Goal: Information Seeking & Learning: Compare options

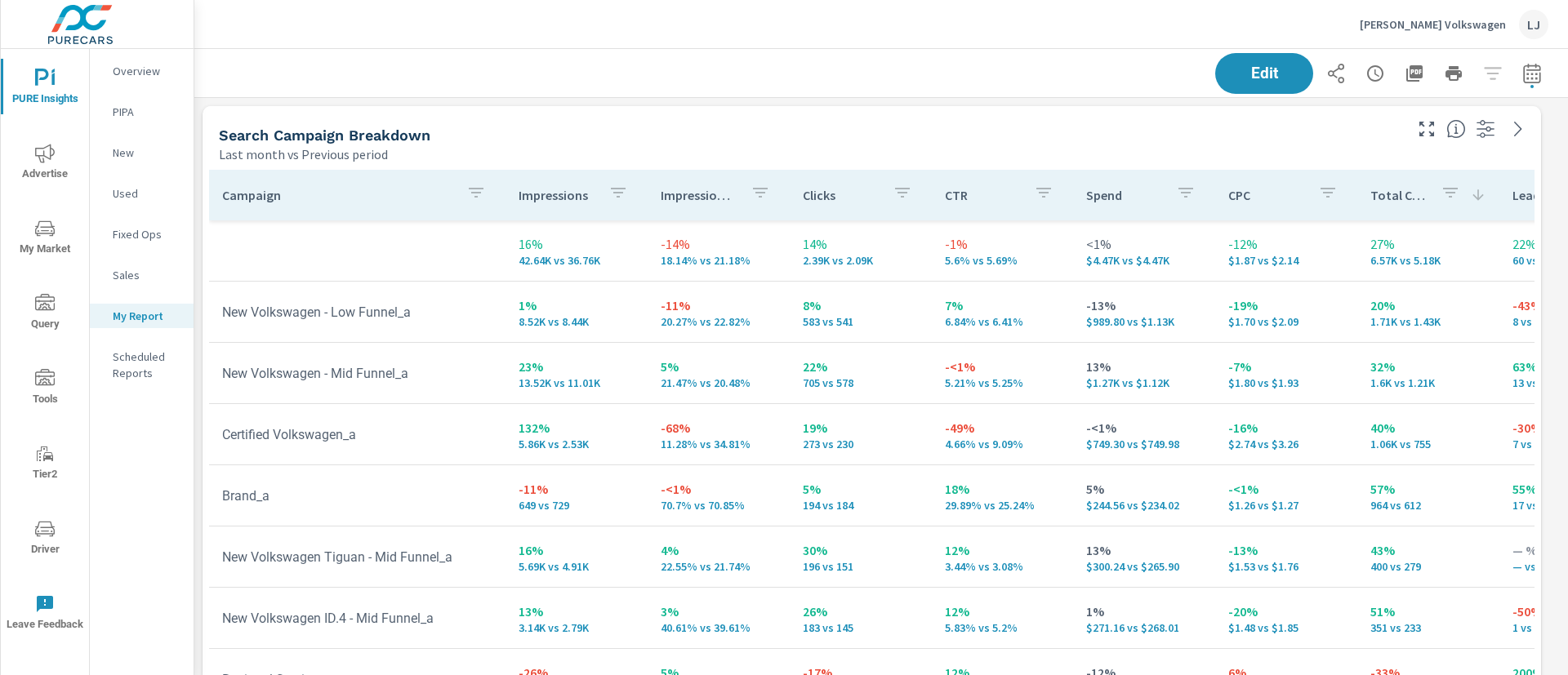
click at [48, 154] on icon "nav menu" at bounding box center [44, 153] width 20 height 20
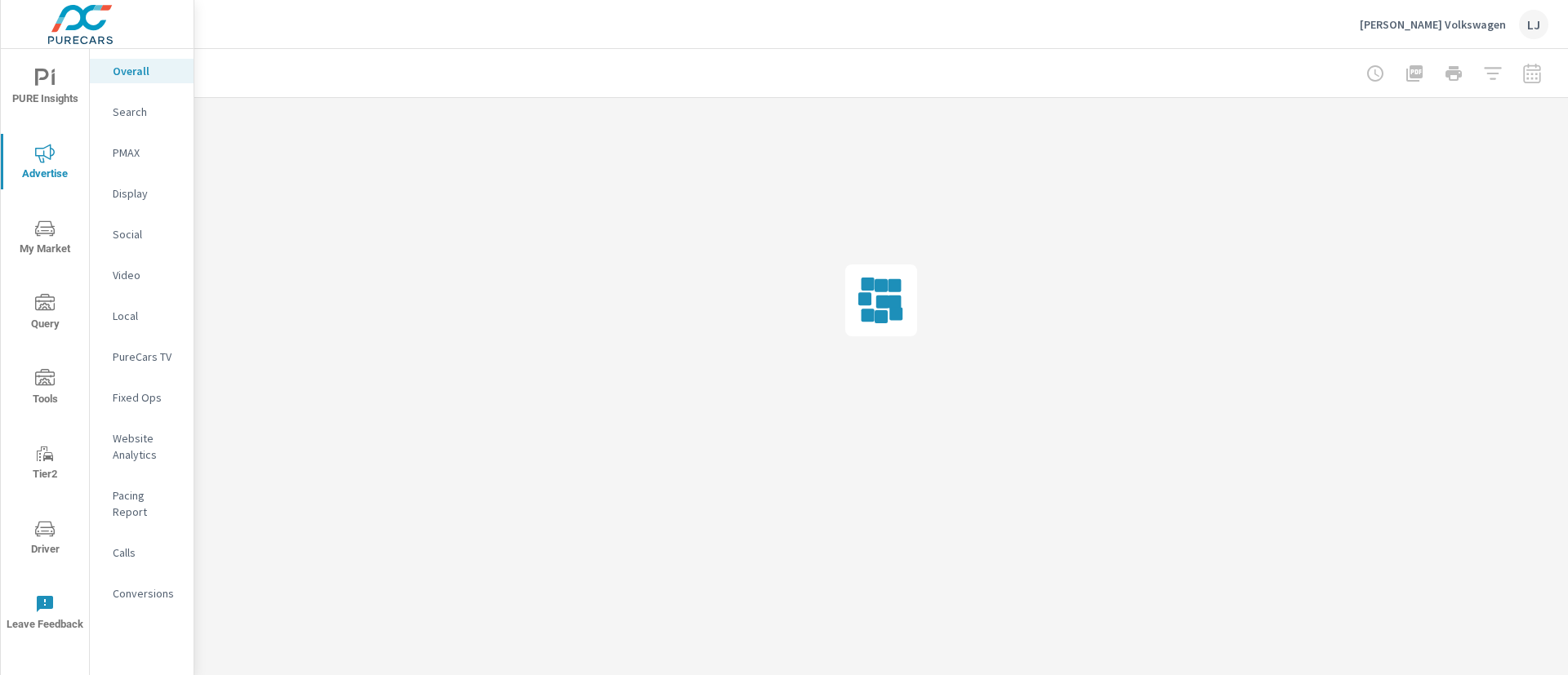
click at [135, 352] on p "PureCars TV" at bounding box center [147, 356] width 68 height 16
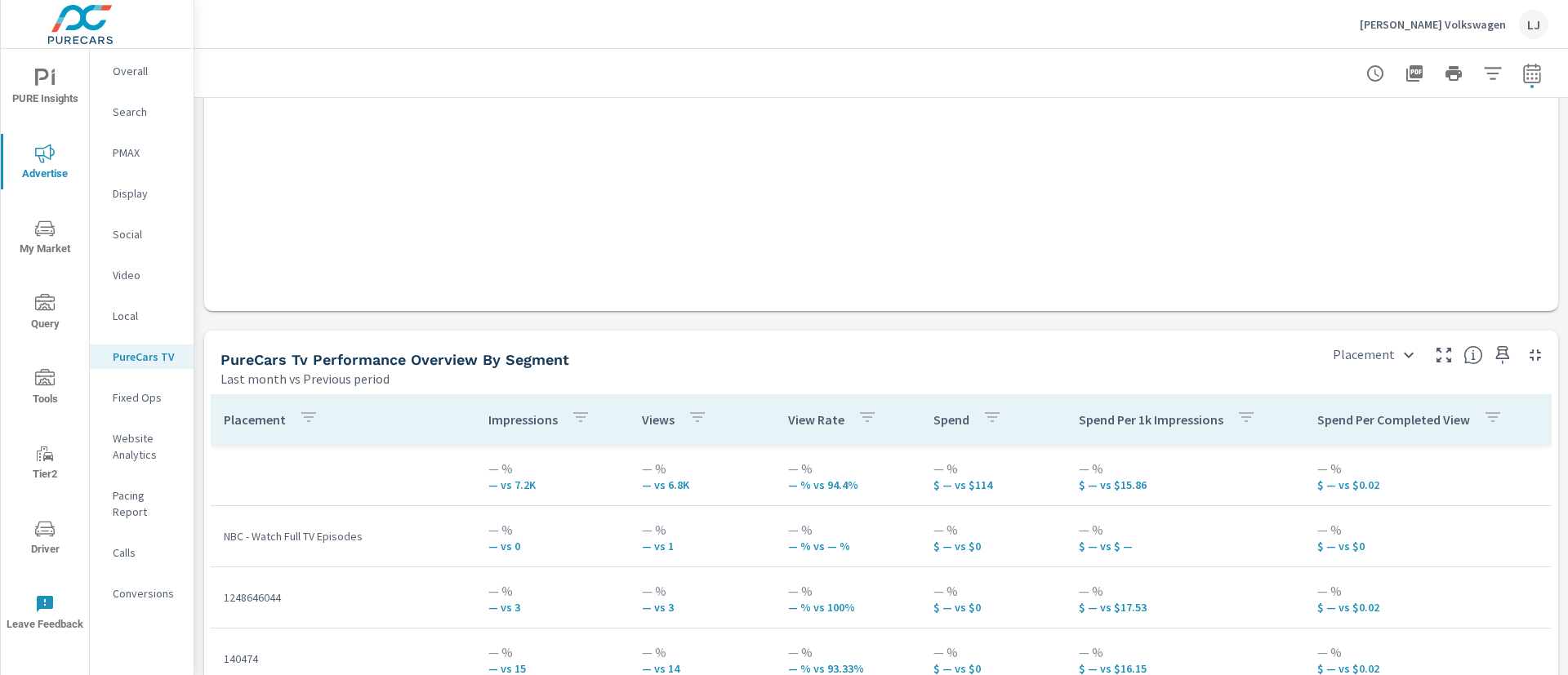
scroll to position [2397, 0]
click at [49, 542] on span "Driver" at bounding box center [44, 540] width 78 height 40
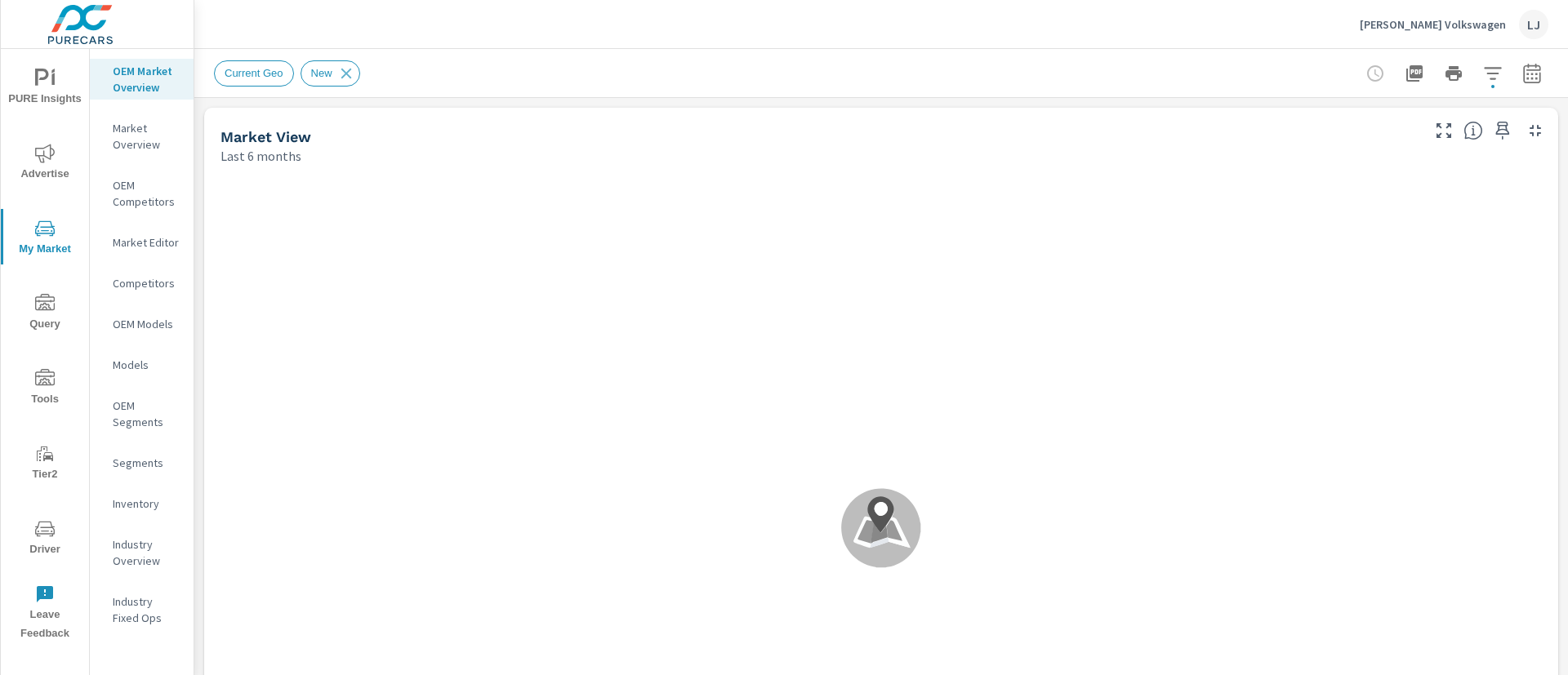
click at [43, 149] on icon "nav menu" at bounding box center [44, 153] width 20 height 20
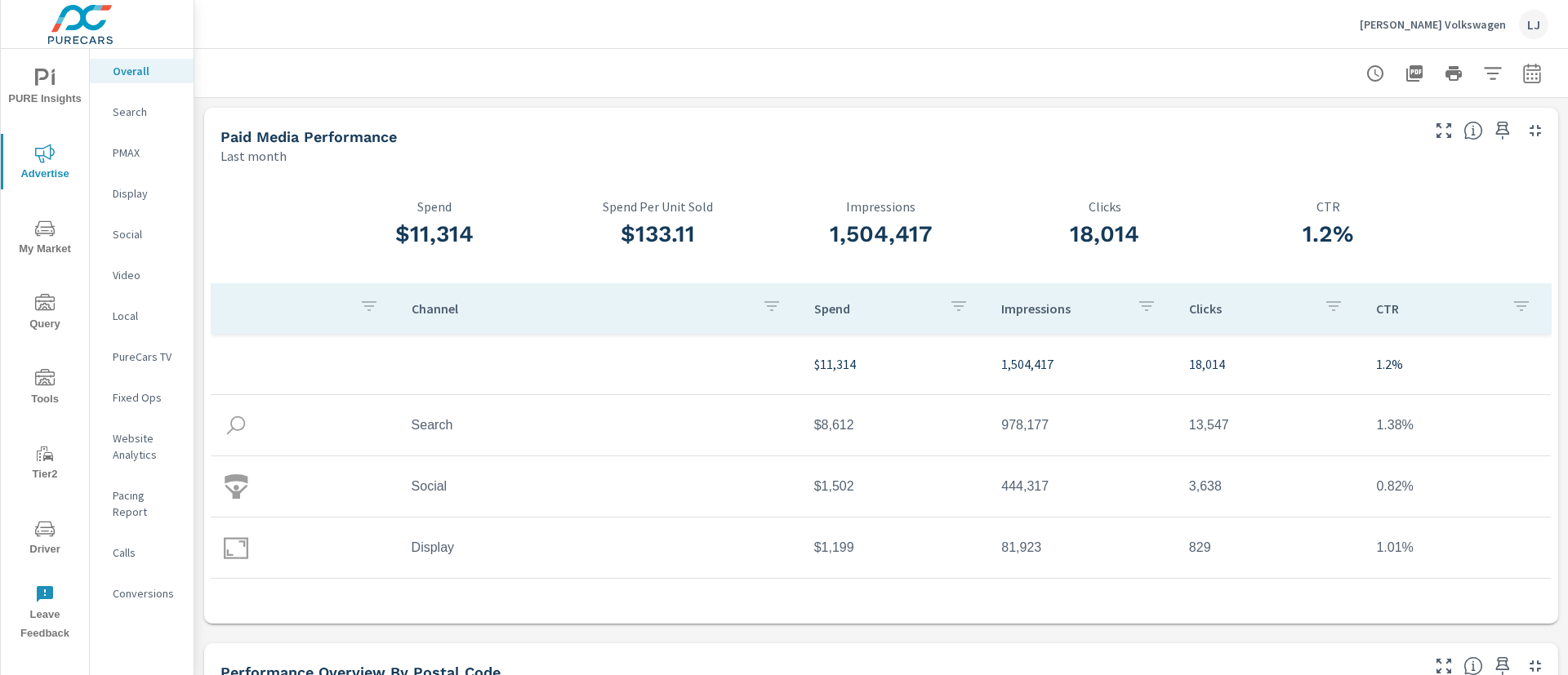
click at [39, 78] on icon "nav menu" at bounding box center [44, 78] width 20 height 20
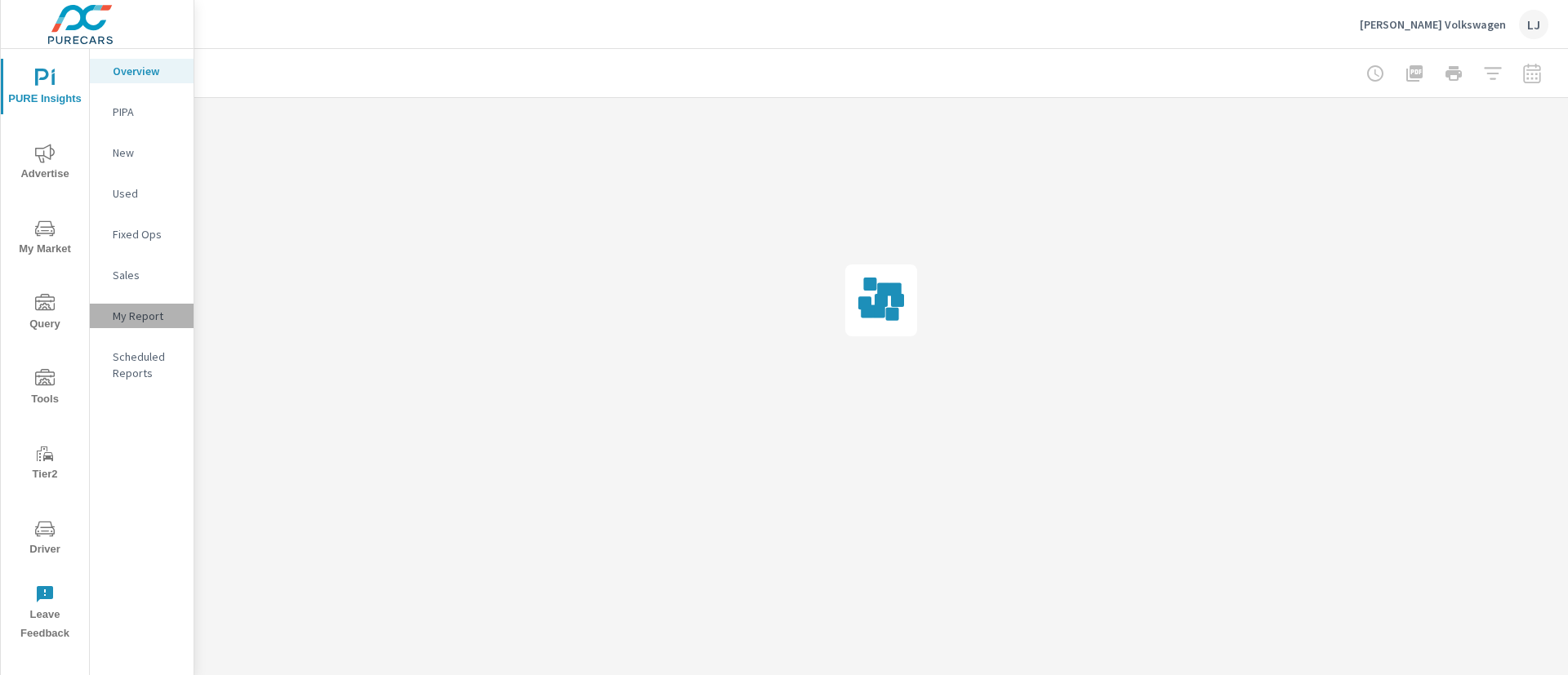
click at [139, 304] on div "My Report" at bounding box center [142, 316] width 103 height 24
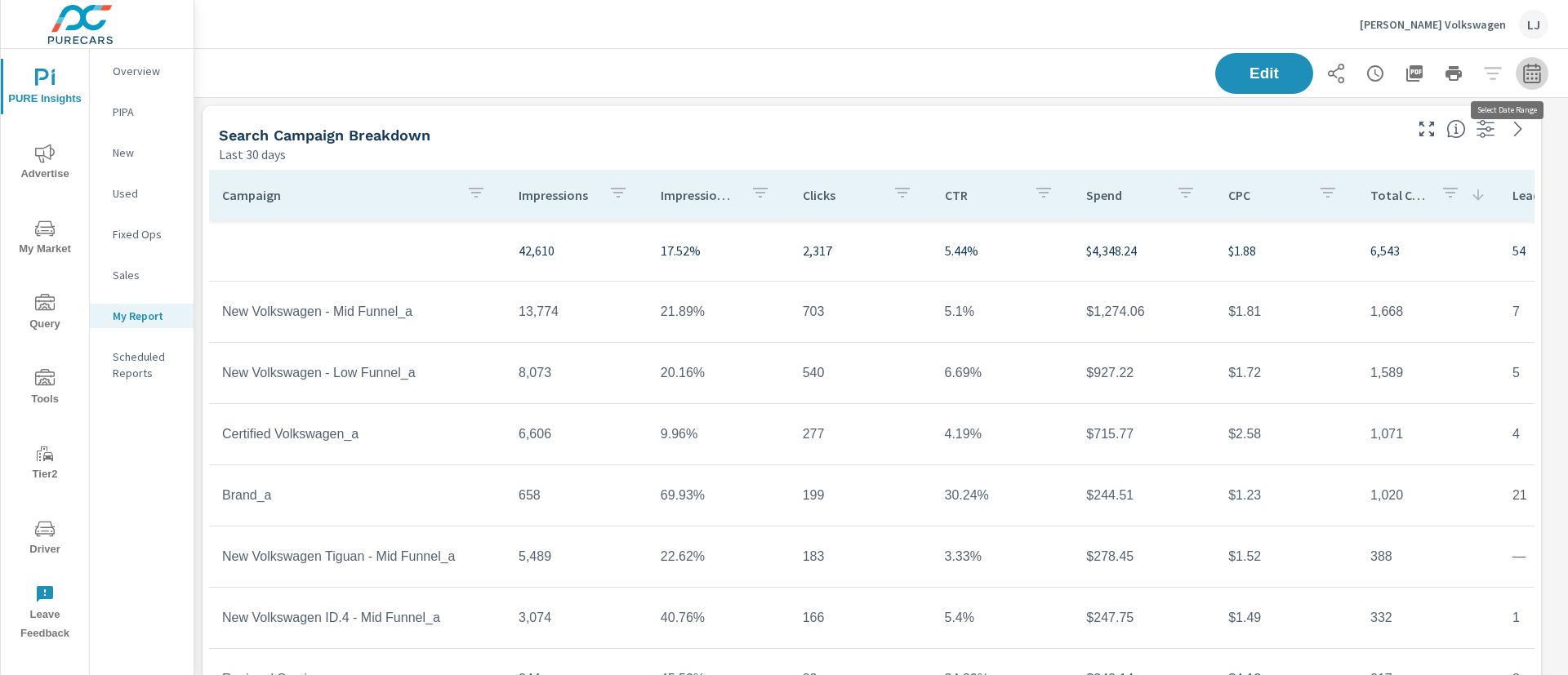
click at [1522, 82] on icon "button" at bounding box center [1531, 73] width 20 height 20
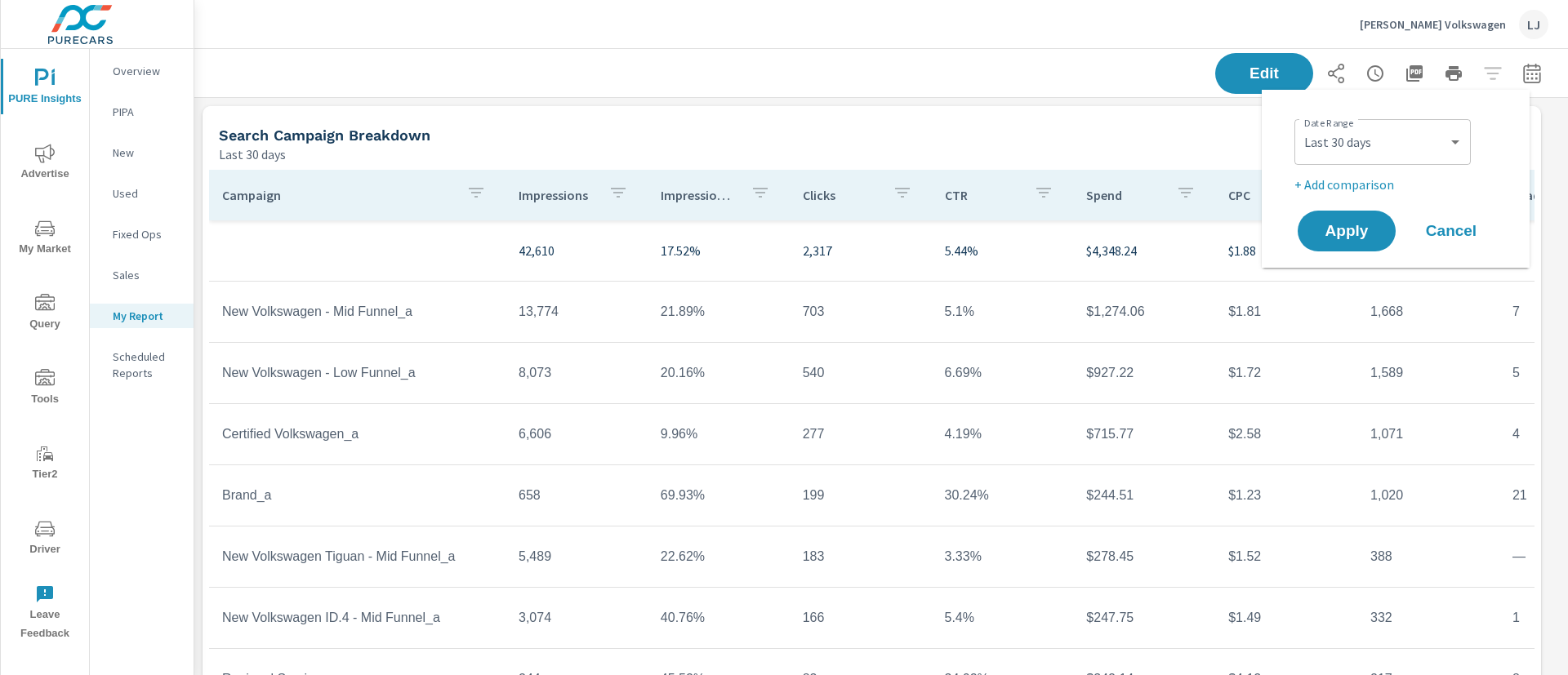
scroll to position [5682, 1393]
click at [1399, 129] on select "Custom Yesterday Last week Last 7 days Last 14 days Last 30 days Last 45 days L…" at bounding box center [1383, 142] width 164 height 33
click at [1301, 126] on select "Custom Yesterday Last week Last 7 days Last 14 days Last 30 days Last 45 days L…" at bounding box center [1383, 142] width 164 height 33
select select "Last month"
click at [1358, 164] on div "Custom Yesterday Last week Last 7 days Last 14 days Last 30 days Last 45 days L…" at bounding box center [1383, 142] width 177 height 46
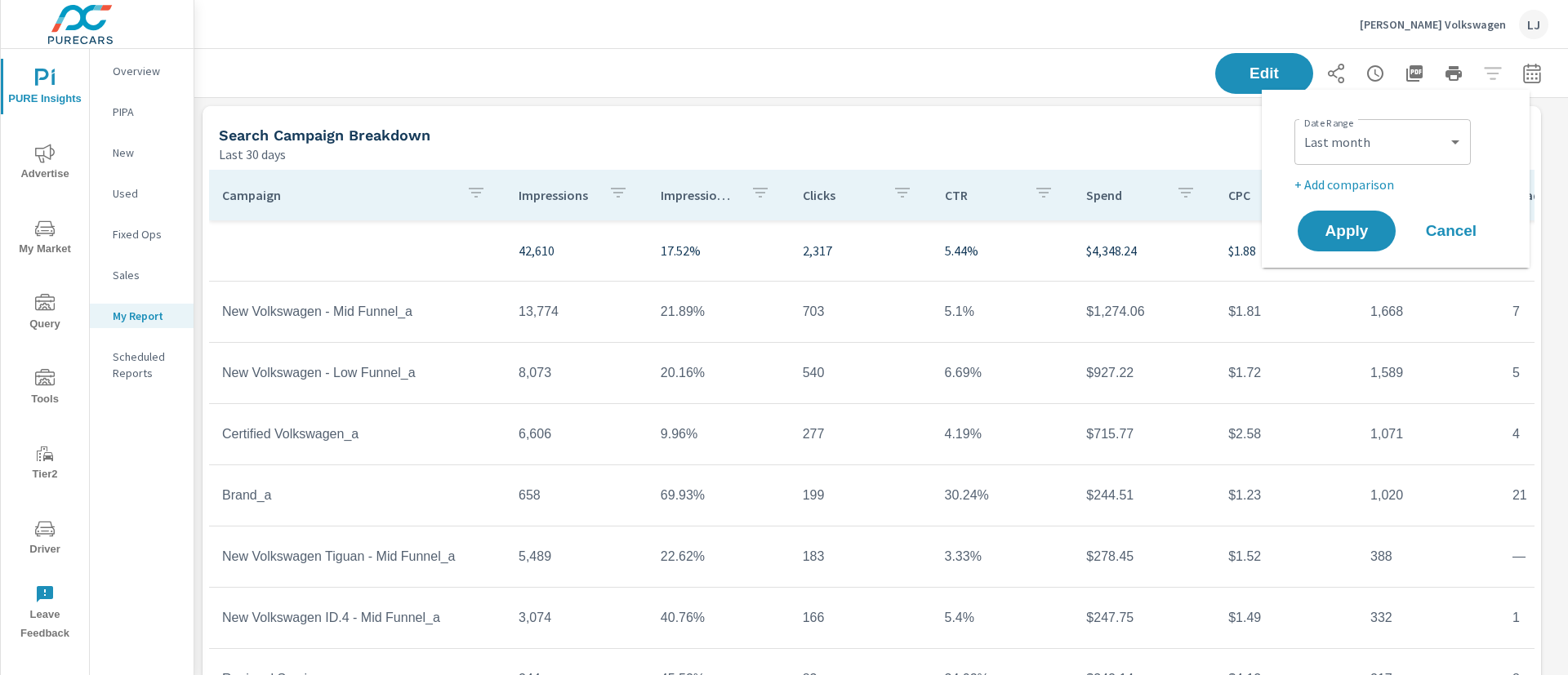
click at [1366, 180] on p "+ Add comparison" at bounding box center [1399, 184] width 209 height 20
select select "Previous period"
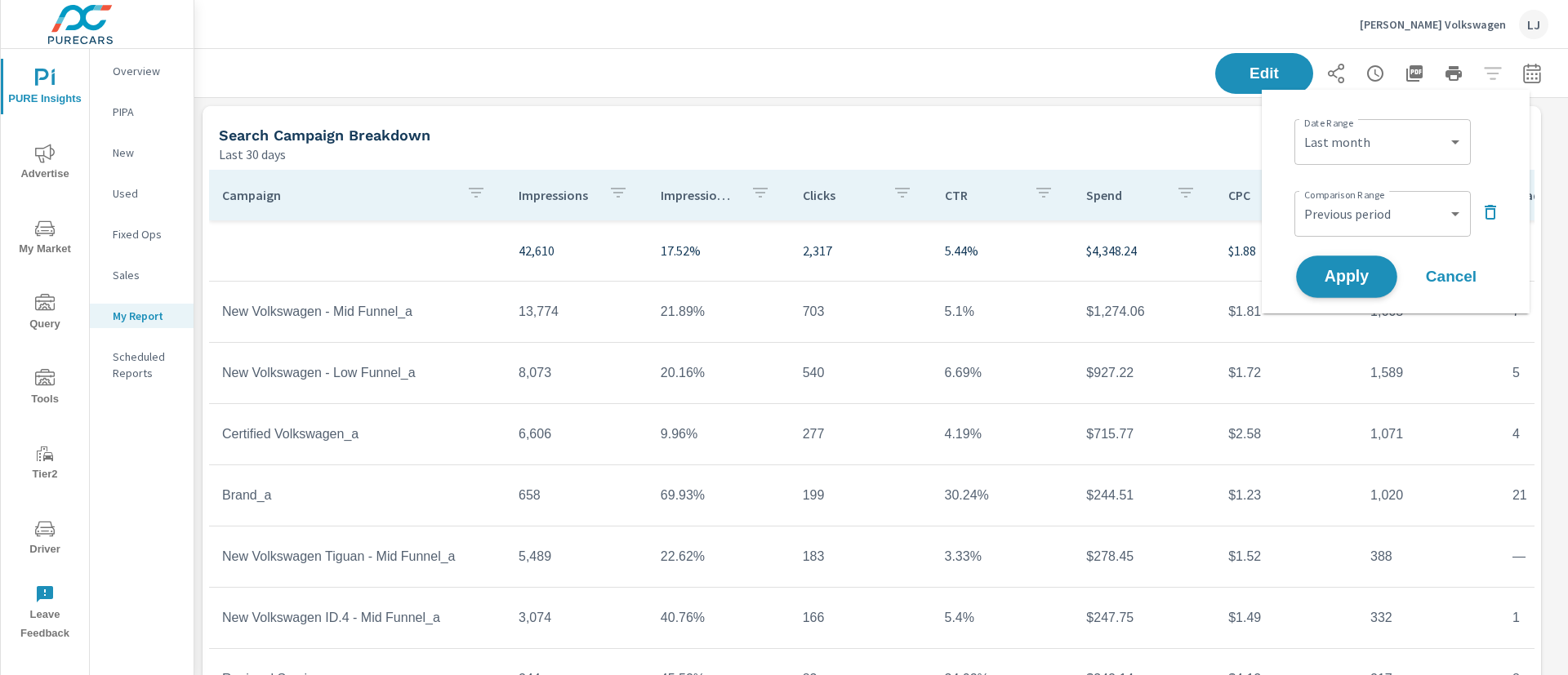
click at [1349, 283] on span "Apply" at bounding box center [1346, 277] width 67 height 16
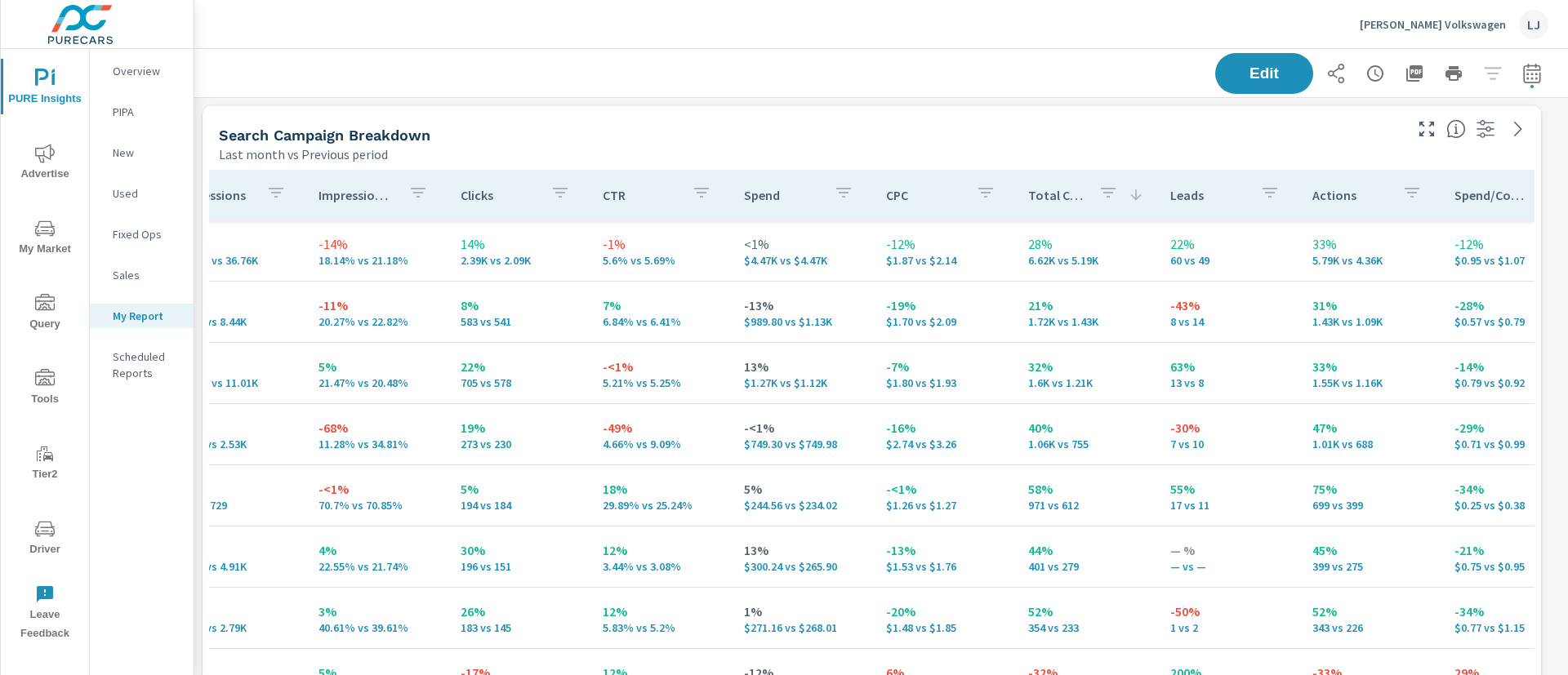
scroll to position [0, 343]
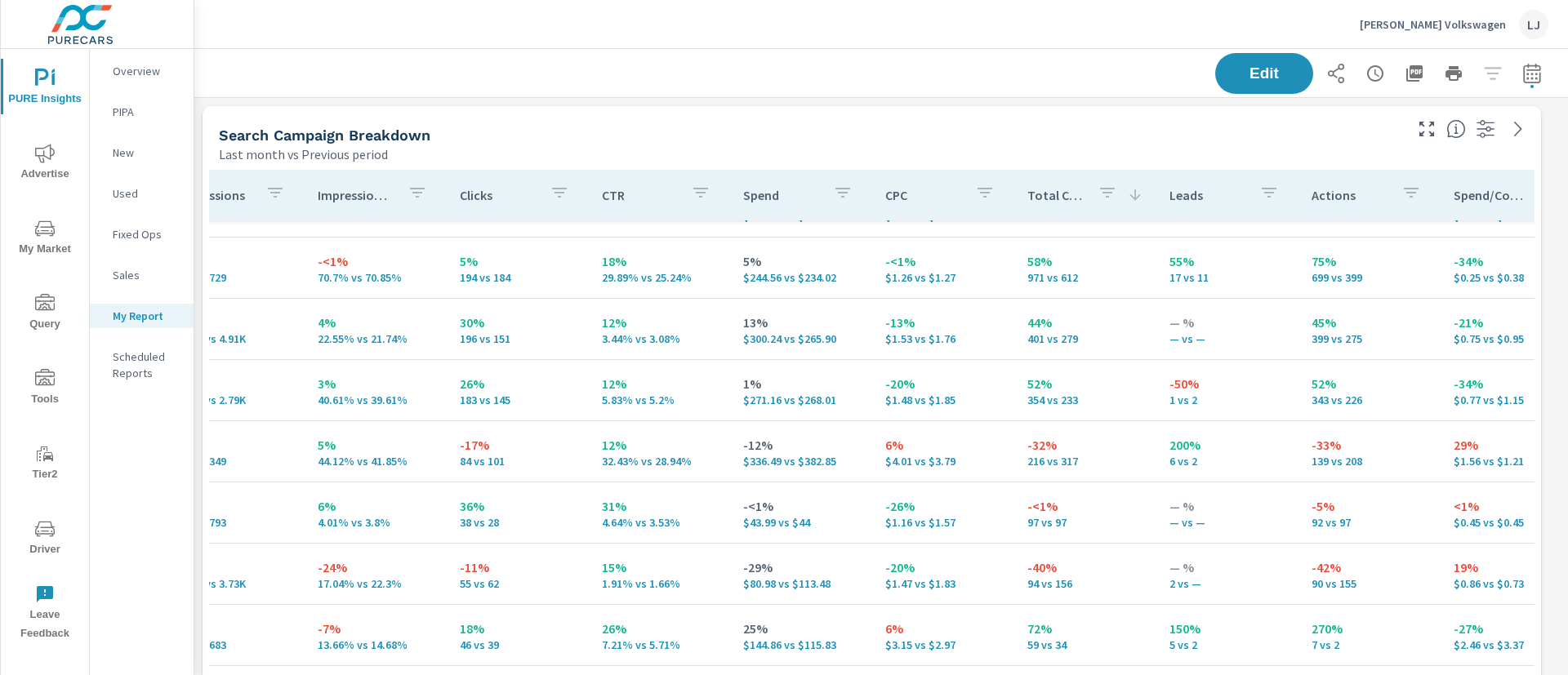
scroll to position [228, 343]
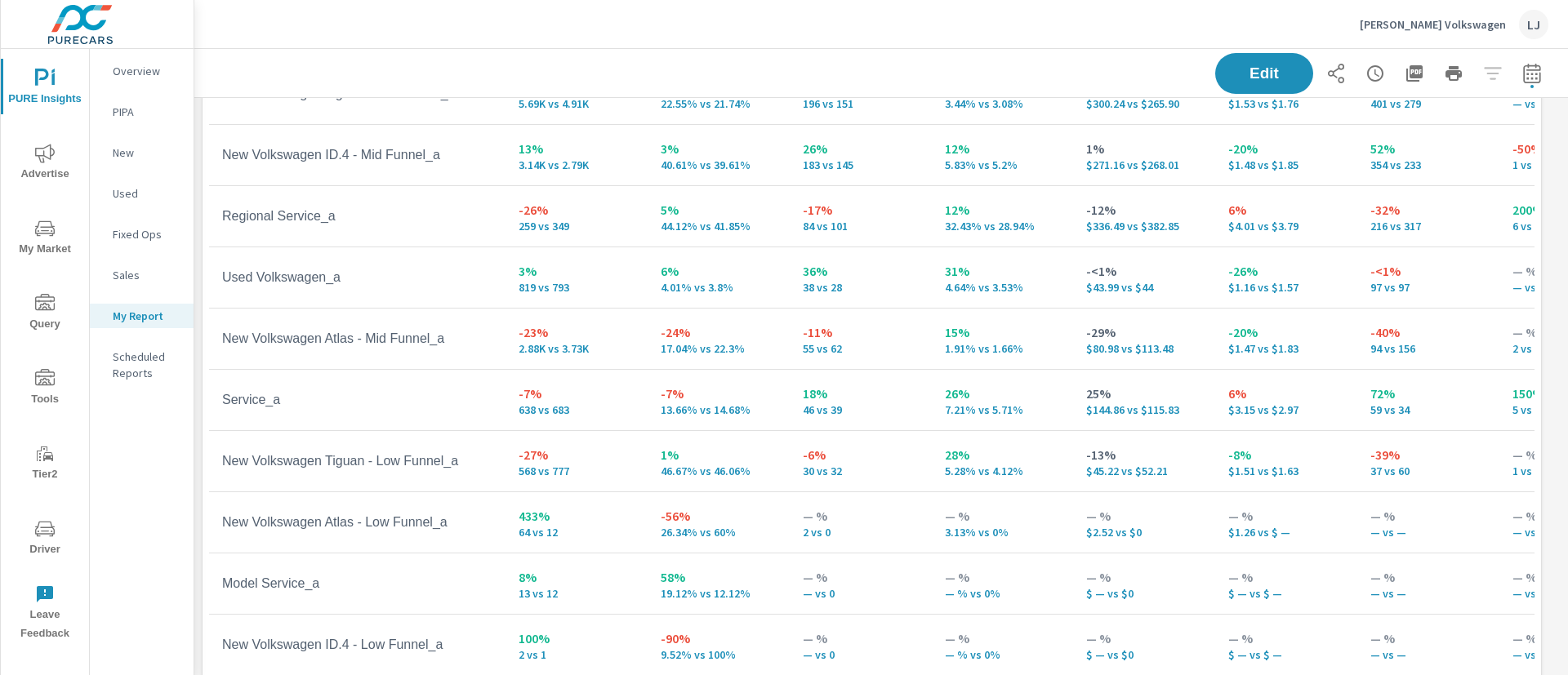
scroll to position [121, 0]
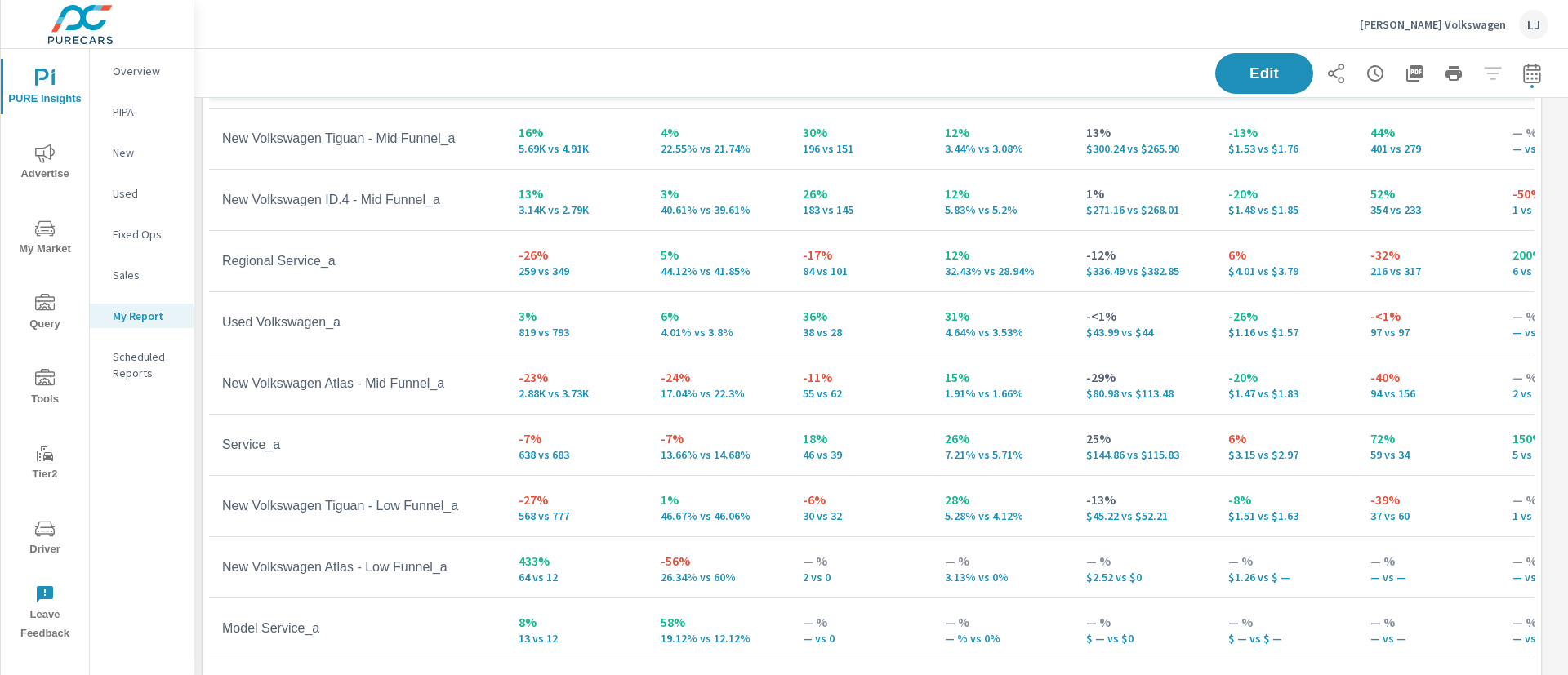
scroll to position [255, 0]
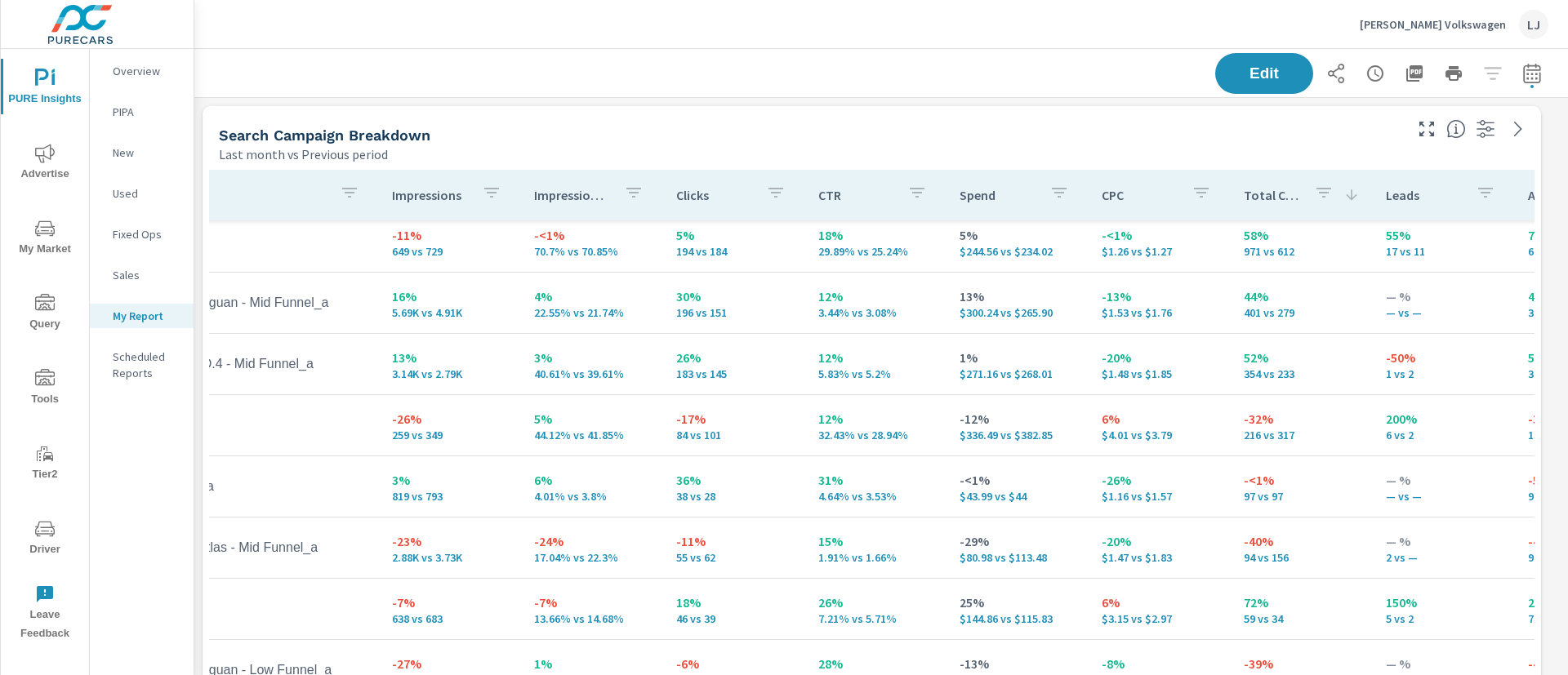
scroll to position [254, 123]
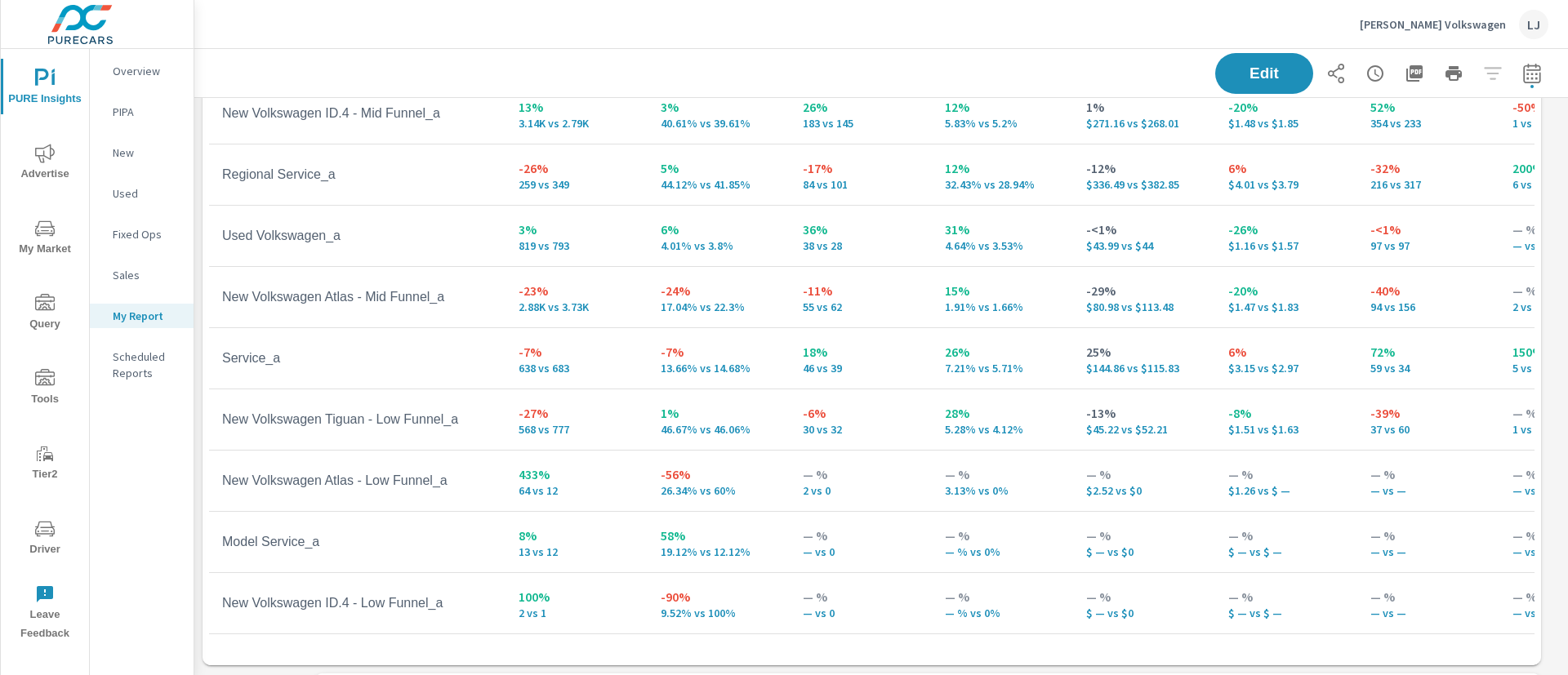
scroll to position [183, 0]
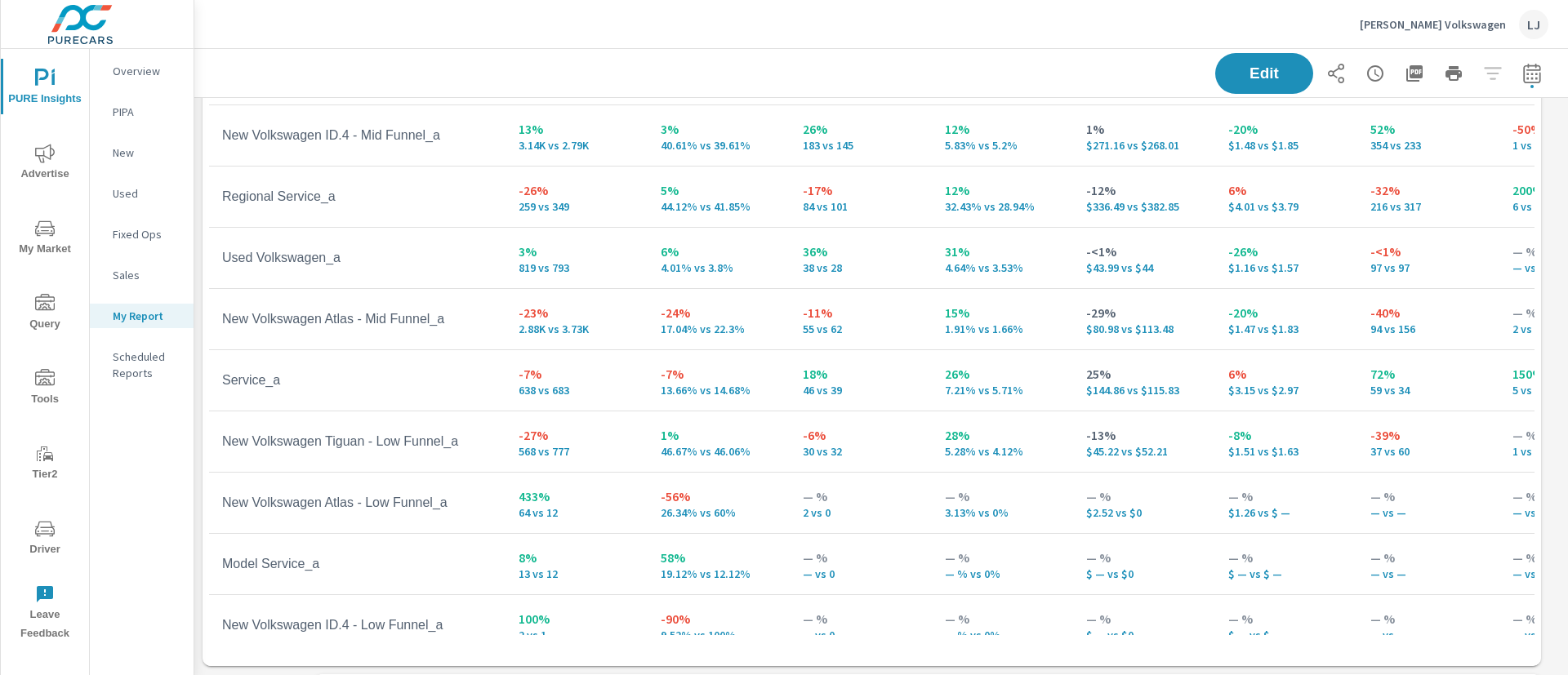
scroll to position [341, 0]
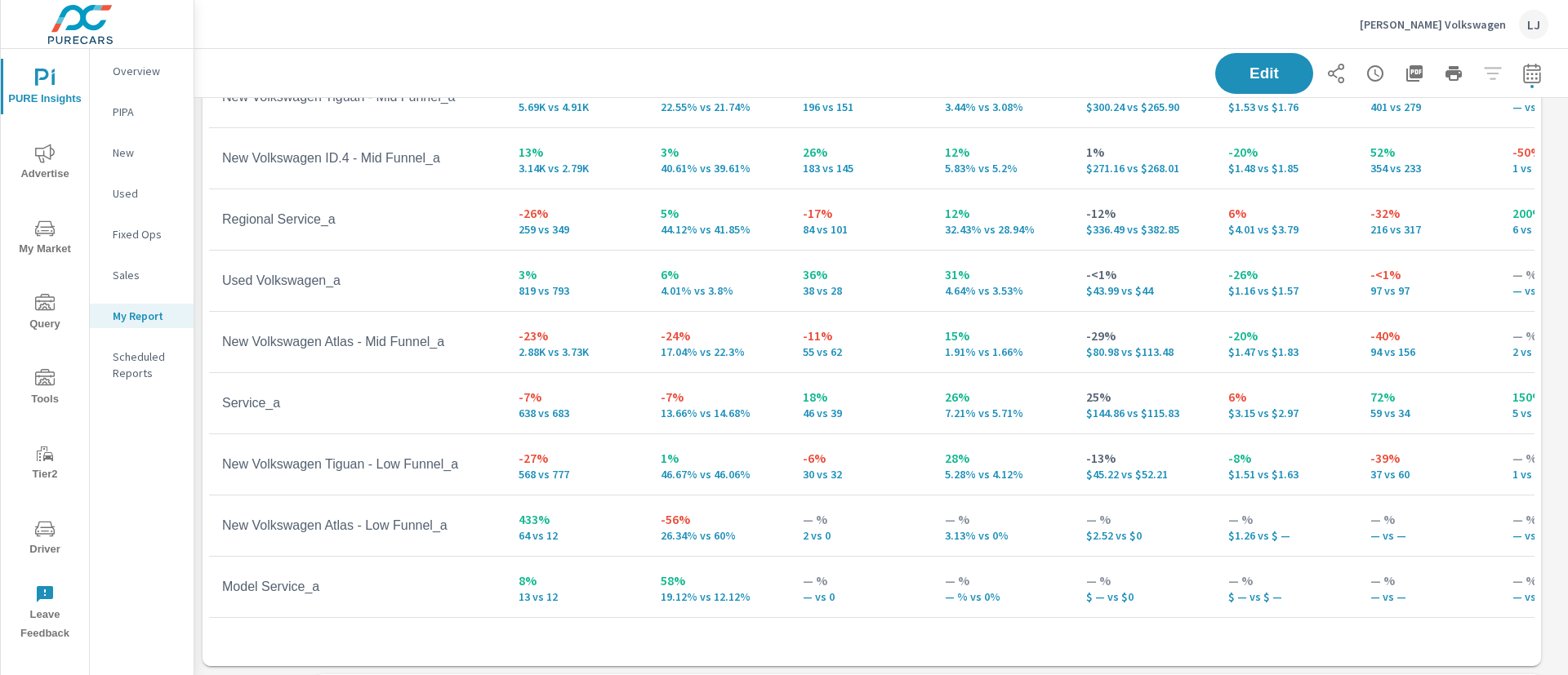
scroll to position [30, 0]
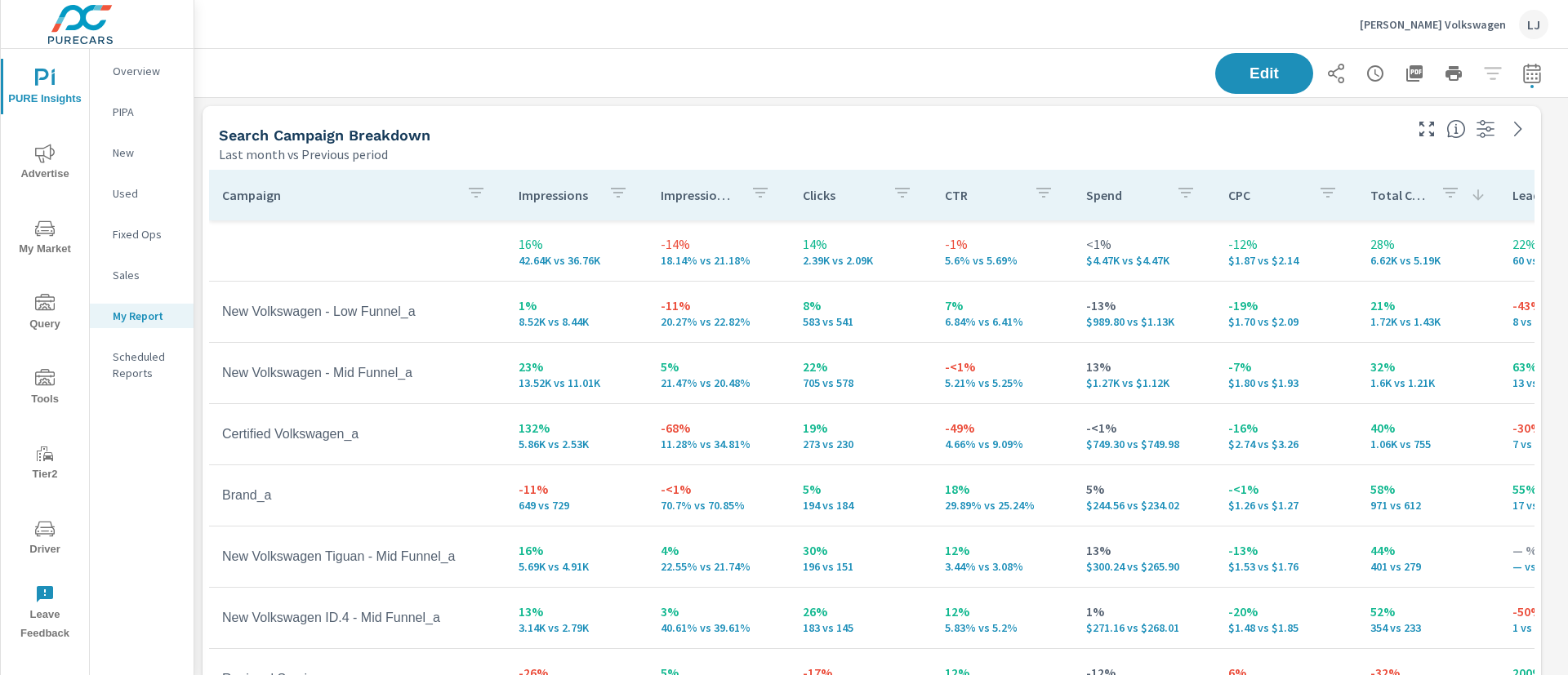
click at [551, 194] on p "Impressions" at bounding box center [557, 195] width 77 height 16
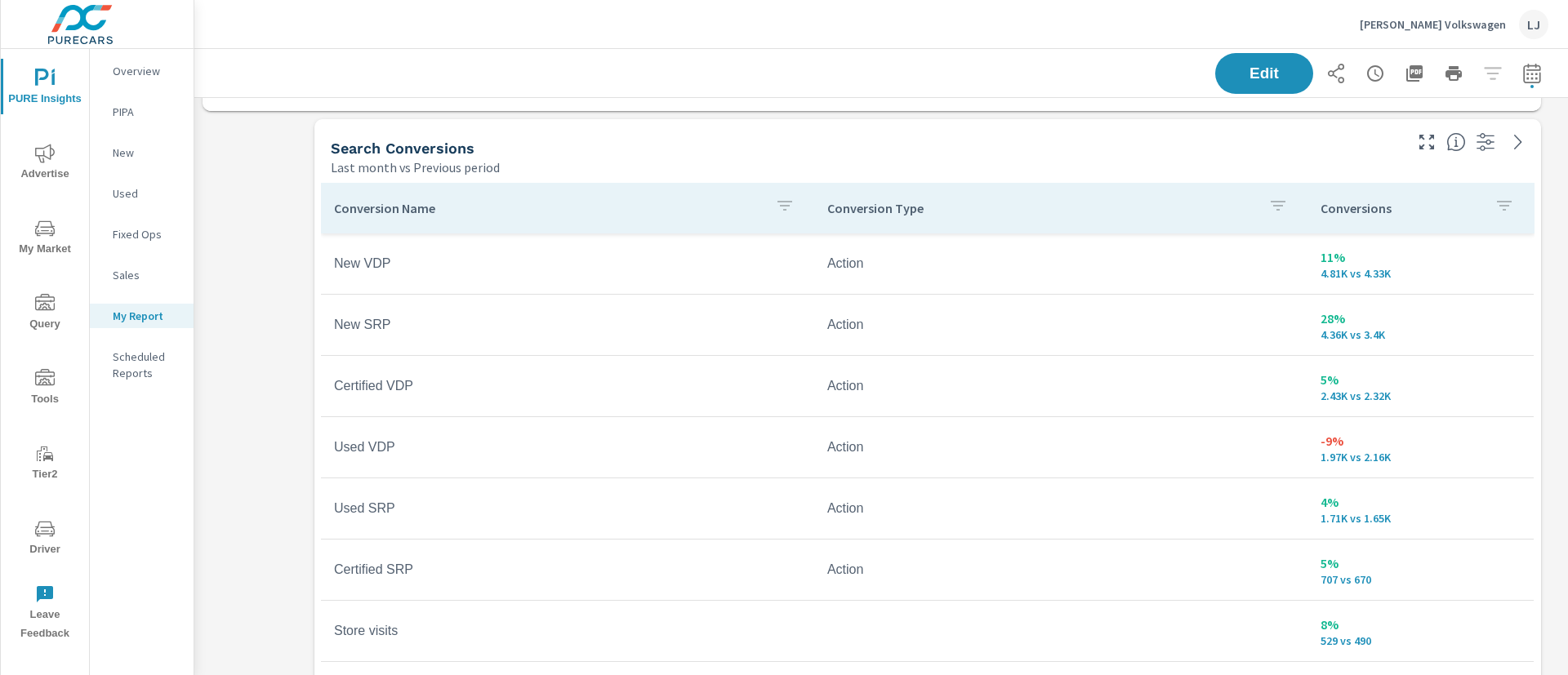
scroll to position [754, 0]
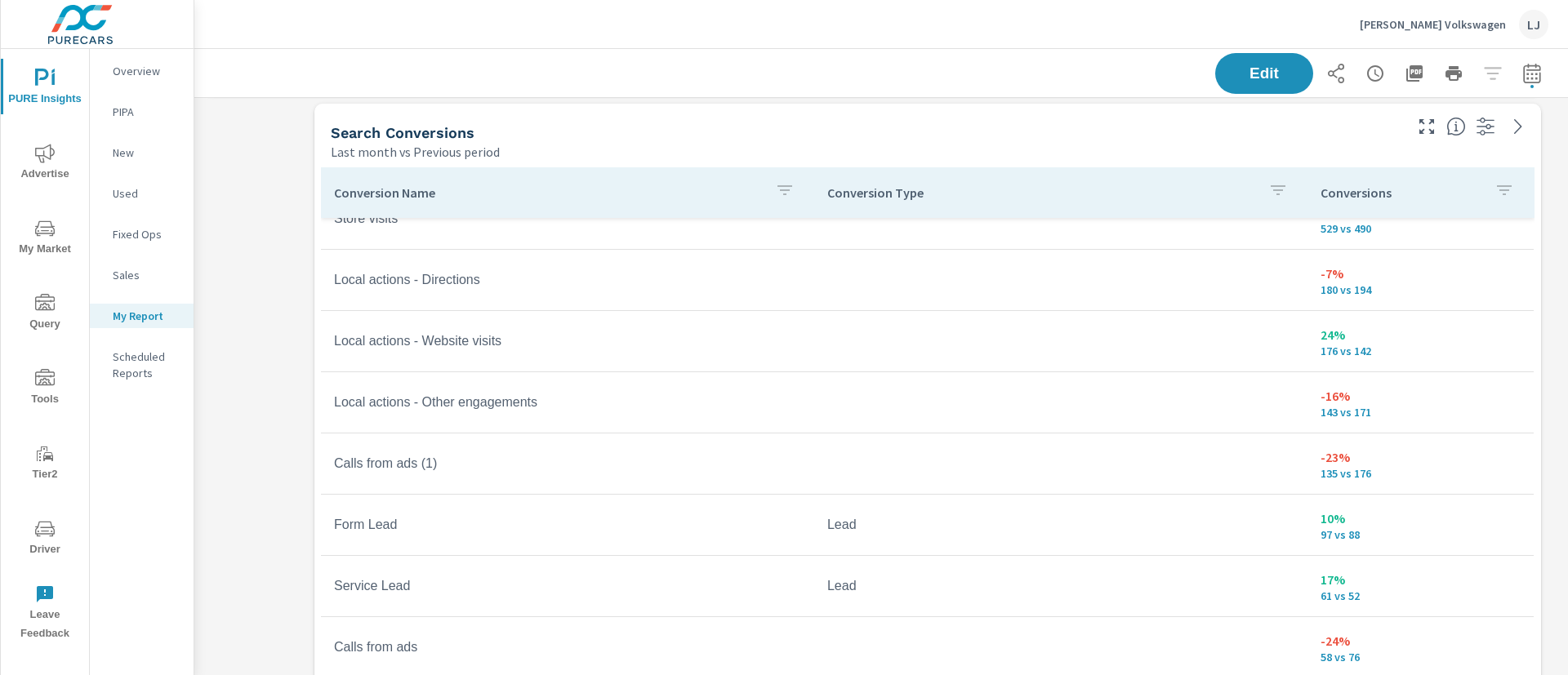
scroll to position [507, 0]
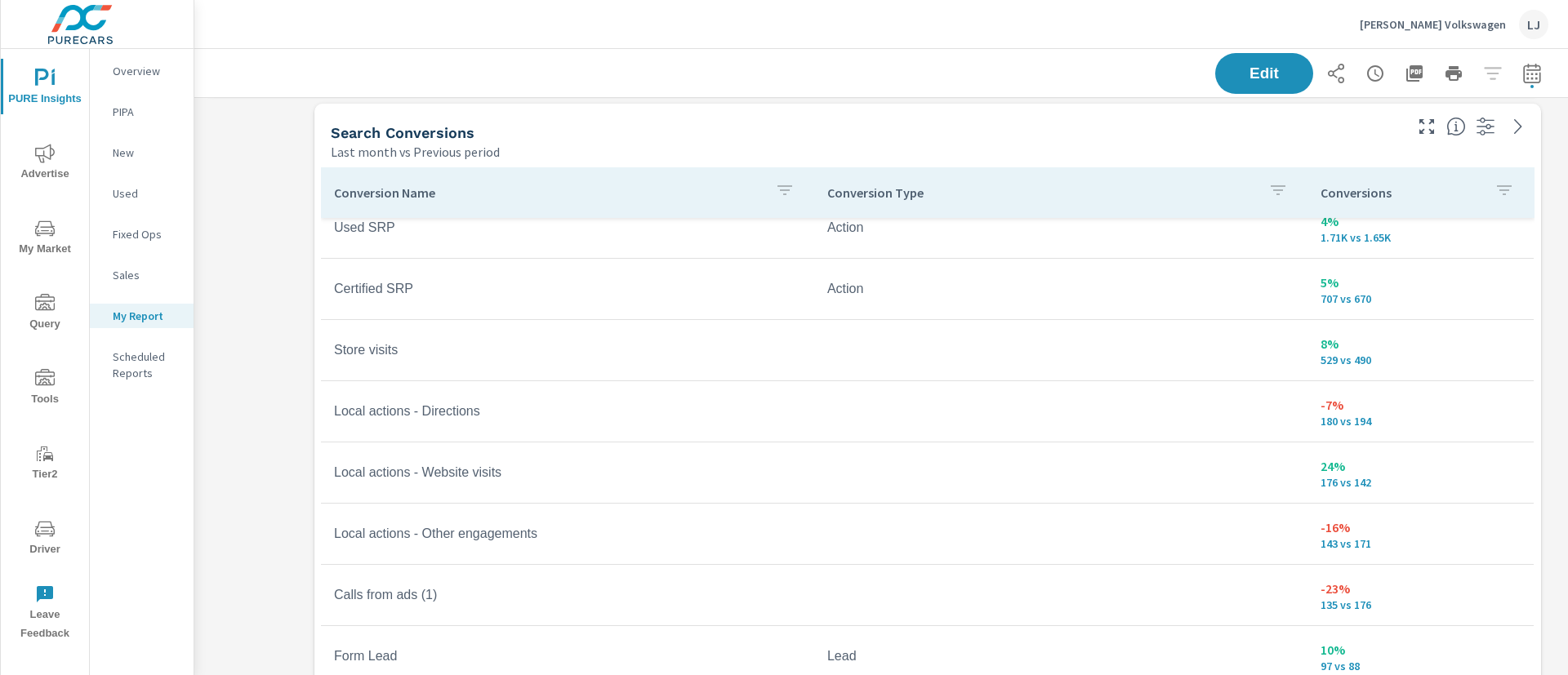
scroll to position [115, 0]
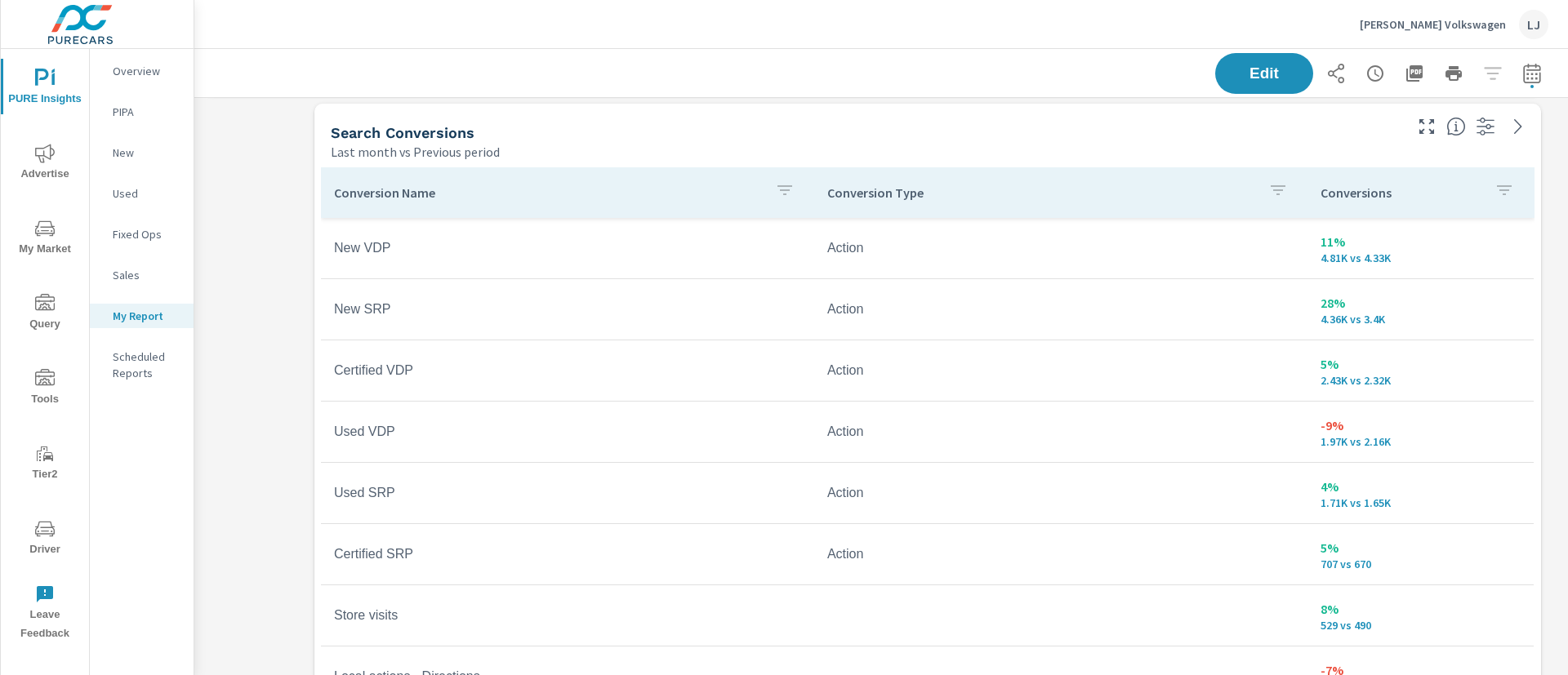
click at [828, 174] on div "Conversion Type" at bounding box center [1060, 193] width 467 height 38
click at [1007, 117] on div "Search Conversions Last month vs Previous period" at bounding box center [860, 133] width 1092 height 58
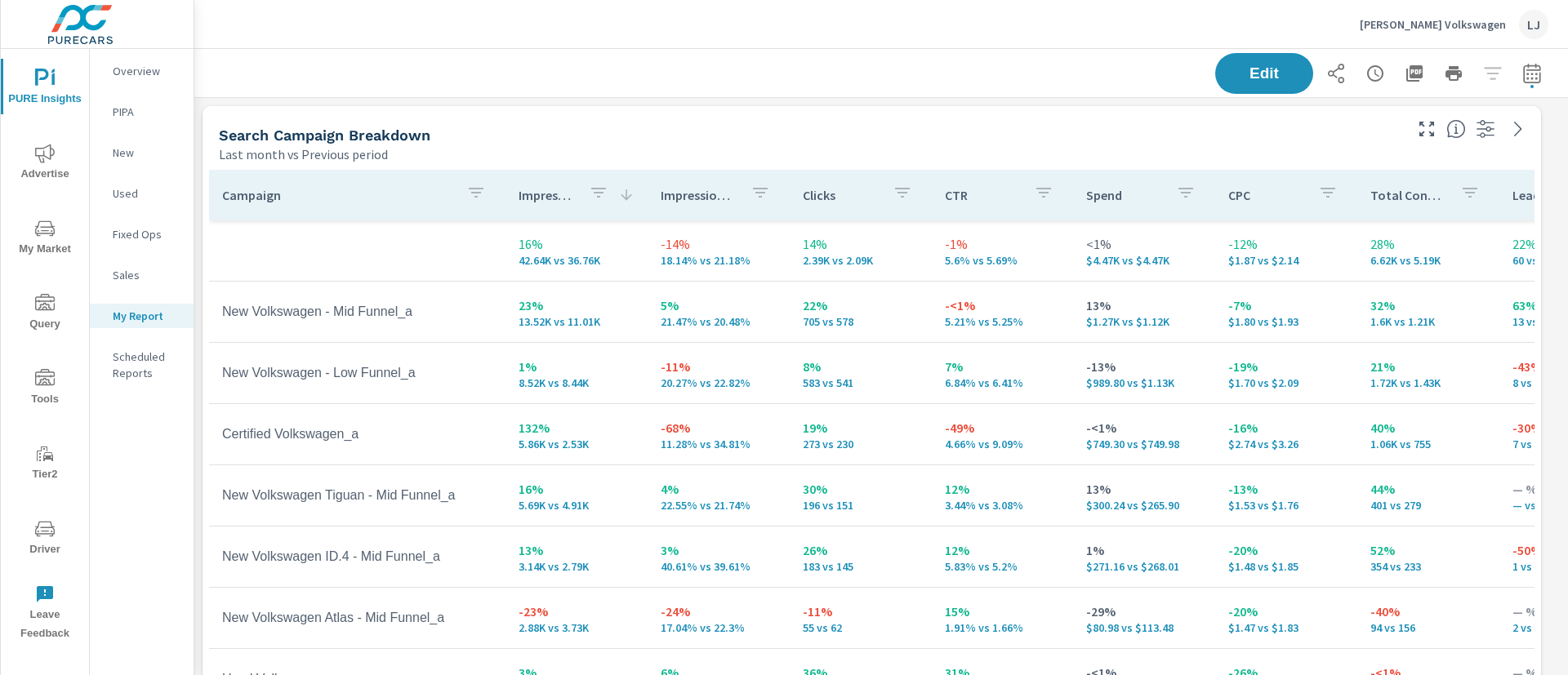
click at [1536, 121] on div at bounding box center [1474, 124] width 133 height 36
click at [1247, 77] on span "Edit" at bounding box center [1263, 73] width 67 height 16
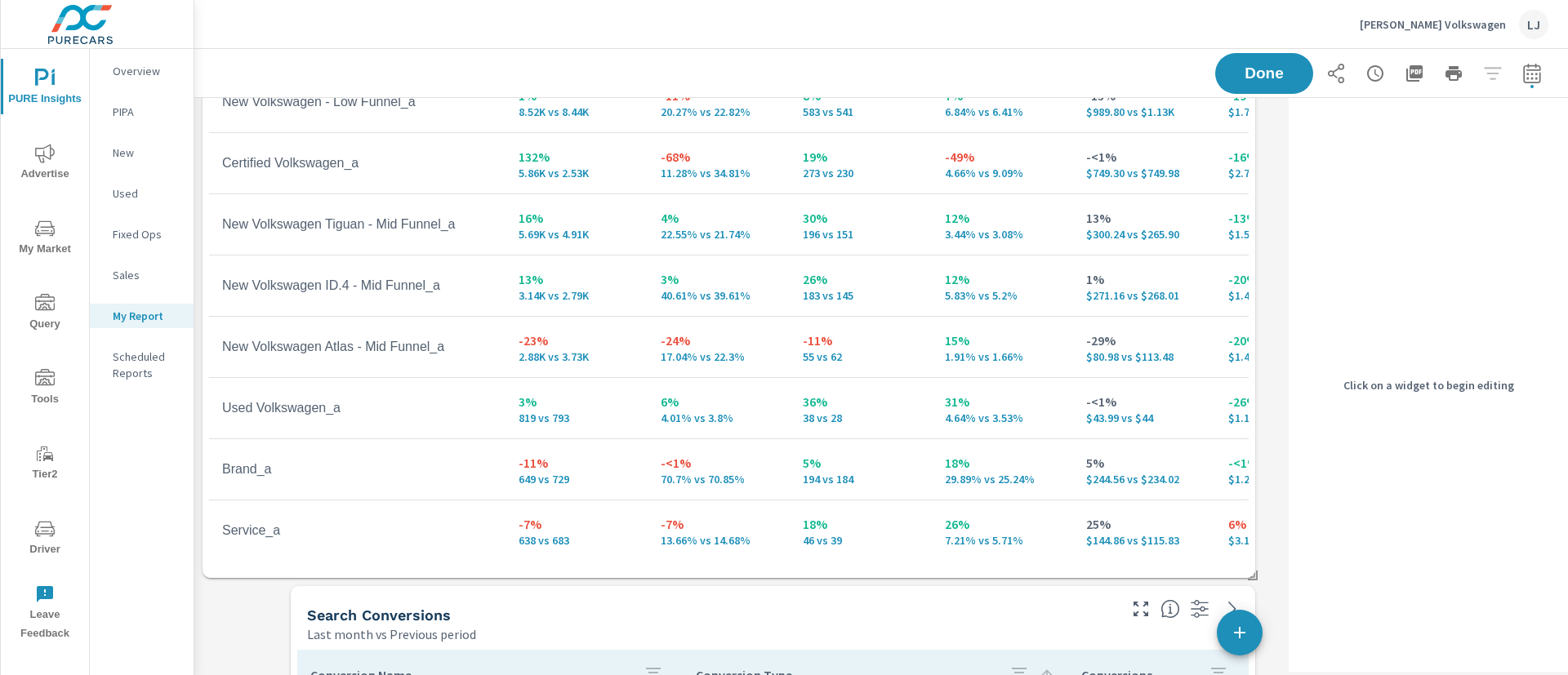
scroll to position [272, 0]
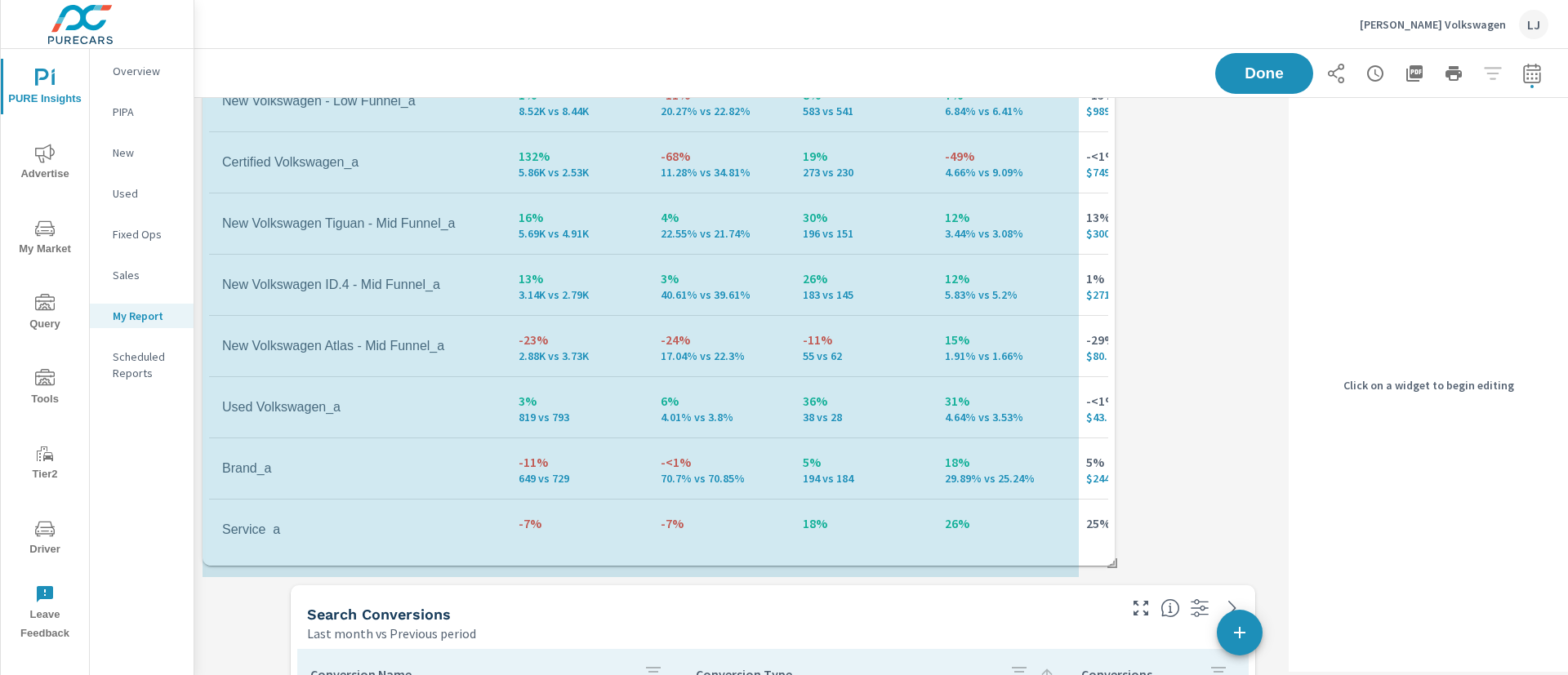
drag, startPoint x: 1250, startPoint y: 571, endPoint x: 1098, endPoint y: 560, distance: 152.4
click at [1099, 560] on span at bounding box center [1106, 557] width 16 height 16
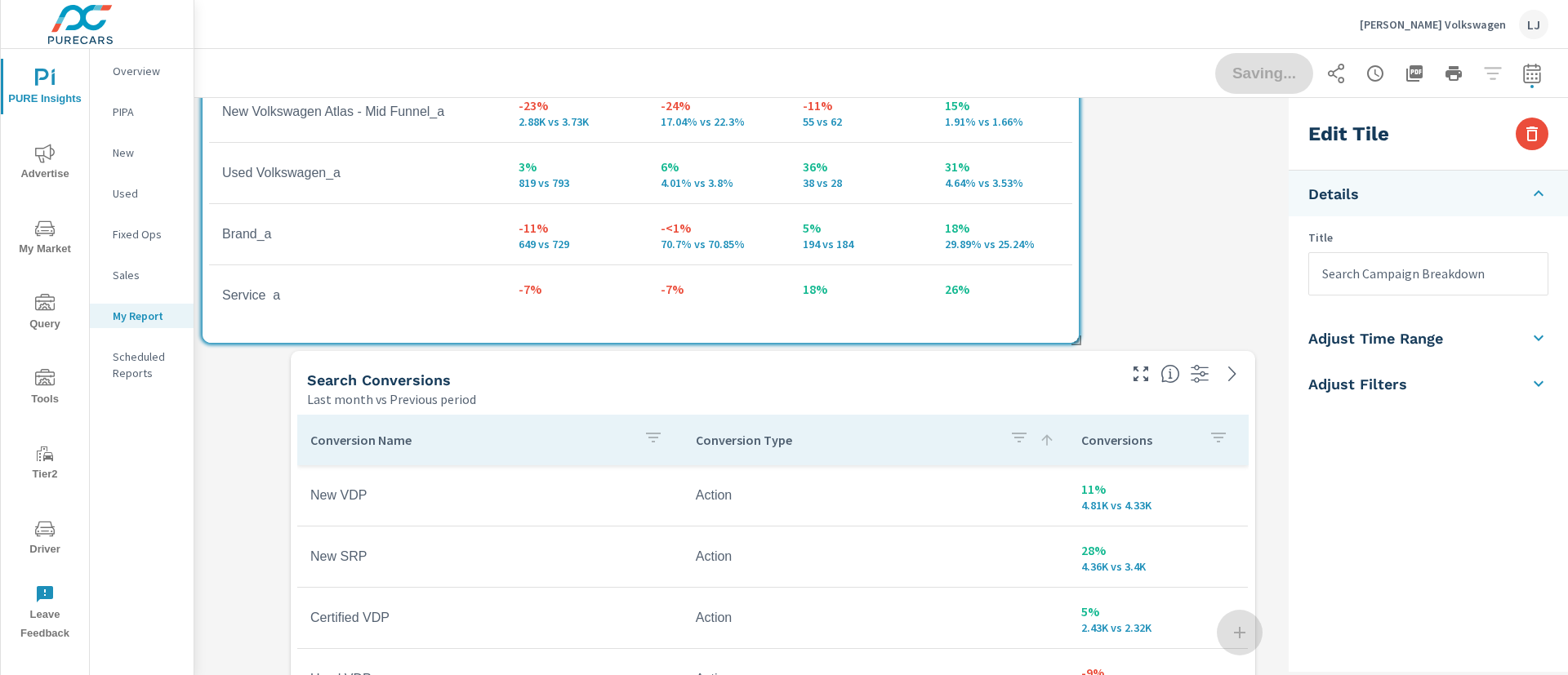
scroll to position [505, 0]
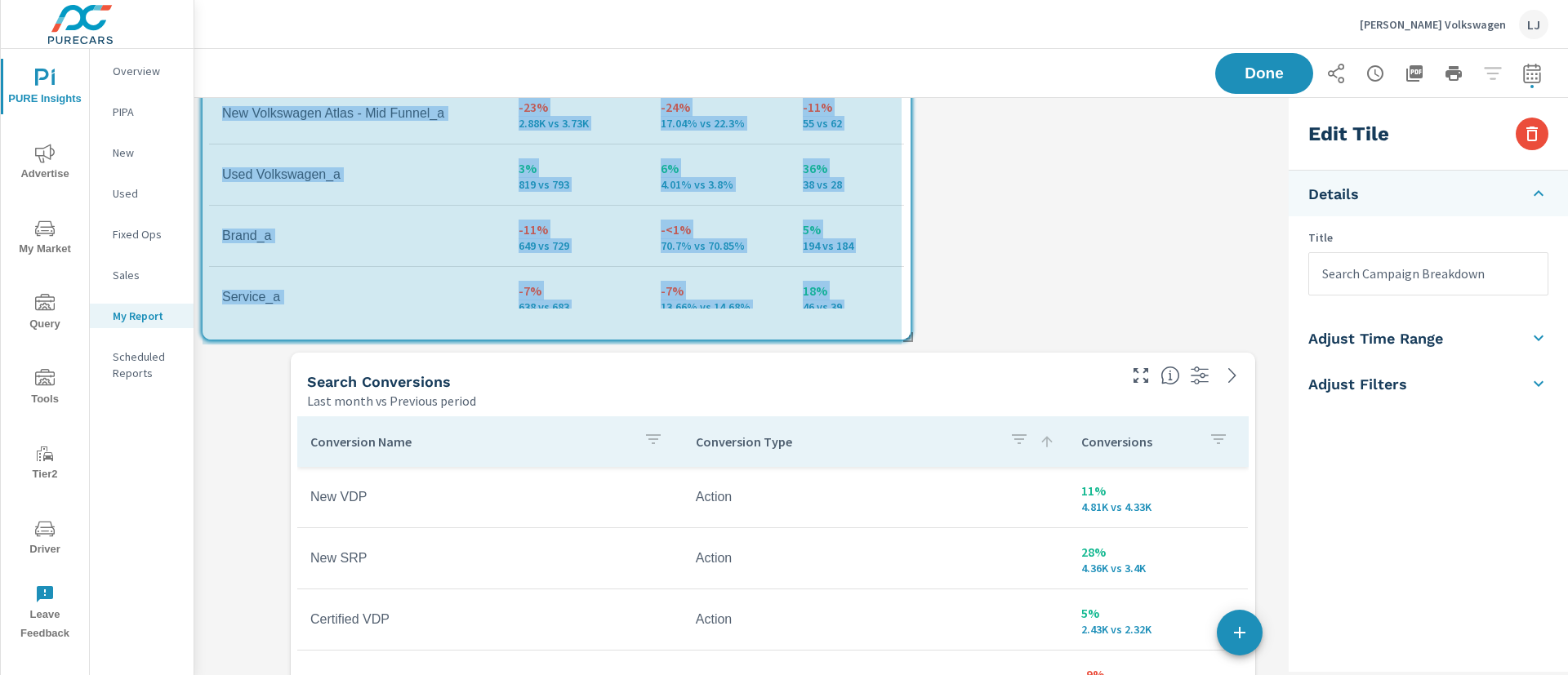
drag, startPoint x: 1074, startPoint y: 342, endPoint x: 930, endPoint y: 338, distance: 144.1
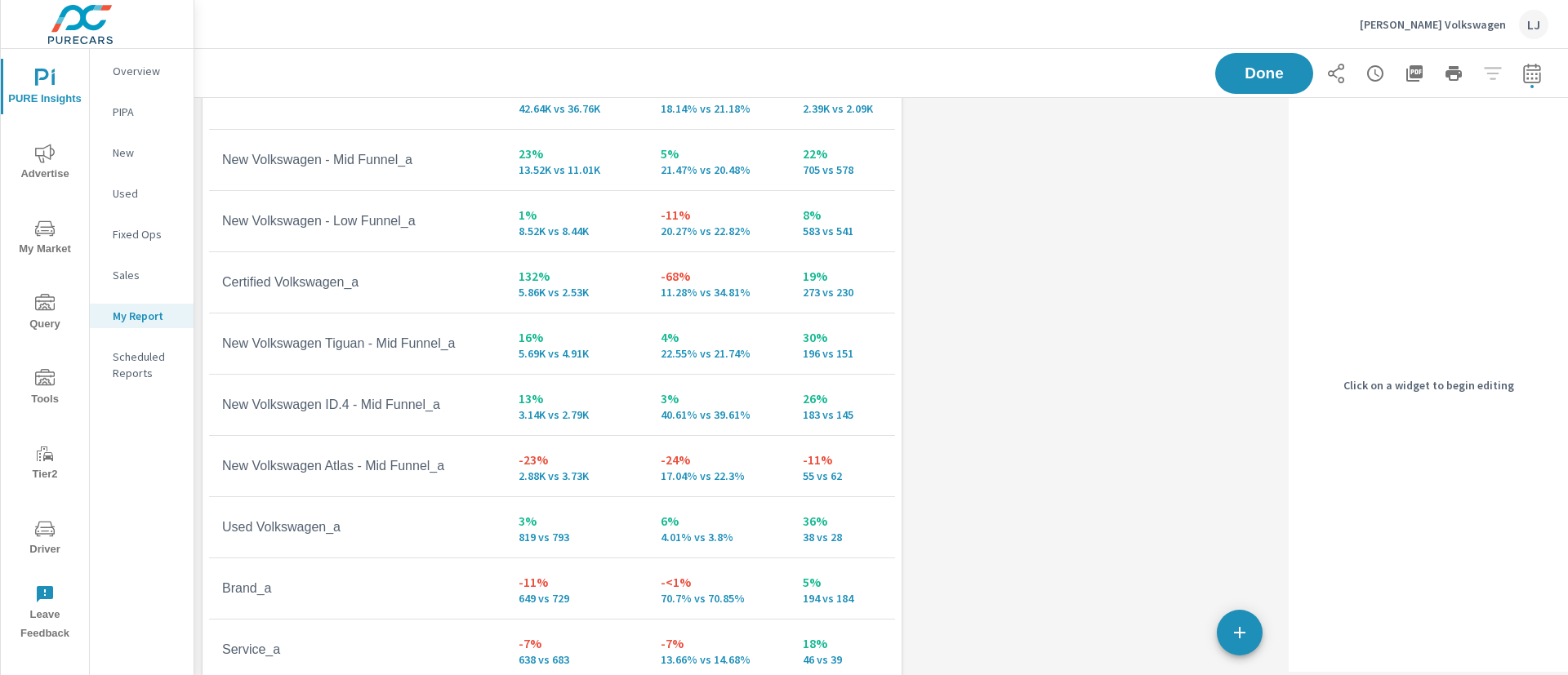
scroll to position [121, 0]
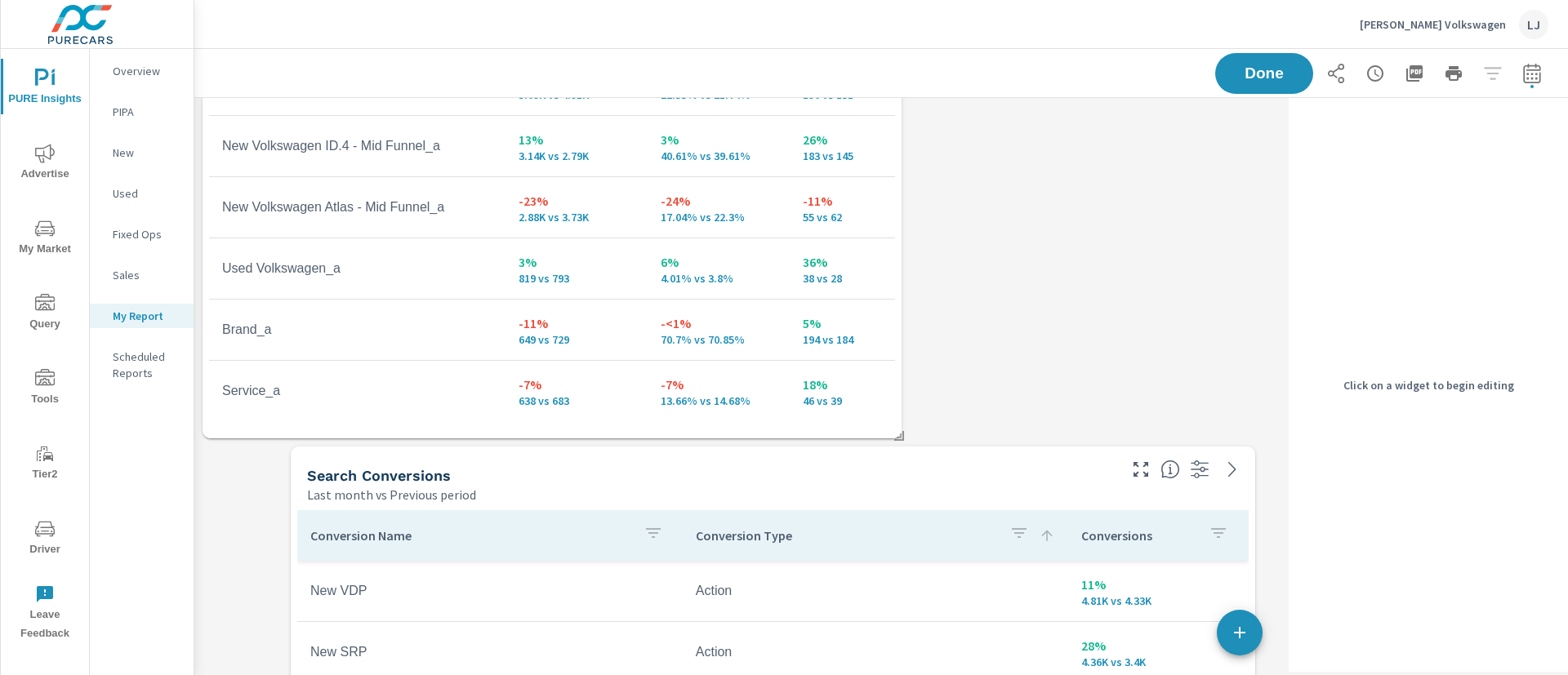
scroll to position [441, 0]
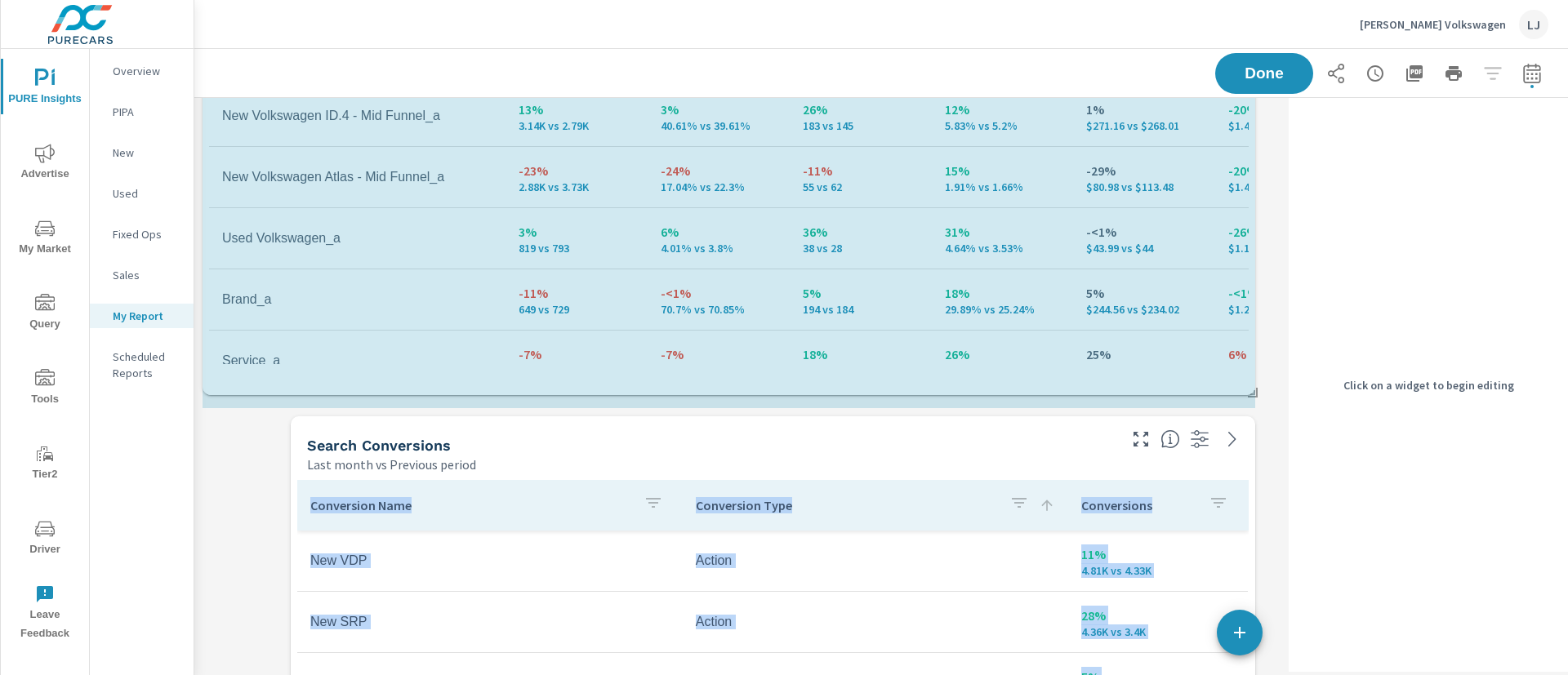
drag, startPoint x: 900, startPoint y: 407, endPoint x: 1292, endPoint y: 390, distance: 392.4
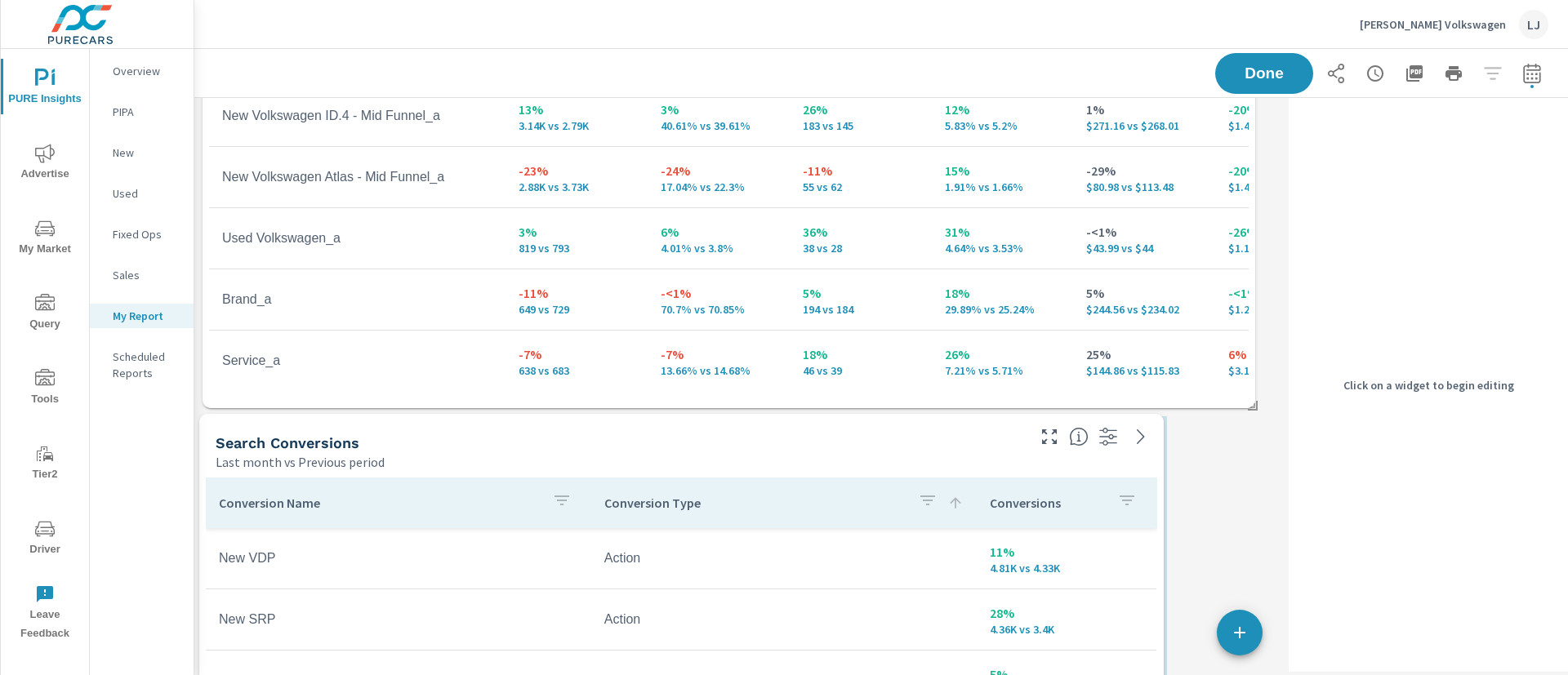
drag, startPoint x: 516, startPoint y: 441, endPoint x: 432, endPoint y: 439, distance: 84.0
click at [432, 439] on div "Search Conversions" at bounding box center [619, 443] width 808 height 19
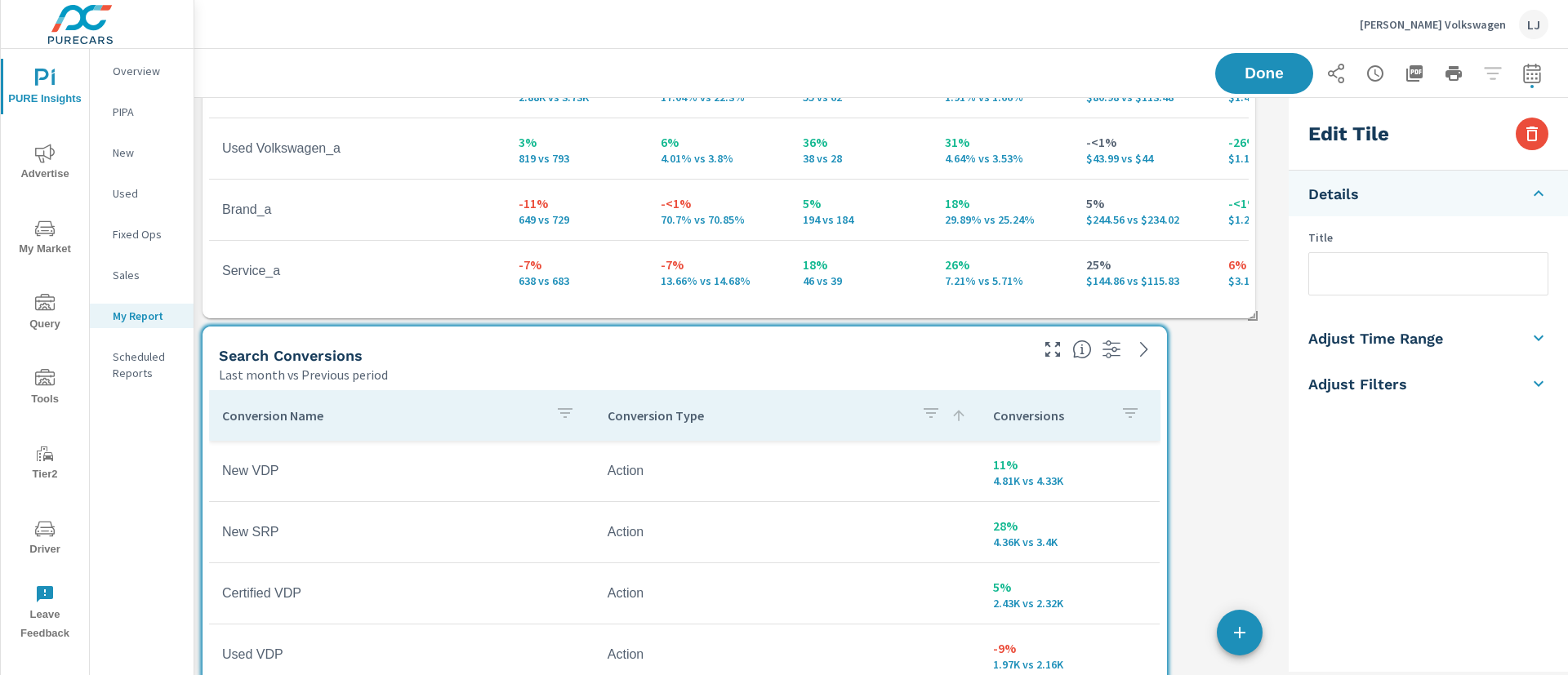
scroll to position [532, 0]
click at [1522, 128] on icon "button" at bounding box center [1531, 133] width 20 height 20
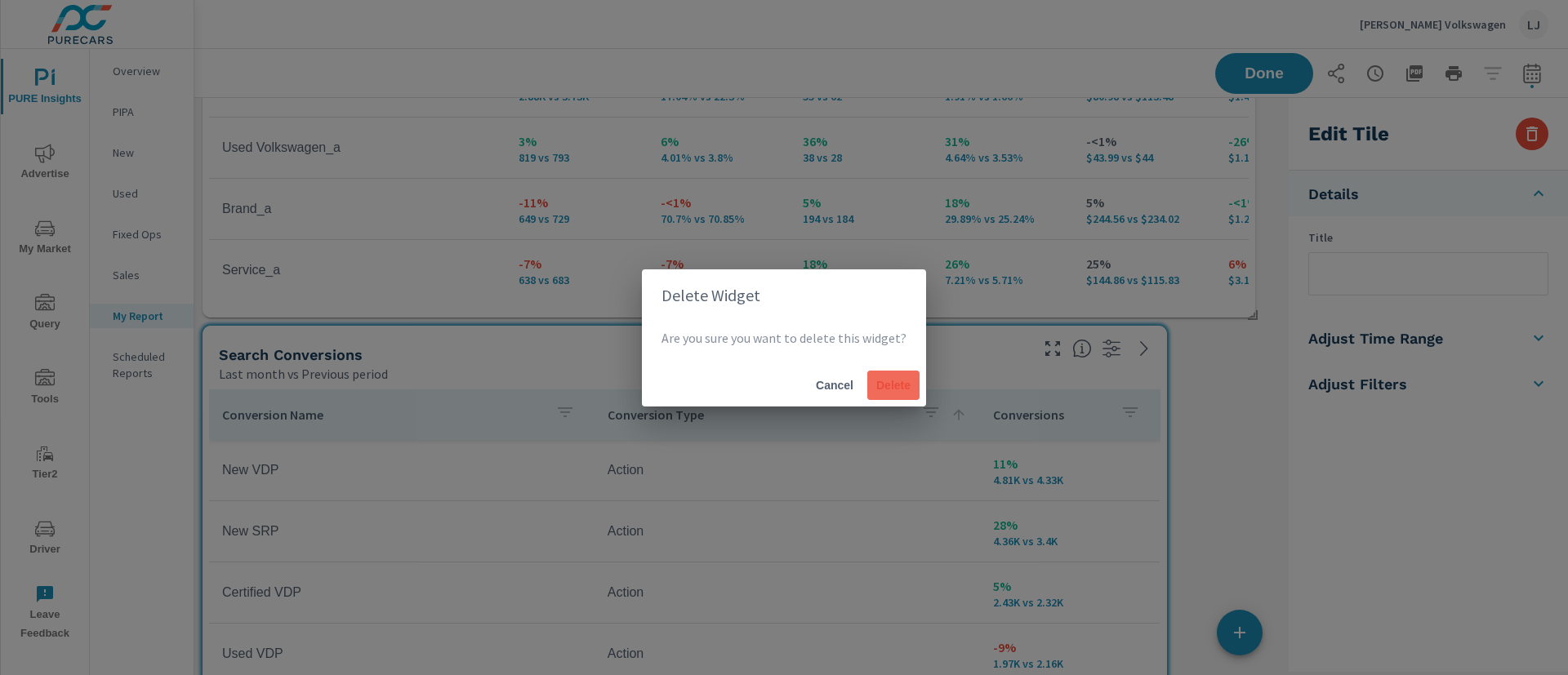
click at [891, 381] on span "Delete" at bounding box center [894, 385] width 39 height 15
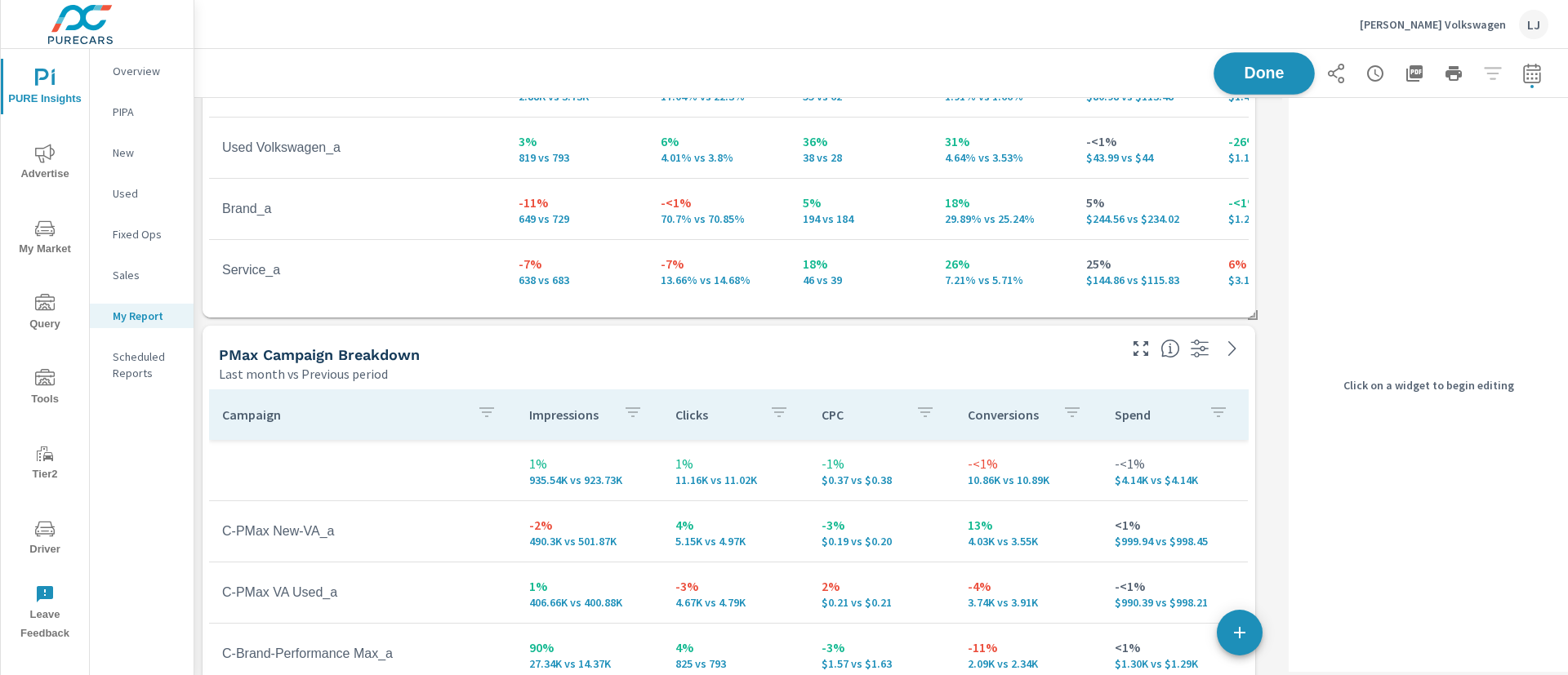
scroll to position [4931, 1107]
click at [1283, 79] on button "Done" at bounding box center [1264, 73] width 102 height 42
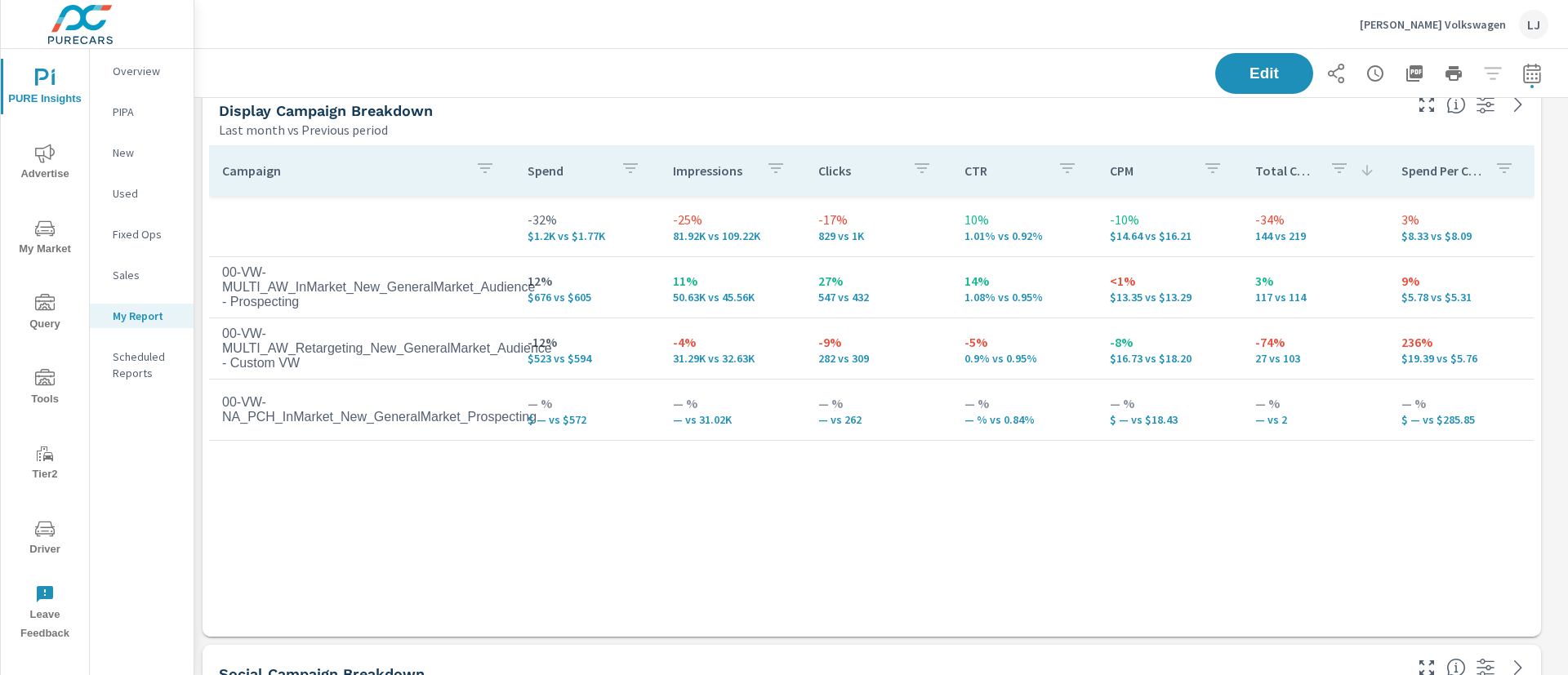
scroll to position [1341, 0]
click at [1257, 73] on span "Edit" at bounding box center [1263, 73] width 67 height 16
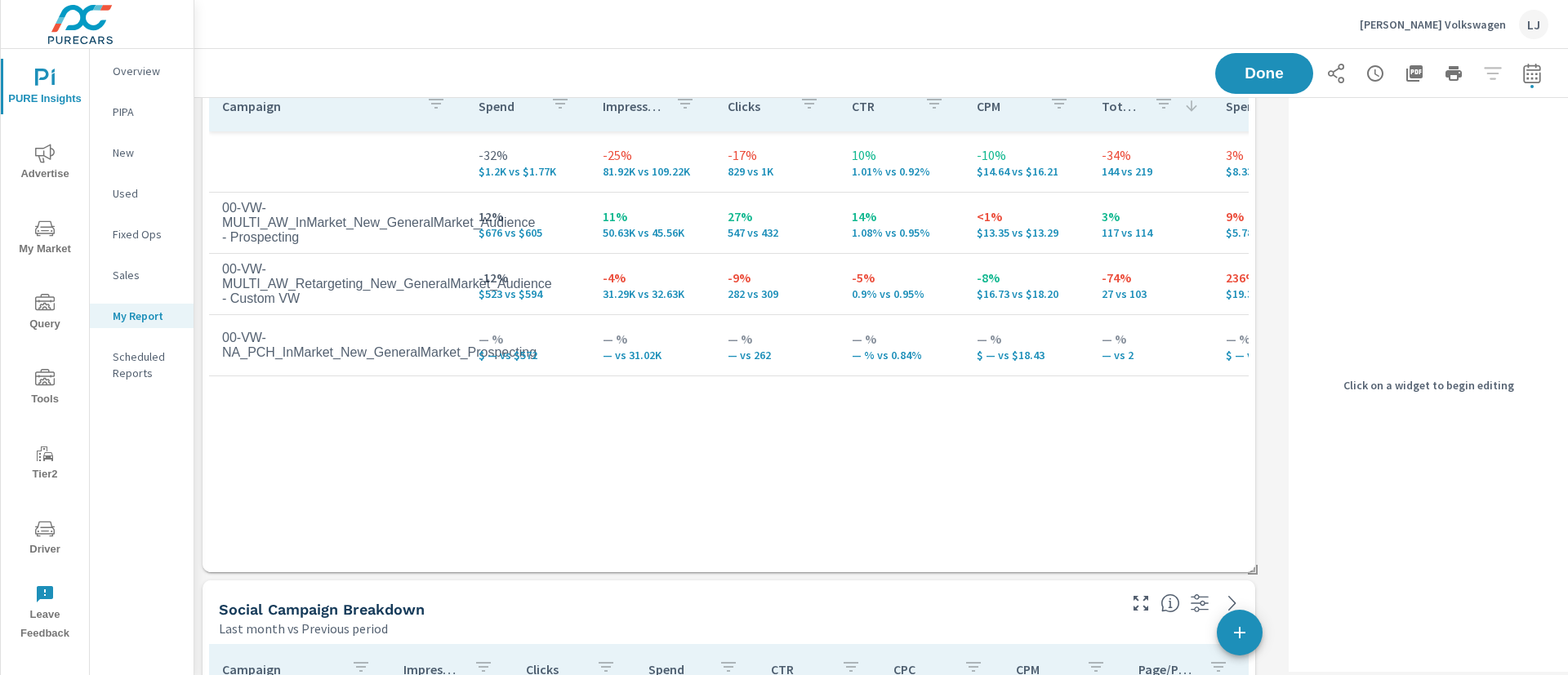
scroll to position [1413, 0]
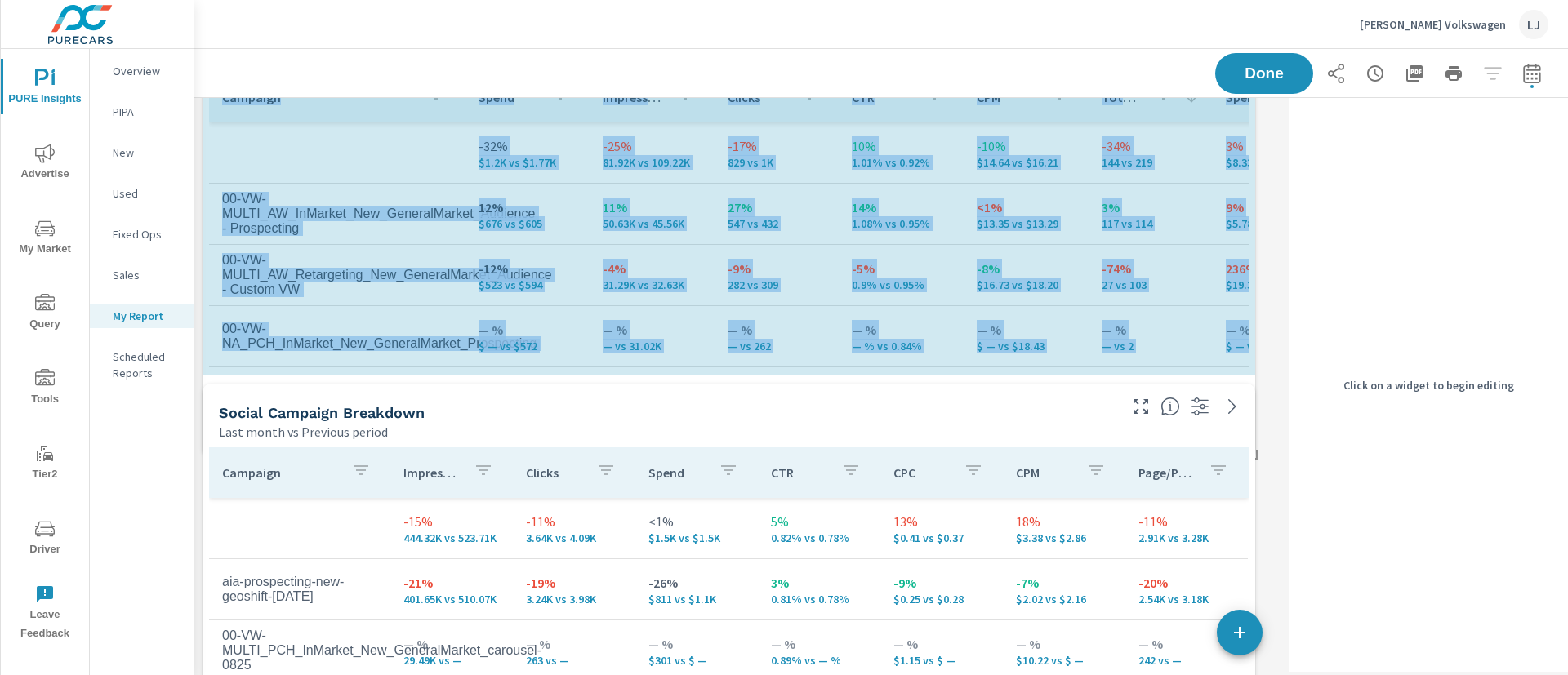
scroll to position [4743, 1107]
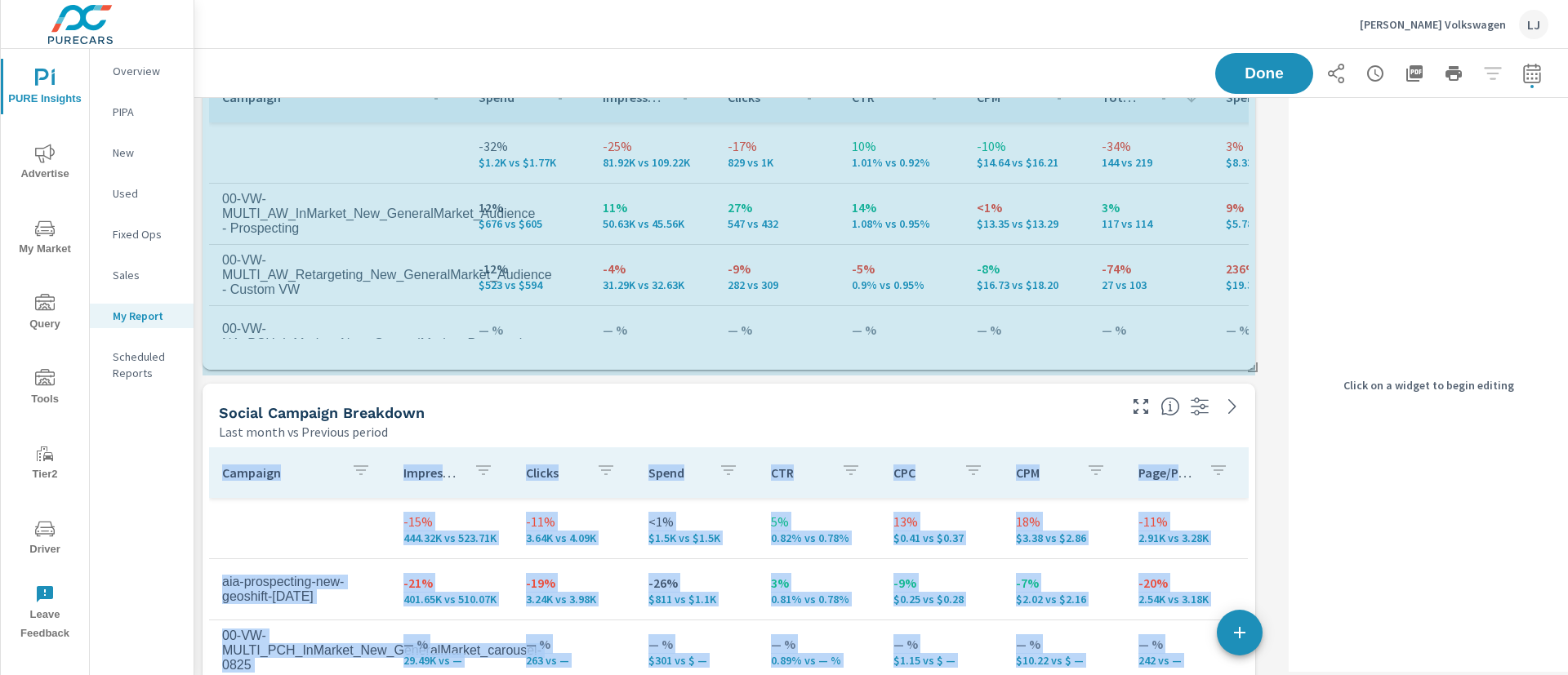
drag, startPoint x: 1251, startPoint y: 562, endPoint x: 1294, endPoint y: 392, distance: 175.4
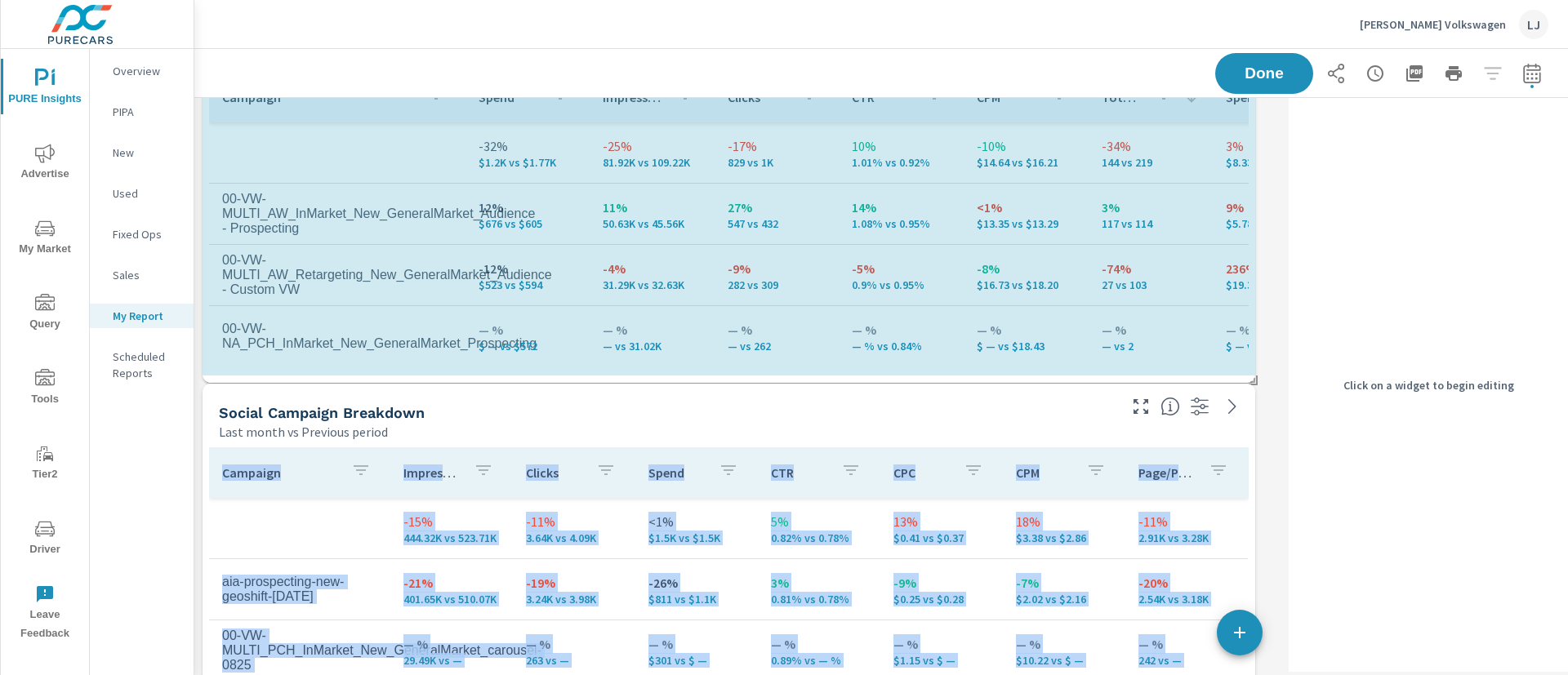
drag, startPoint x: 1253, startPoint y: 374, endPoint x: 1328, endPoint y: 379, distance: 75.2
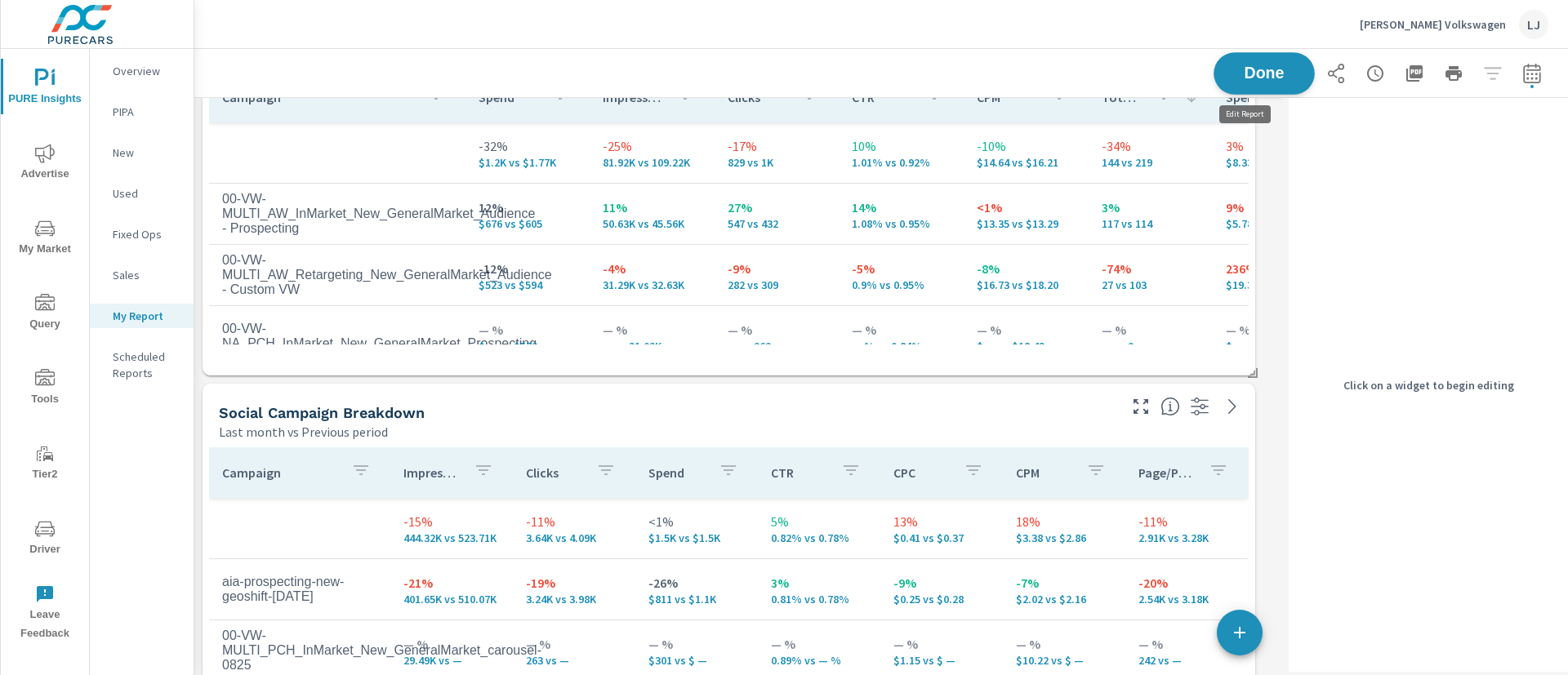
click at [1249, 75] on span "Done" at bounding box center [1263, 73] width 67 height 16
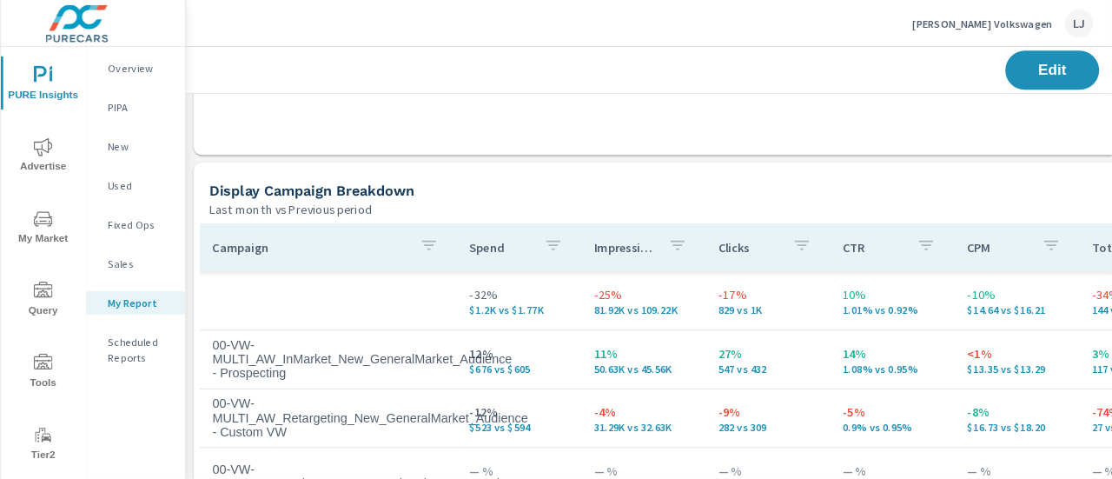
scroll to position [5044, 1326]
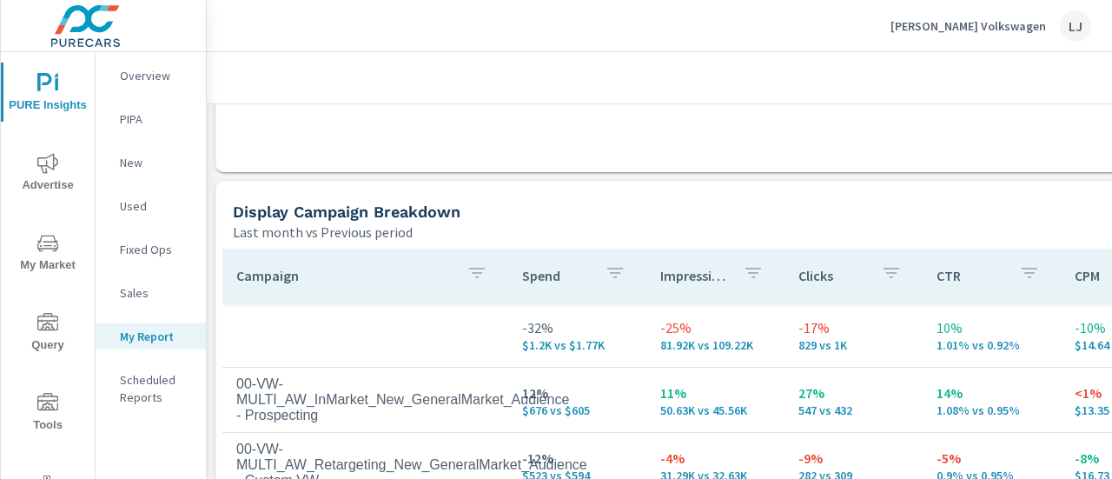
drag, startPoint x: 1340, startPoint y: 5, endPoint x: 639, endPoint y: 182, distance: 722.1
click at [639, 182] on div "Display Campaign Breakdown Last month vs Previous period" at bounding box center [778, 212] width 1126 height 62
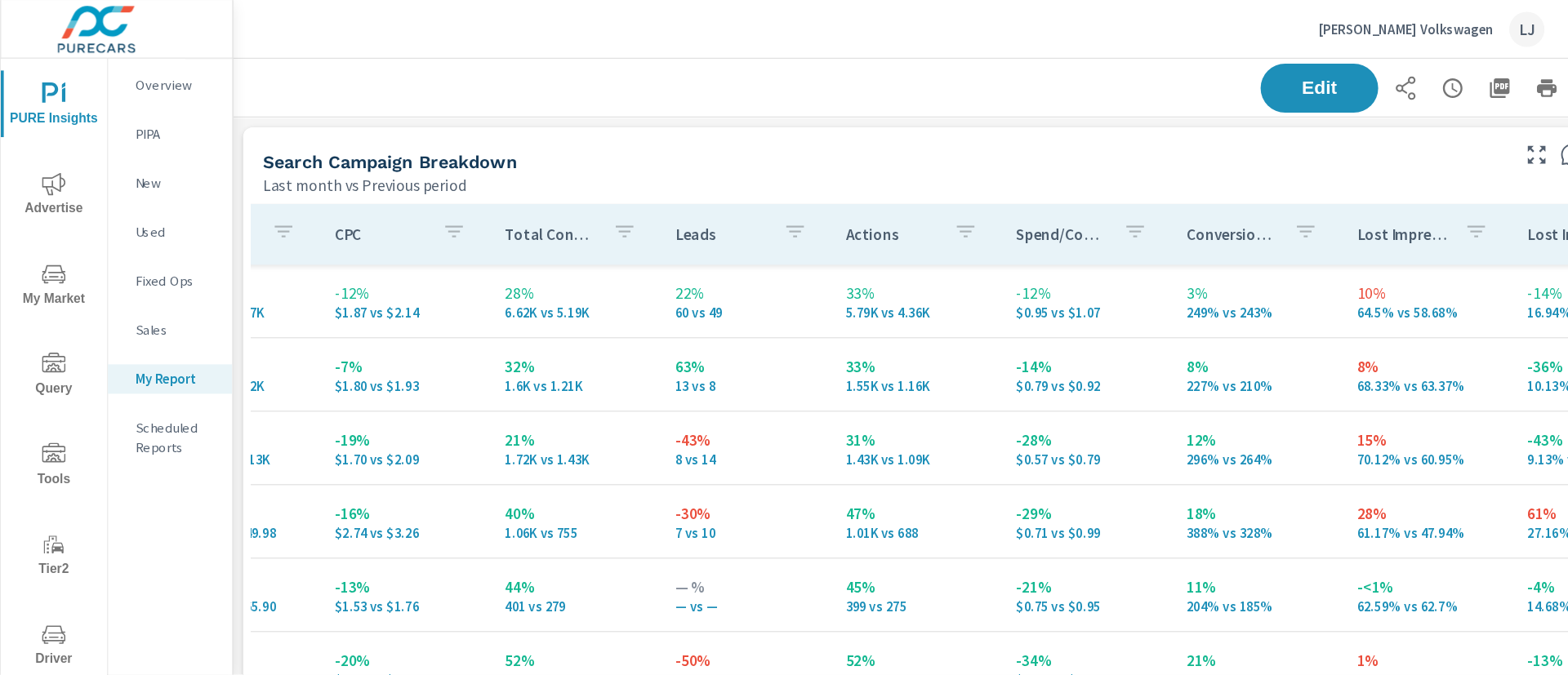
scroll to position [0, 0]
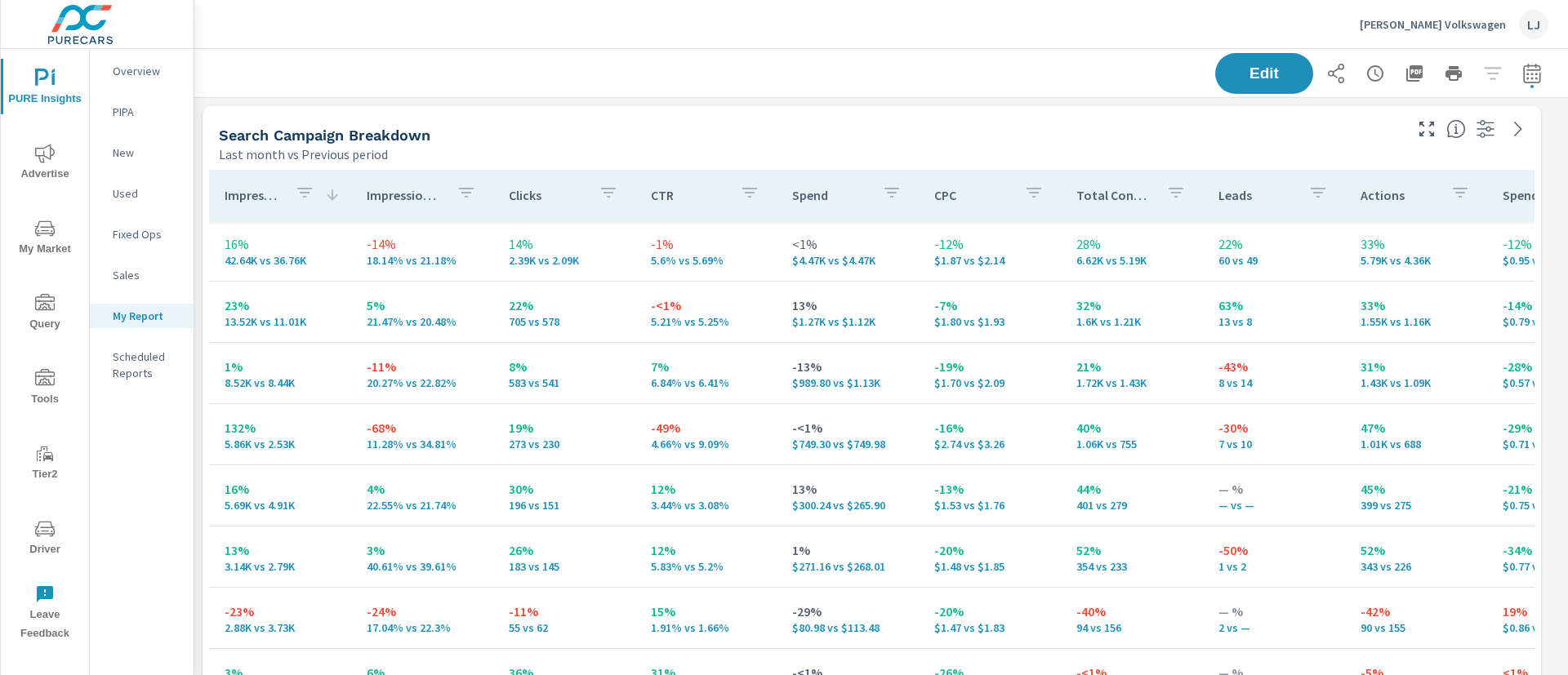
drag, startPoint x: 725, startPoint y: 16, endPoint x: 677, endPoint y: 53, distance: 60.6
click at [677, 53] on div "Edit" at bounding box center [882, 72] width 1335 height 48
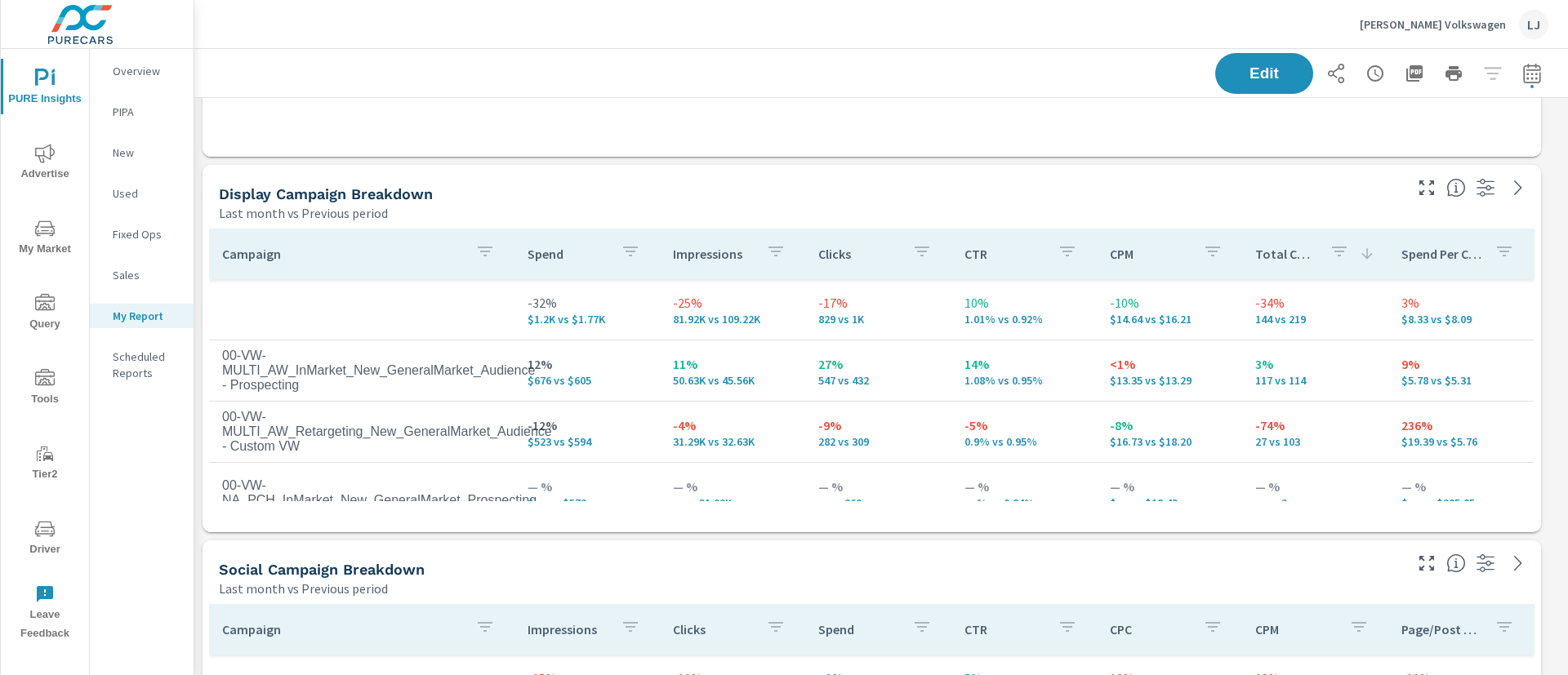
click at [1499, 504] on div "Campaign Spend Impressions Clicks CTR CPM Total Conversions Spend Per Conversio…" at bounding box center [871, 377] width 1325 height 297
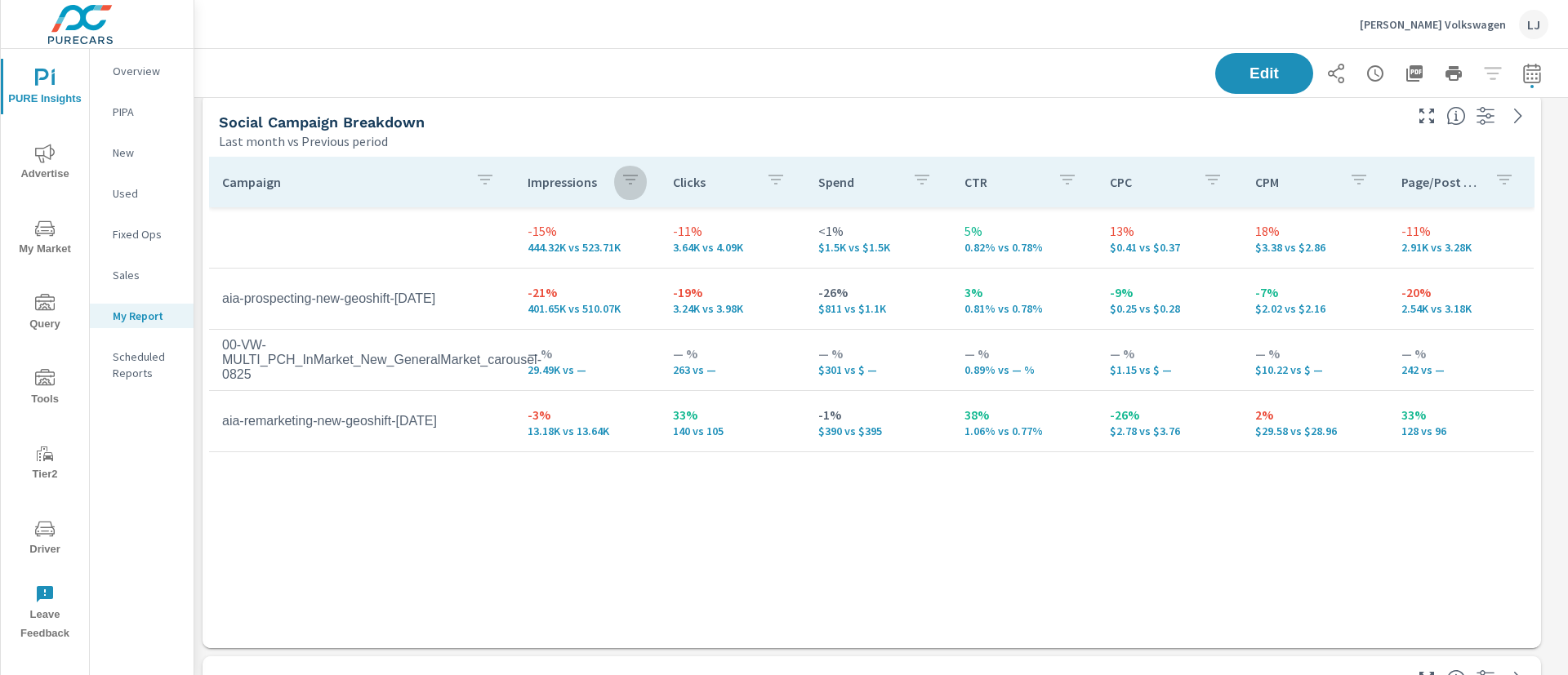
click at [627, 173] on icon "button" at bounding box center [630, 180] width 20 height 20
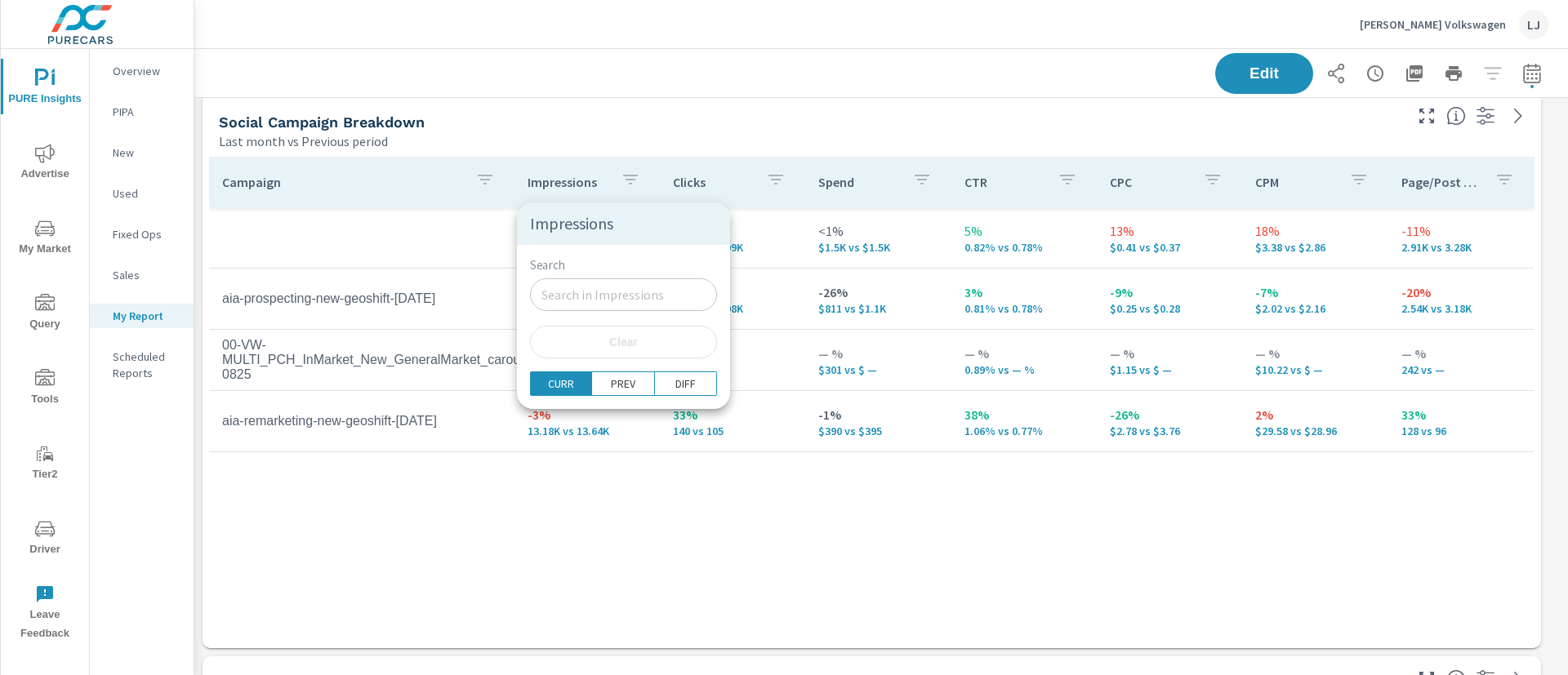
click at [582, 176] on div at bounding box center [784, 338] width 1568 height 675
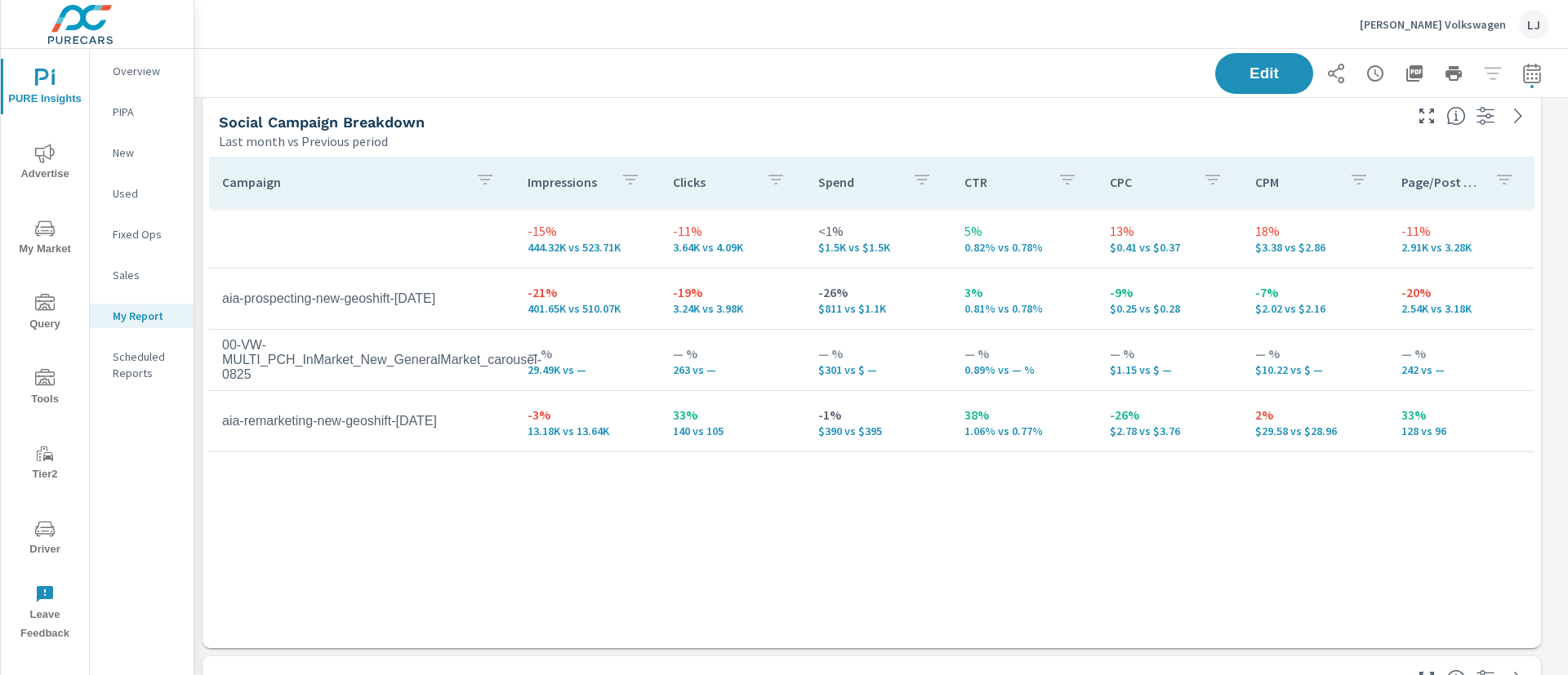
click at [568, 183] on p "Impressions" at bounding box center [567, 181] width 80 height 16
click at [568, 183] on p "Impressions" at bounding box center [557, 181] width 60 height 16
click at [568, 183] on p "Impressions" at bounding box center [567, 181] width 80 height 16
click at [319, 186] on p "Campaign" at bounding box center [341, 181] width 240 height 16
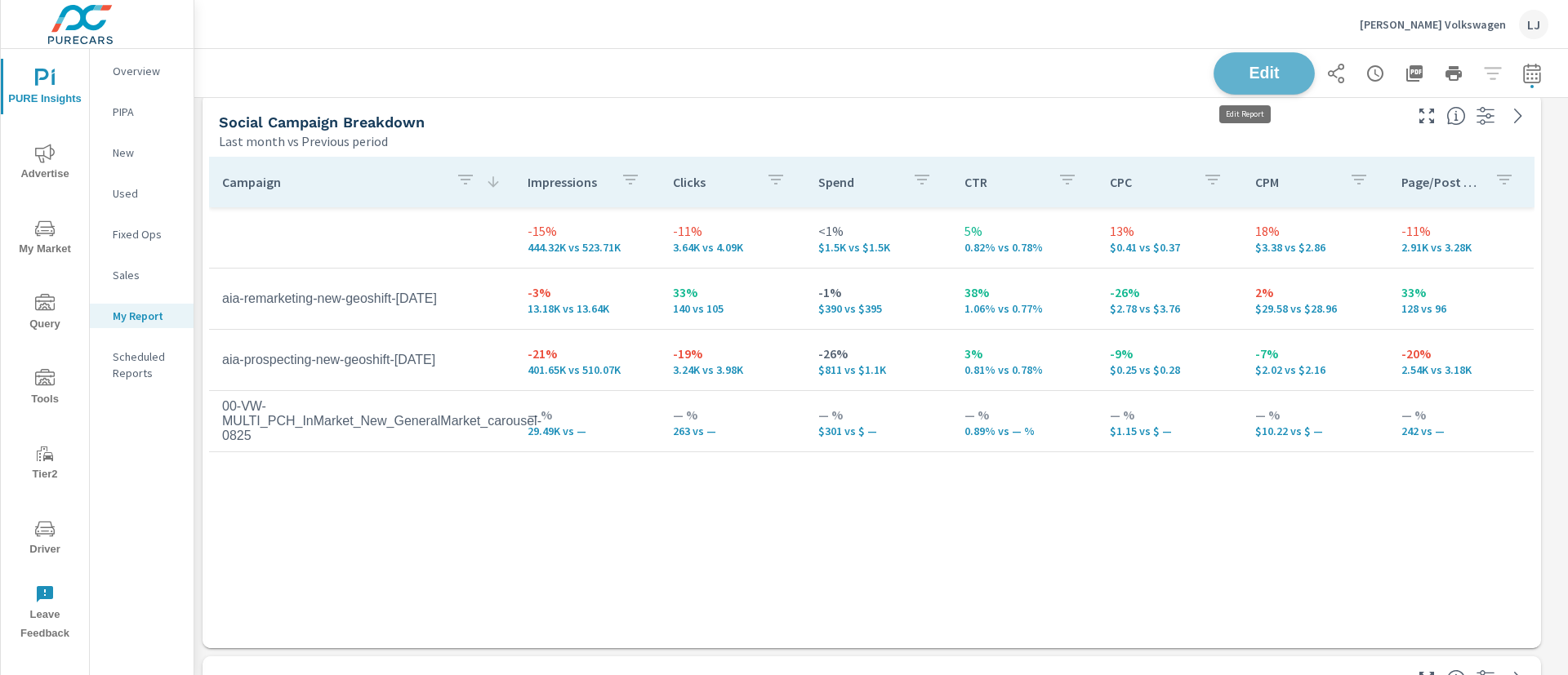
click at [1251, 84] on button "Edit" at bounding box center [1264, 73] width 102 height 42
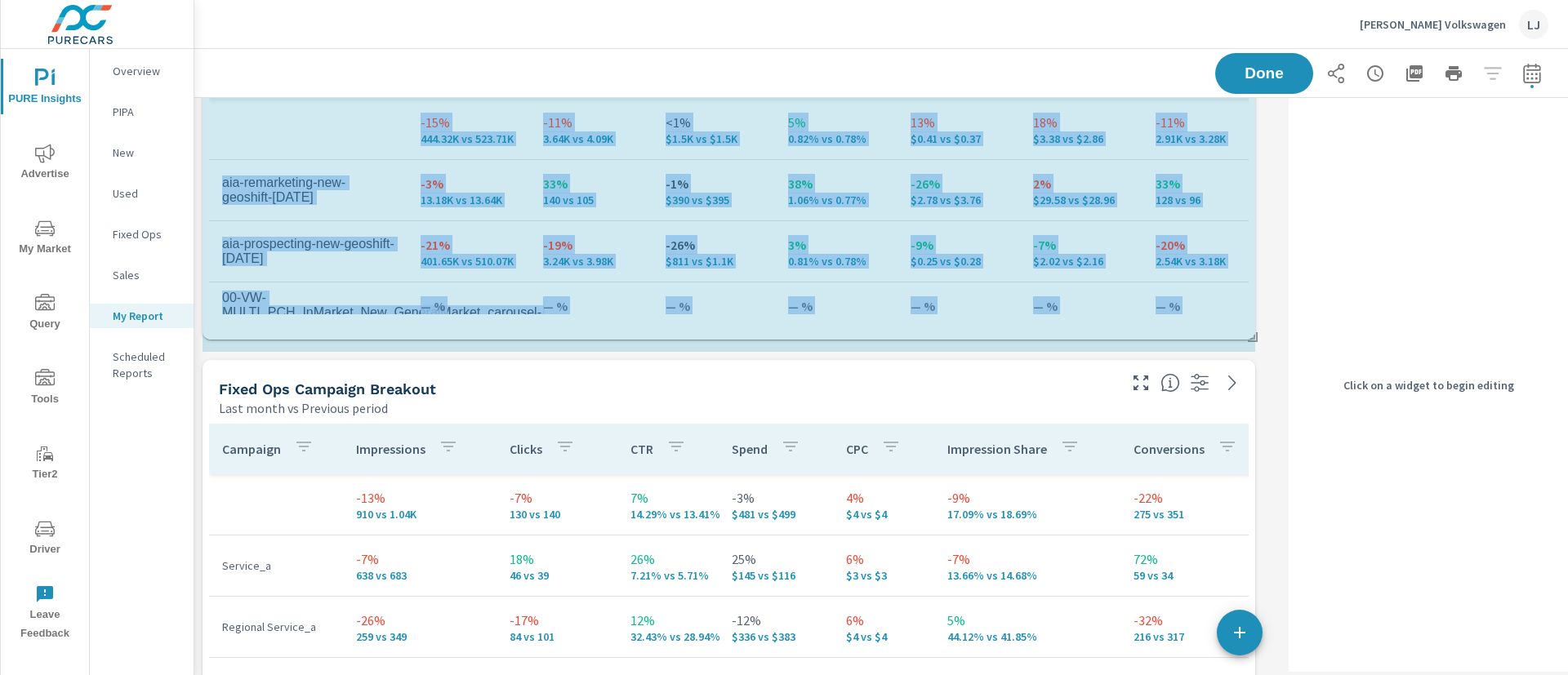
drag, startPoint x: 1252, startPoint y: 539, endPoint x: 1280, endPoint y: 369, distance: 172.3
click at [1280, 369] on div "Campaign Breakout Last month vs Previous period Campaign Impressions Impression…" at bounding box center [881, 543] width 1373 height 4516
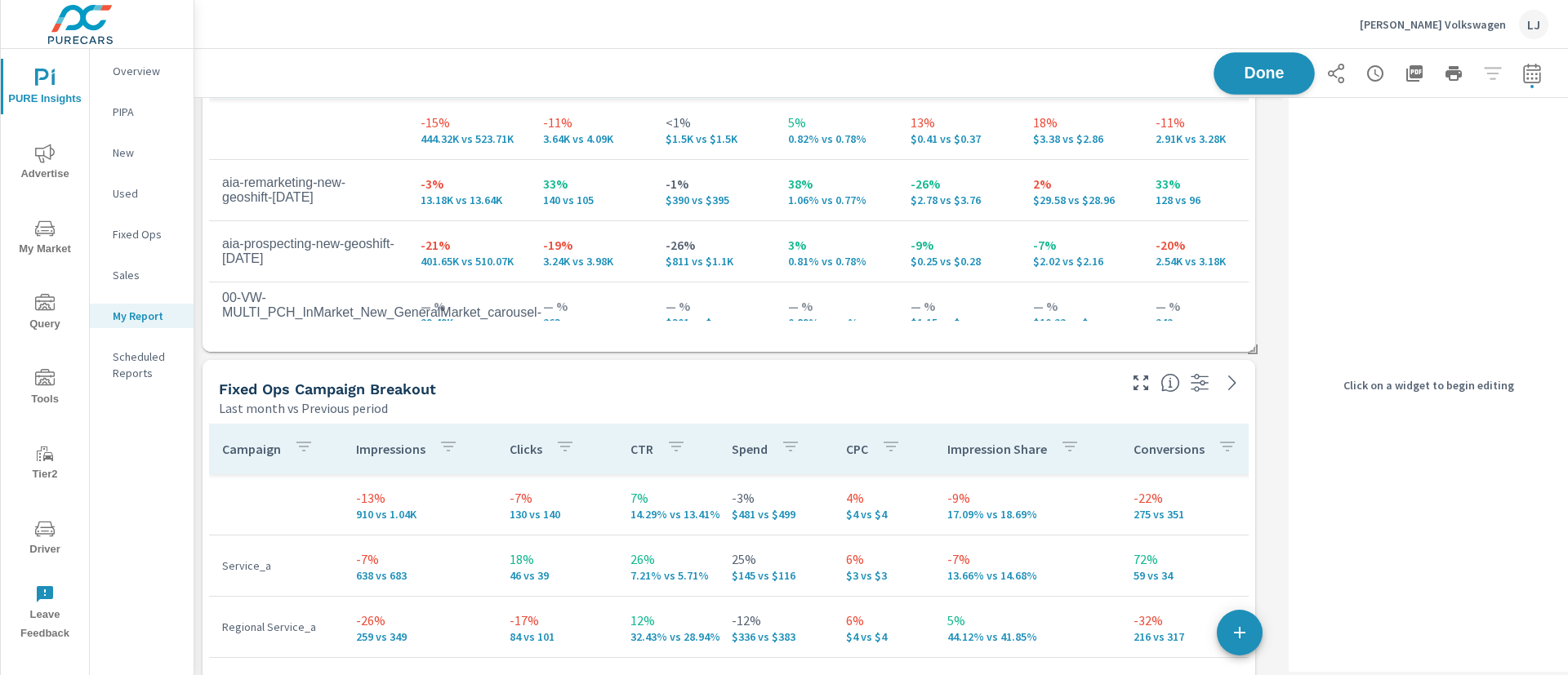
click at [1248, 78] on span "Done" at bounding box center [1263, 73] width 67 height 16
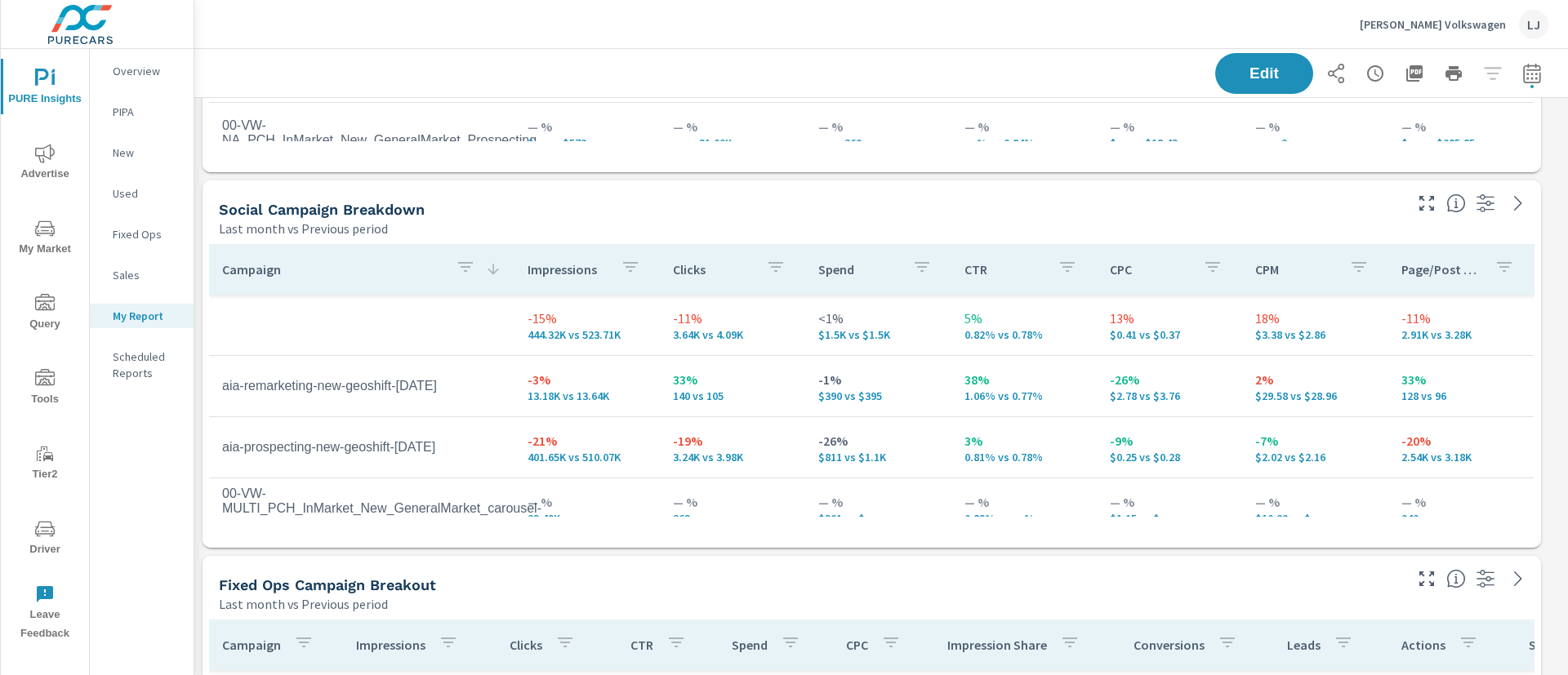
click at [1534, 537] on div "Campaign Impressions Clicks Spend CTR CPC CPM Page/Post Action -15% 444.32K vs …" at bounding box center [871, 393] width 1339 height 310
click at [1251, 81] on span "Edit" at bounding box center [1263, 73] width 67 height 16
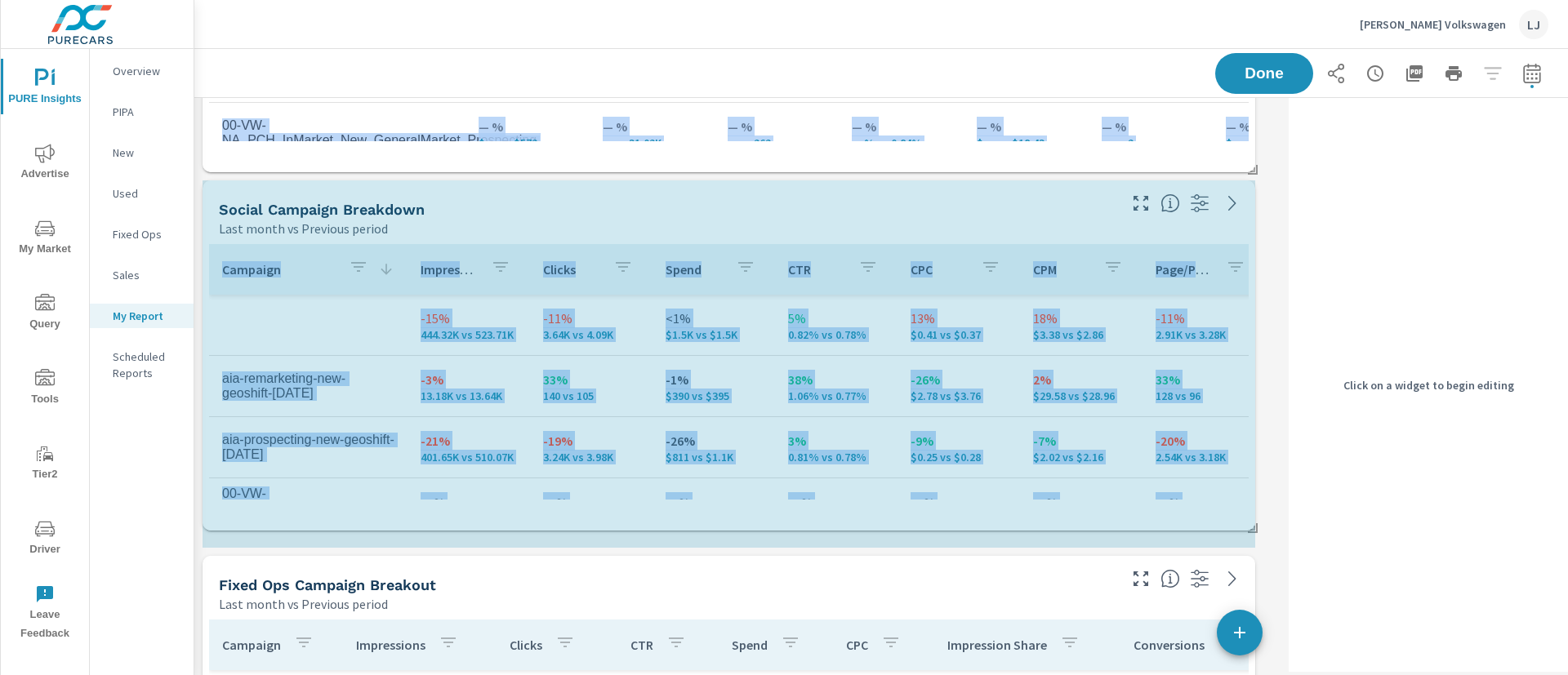
drag, startPoint x: 1254, startPoint y: 546, endPoint x: 1258, endPoint y: 530, distance: 16.5
drag, startPoint x: 1254, startPoint y: 547, endPoint x: 1261, endPoint y: 534, distance: 14.8
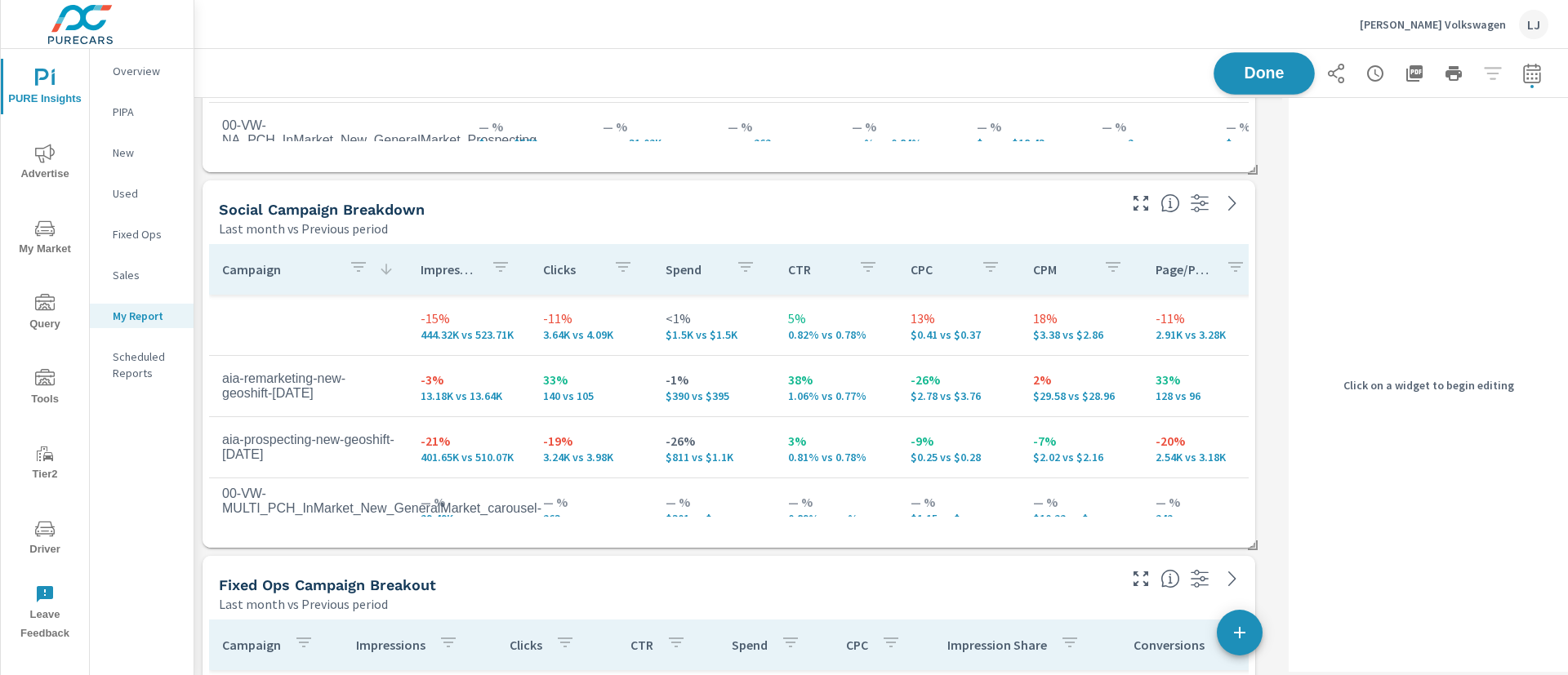
scroll to position [4555, 1107]
click at [1256, 67] on span "Done" at bounding box center [1263, 73] width 67 height 16
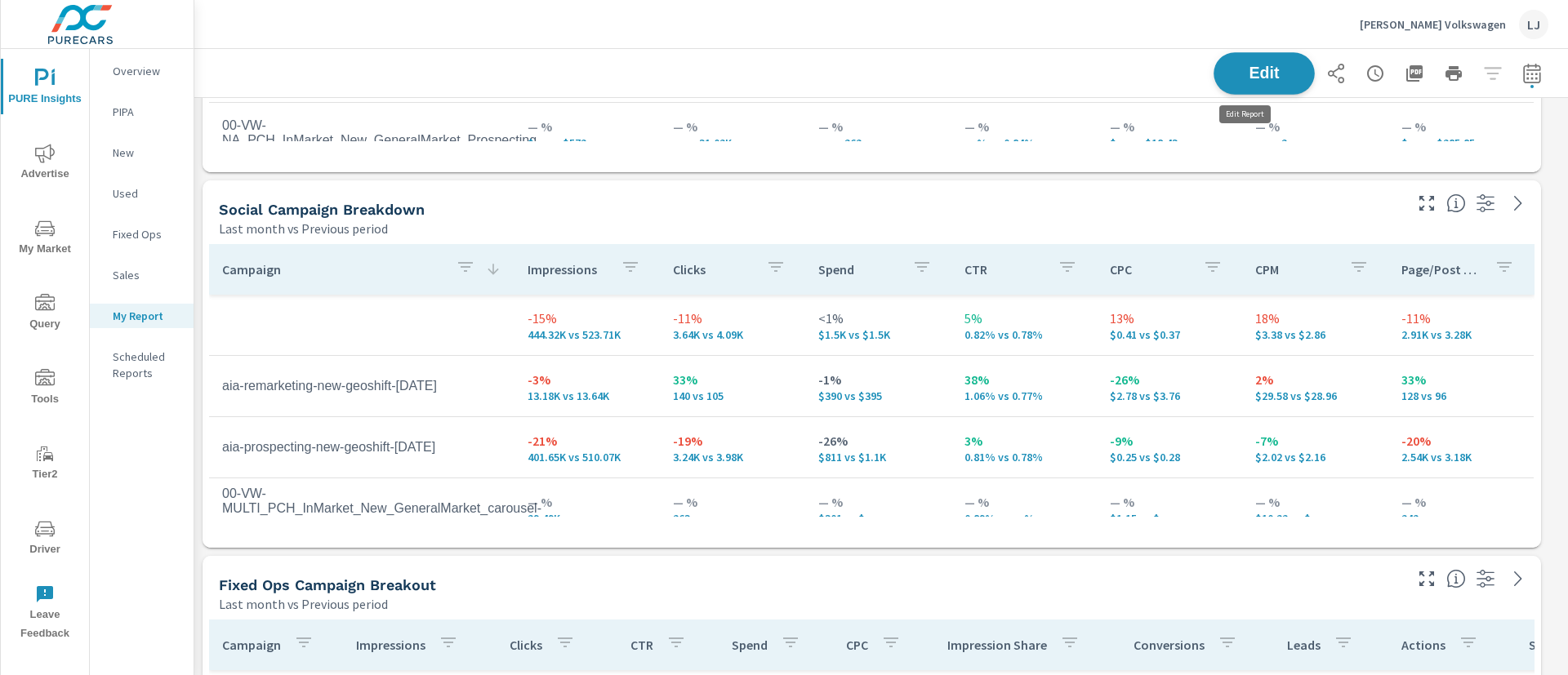
scroll to position [4555, 1393]
click at [1503, 531] on div "Campaign Impressions Clicks Spend CTR CPC CPM Page/Post Action -15% 444.32K vs …" at bounding box center [871, 393] width 1325 height 297
click at [1244, 74] on span "Edit" at bounding box center [1263, 73] width 67 height 16
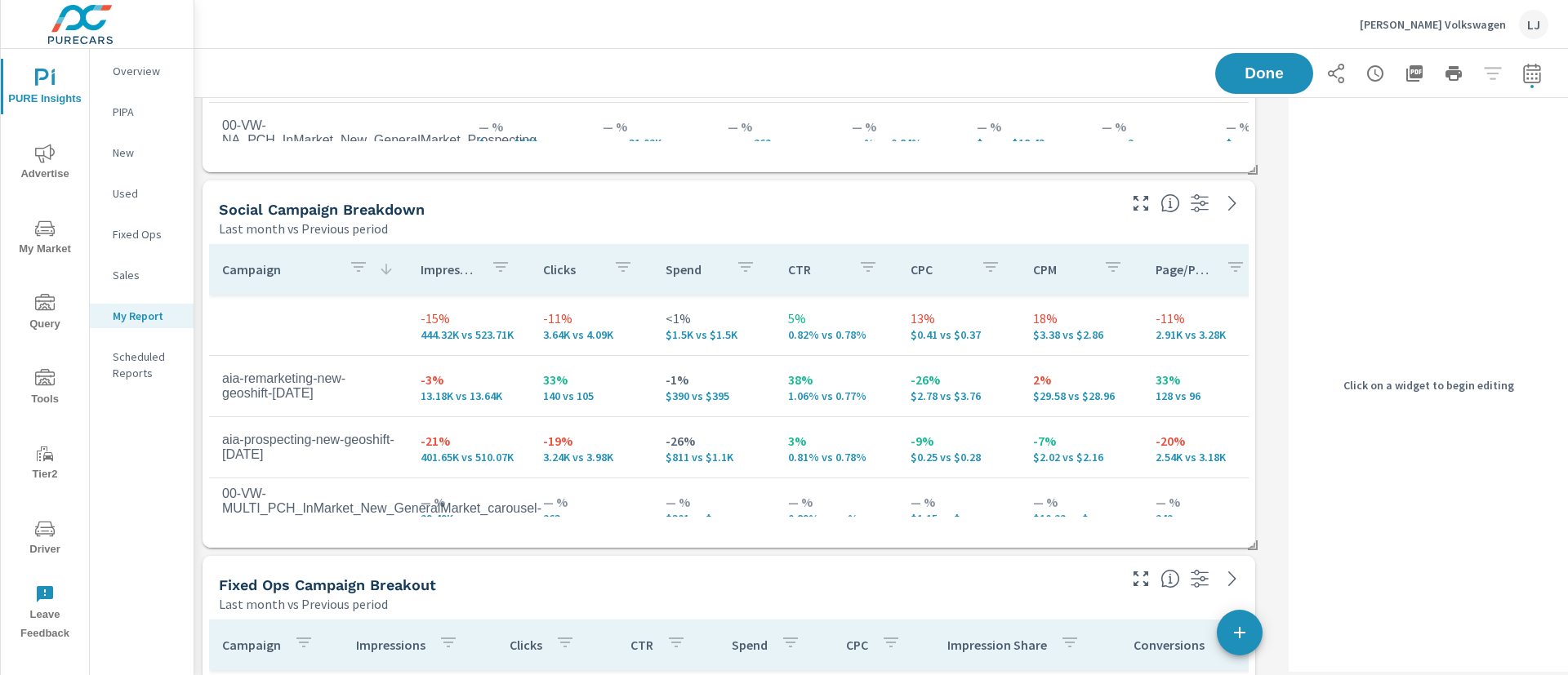
scroll to position [4555, 1107]
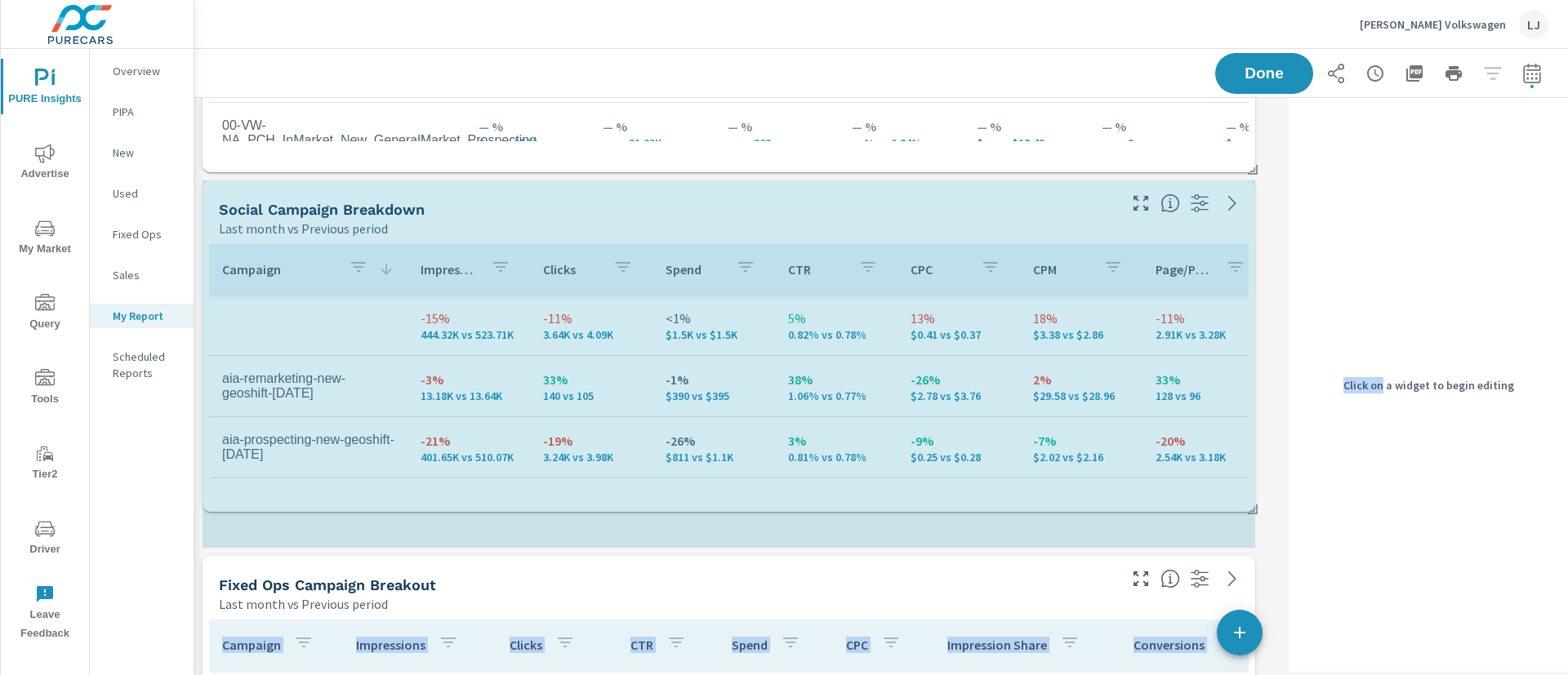
drag, startPoint x: 1252, startPoint y: 544, endPoint x: 1384, endPoint y: 513, distance: 135.6
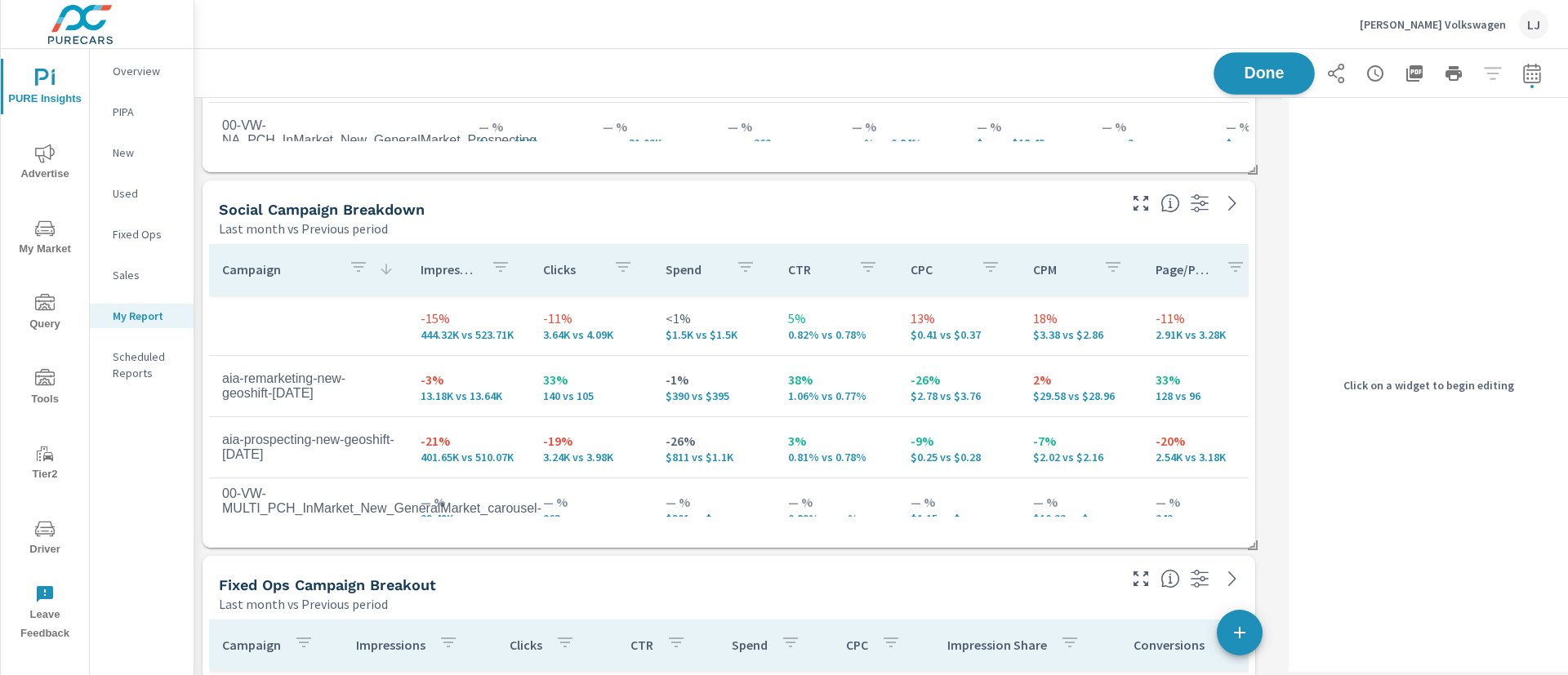
click at [1250, 75] on span "Done" at bounding box center [1263, 73] width 67 height 16
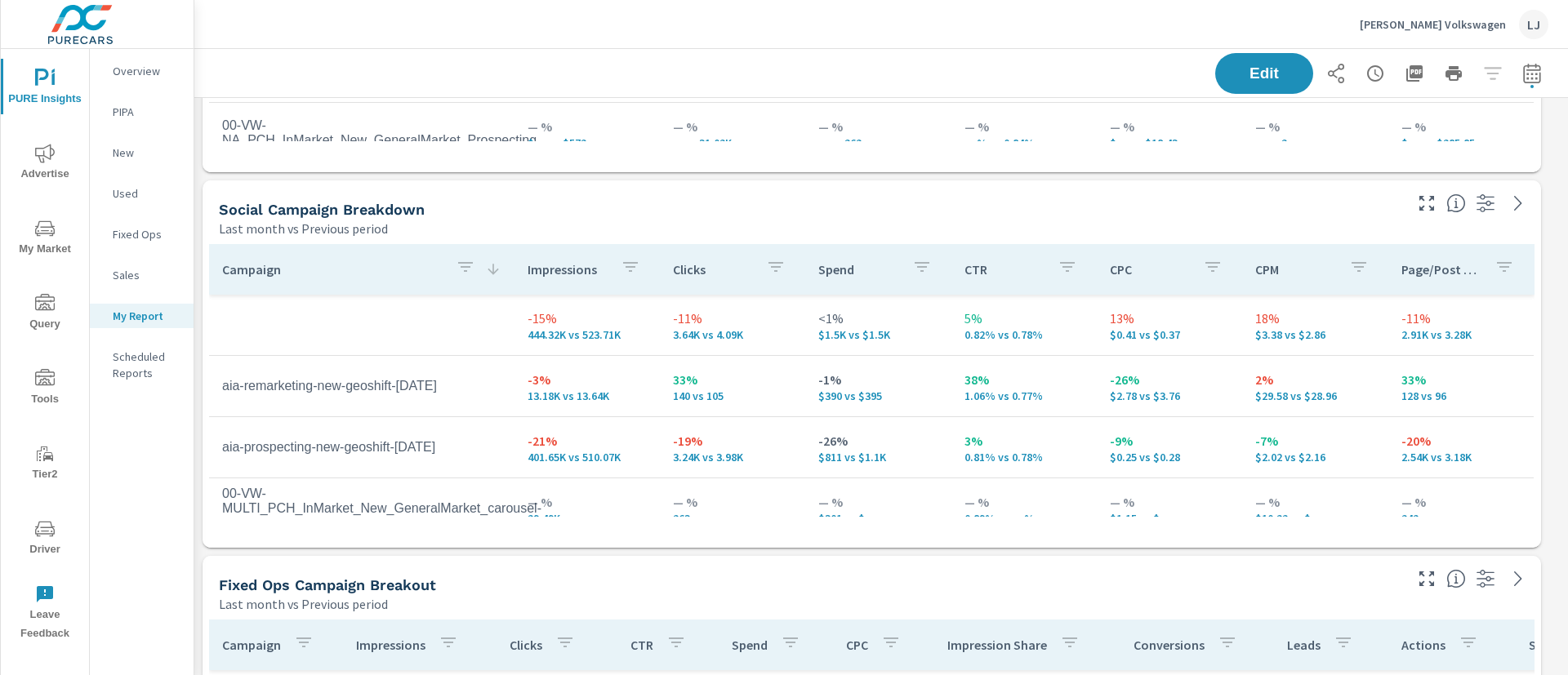
scroll to position [4555, 1393]
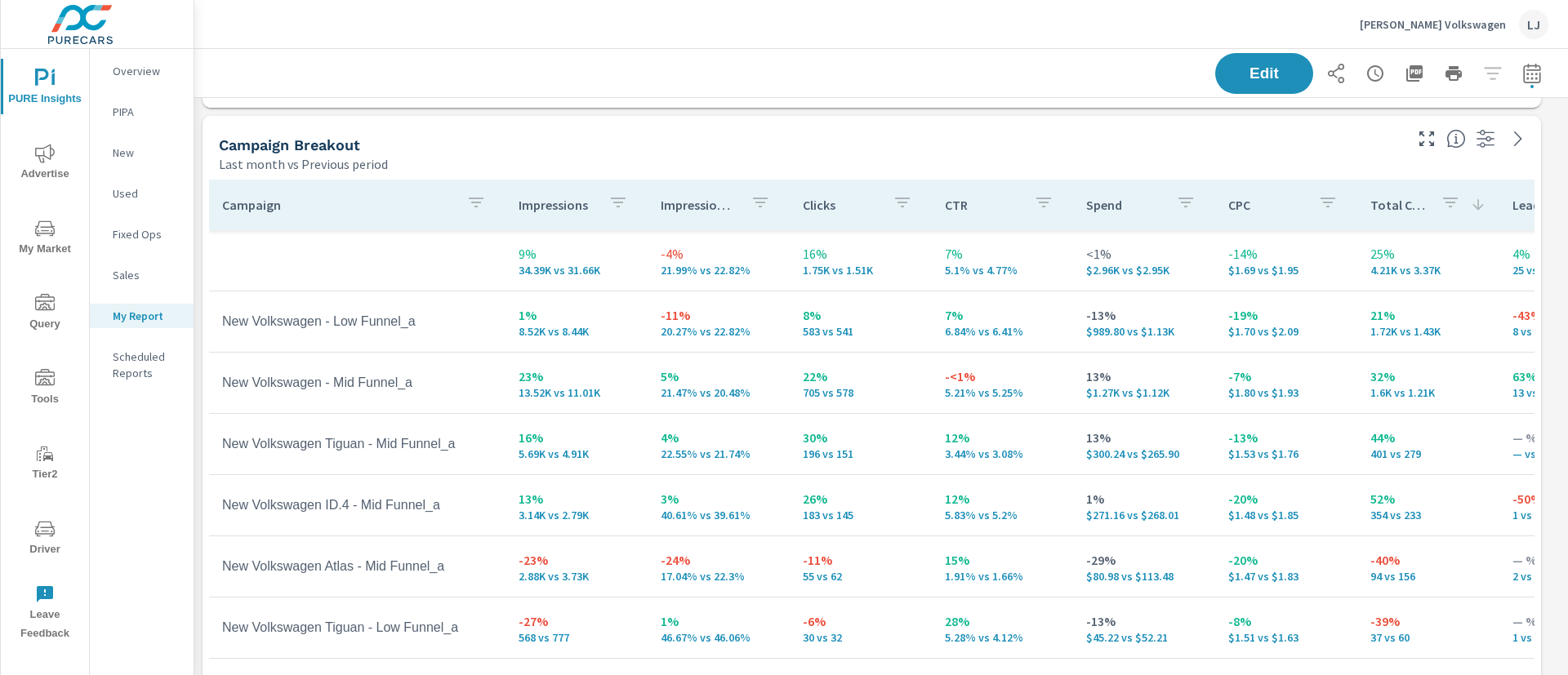
scroll to position [2617, 0]
click at [1265, 74] on span "Edit" at bounding box center [1263, 73] width 67 height 16
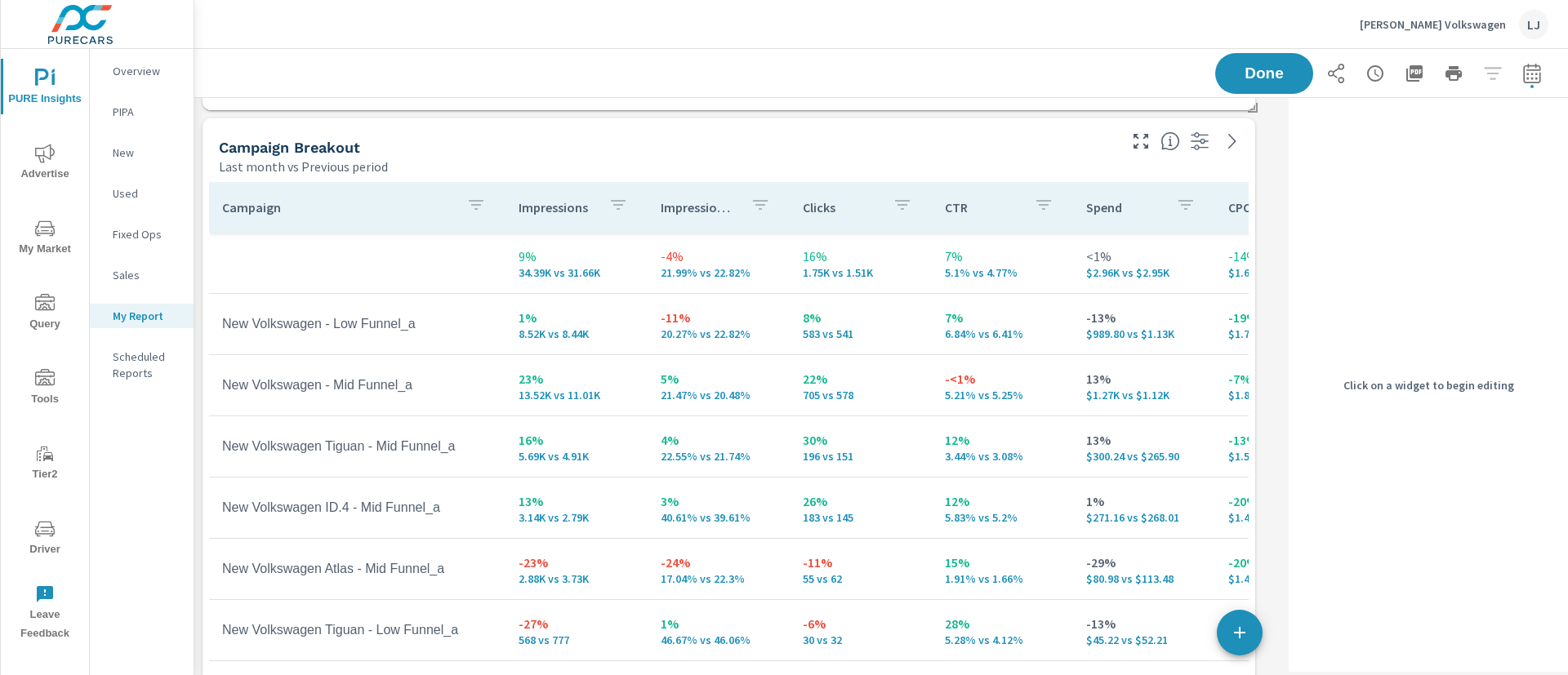
scroll to position [4555, 1107]
click at [997, 141] on div "Campaign Breakout" at bounding box center [666, 148] width 896 height 19
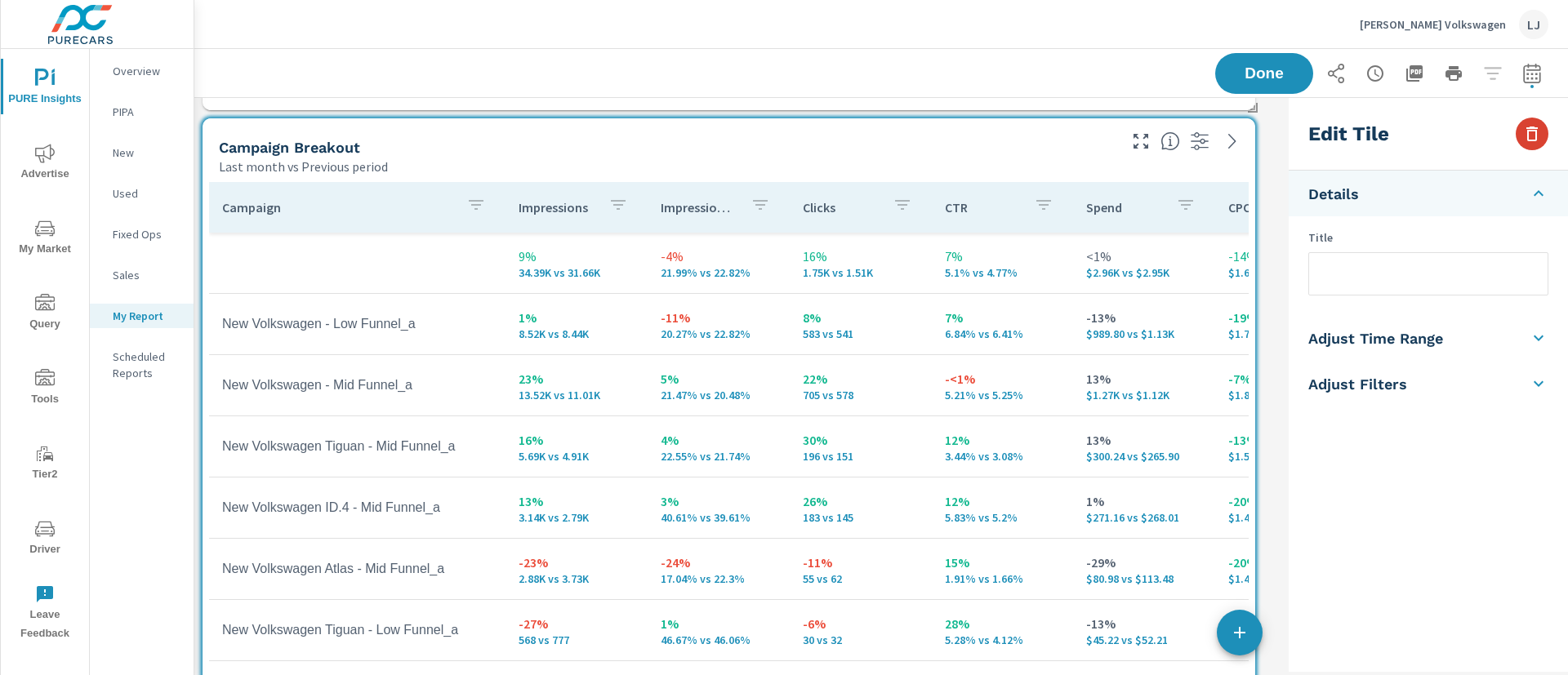
click at [1533, 133] on icon "button" at bounding box center [1531, 133] width 20 height 20
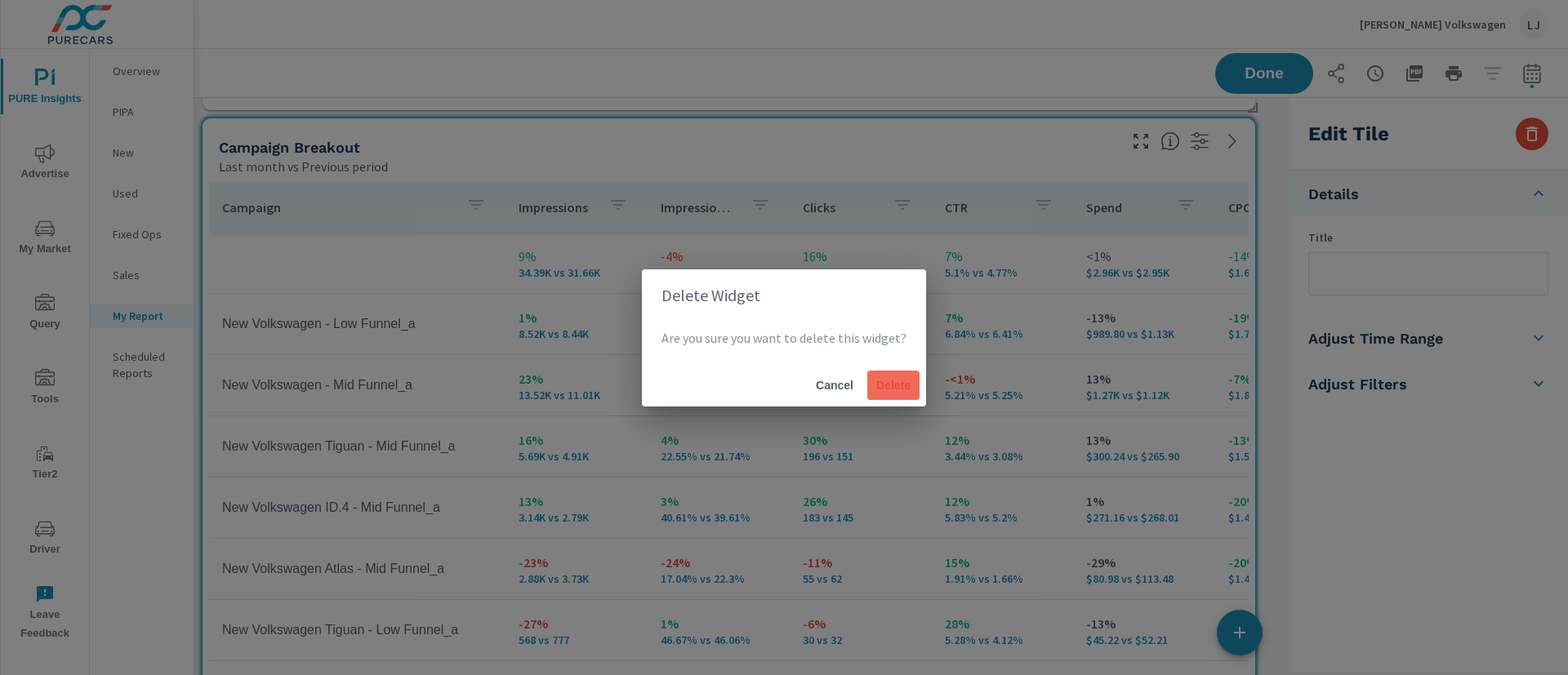
click at [901, 390] on span "Delete" at bounding box center [894, 385] width 39 height 15
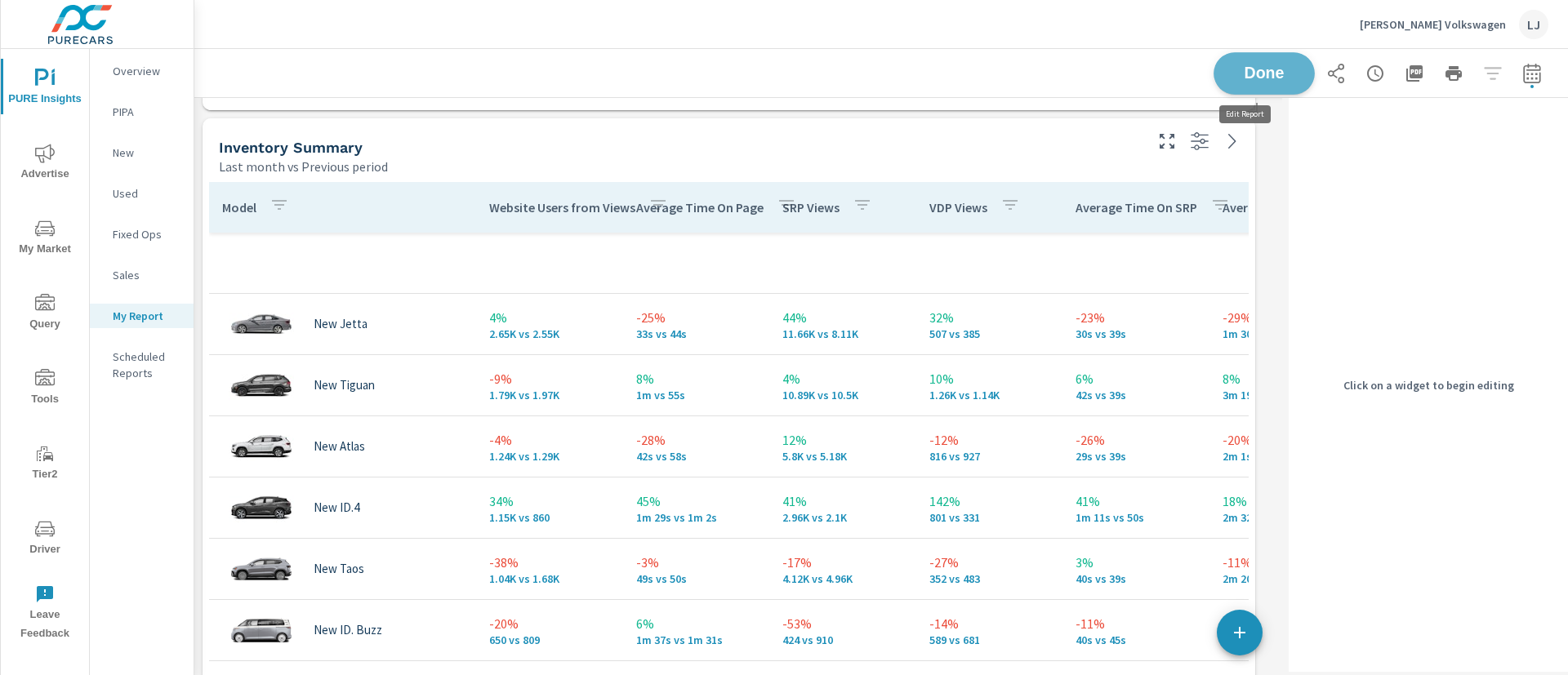
scroll to position [3804, 1393]
click at [1254, 55] on button "Done" at bounding box center [1264, 73] width 102 height 42
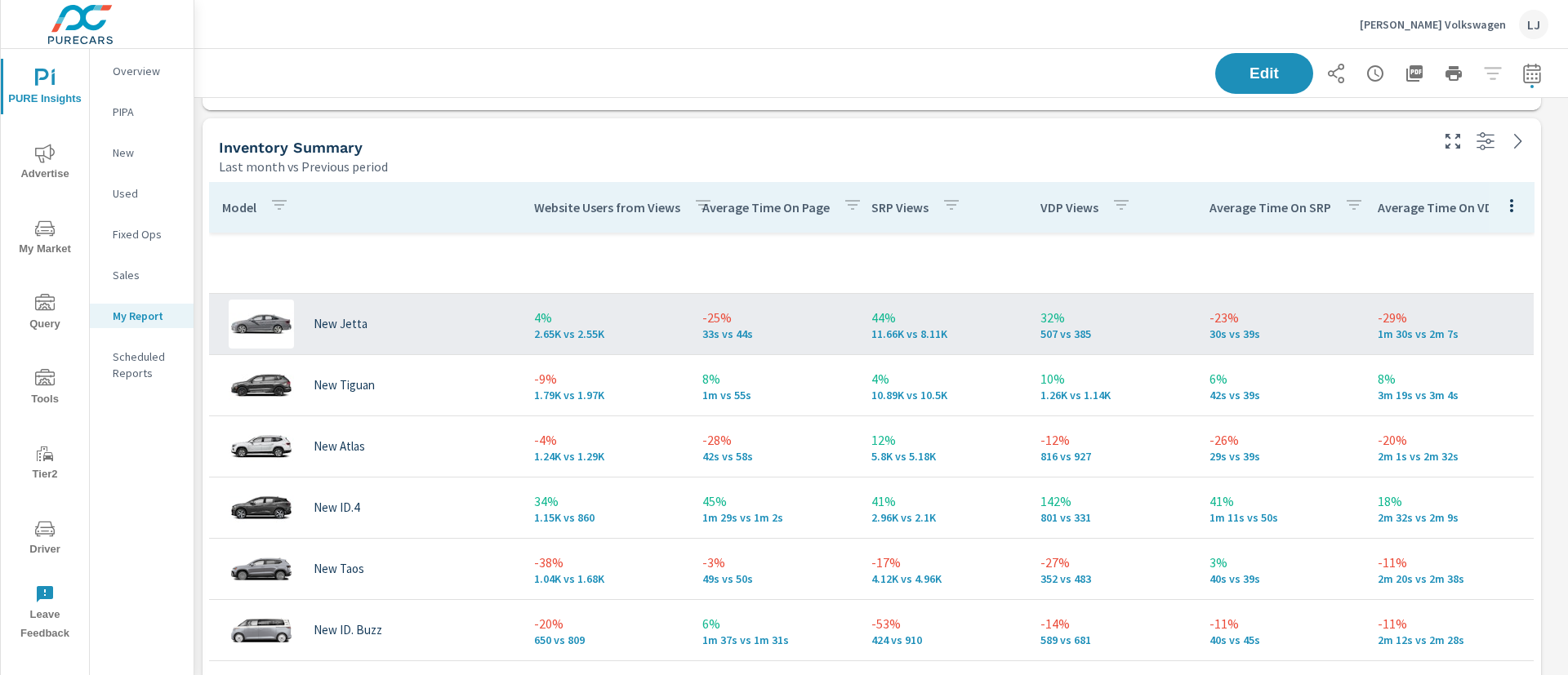
scroll to position [2098, 0]
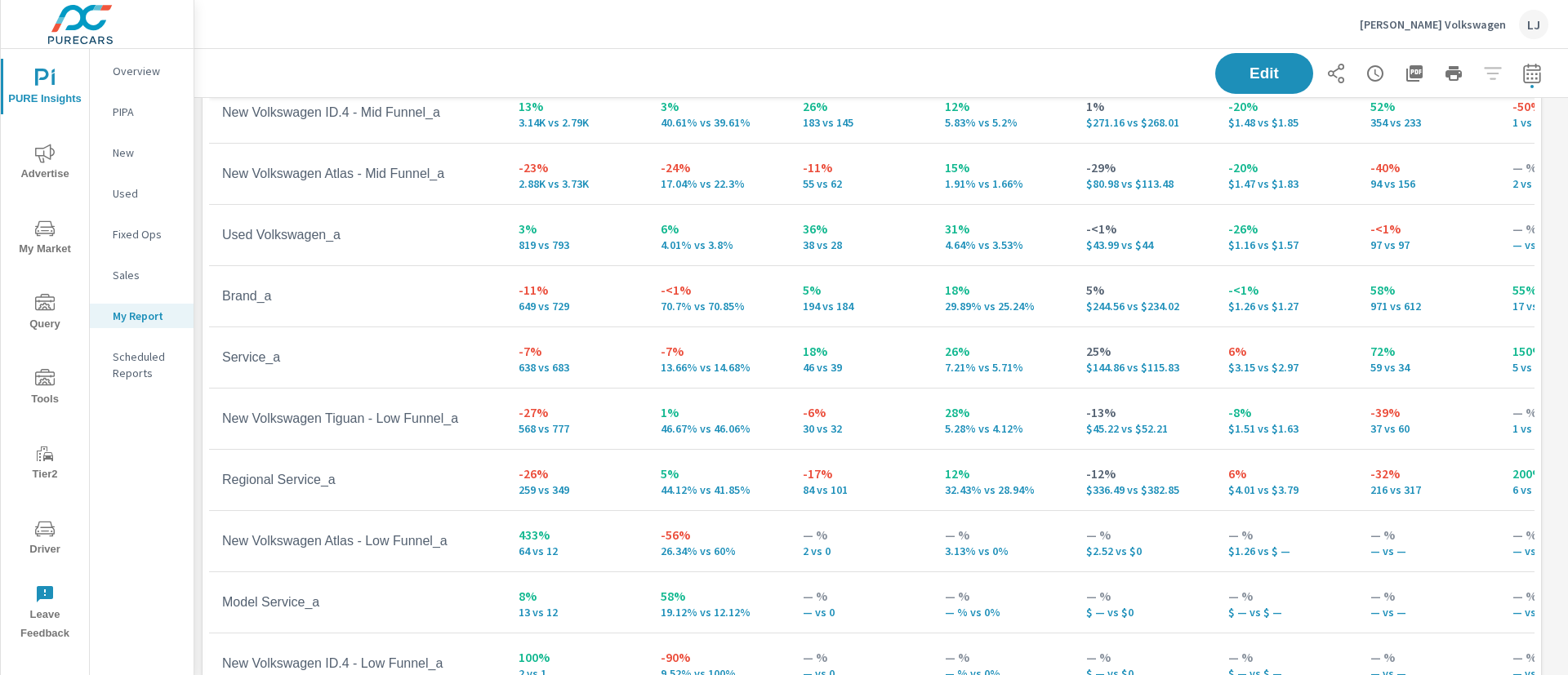
scroll to position [122, 0]
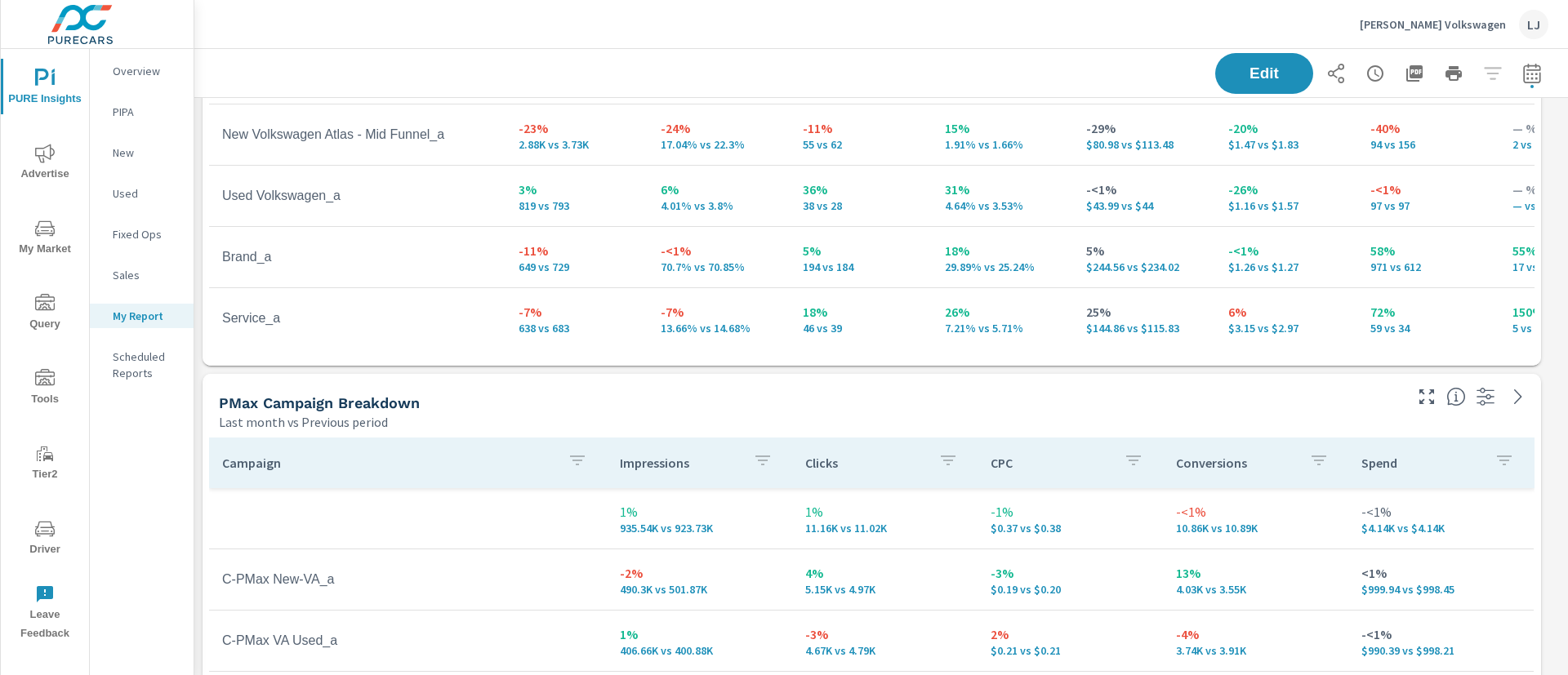
scroll to position [660, 0]
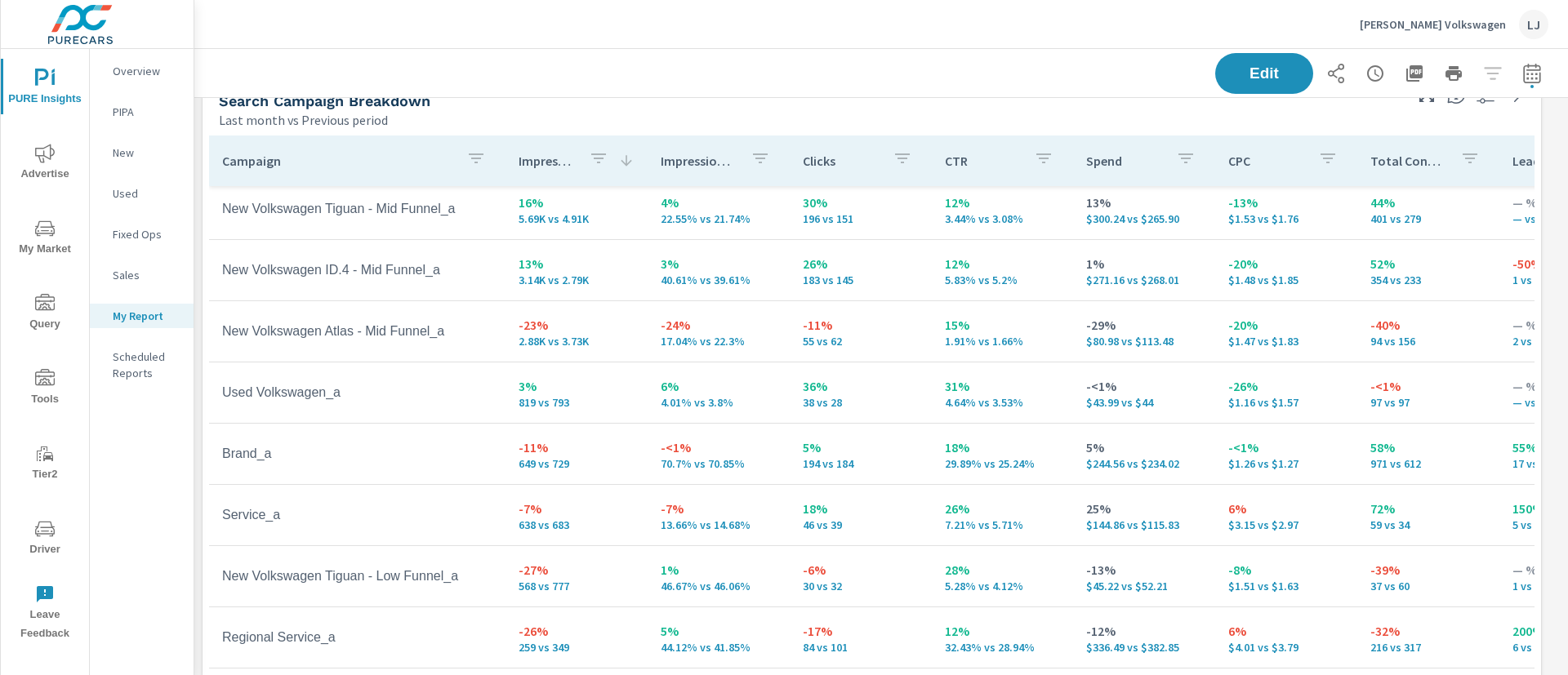
scroll to position [252, 0]
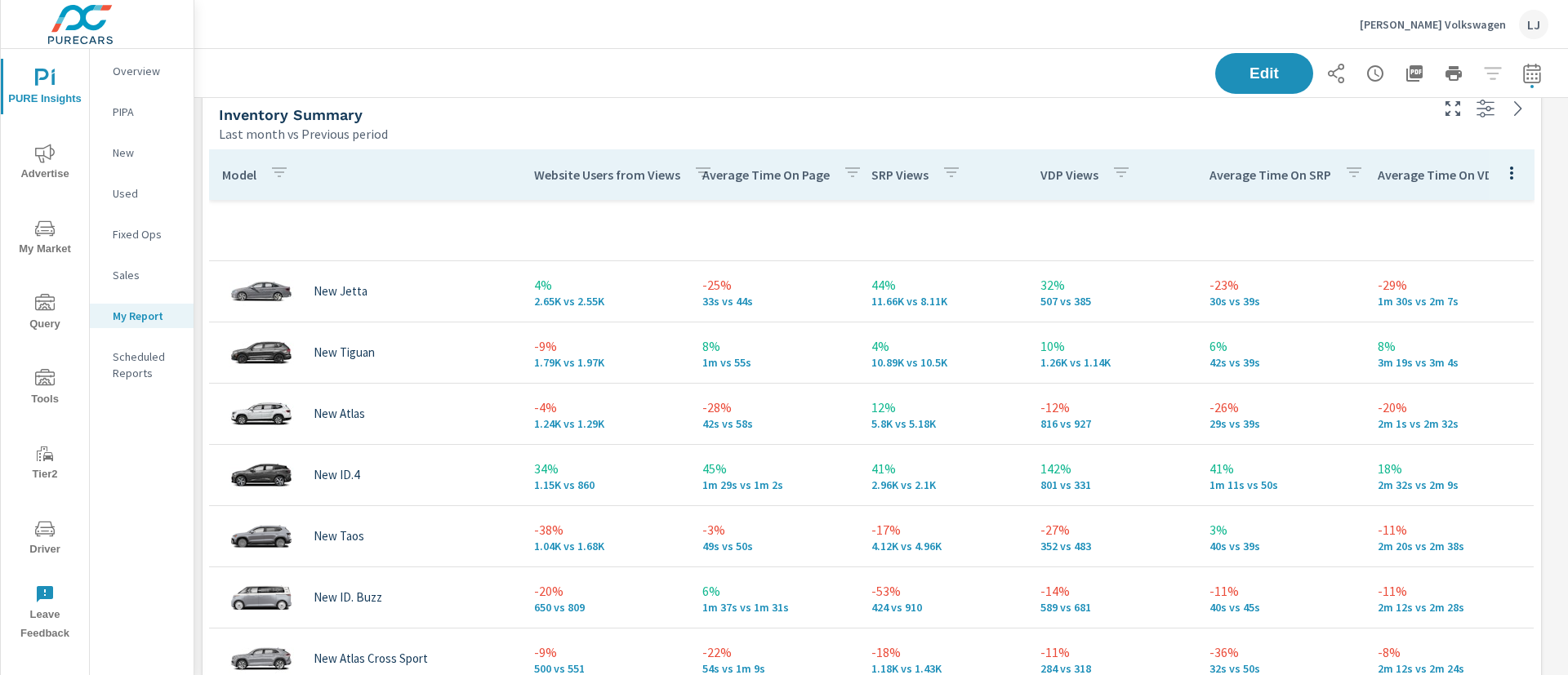
scroll to position [2648, 0]
click at [1079, 181] on p "VDP Views" at bounding box center [1070, 176] width 58 height 16
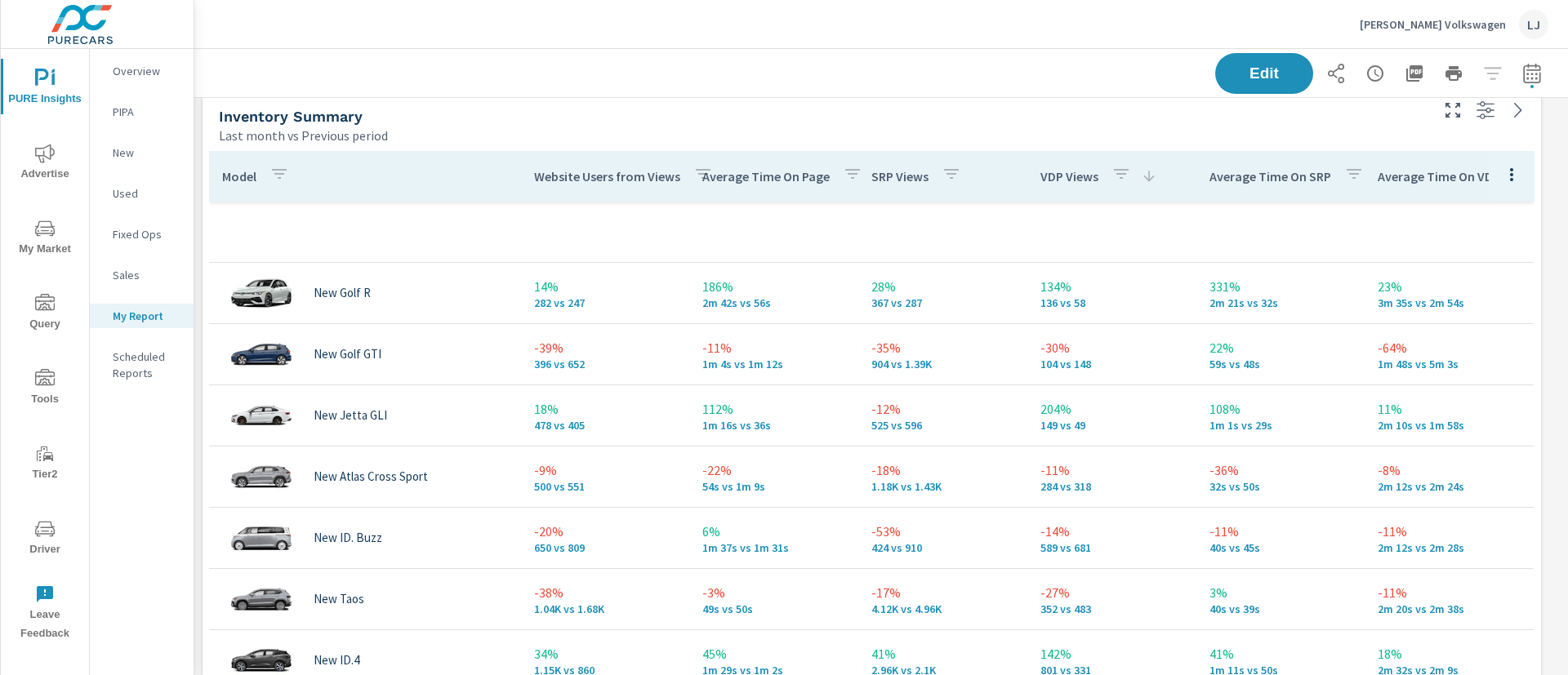
click at [1079, 181] on p "VDP Views" at bounding box center [1070, 176] width 58 height 16
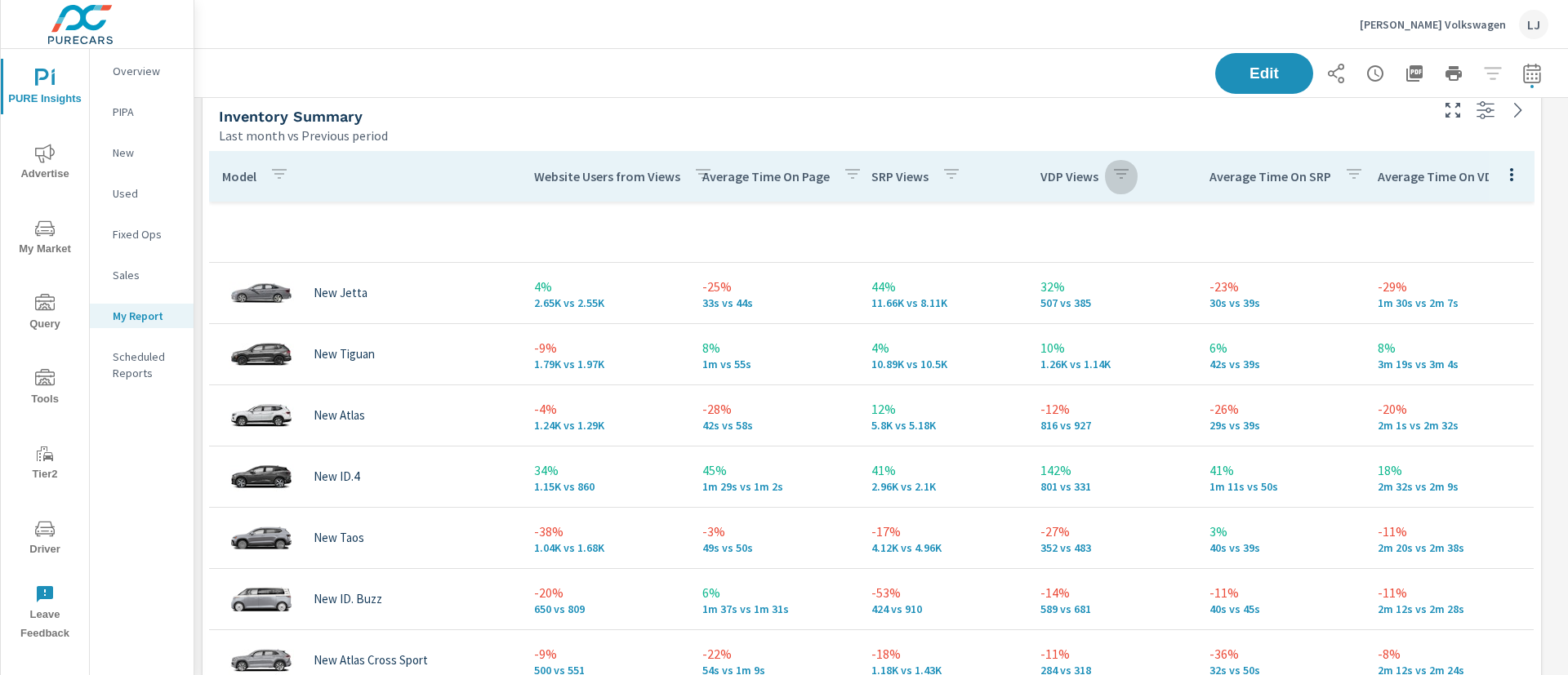
click at [1114, 178] on icon "button" at bounding box center [1121, 174] width 20 height 20
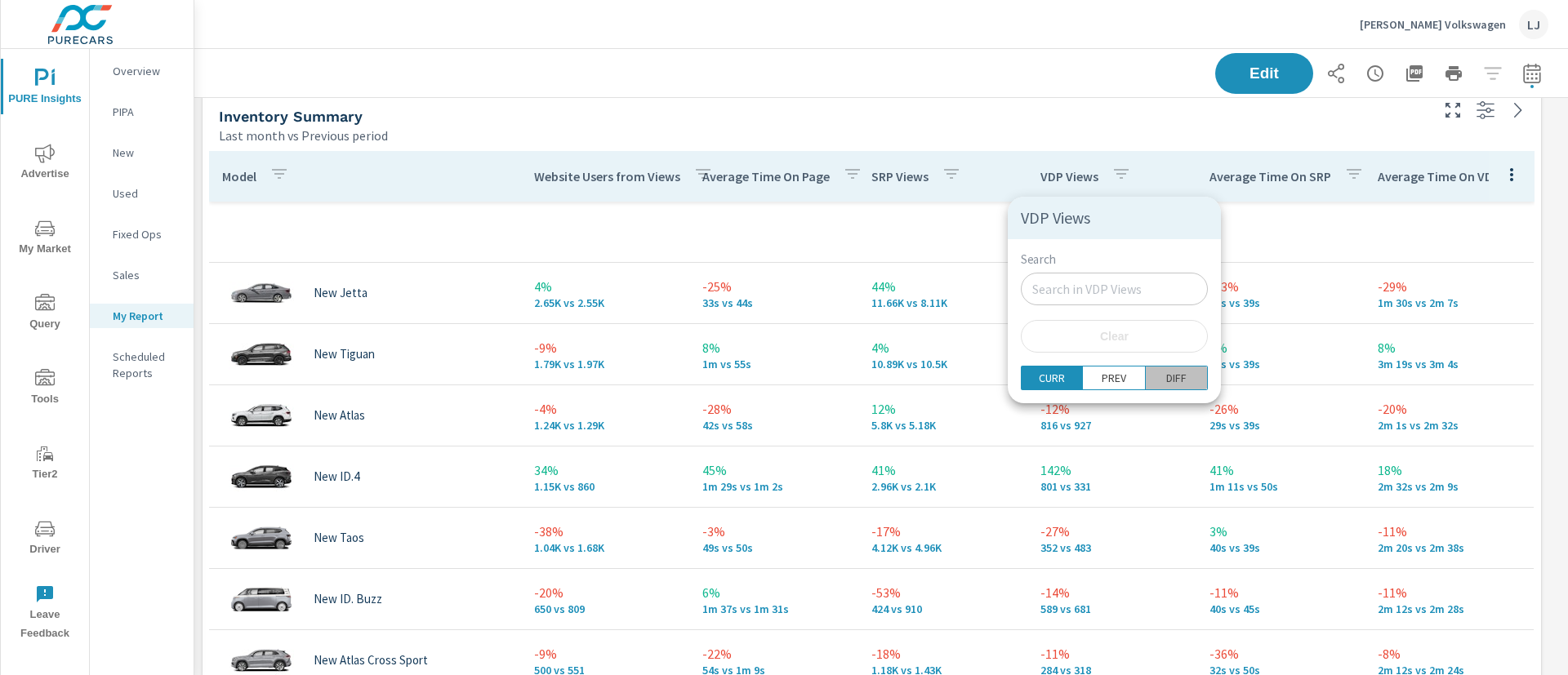
click at [1167, 384] on p "DIFF" at bounding box center [1177, 378] width 21 height 16
click at [1090, 302] on input "Search" at bounding box center [1114, 289] width 187 height 33
click at [961, 223] on div at bounding box center [784, 338] width 1568 height 675
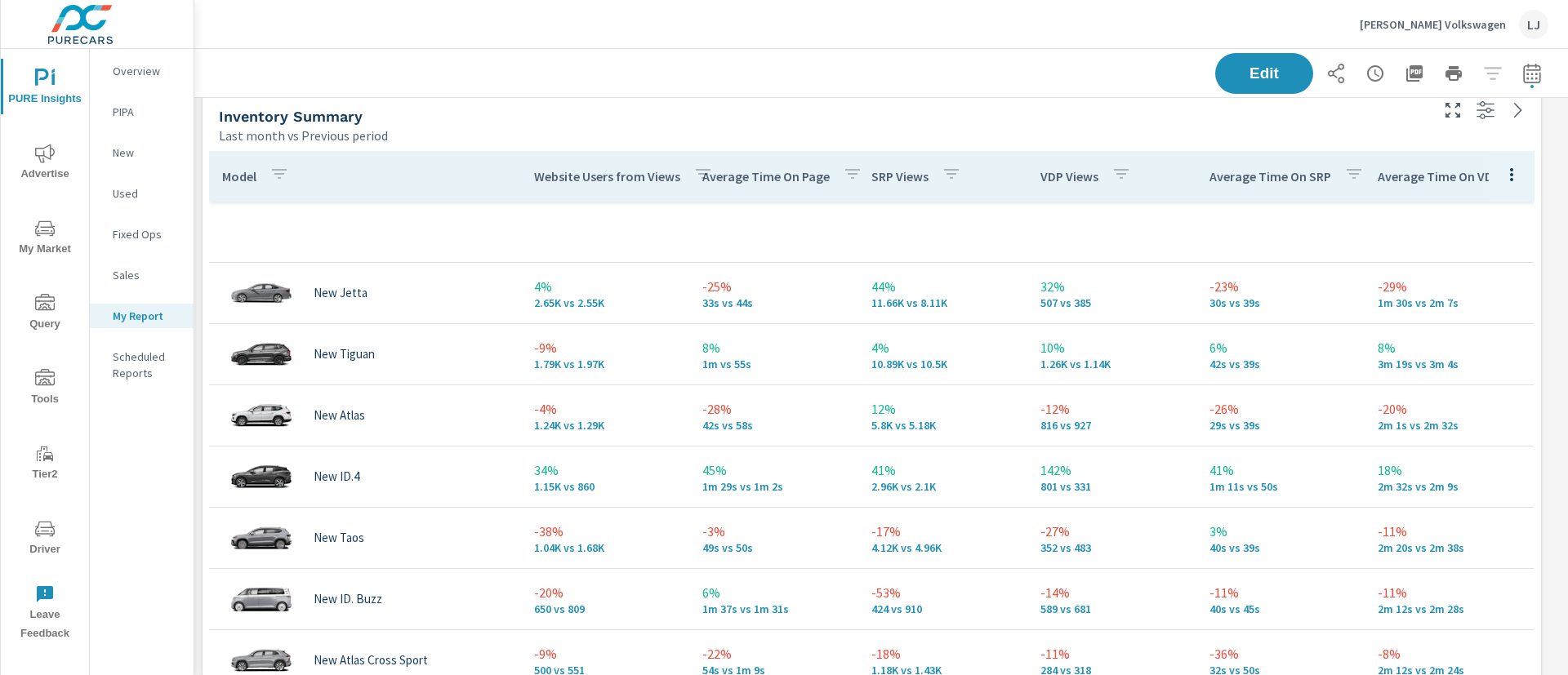
click at [1049, 178] on p "VDP Views" at bounding box center [1070, 176] width 58 height 16
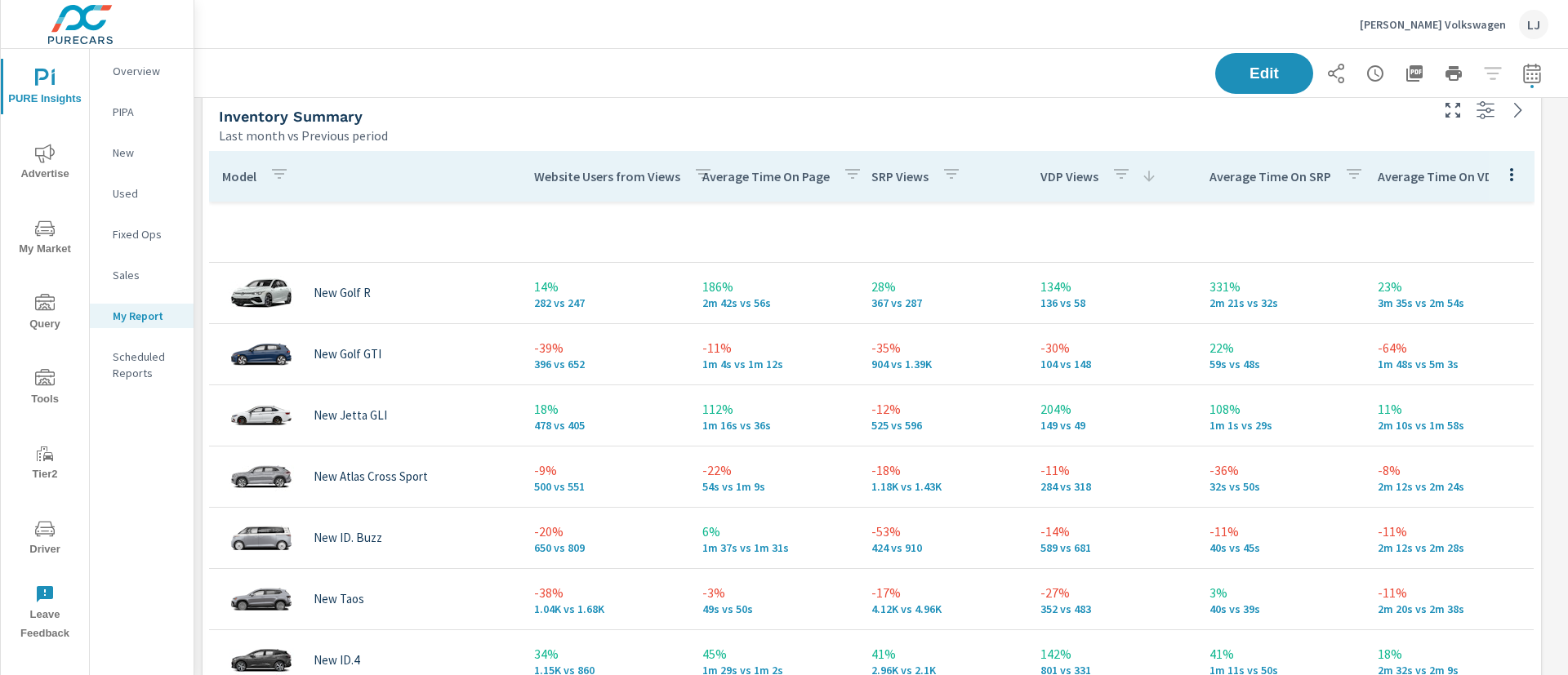
click at [1049, 178] on p "VDP Views" at bounding box center [1070, 176] width 58 height 16
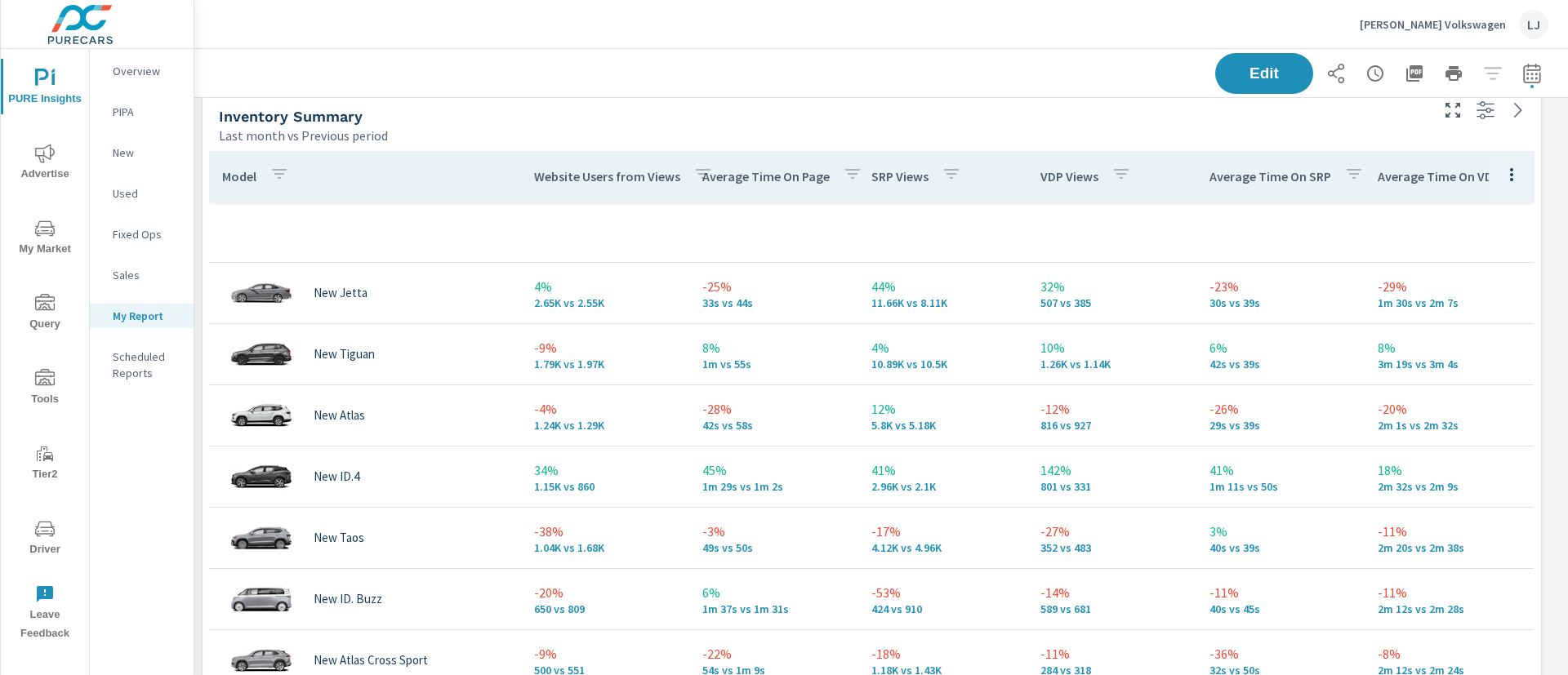
click at [1049, 178] on p "VDP Views" at bounding box center [1070, 176] width 58 height 16
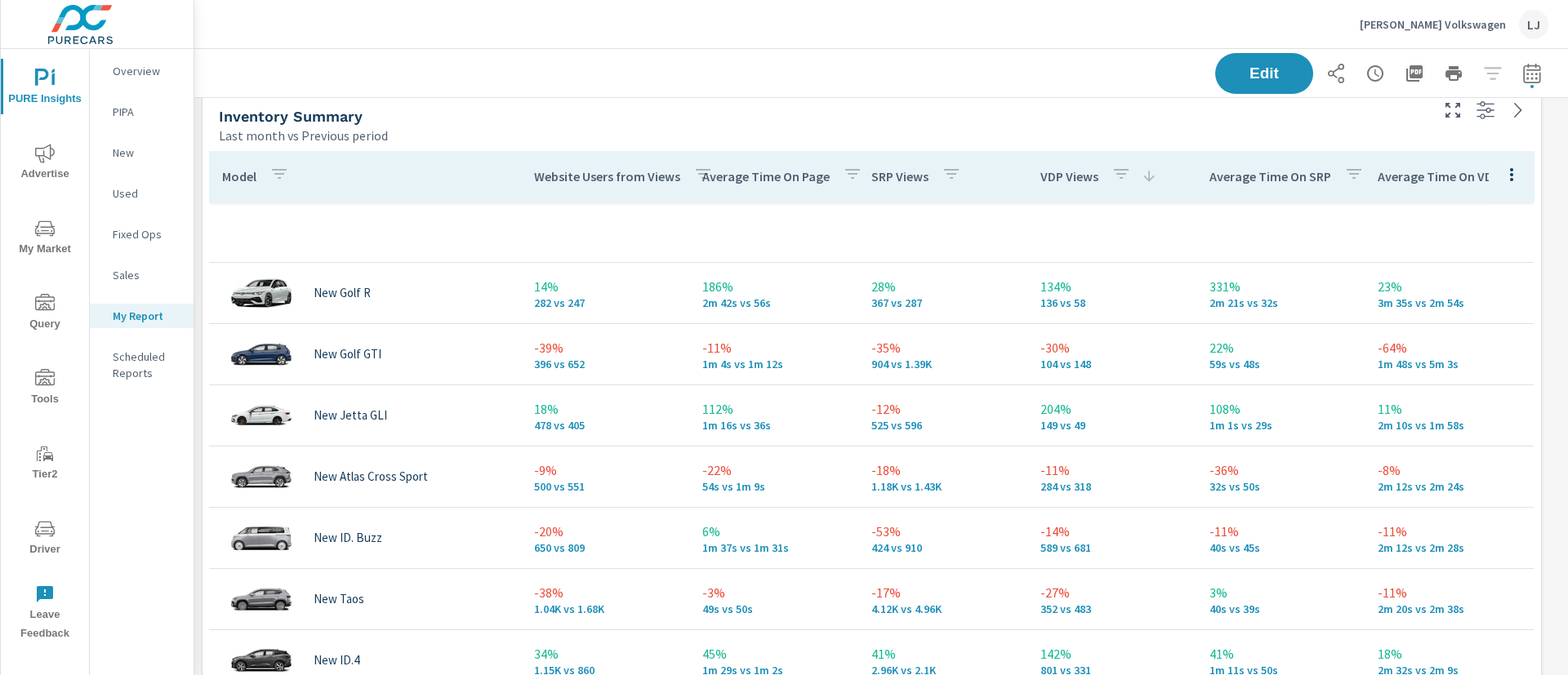
click at [1146, 183] on icon at bounding box center [1149, 176] width 16 height 16
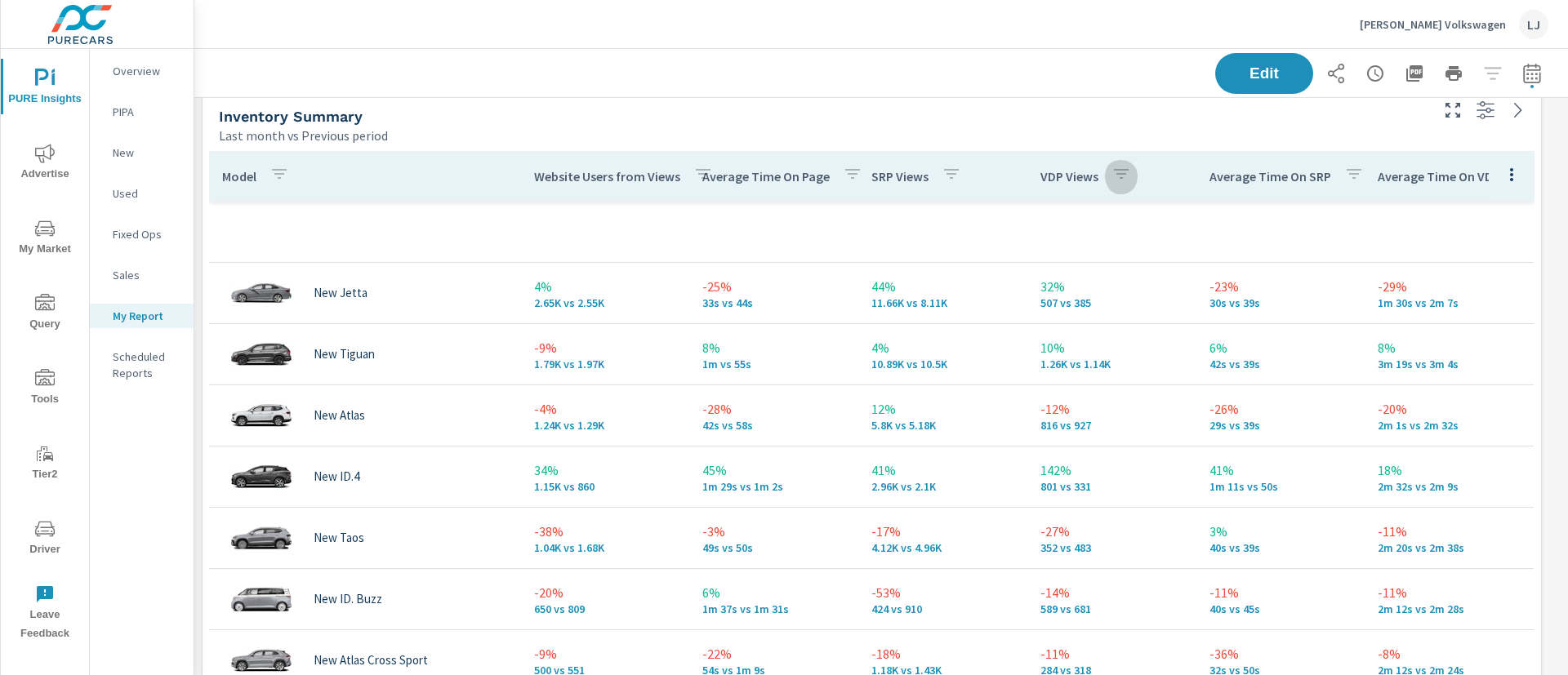
click at [1116, 174] on icon "button" at bounding box center [1121, 174] width 20 height 20
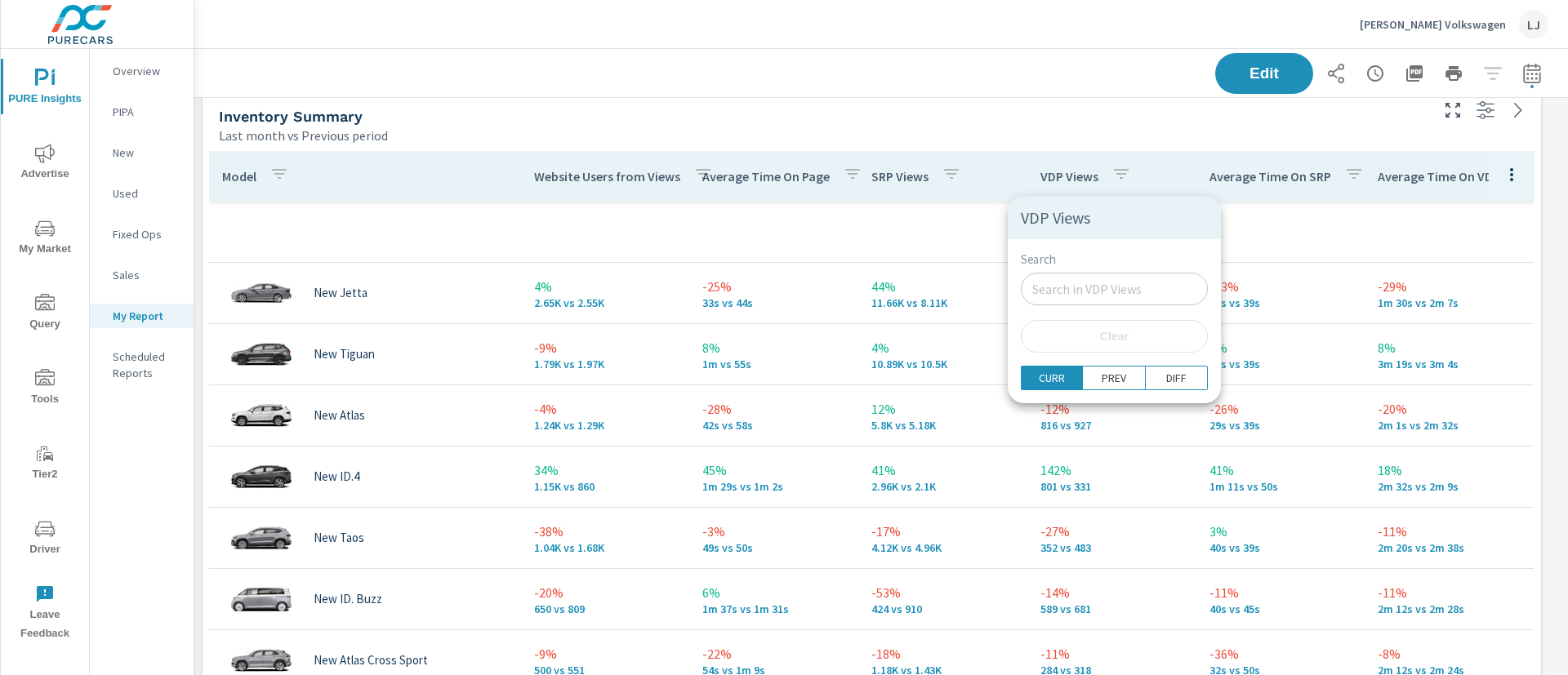
click at [1082, 175] on div at bounding box center [784, 338] width 1568 height 675
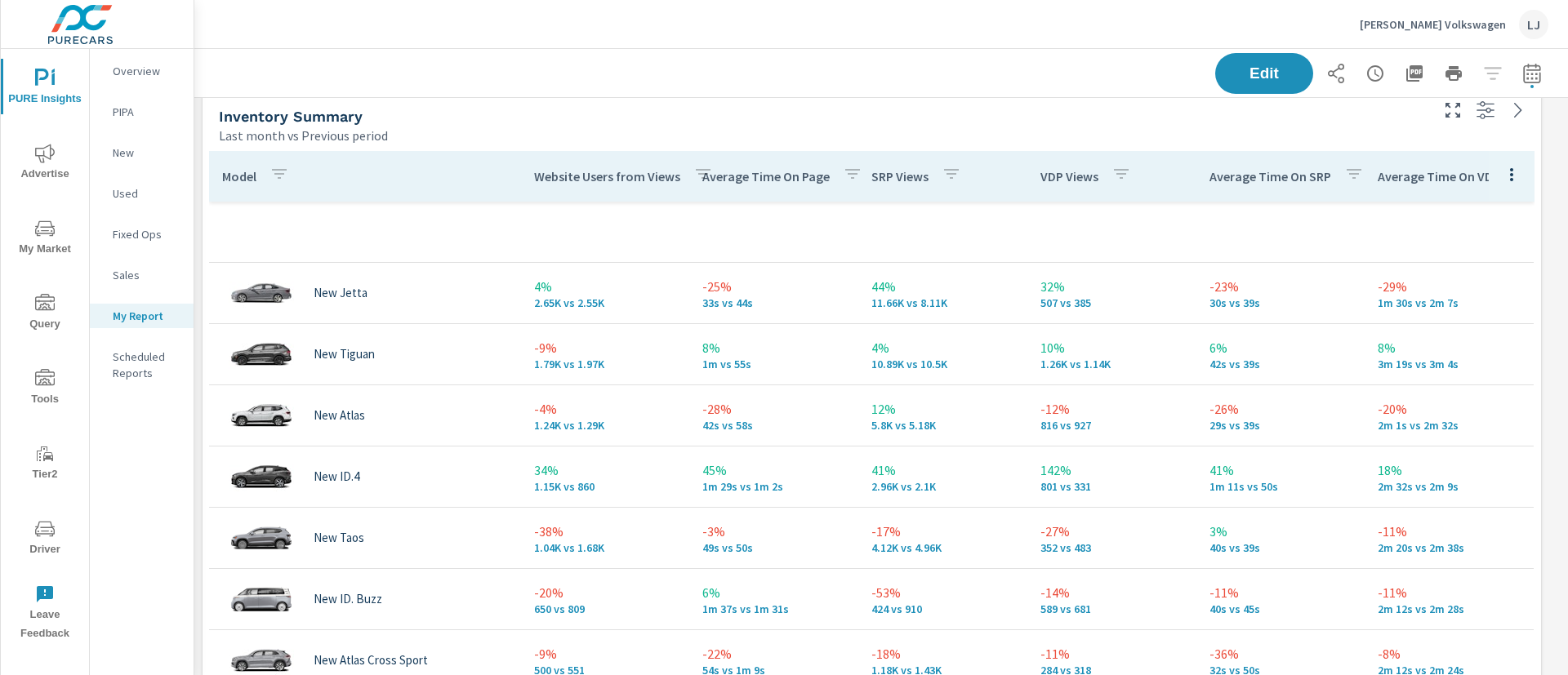
click at [1082, 175] on p "VDP Views" at bounding box center [1070, 176] width 58 height 16
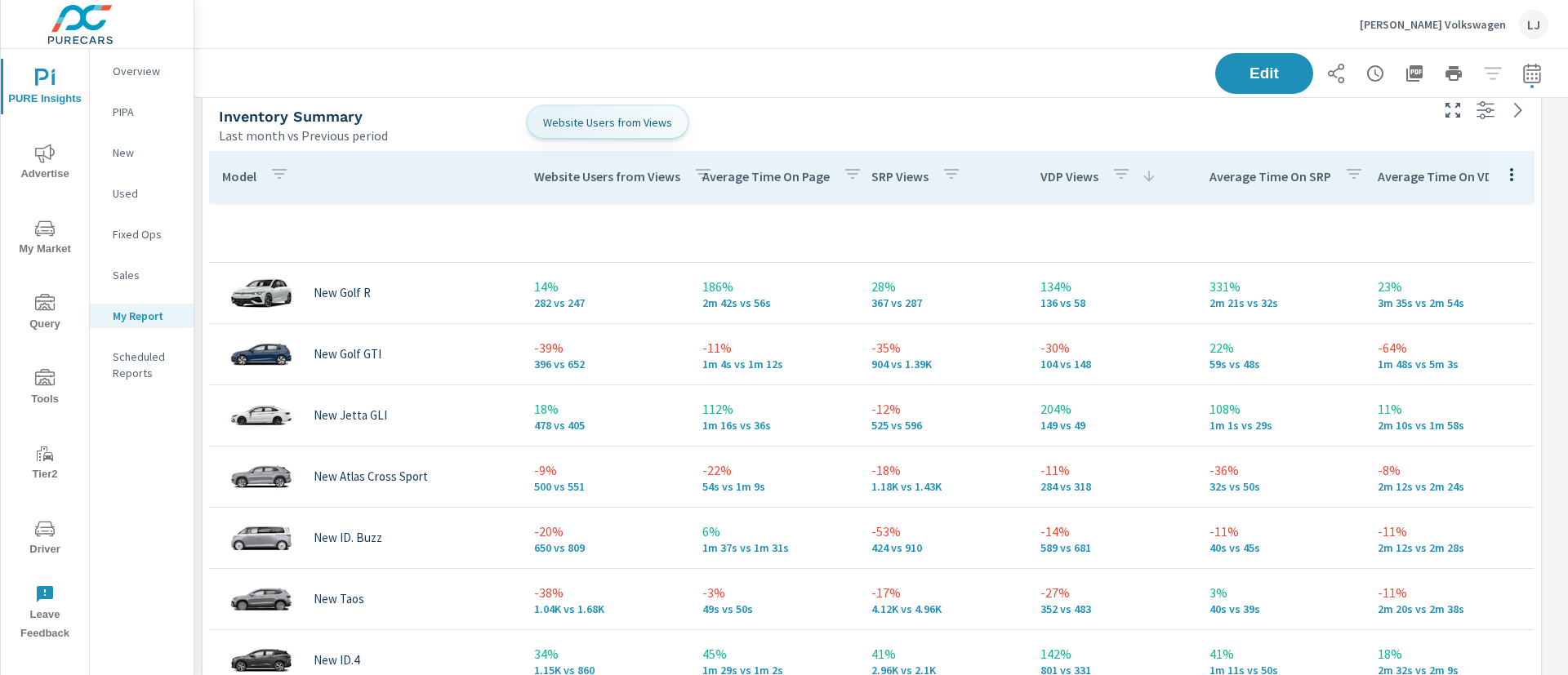
scroll to position [3804, 1393]
click at [1062, 191] on div "VDP Views" at bounding box center [1099, 177] width 117 height 38
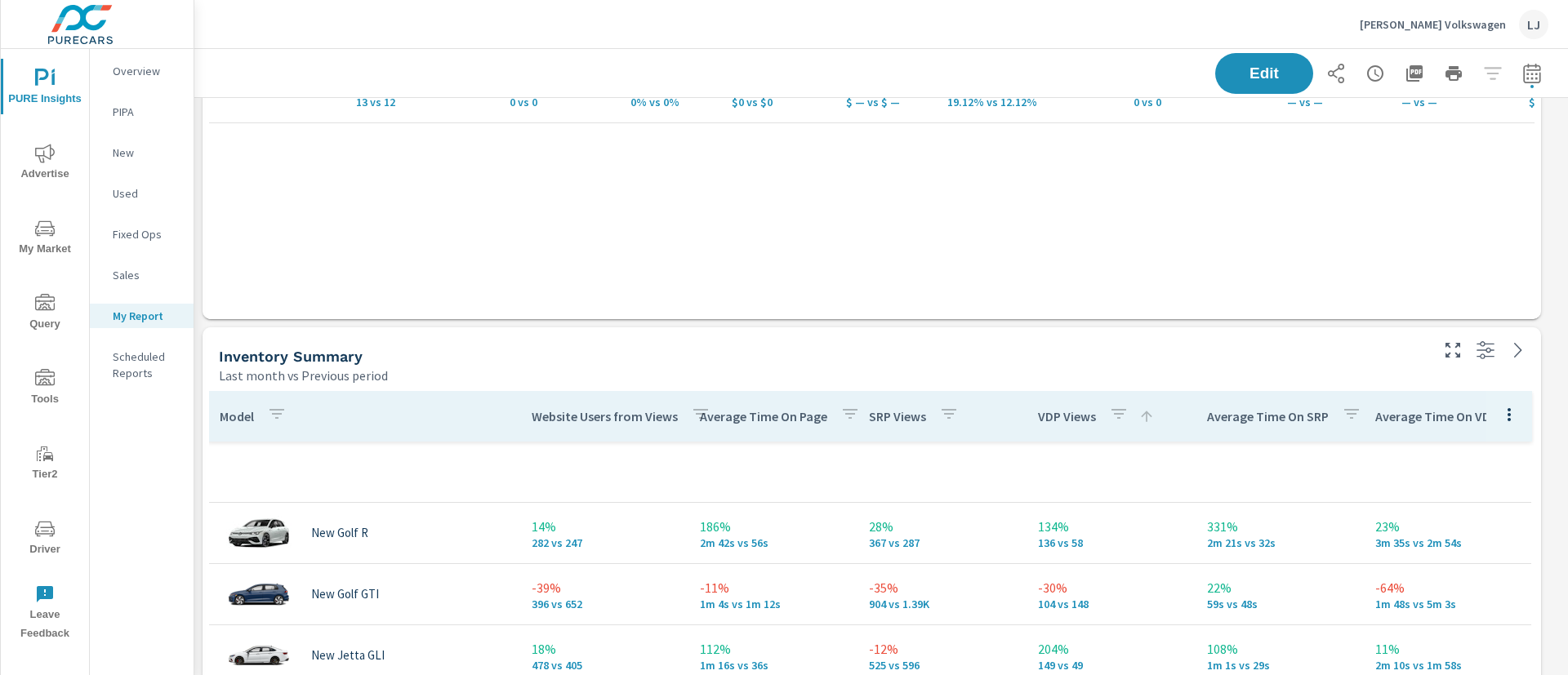
scroll to position [2404, 0]
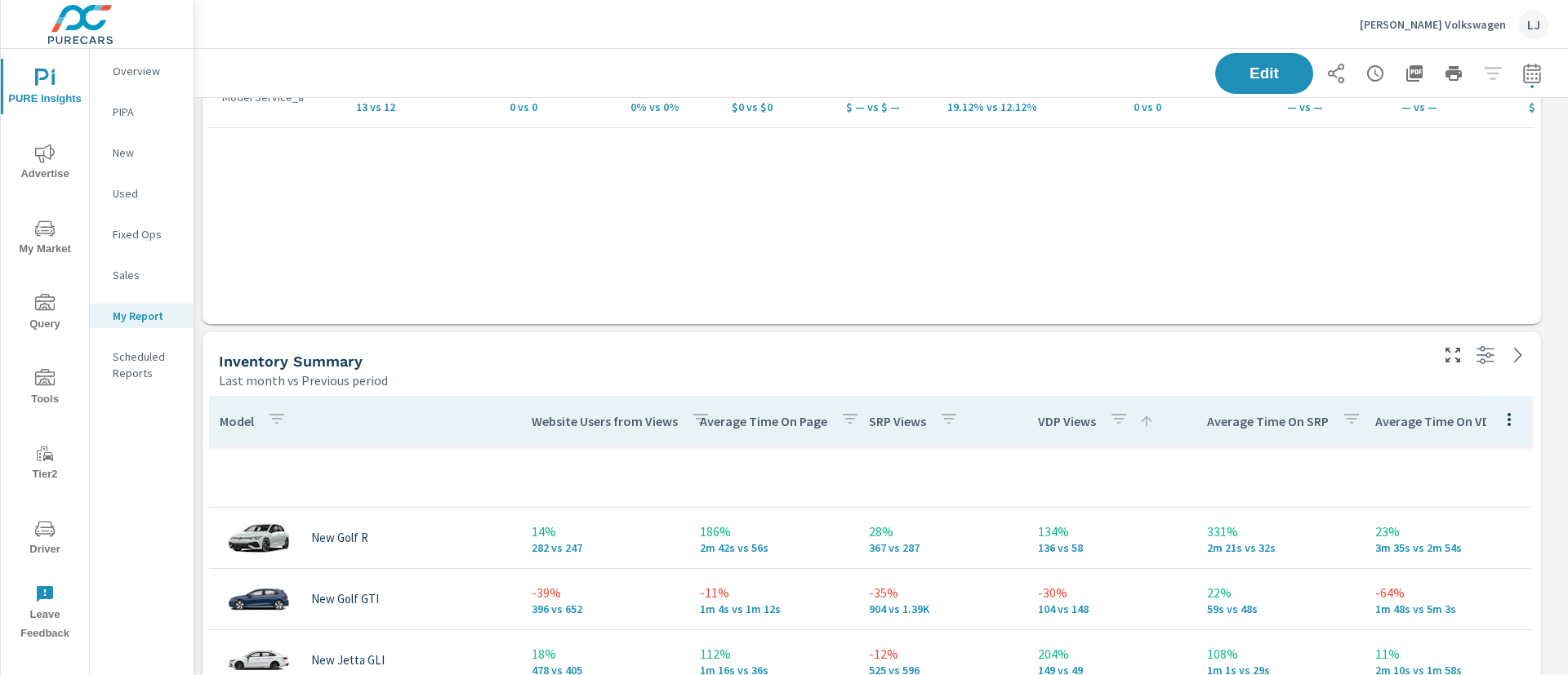
click at [1079, 416] on p "VDP Views" at bounding box center [1067, 421] width 58 height 16
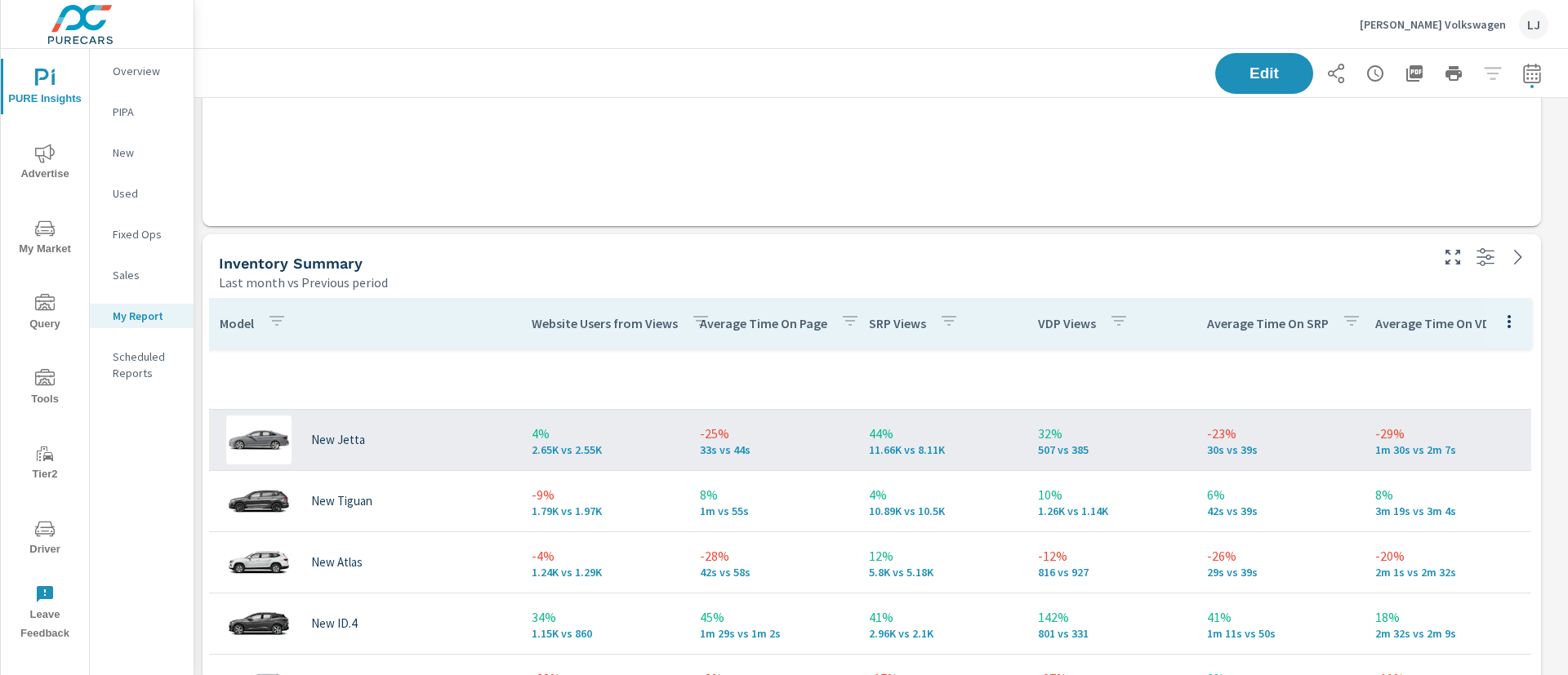
scroll to position [2501, 0]
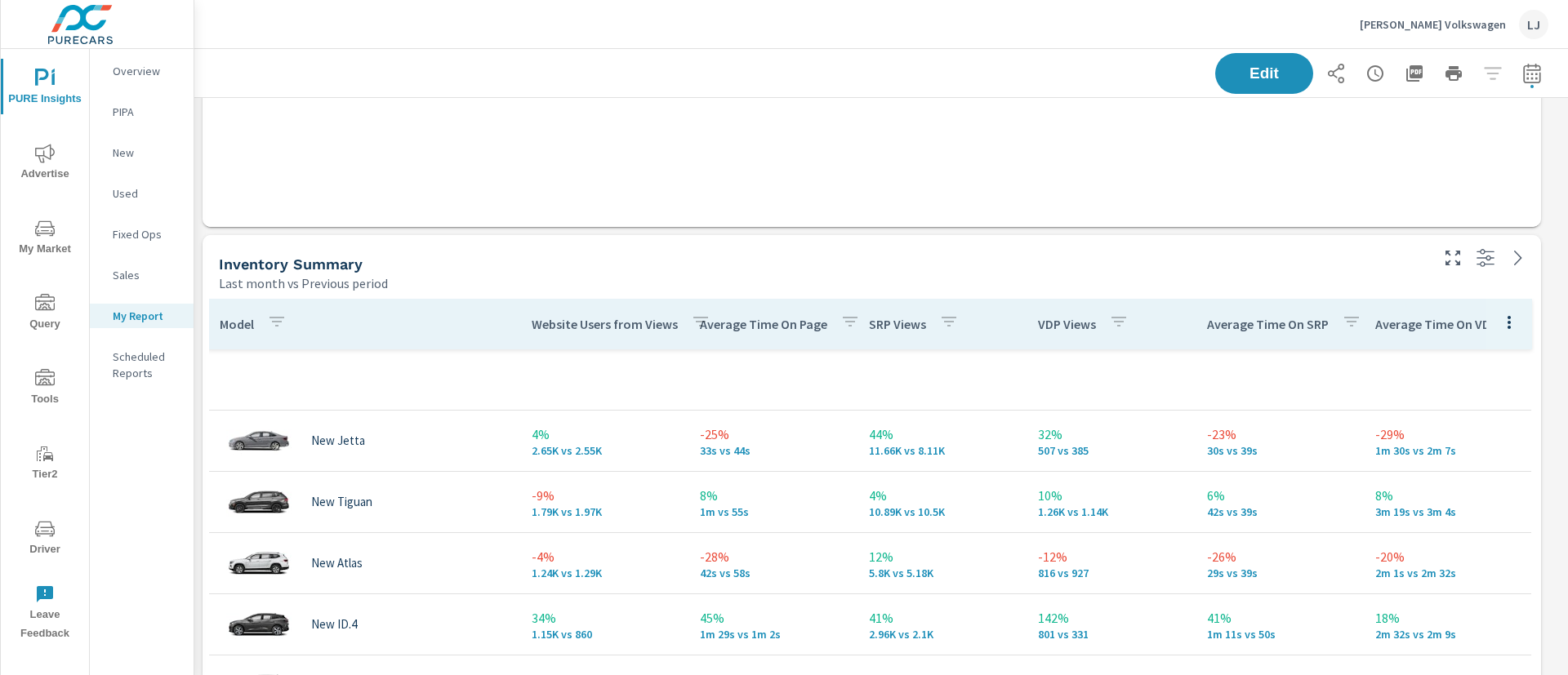
click at [1074, 308] on div "VDP Views" at bounding box center [1086, 324] width 97 height 38
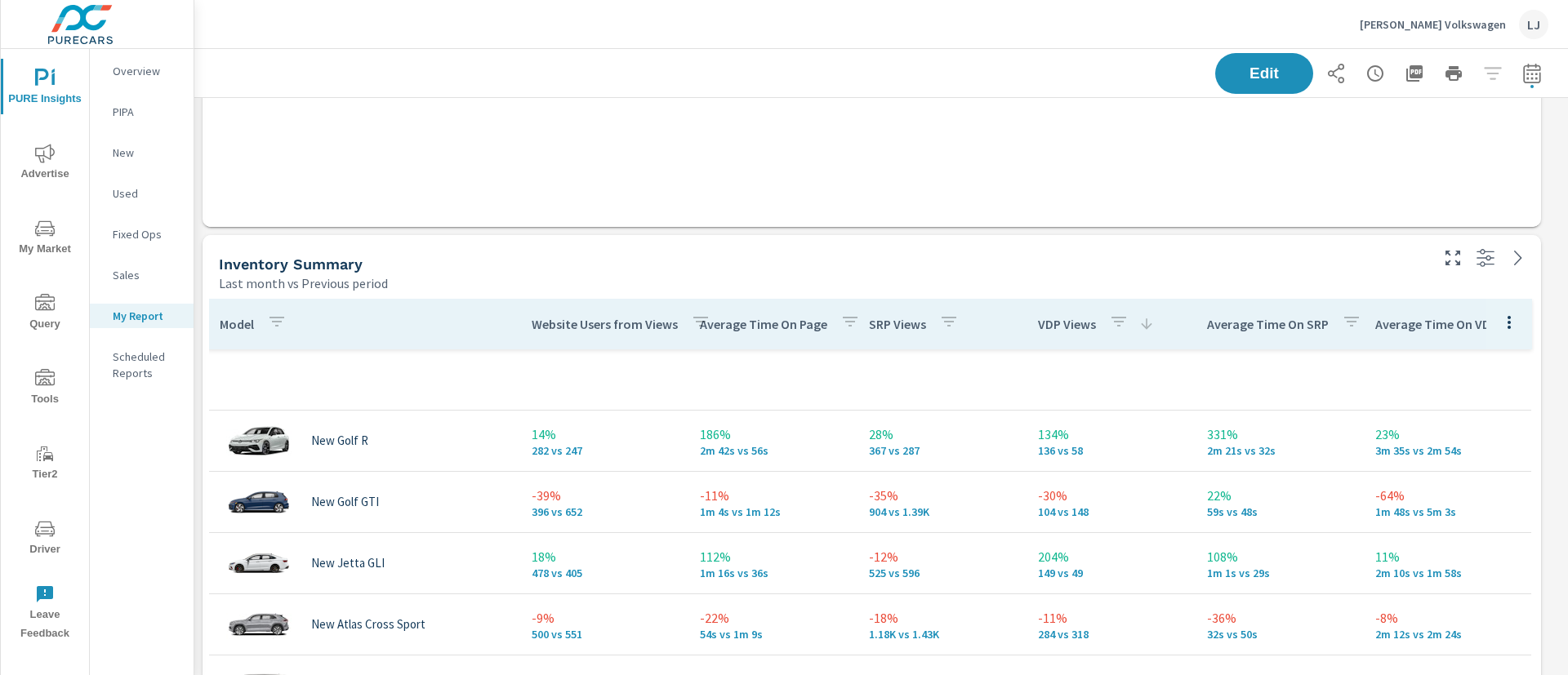
click at [1074, 308] on div "VDP Views" at bounding box center [1096, 324] width 117 height 38
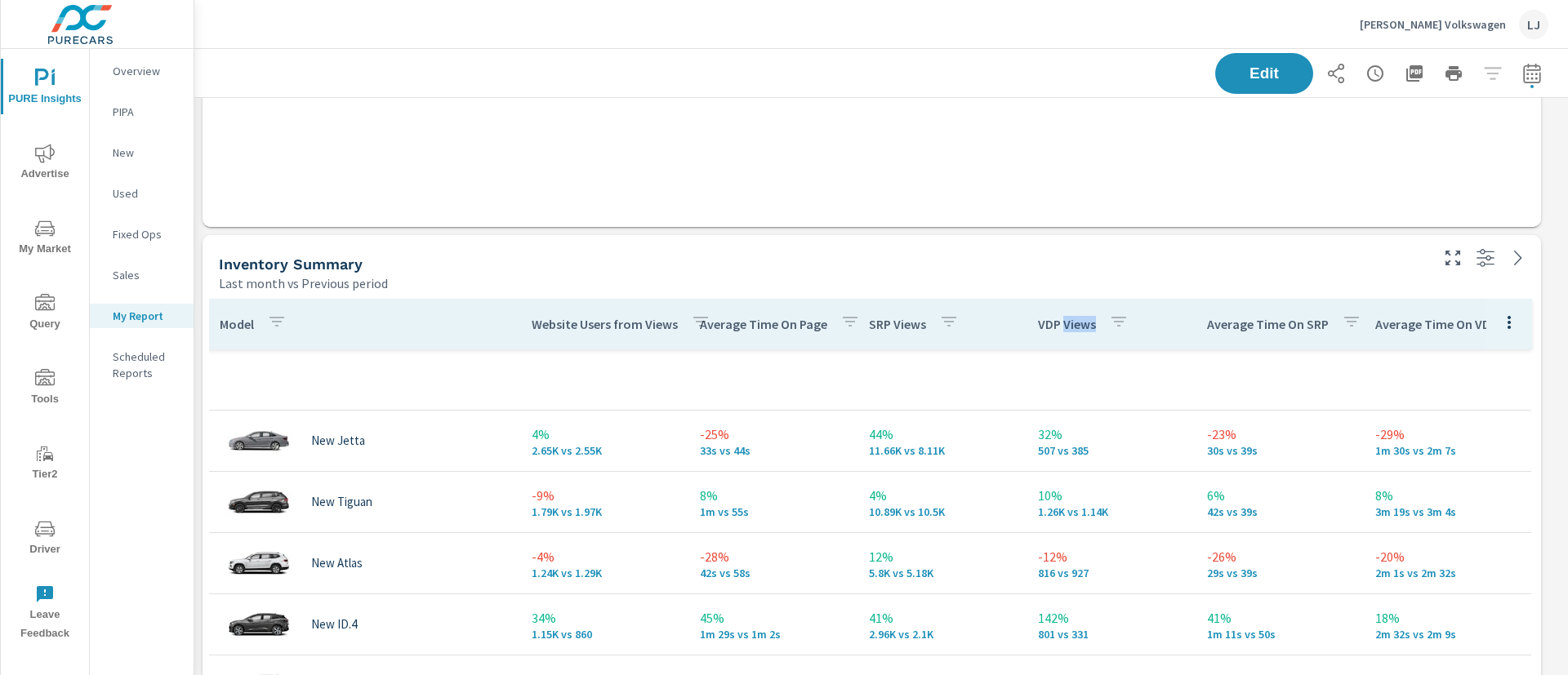
click at [1092, 322] on p "VDP Views" at bounding box center [1067, 323] width 58 height 16
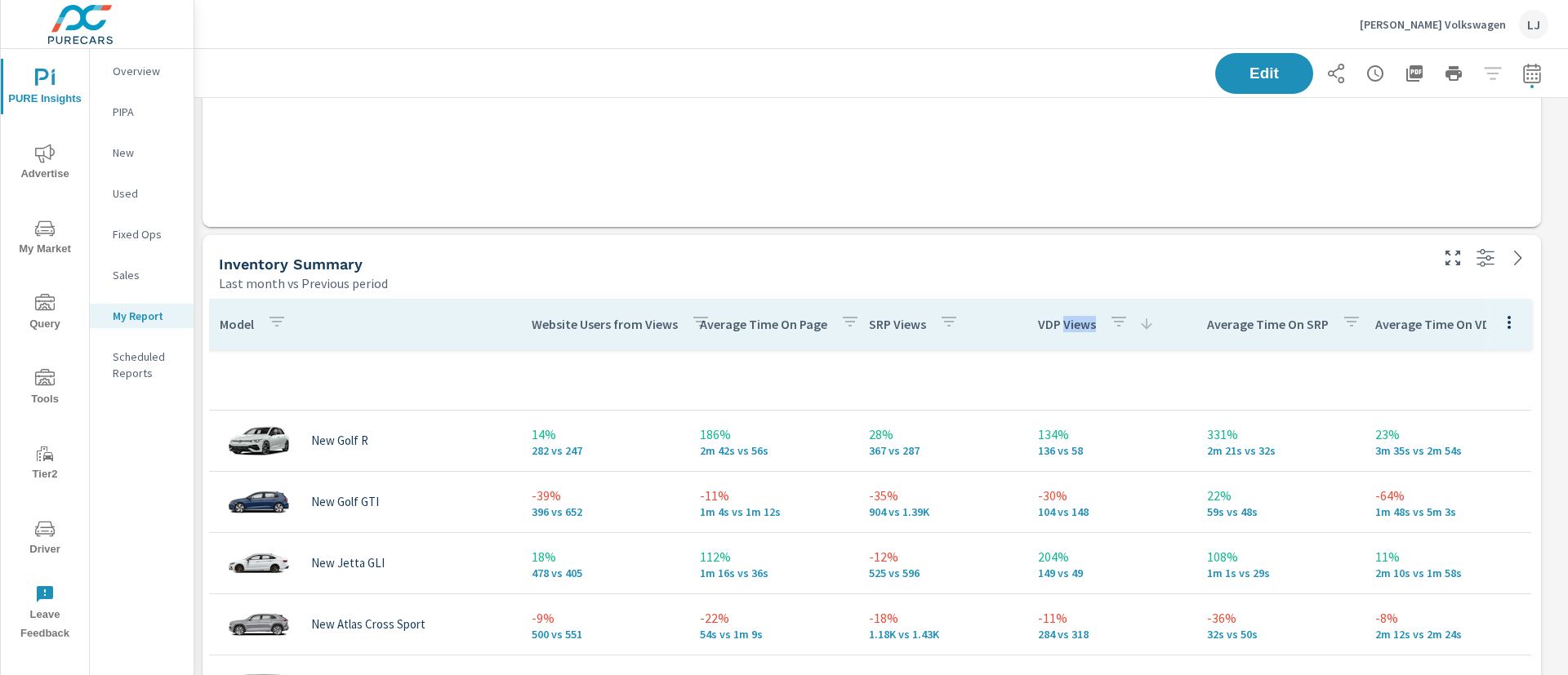
click at [1092, 322] on p "VDP Views" at bounding box center [1067, 323] width 58 height 16
click at [1077, 322] on p "VDP Views" at bounding box center [1067, 323] width 58 height 16
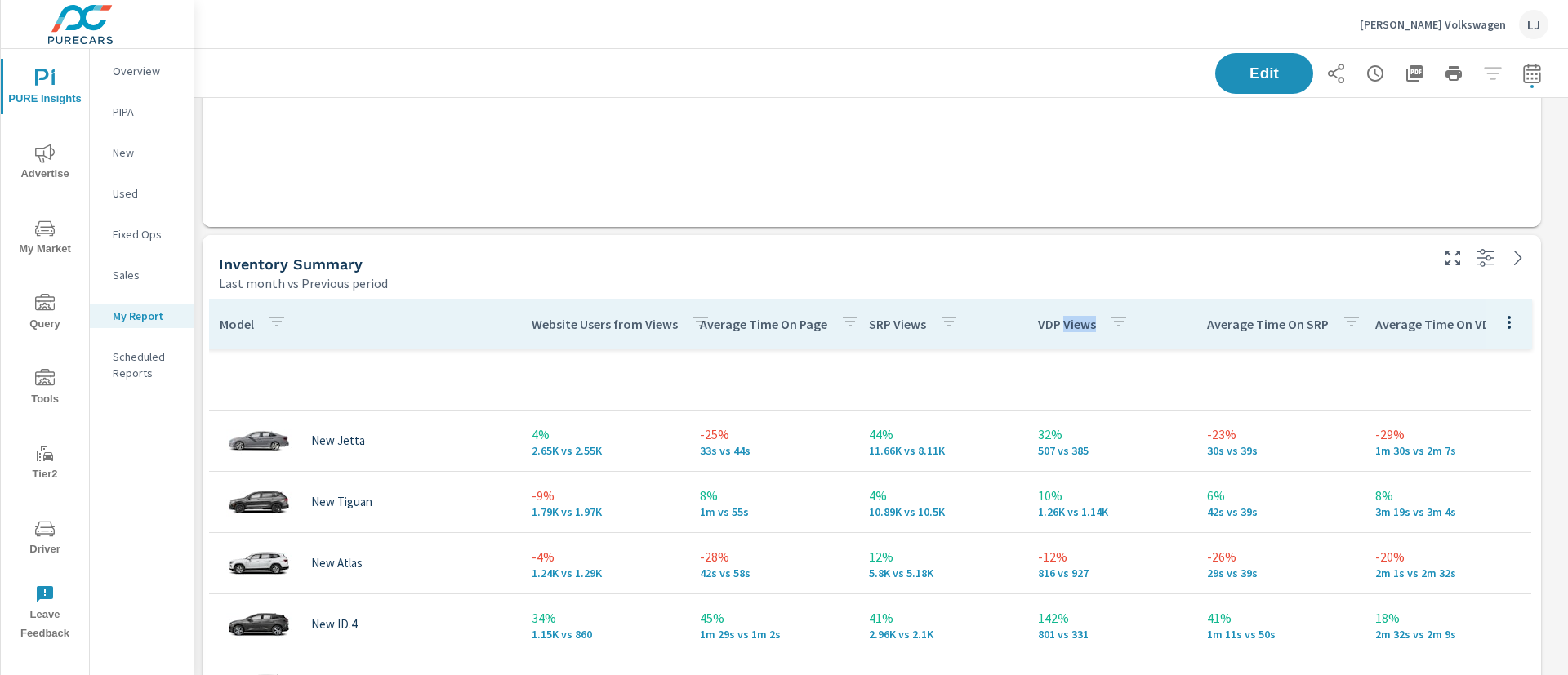
click at [1077, 322] on p "VDP Views" at bounding box center [1067, 323] width 58 height 16
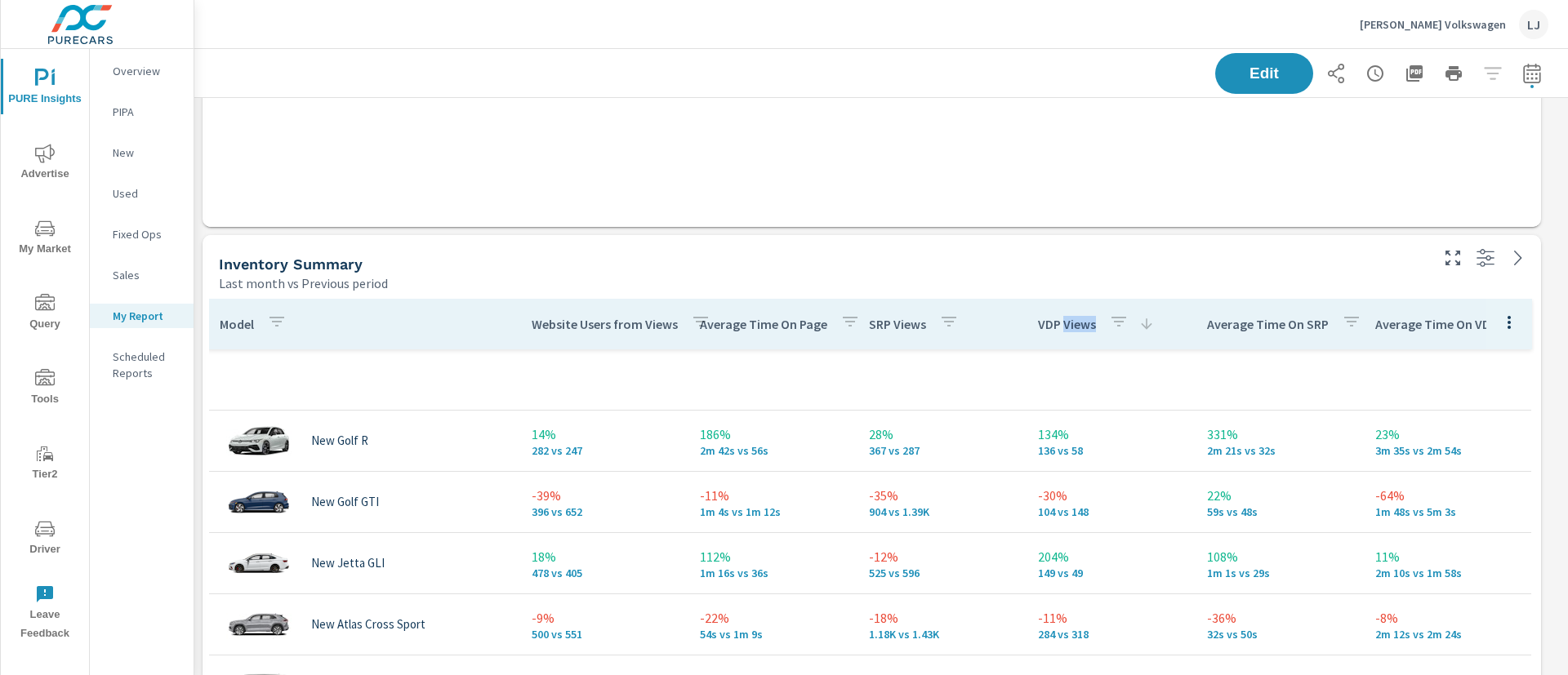
click at [1077, 322] on p "VDP Views" at bounding box center [1067, 323] width 58 height 16
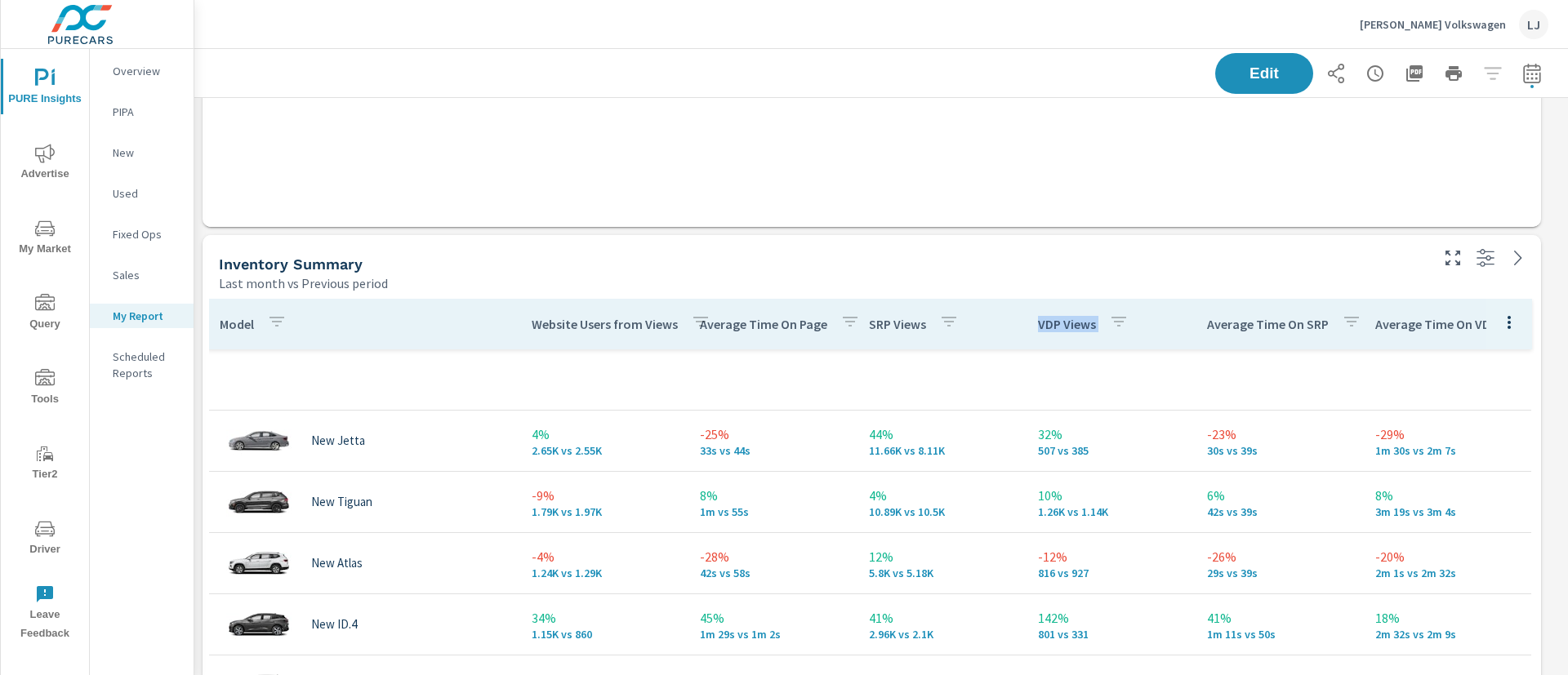
click at [1077, 322] on p "VDP Views" at bounding box center [1067, 323] width 58 height 16
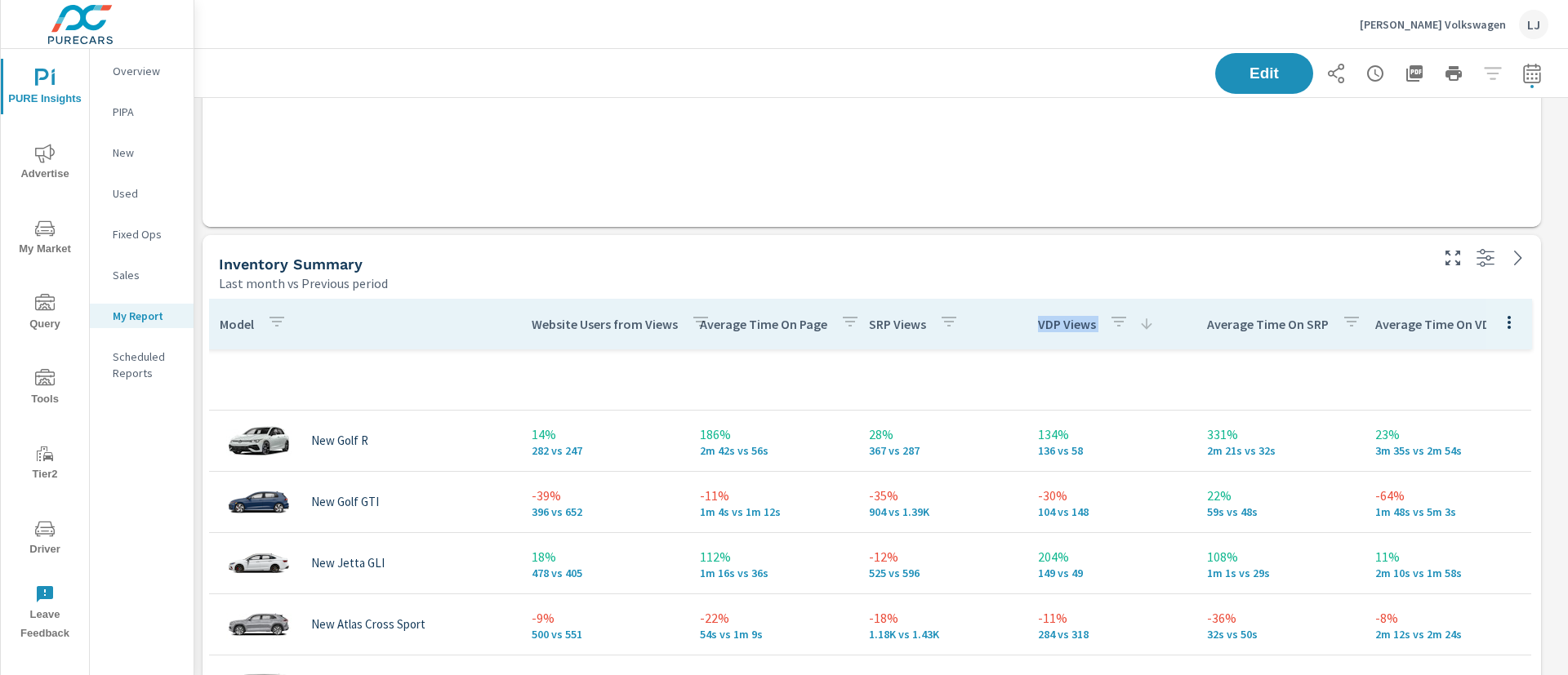
click at [1077, 322] on p "VDP Views" at bounding box center [1067, 323] width 58 height 16
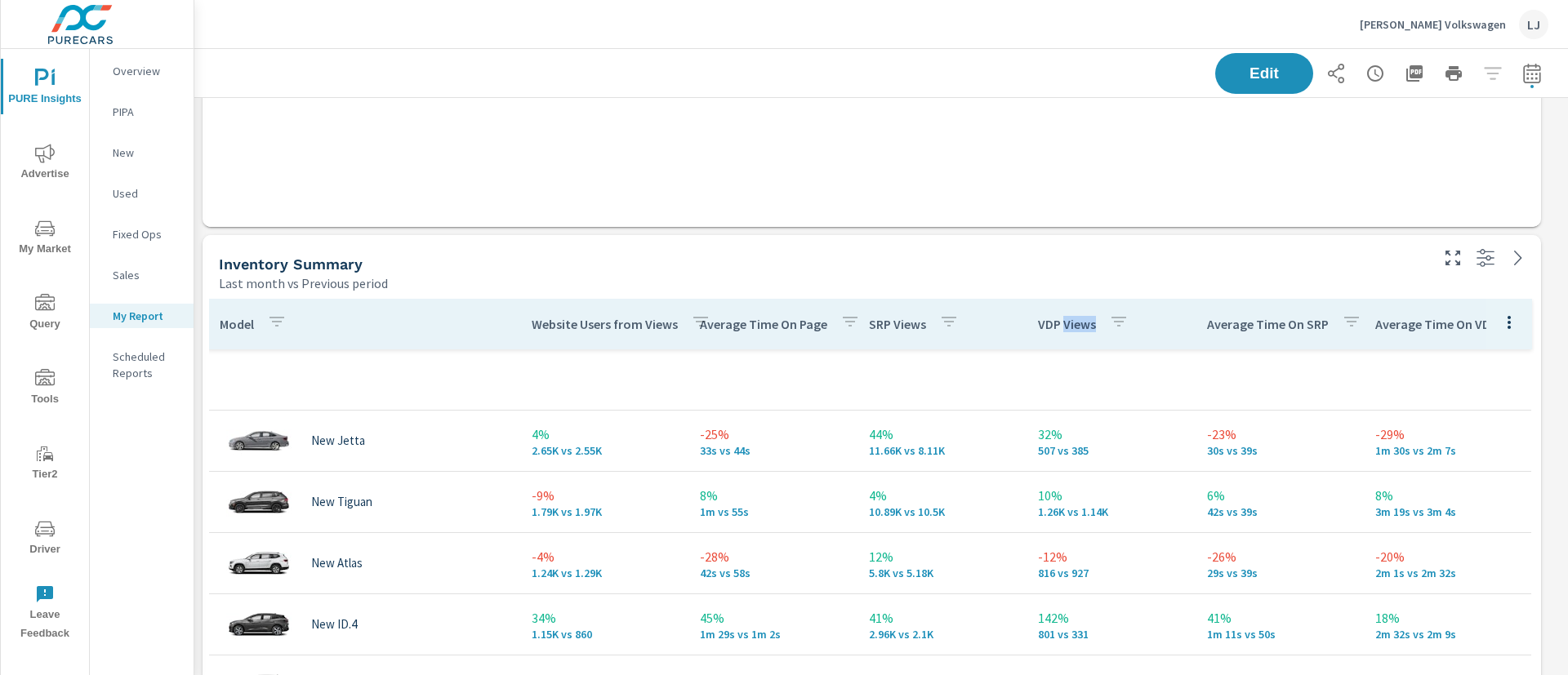
click at [1077, 322] on p "VDP Views" at bounding box center [1067, 323] width 58 height 16
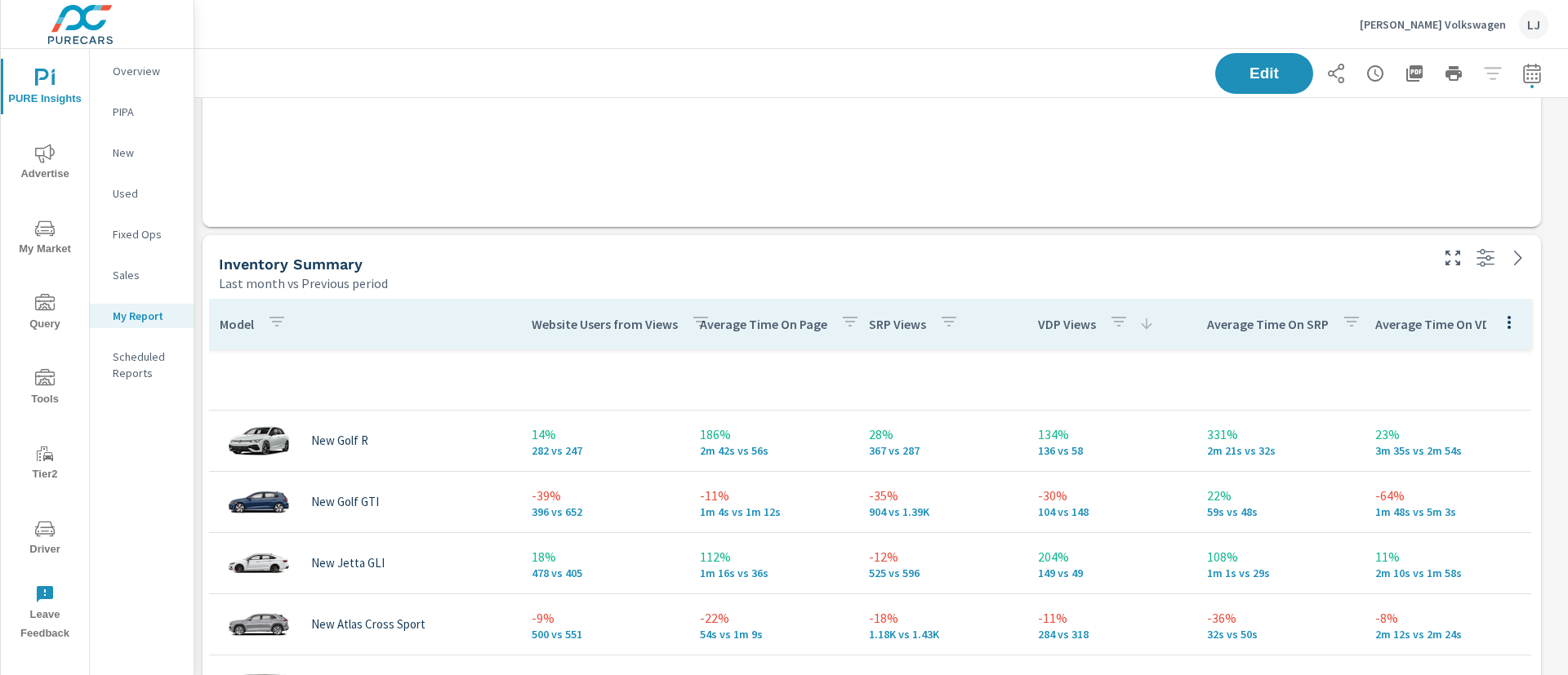
click at [1077, 322] on p "VDP Views" at bounding box center [1067, 323] width 58 height 16
click at [1123, 322] on icon "button" at bounding box center [1119, 322] width 20 height 20
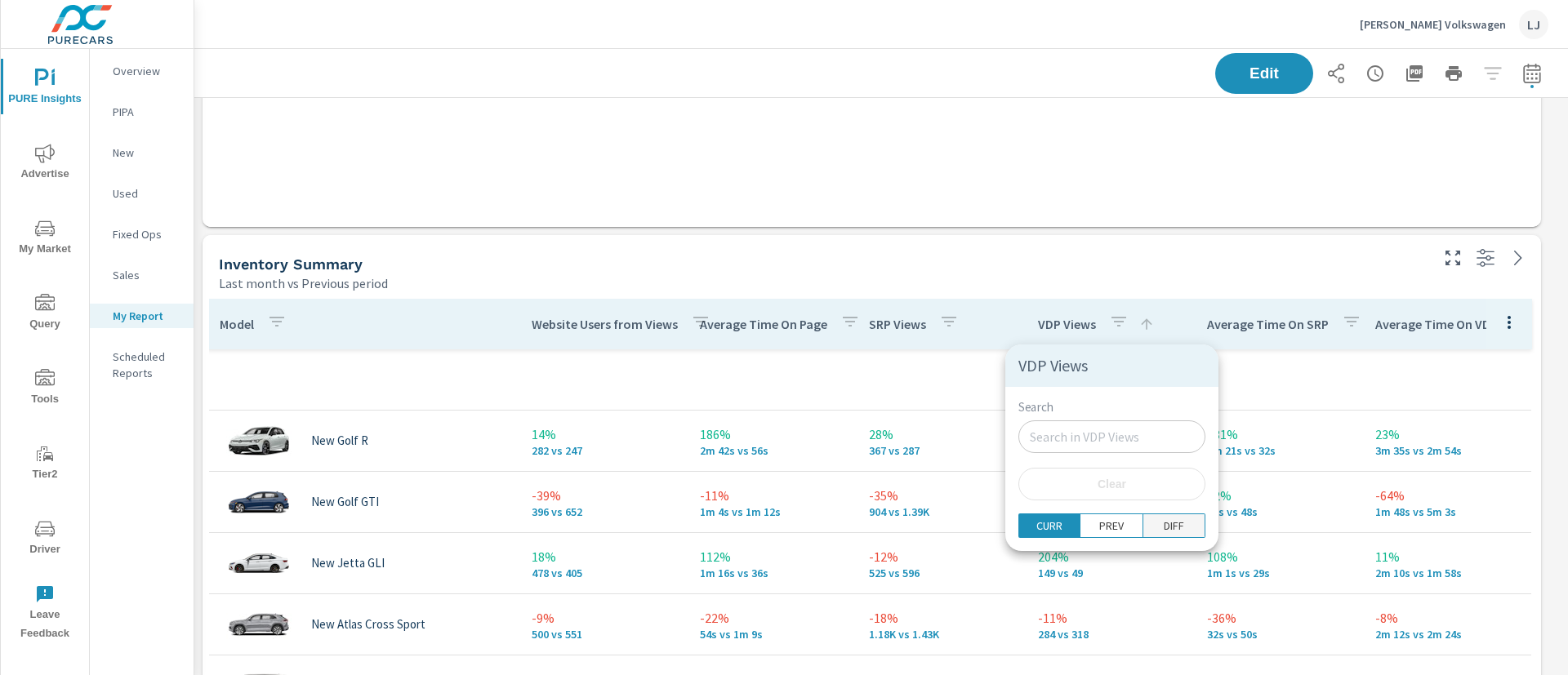
click at [1168, 517] on button "DIFF" at bounding box center [1174, 526] width 62 height 24
click at [941, 392] on div at bounding box center [784, 338] width 1568 height 675
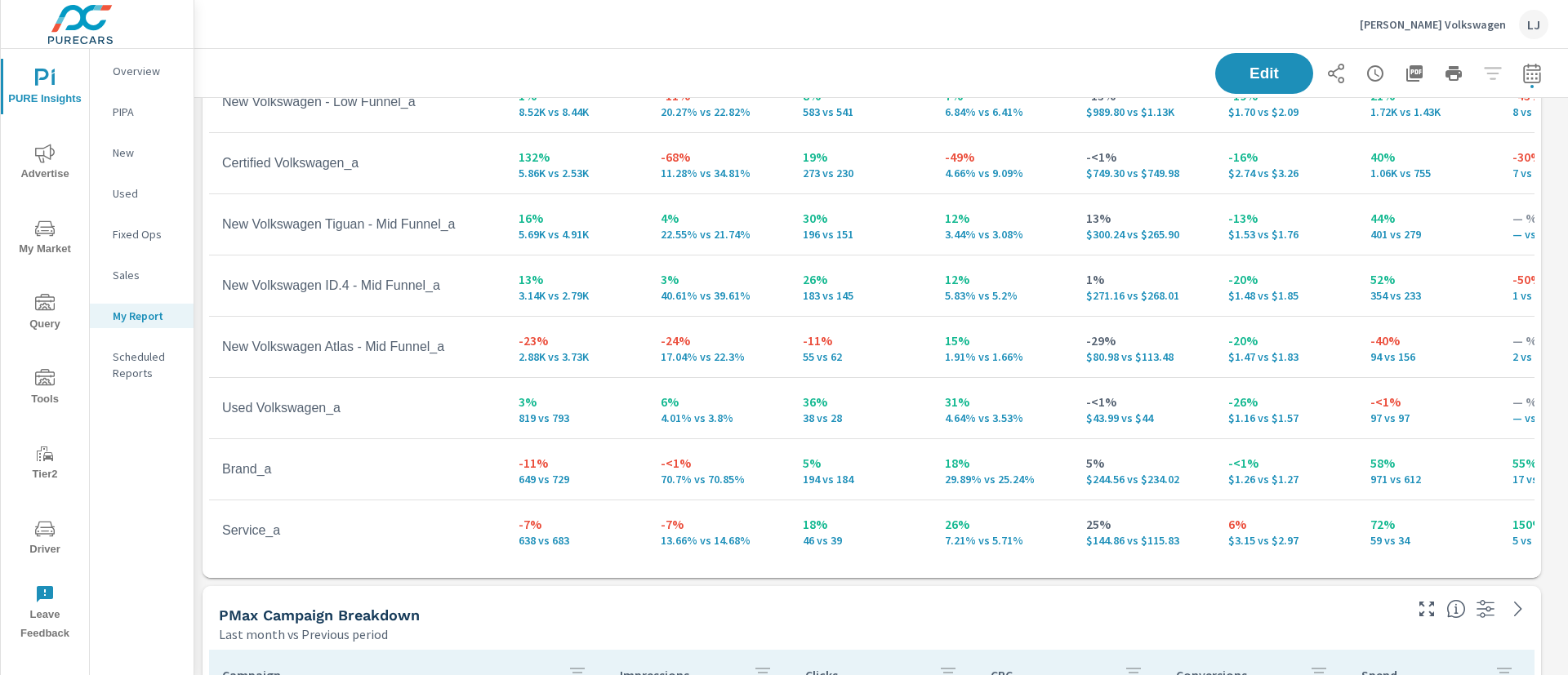
scroll to position [127, 0]
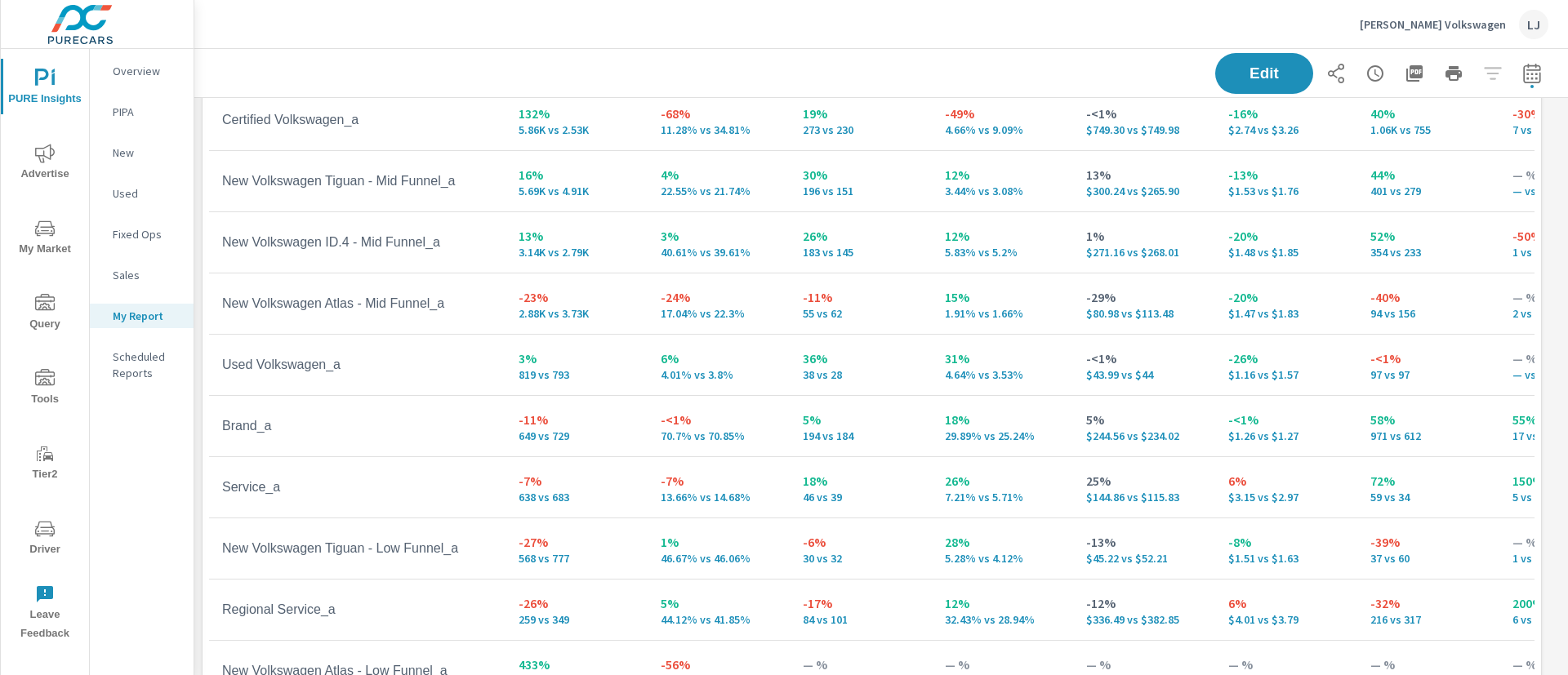
scroll to position [341, 0]
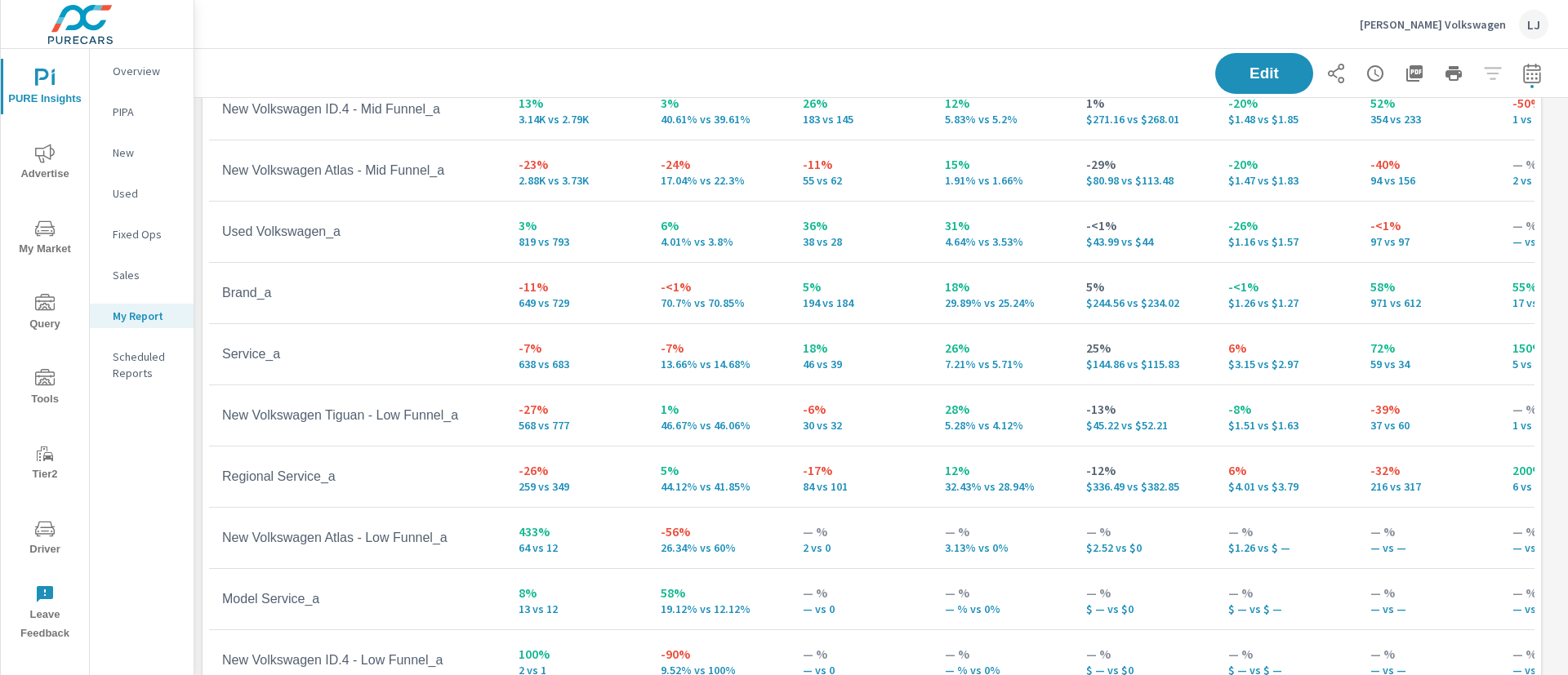
scroll to position [286, 0]
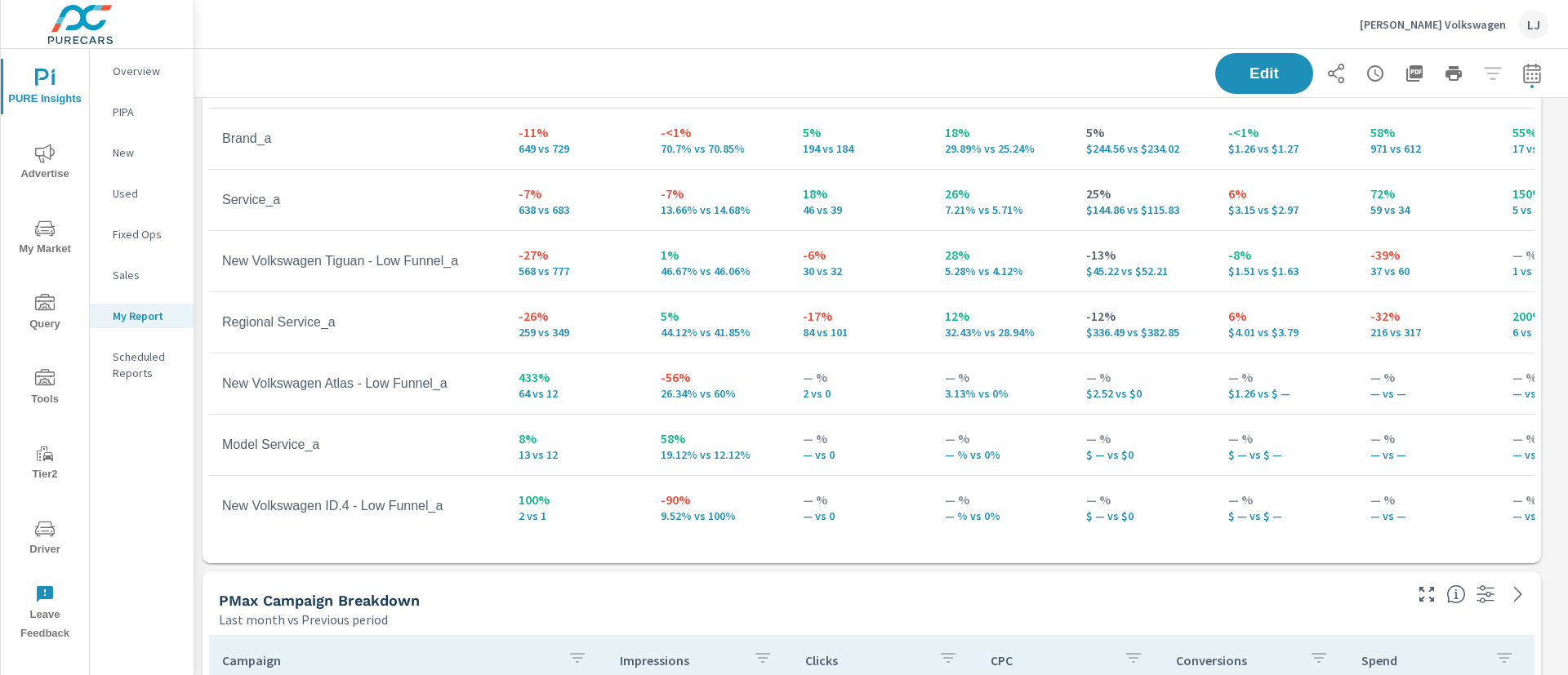
scroll to position [178, 0]
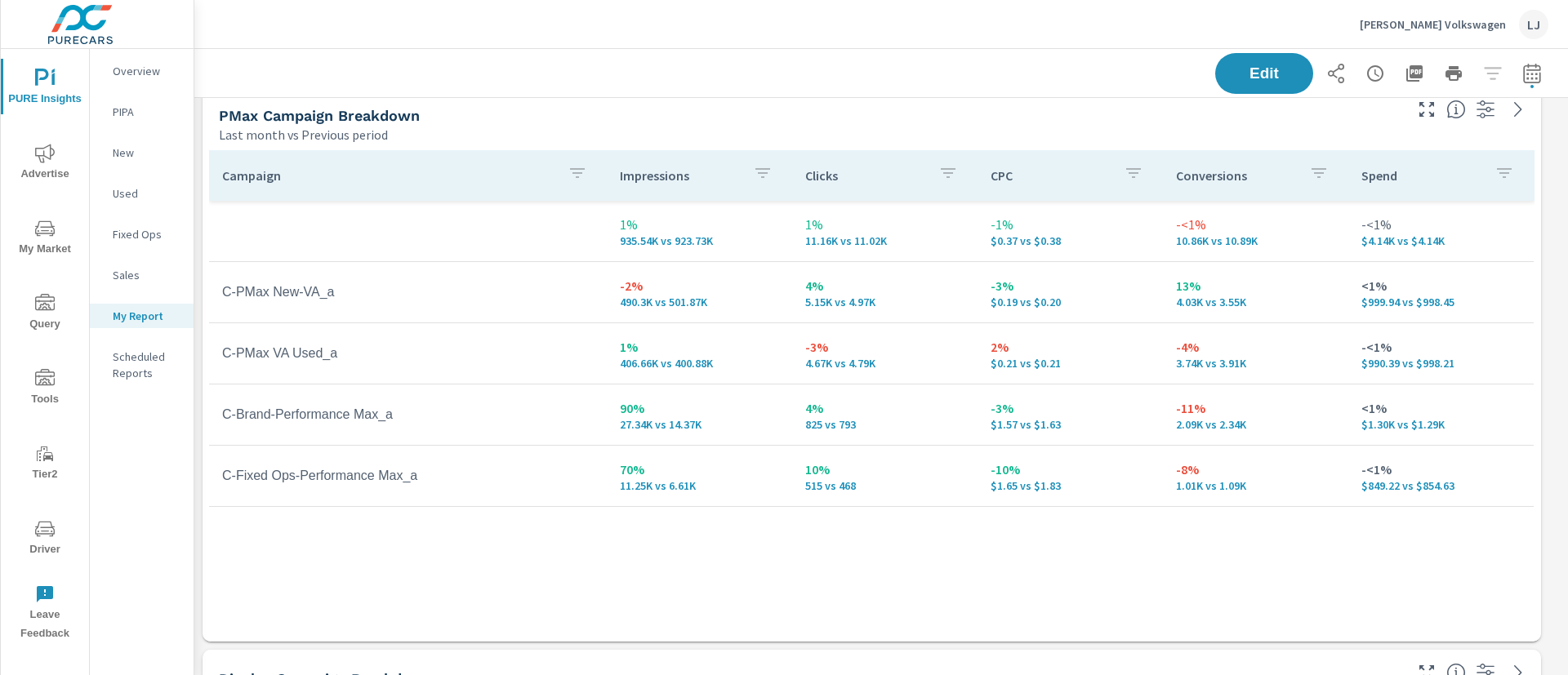
scroll to position [3804, 1393]
click at [1128, 372] on td "2% $0.21 vs $0.21" at bounding box center [1070, 353] width 185 height 59
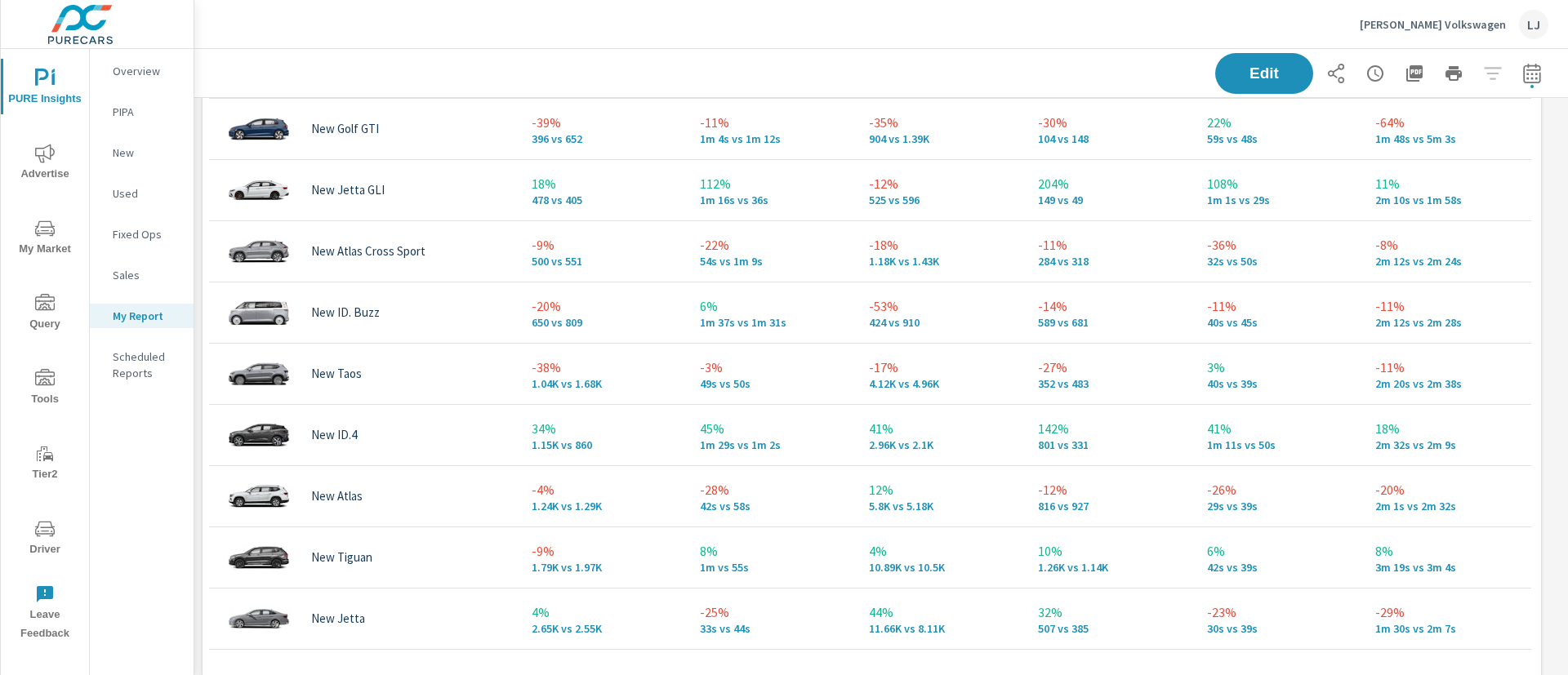
scroll to position [2873, 0]
click at [47, 181] on span "Advertise" at bounding box center [44, 164] width 78 height 40
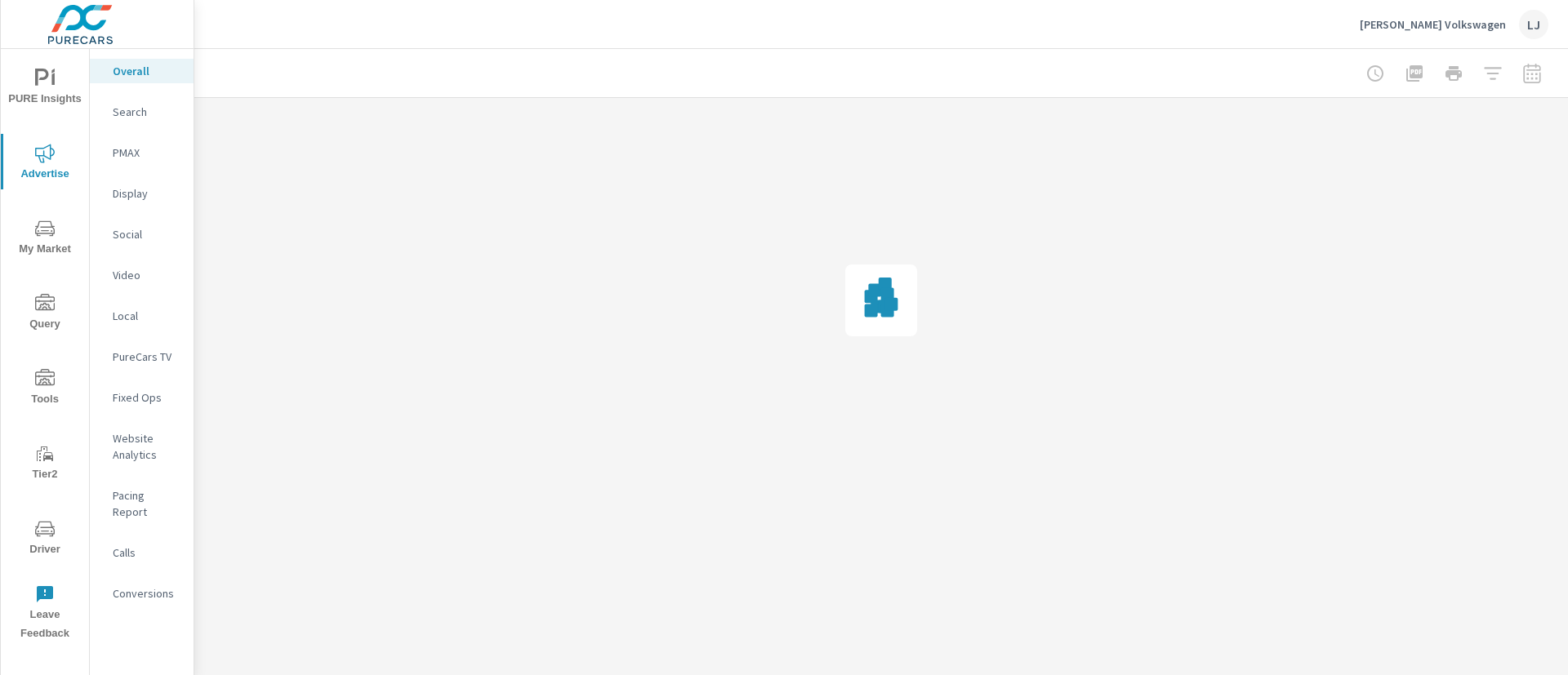
click at [35, 248] on span "My Market" at bounding box center [44, 239] width 78 height 40
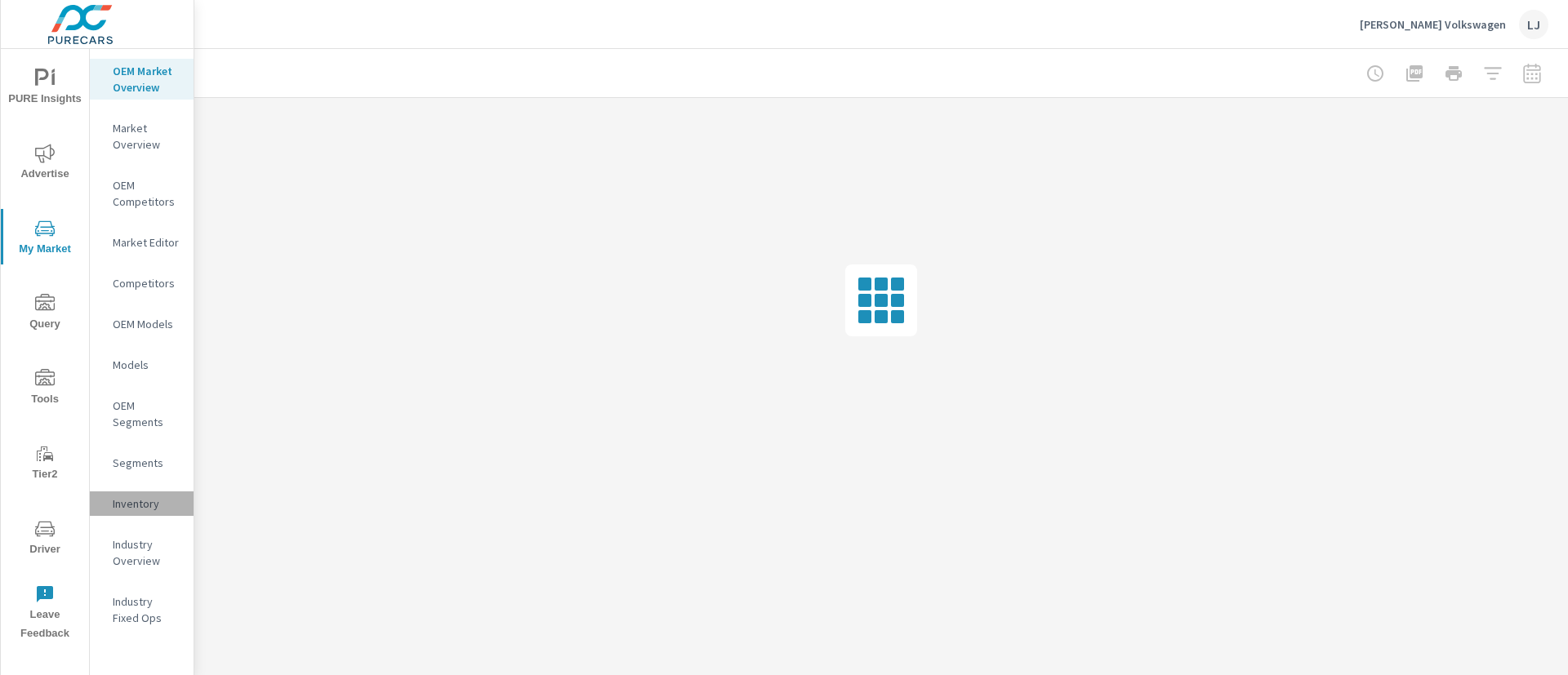
click at [137, 505] on p "Inventory" at bounding box center [147, 503] width 68 height 16
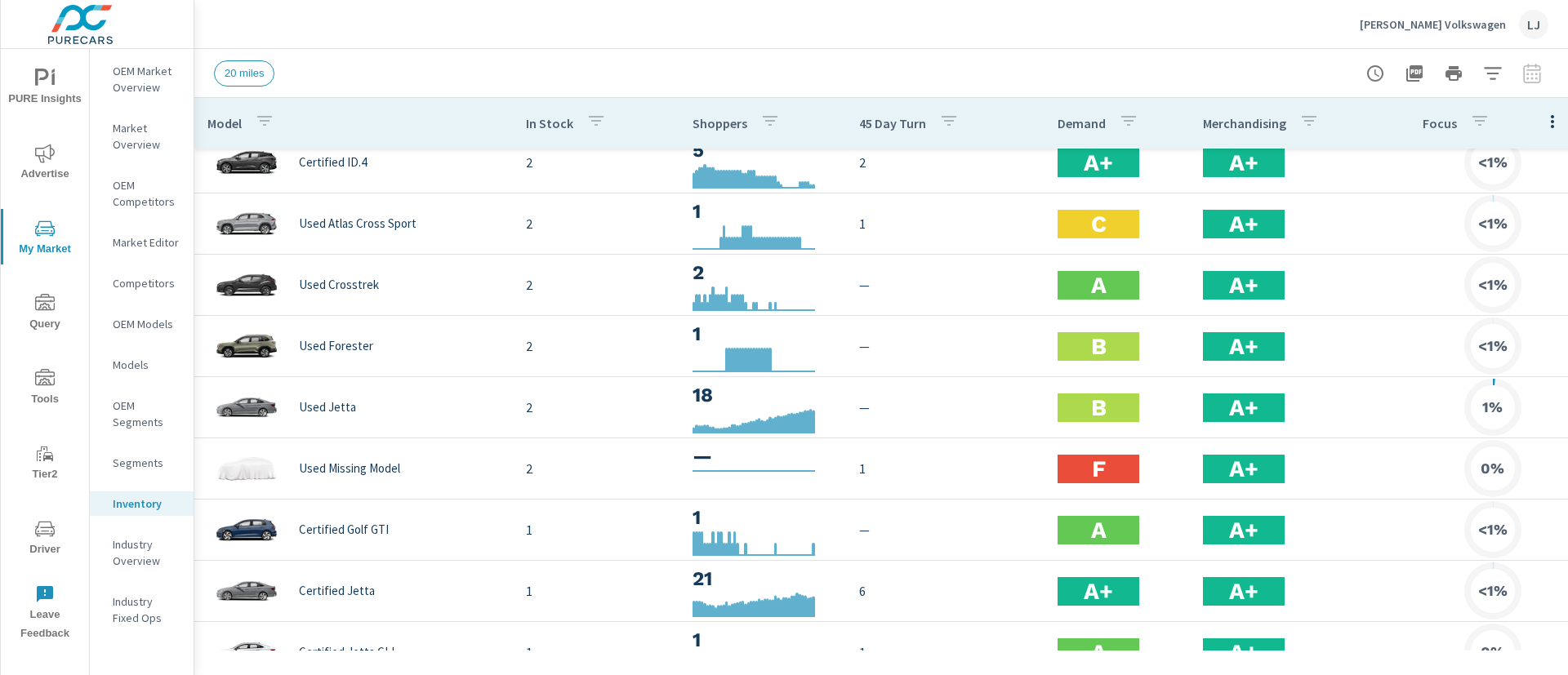
scroll to position [932, 0]
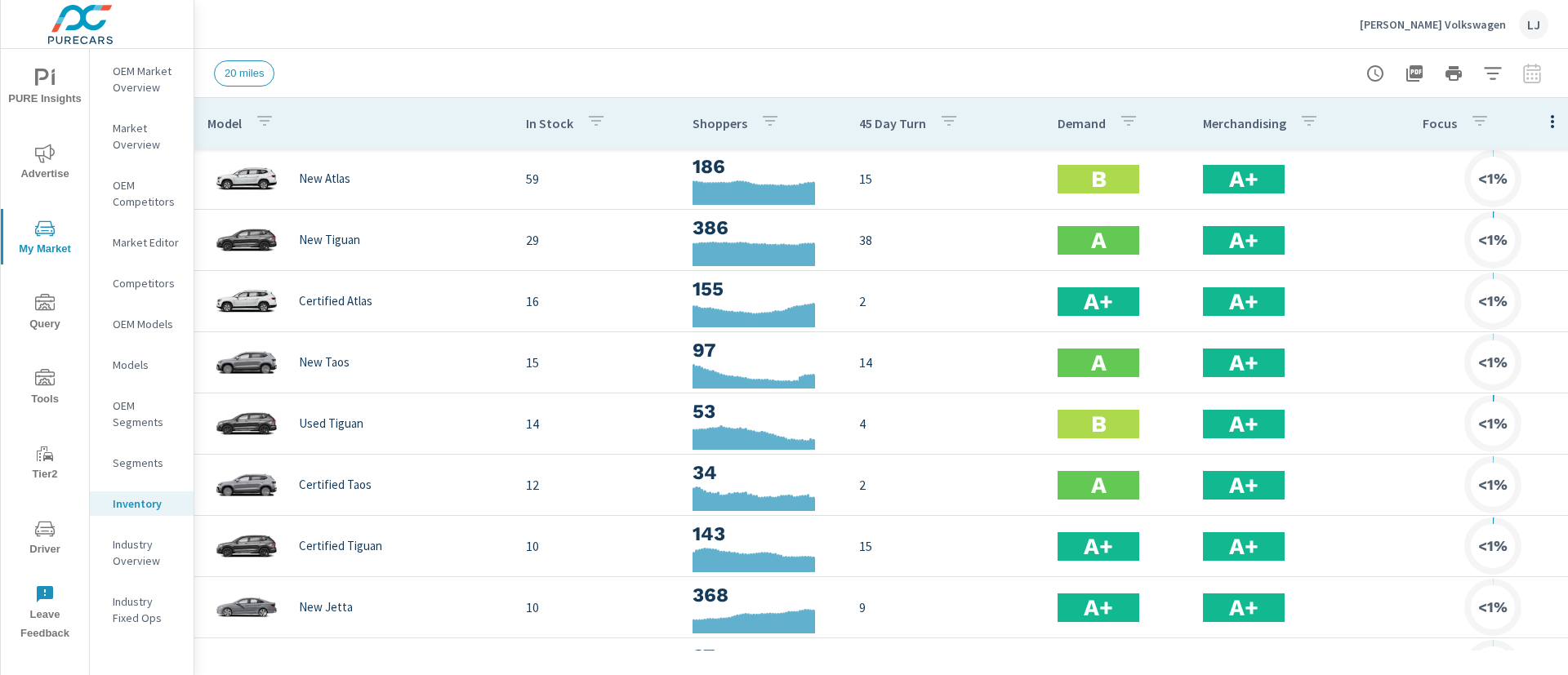
drag, startPoint x: 47, startPoint y: 164, endPoint x: 388, endPoint y: 26, distance: 367.9
click at [388, 26] on div "Joe Heidt Volkswagen LJ" at bounding box center [882, 24] width 1335 height 48
click at [35, 136] on button "Advertise" at bounding box center [45, 161] width 88 height 55
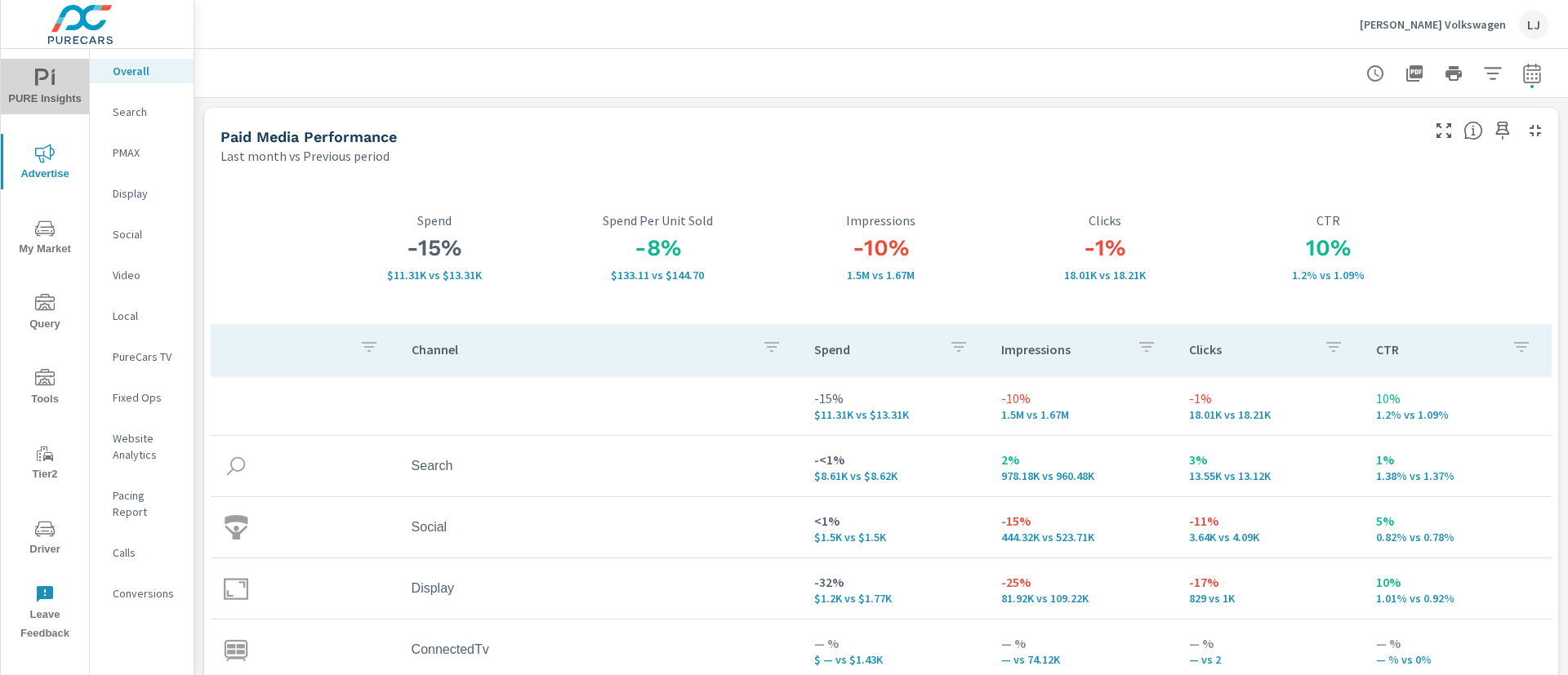
click at [28, 86] on span "PURE Insights" at bounding box center [44, 88] width 78 height 40
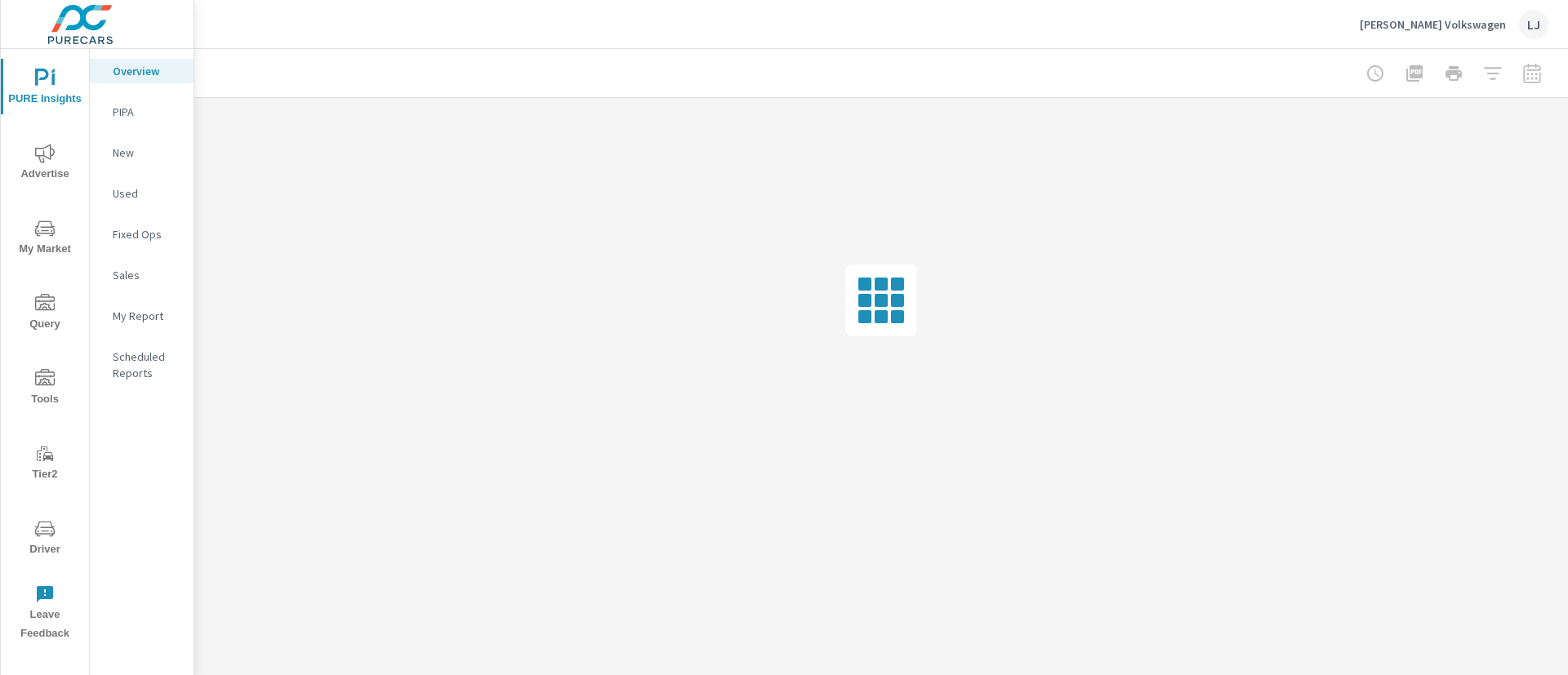
click at [141, 314] on p "My Report" at bounding box center [147, 316] width 68 height 16
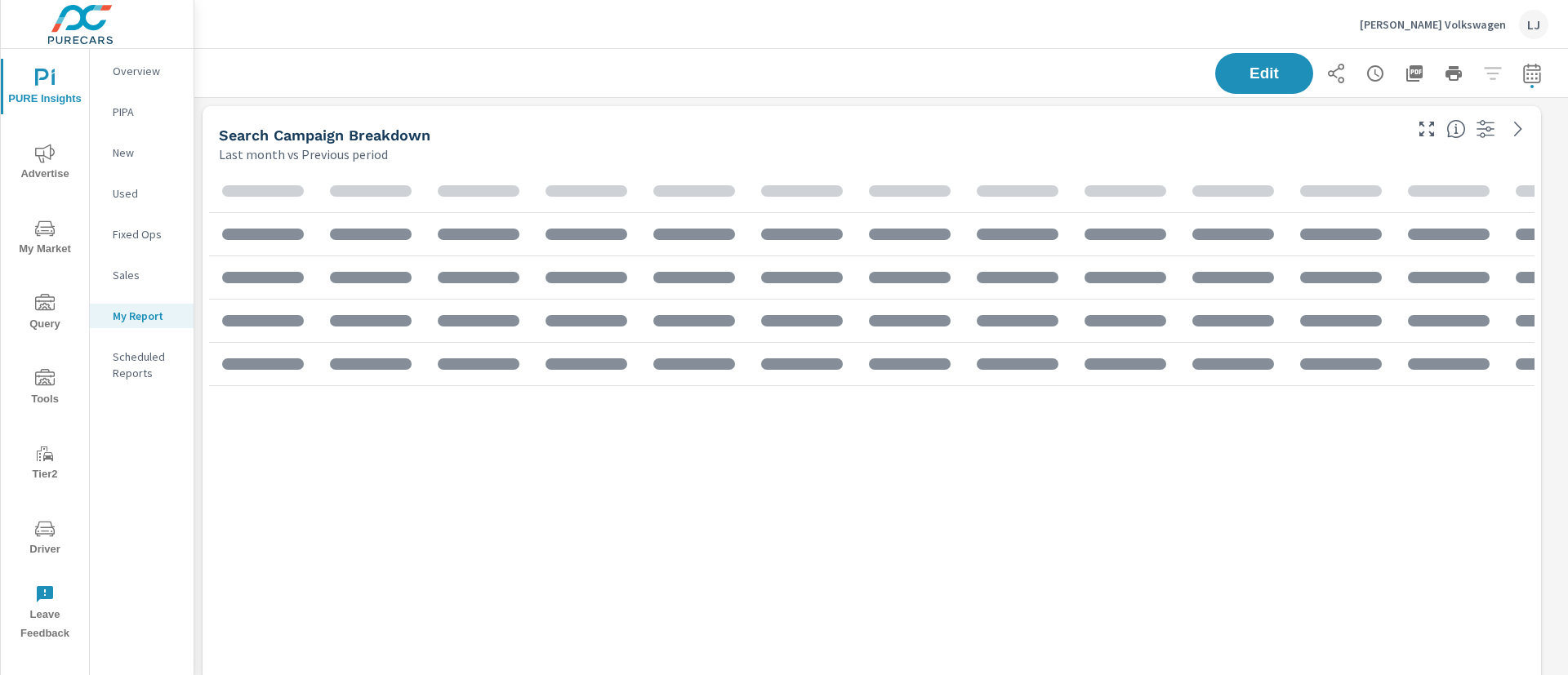
scroll to position [3804, 1393]
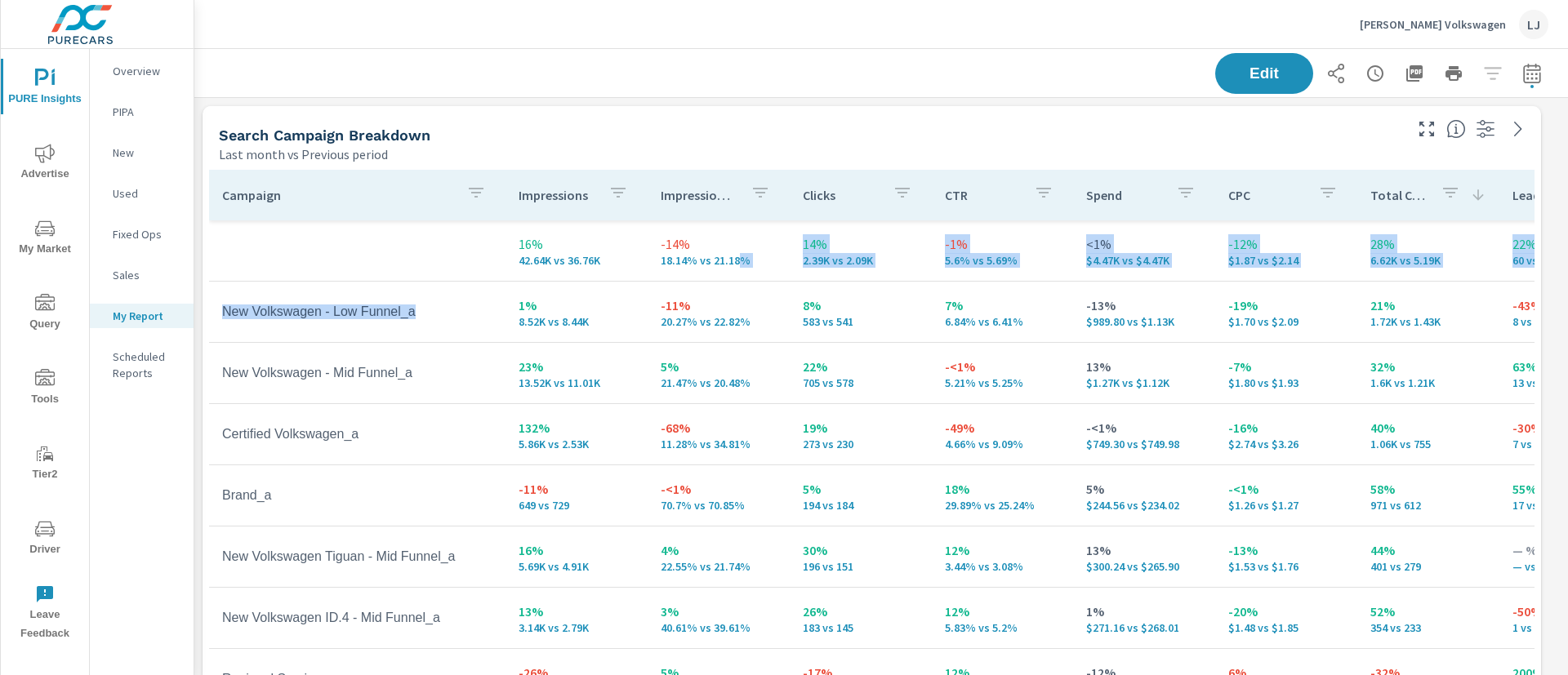
drag, startPoint x: 738, startPoint y: 271, endPoint x: 436, endPoint y: 291, distance: 302.7
click at [436, 291] on tbody "16% 42.64K vs 36.76K -14% 18.14% vs 21.18% 14% 2.39K vs 2.09K -1% 5.6% vs 5.69%…" at bounding box center [1280, 680] width 2143 height 918
click at [436, 291] on td "New Volkswagen - Low Funnel_a" at bounding box center [356, 311] width 296 height 40
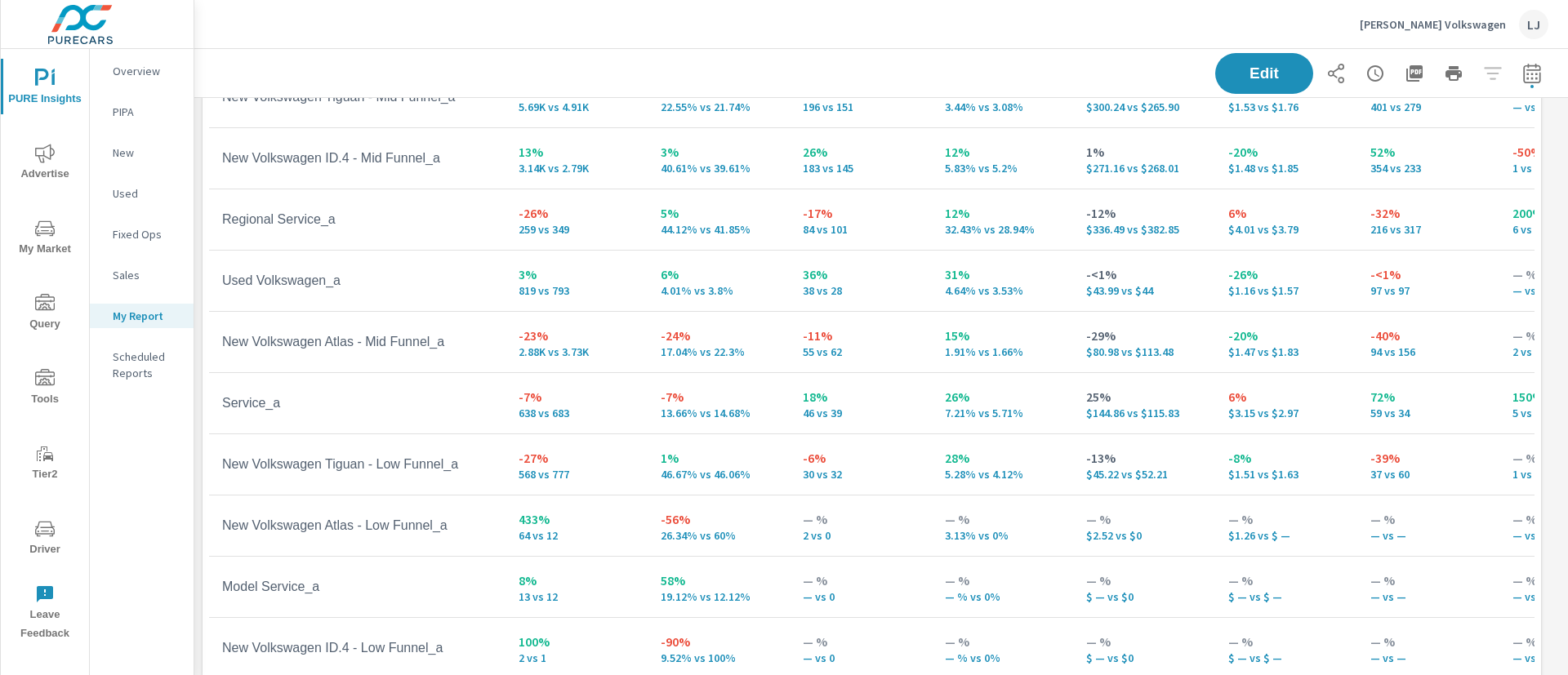
scroll to position [140, 0]
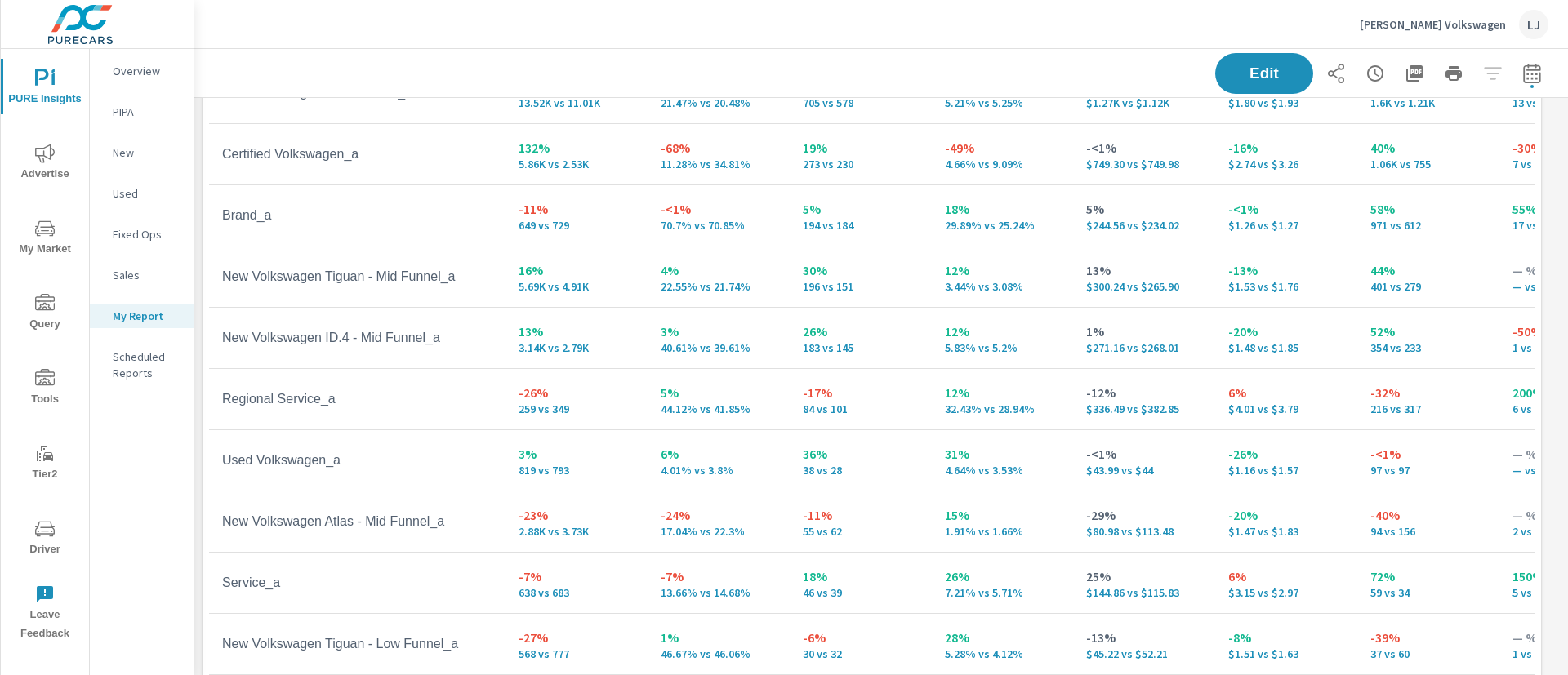
scroll to position [140, 0]
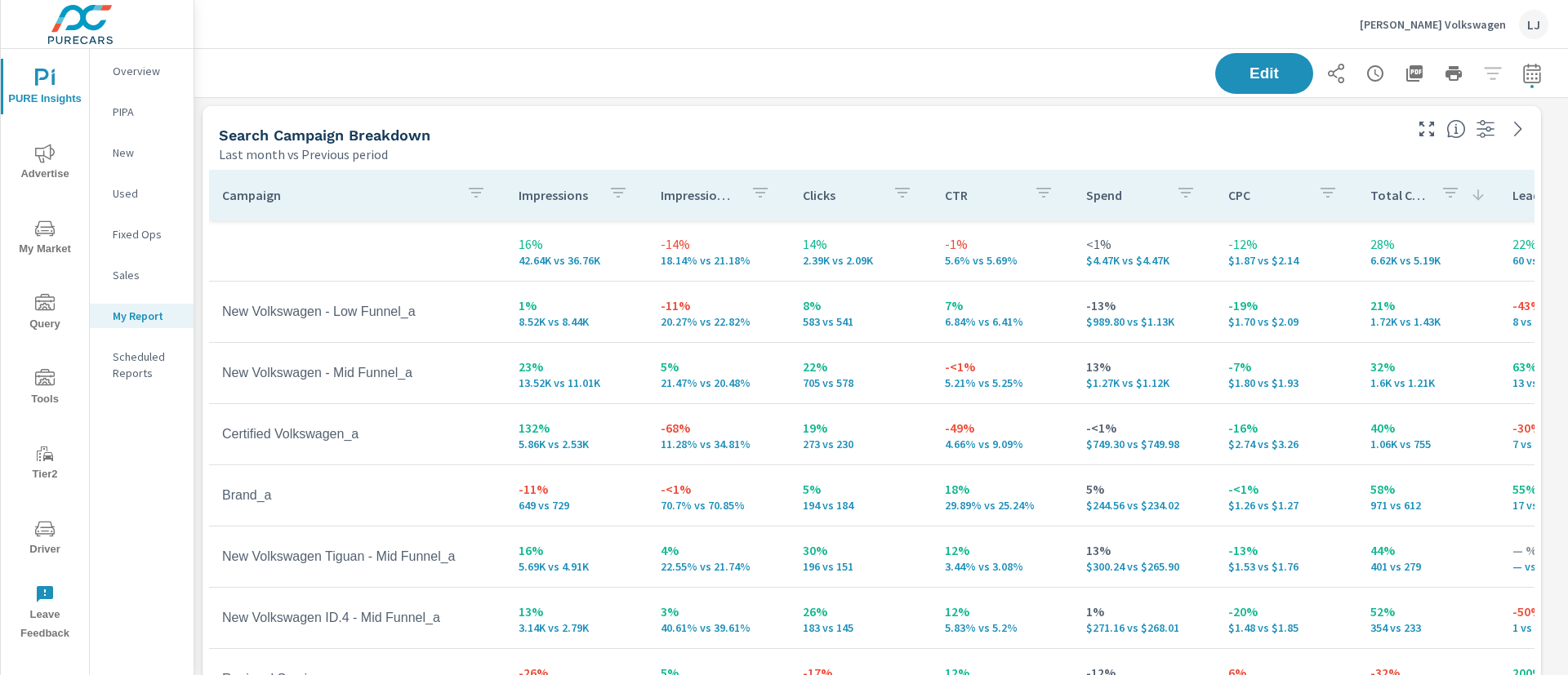
click at [563, 193] on p "Impressions" at bounding box center [557, 195] width 77 height 16
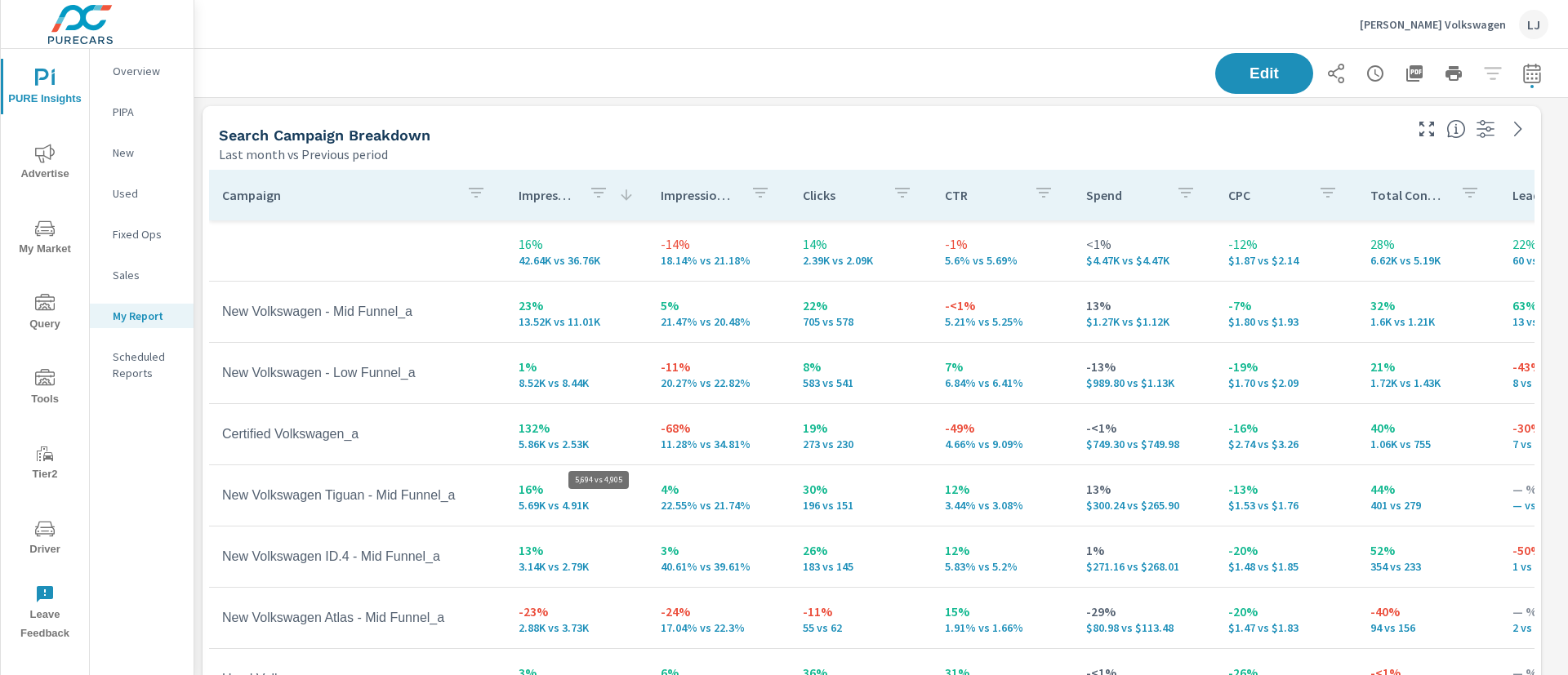
scroll to position [3804, 1393]
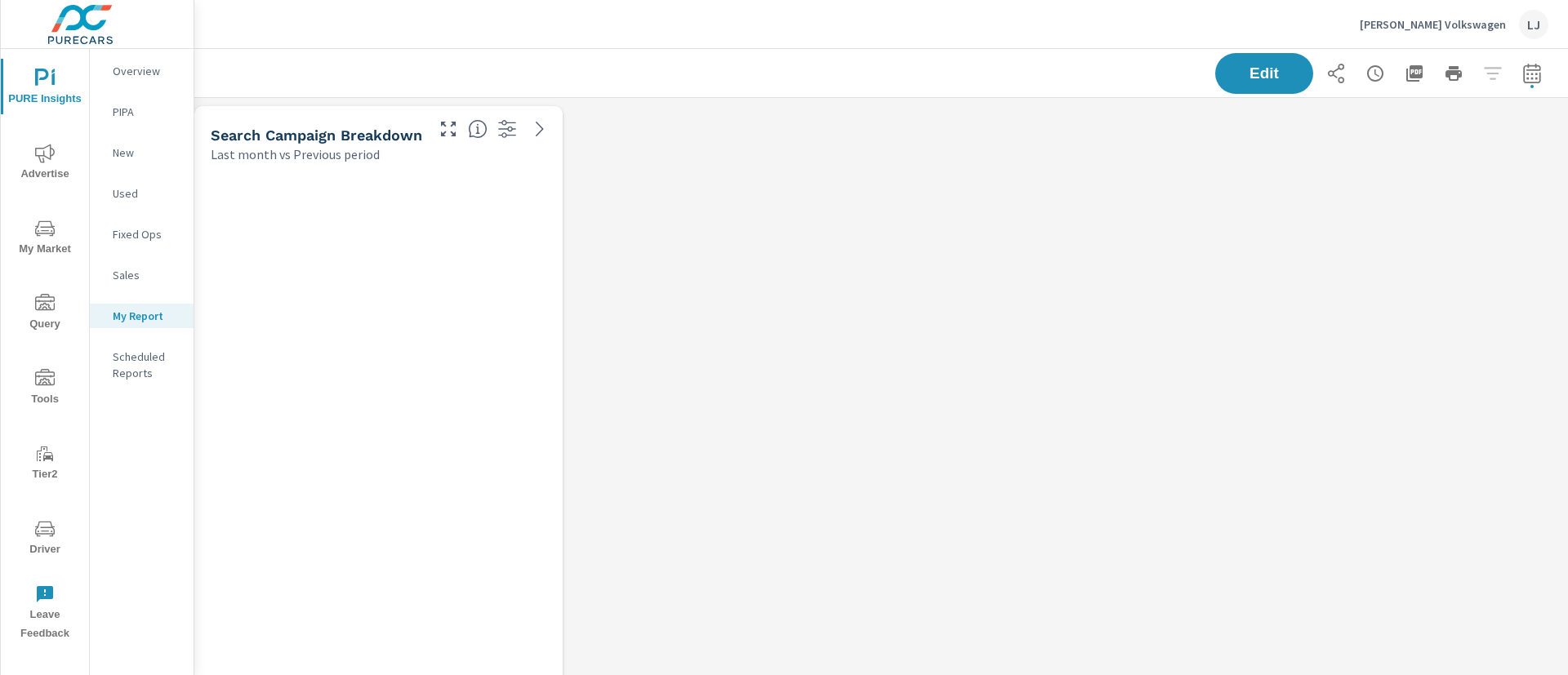
scroll to position [3804, 1393]
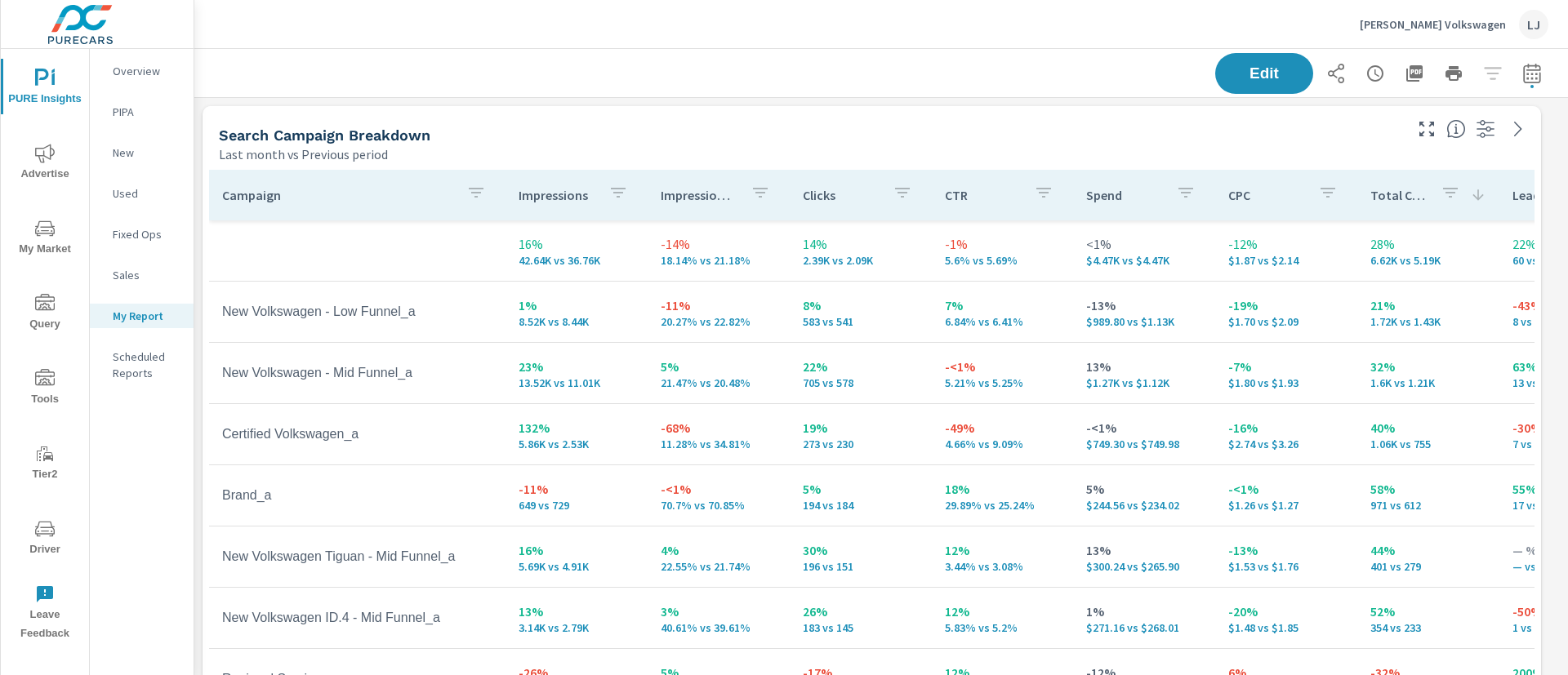
click at [551, 198] on p "Impressions" at bounding box center [557, 195] width 77 height 16
click at [558, 193] on p "Impressions" at bounding box center [557, 195] width 77 height 16
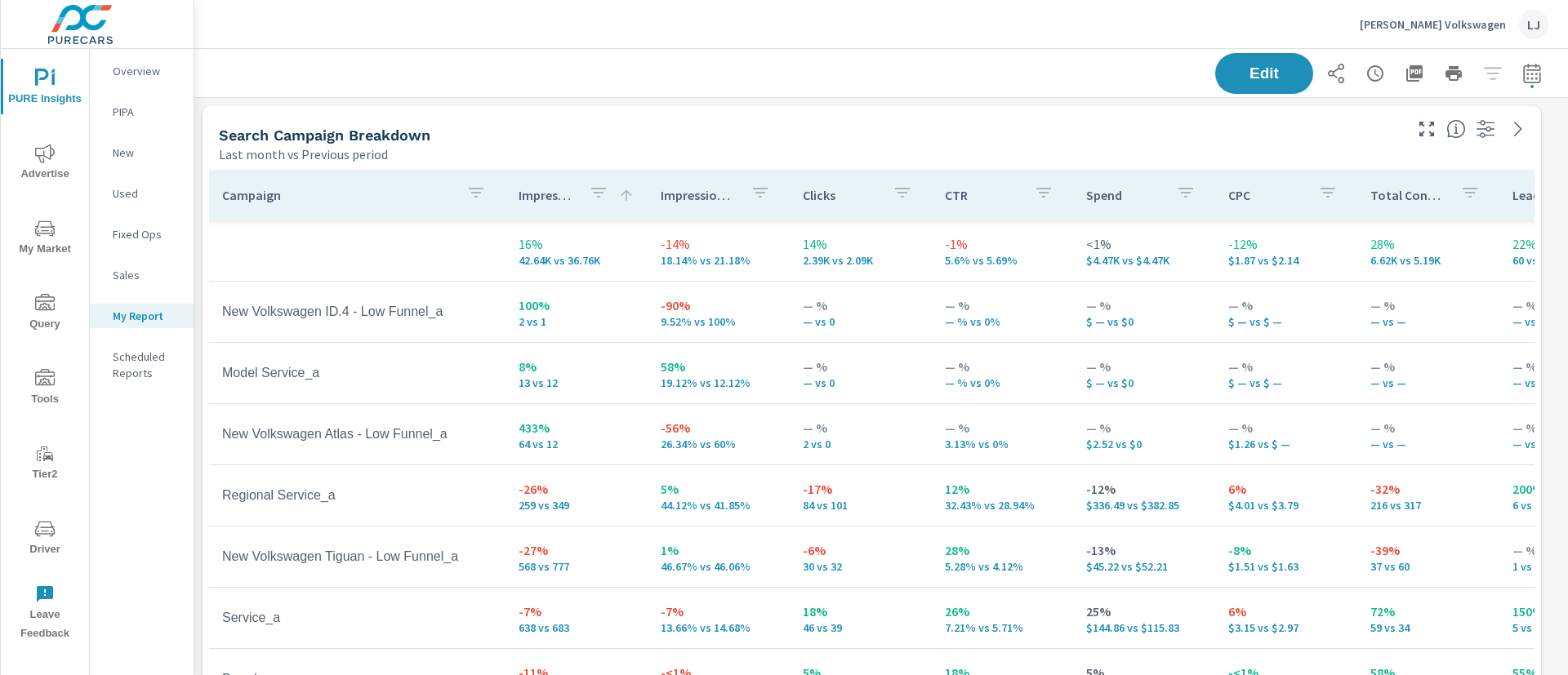
click at [727, 140] on div "Search Campaign Breakdown" at bounding box center [809, 135] width 1182 height 19
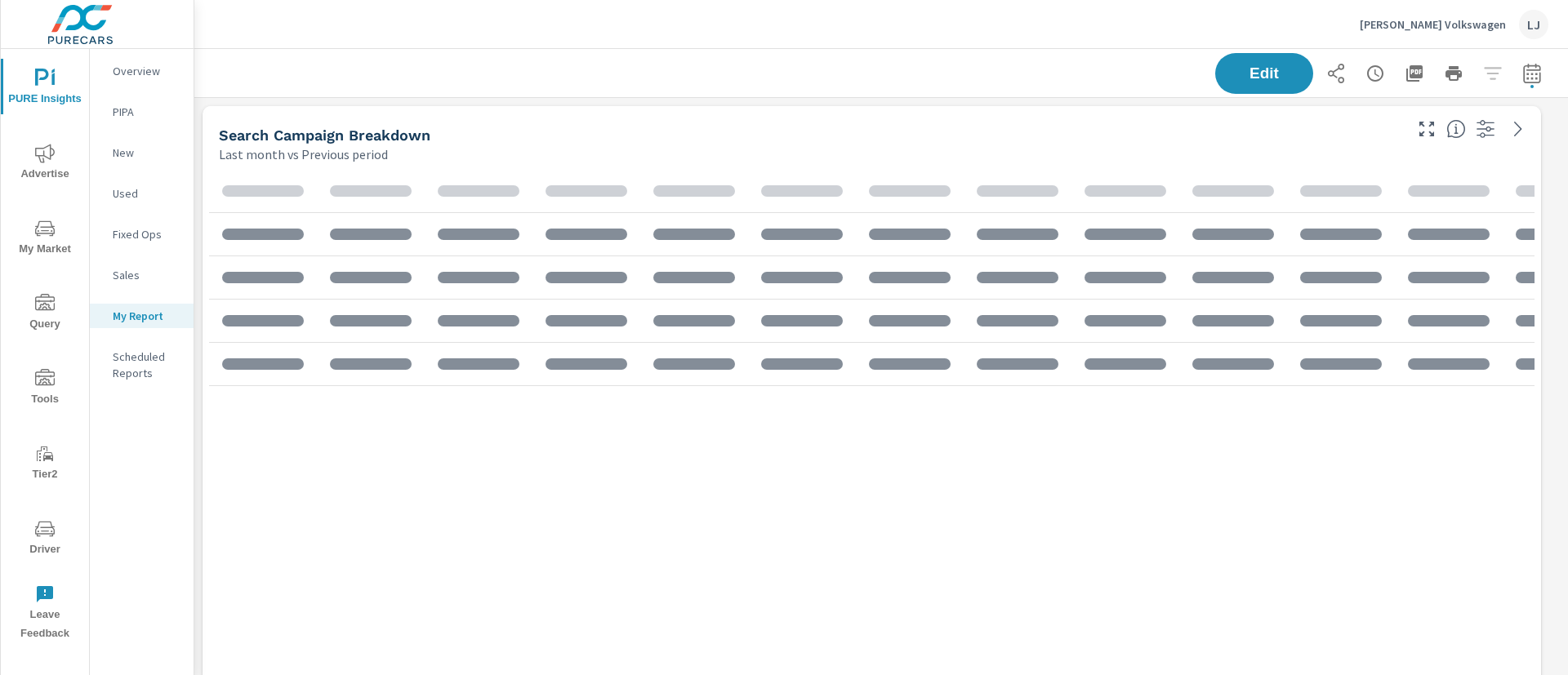
scroll to position [3804, 1393]
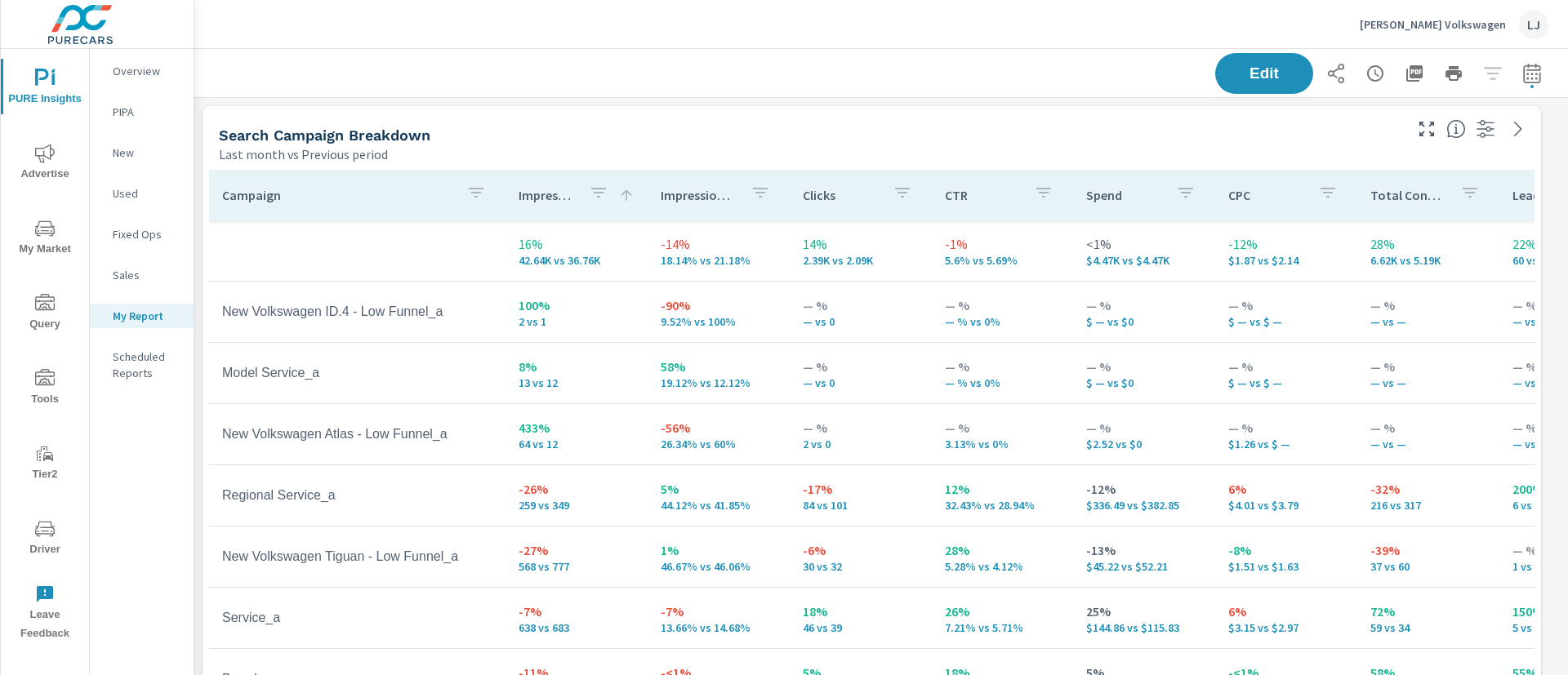
click at [619, 196] on icon at bounding box center [626, 195] width 16 height 16
click at [594, 196] on icon "button" at bounding box center [598, 193] width 20 height 20
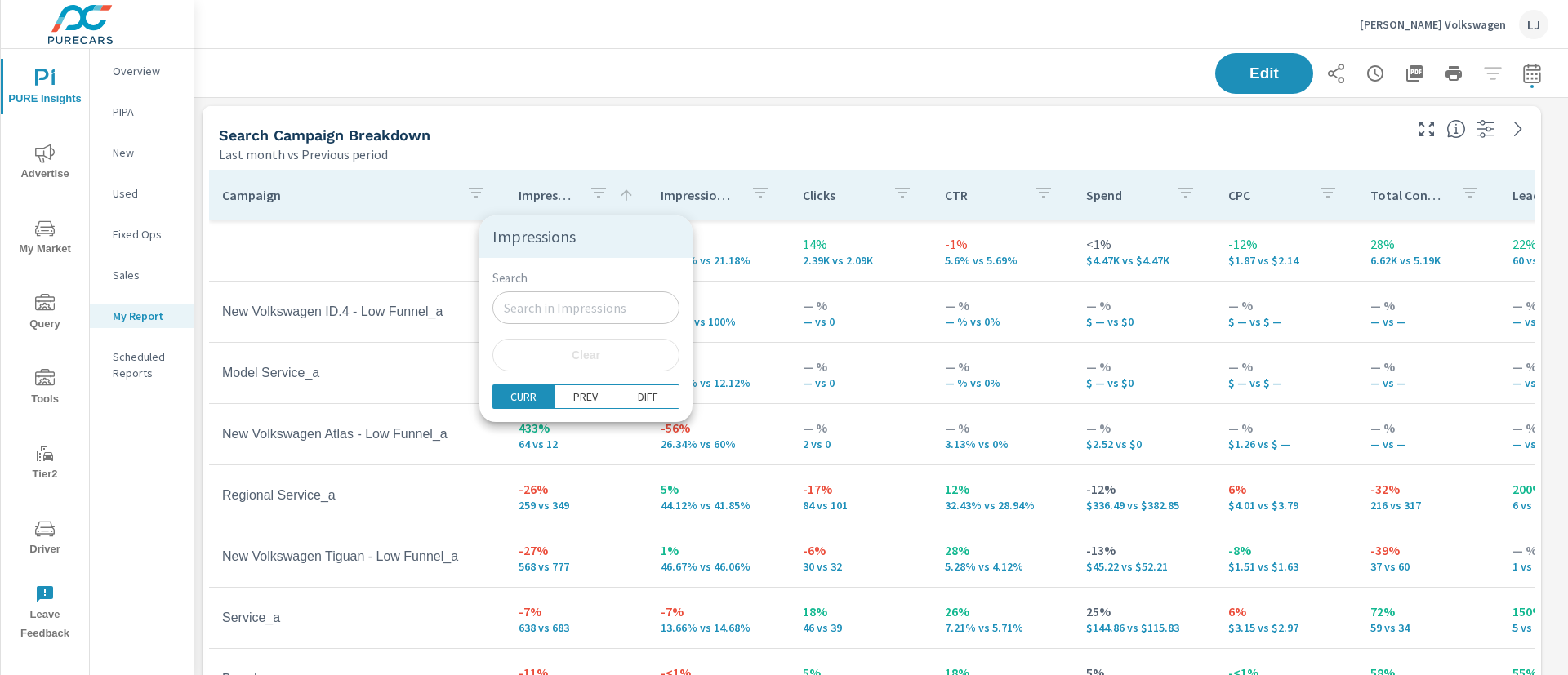
click at [544, 196] on div at bounding box center [784, 338] width 1568 height 675
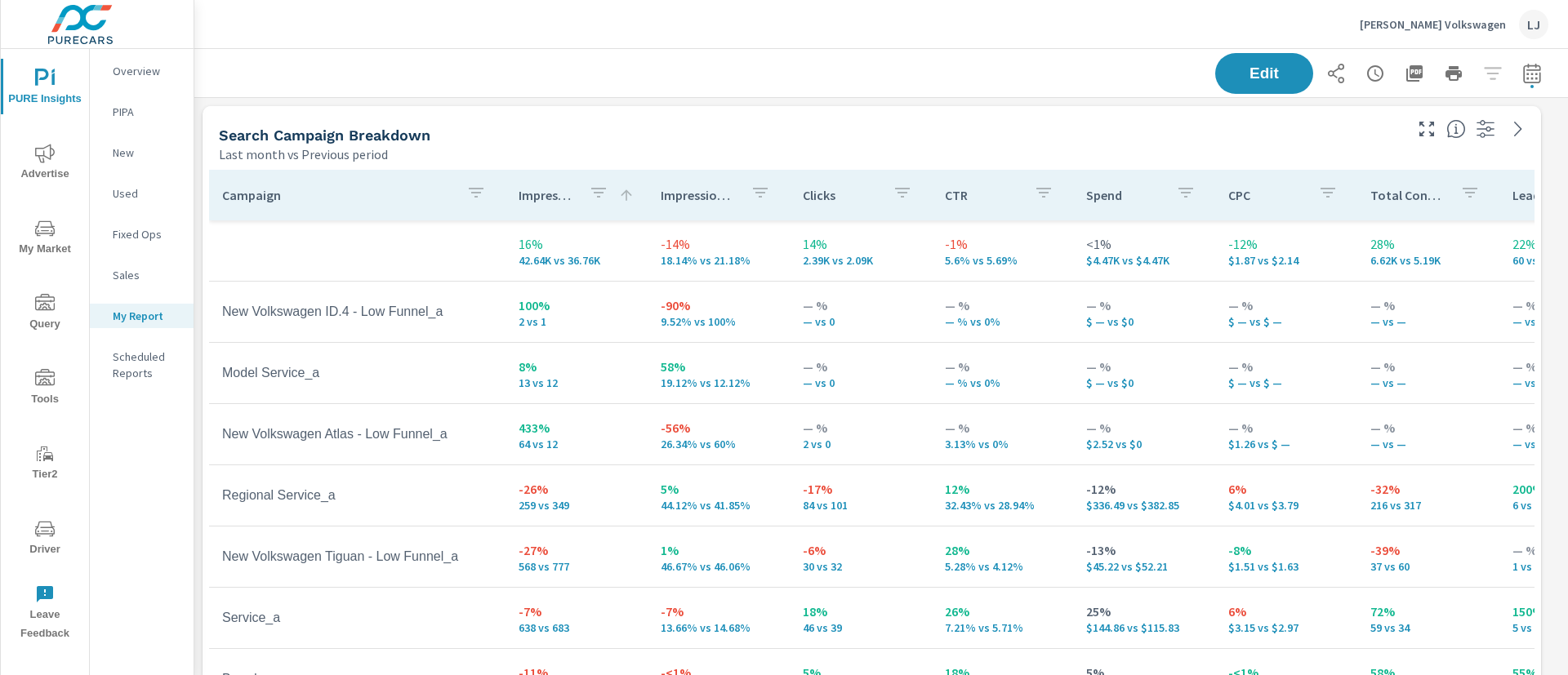
click at [544, 196] on p "Impressions" at bounding box center [547, 195] width 57 height 16
click at [507, 196] on th "Impressions" at bounding box center [576, 196] width 142 height 51
click at [572, 200] on div "Impressions" at bounding box center [576, 196] width 116 height 38
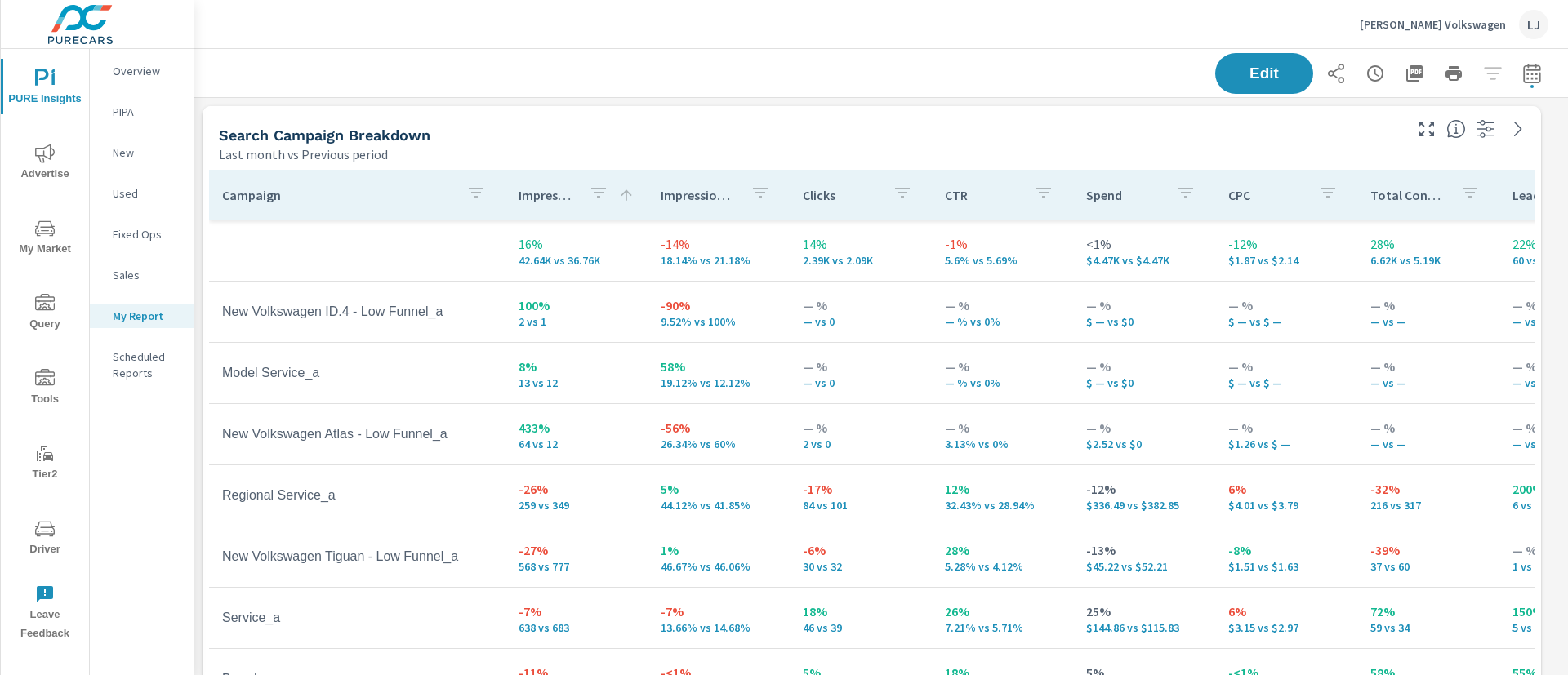
click at [625, 196] on icon at bounding box center [626, 195] width 16 height 16
drag, startPoint x: 613, startPoint y: 183, endPoint x: 625, endPoint y: 235, distance: 53.4
click at [625, 235] on table "Campaign Impressions Impression Share Clicks CTR Spend CPC Total Conversions Le…" at bounding box center [871, 654] width 1325 height 969
click at [625, 235] on td "16% 42.64K vs 36.76K" at bounding box center [576, 250] width 142 height 59
click at [626, 217] on th "Impressions" at bounding box center [576, 196] width 142 height 51
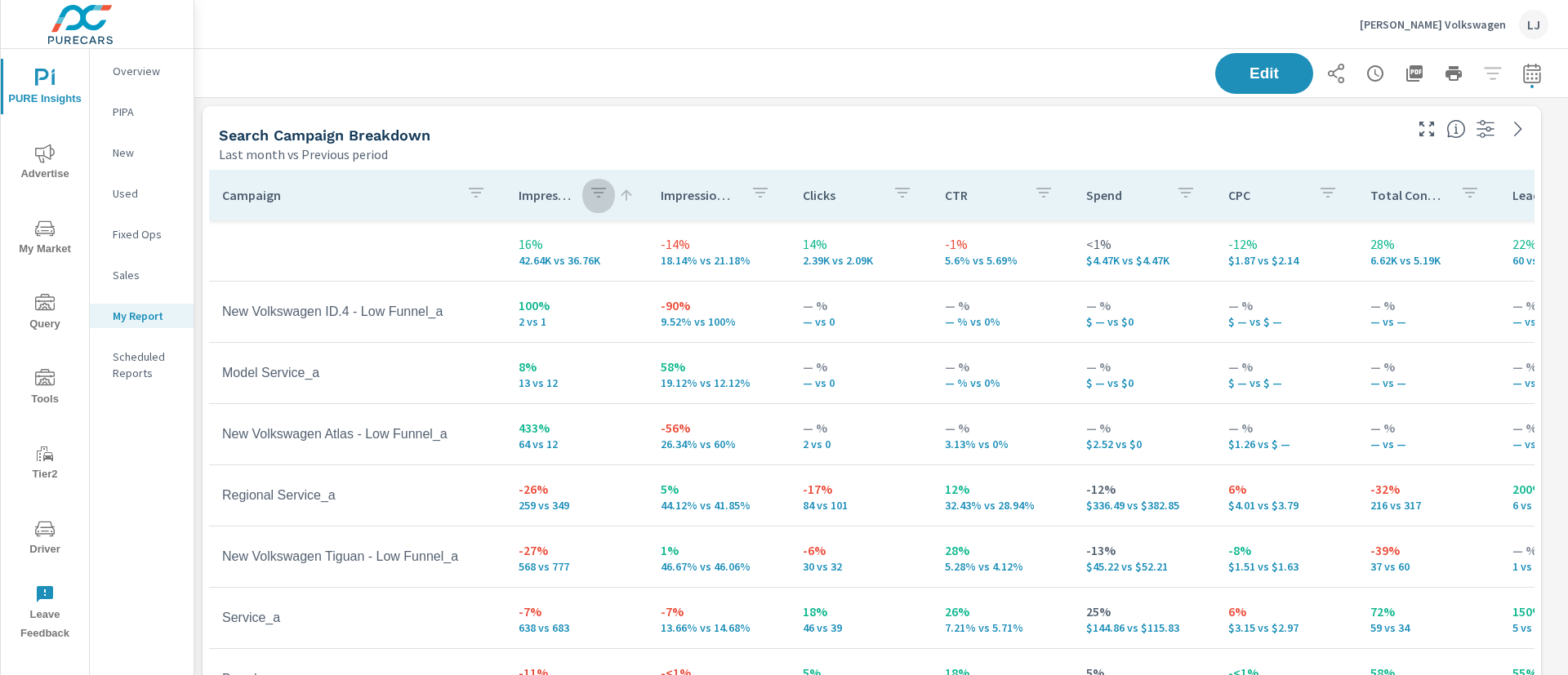
click at [604, 196] on button "button" at bounding box center [598, 196] width 33 height 38
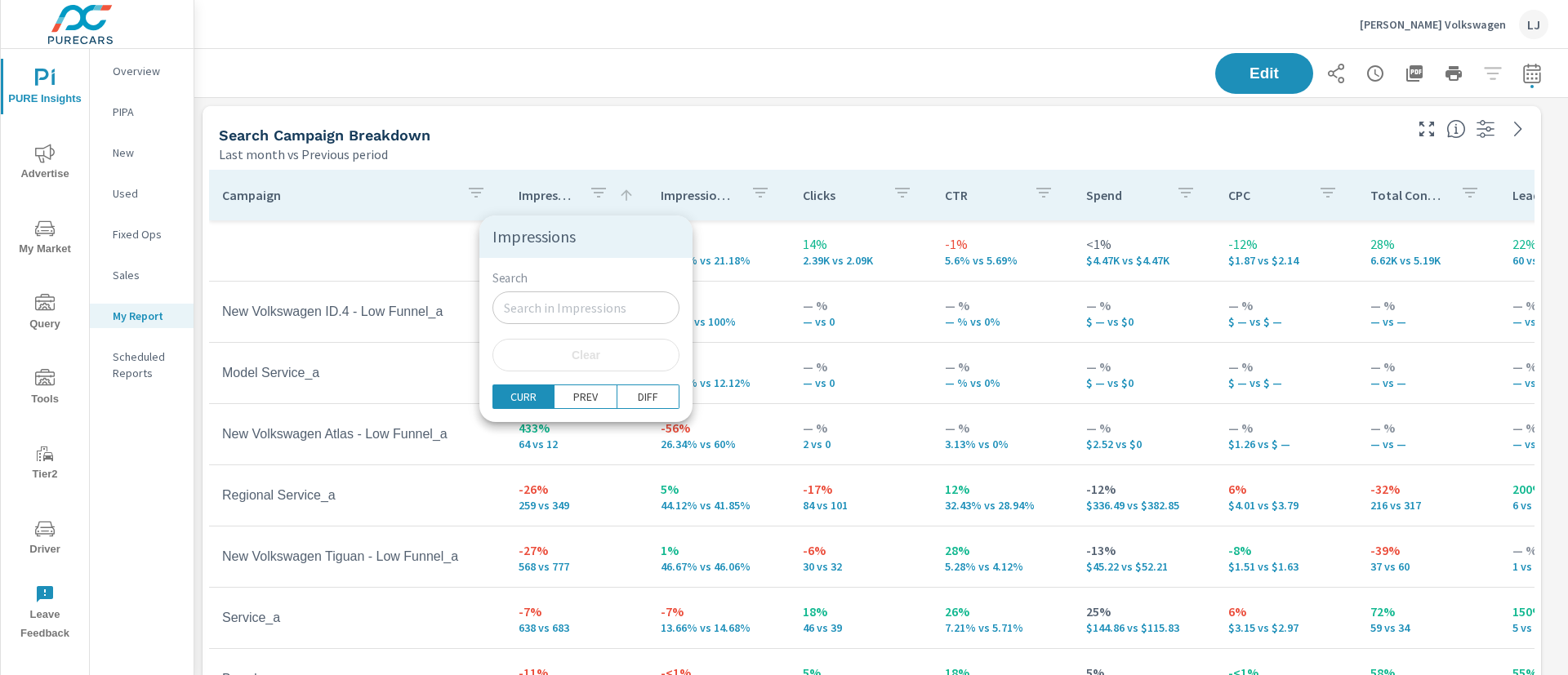
click at [633, 178] on div at bounding box center [784, 338] width 1568 height 675
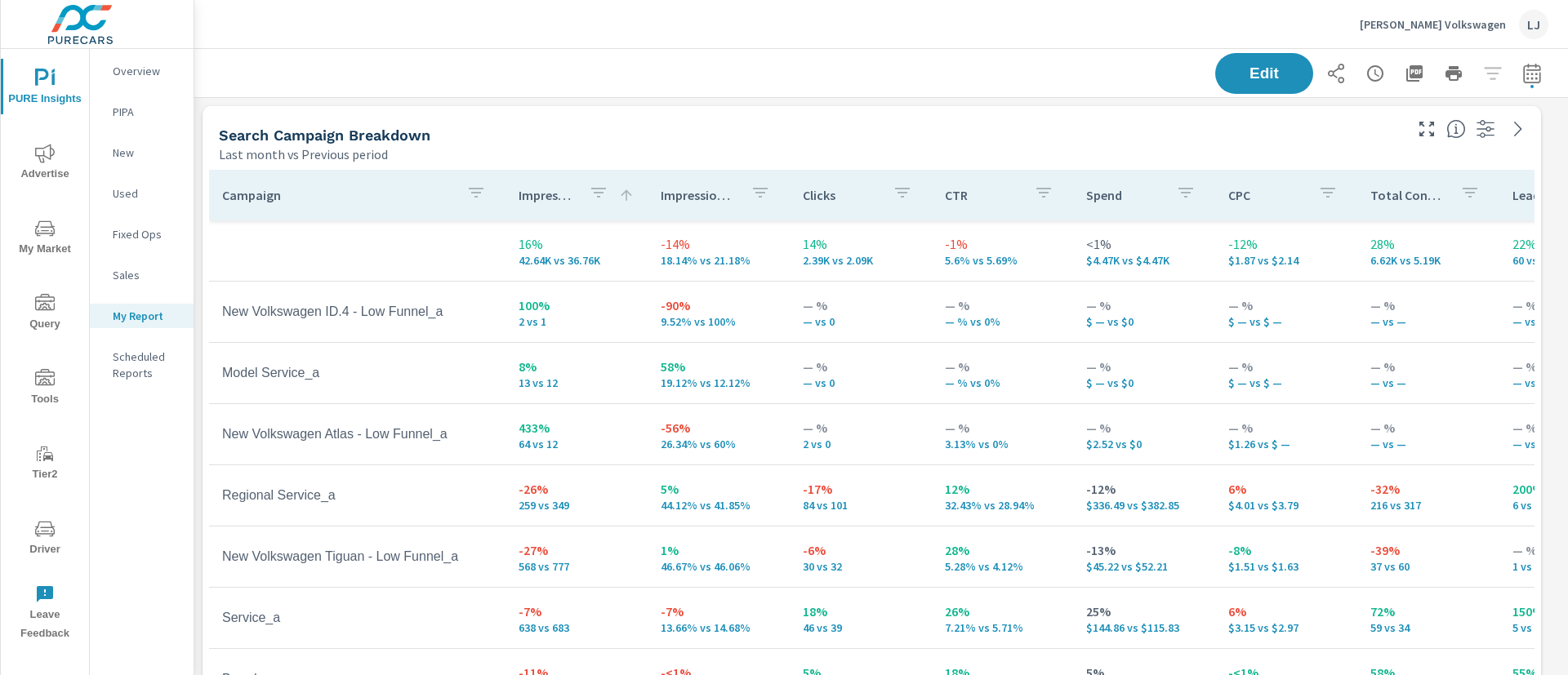
click at [618, 182] on div "Impressions" at bounding box center [576, 196] width 116 height 38
click at [632, 198] on th "Impressions" at bounding box center [576, 196] width 142 height 51
click at [609, 201] on div "Impressions" at bounding box center [576, 196] width 116 height 38
click at [570, 198] on p "Impressions" at bounding box center [547, 195] width 57 height 16
click at [636, 202] on th "Impressions" at bounding box center [576, 196] width 142 height 51
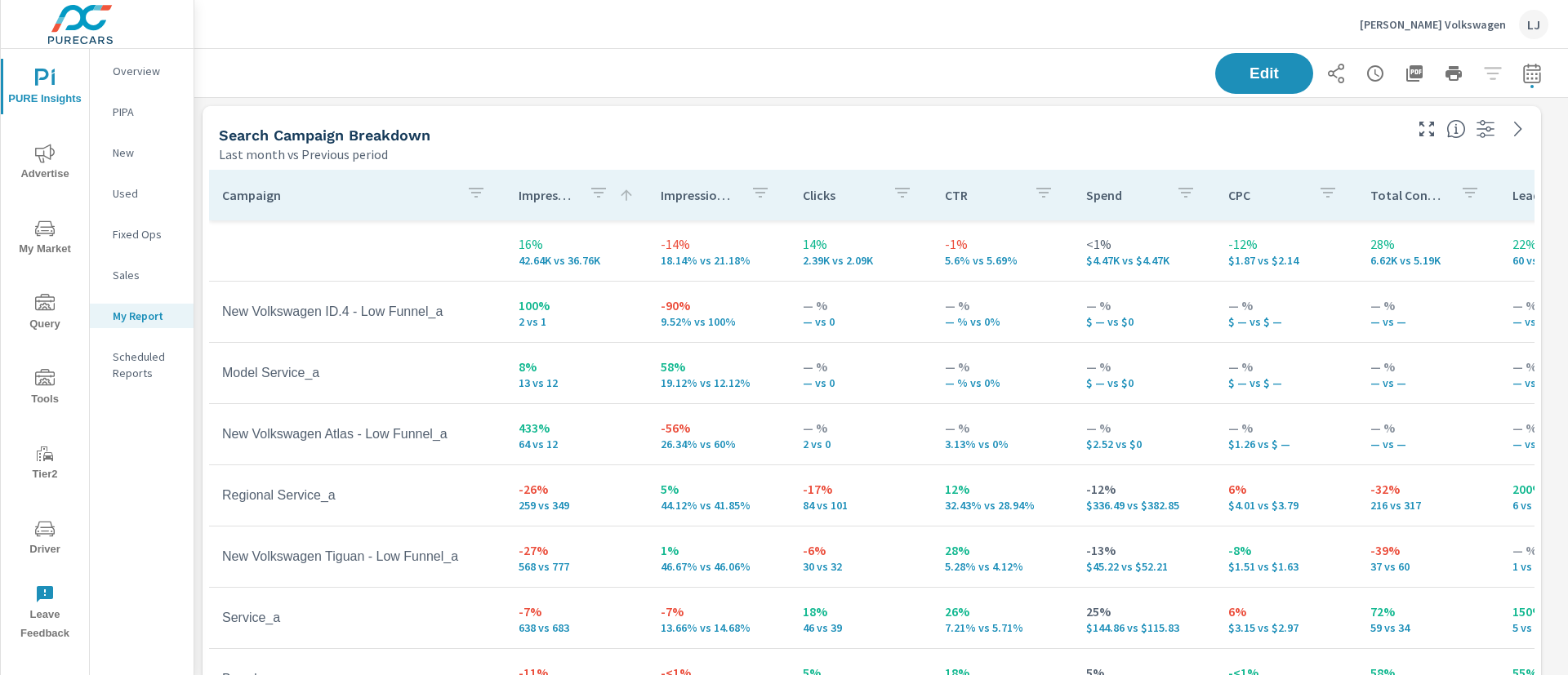
click at [619, 191] on icon at bounding box center [626, 195] width 16 height 16
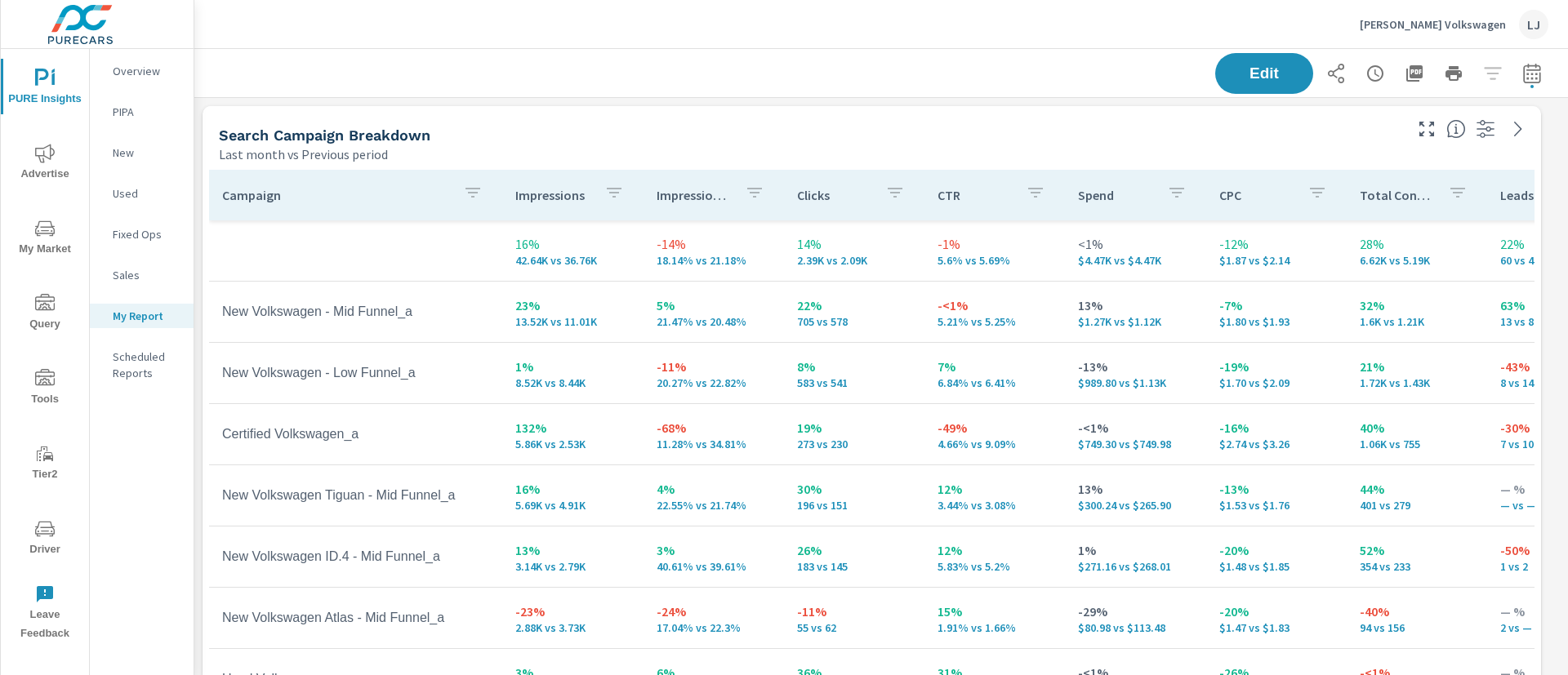
click at [616, 191] on icon "button" at bounding box center [614, 193] width 20 height 20
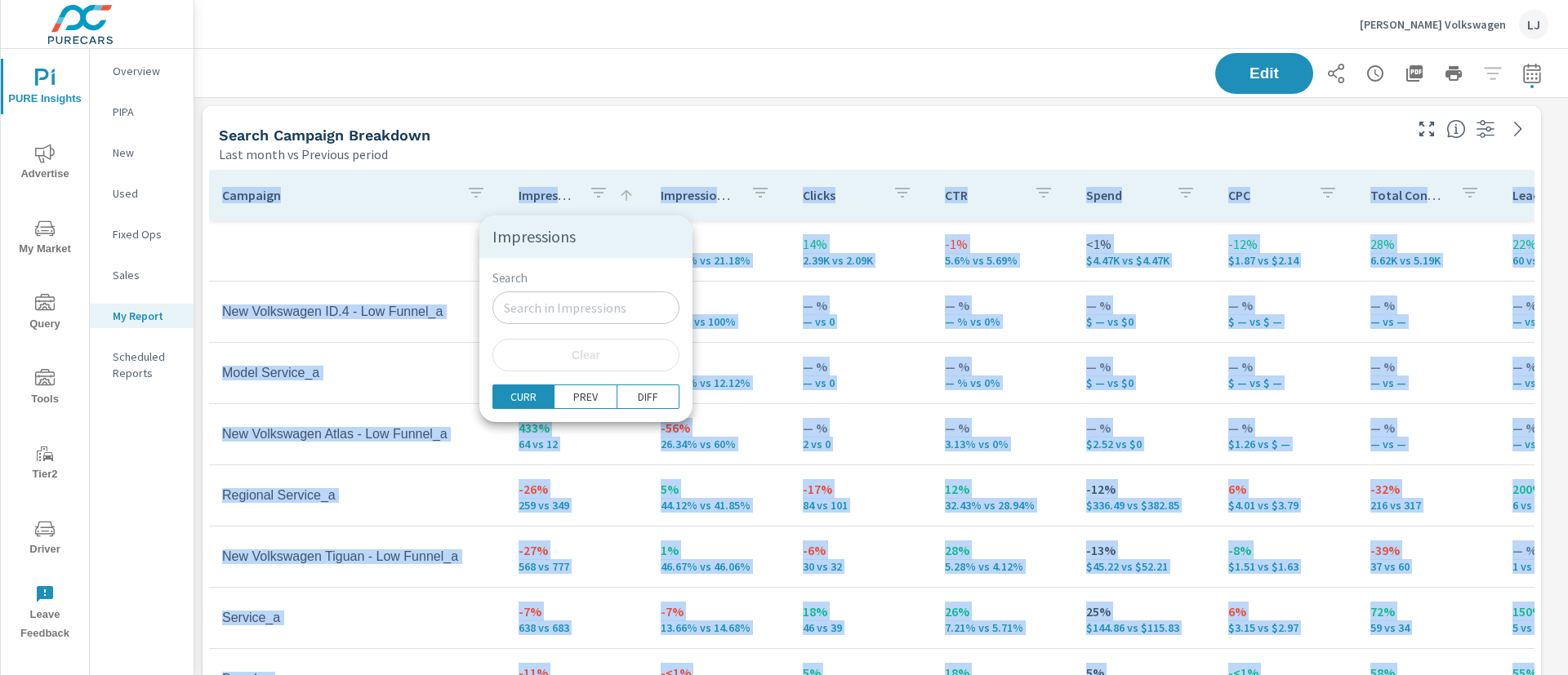
click at [616, 191] on div at bounding box center [784, 338] width 1568 height 675
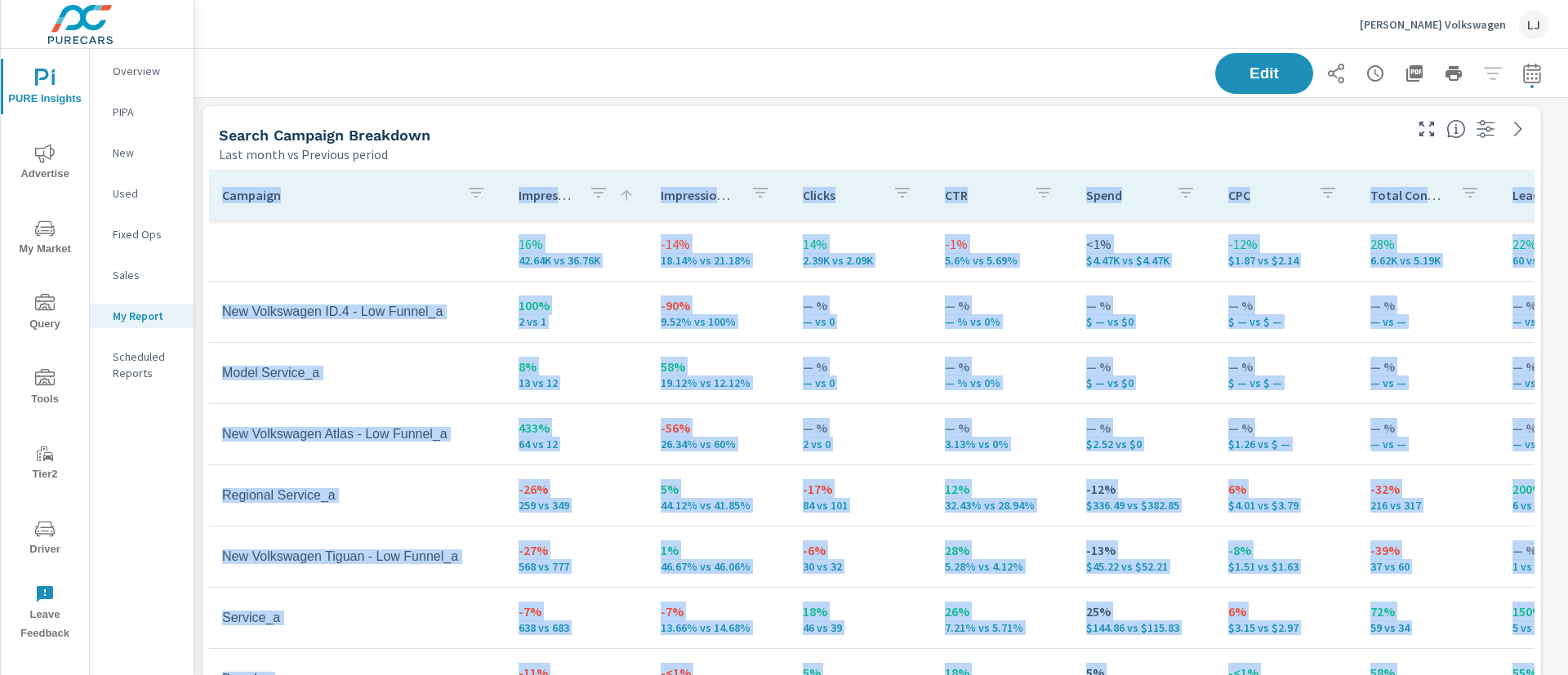
click at [619, 191] on icon at bounding box center [626, 195] width 16 height 16
click at [608, 191] on icon "button" at bounding box center [598, 193] width 20 height 20
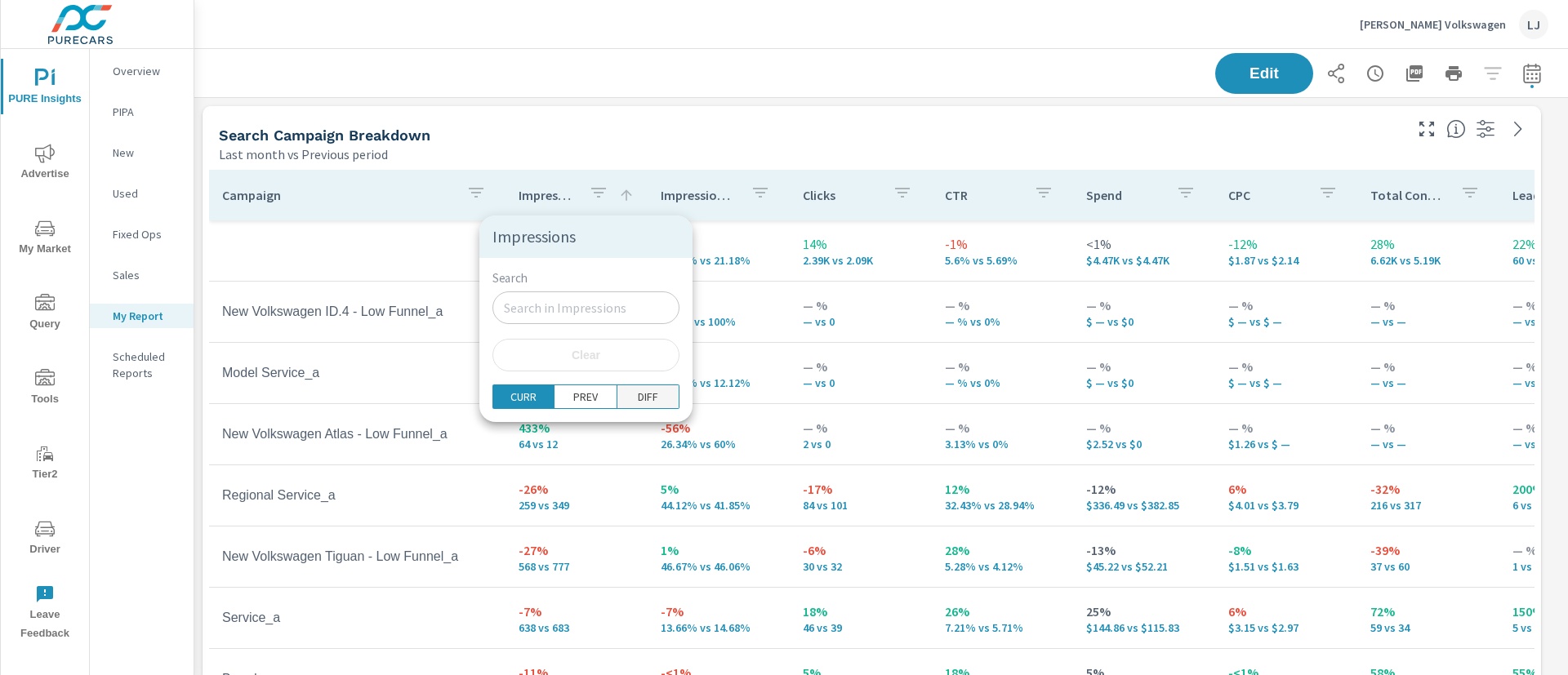
drag, startPoint x: 616, startPoint y: 191, endPoint x: 633, endPoint y: 398, distance: 207.7
click at [633, 398] on div "Impressions Search ​ Clear CURR PREV DIFF" at bounding box center [784, 338] width 1568 height 675
click at [638, 398] on p "DIFF" at bounding box center [649, 397] width 21 height 16
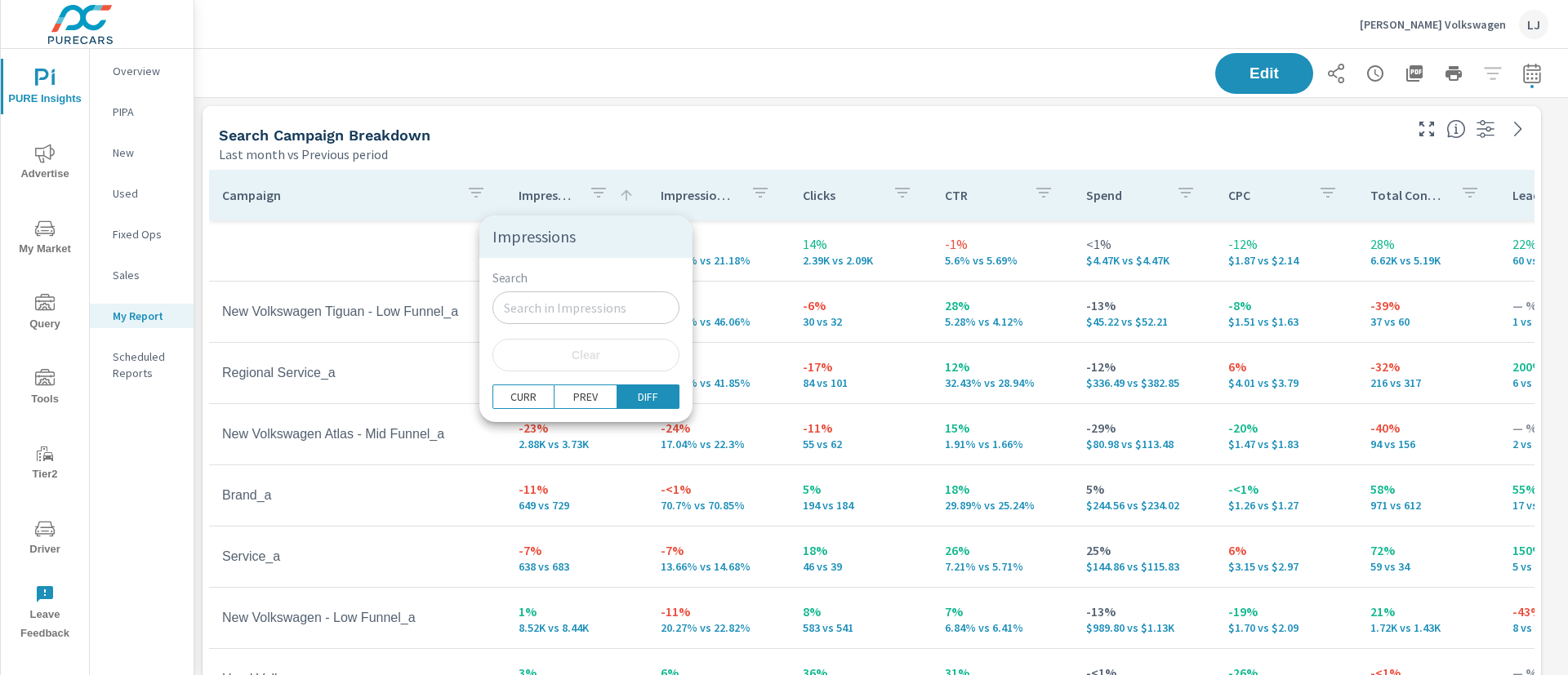
click at [508, 111] on div at bounding box center [784, 338] width 1568 height 675
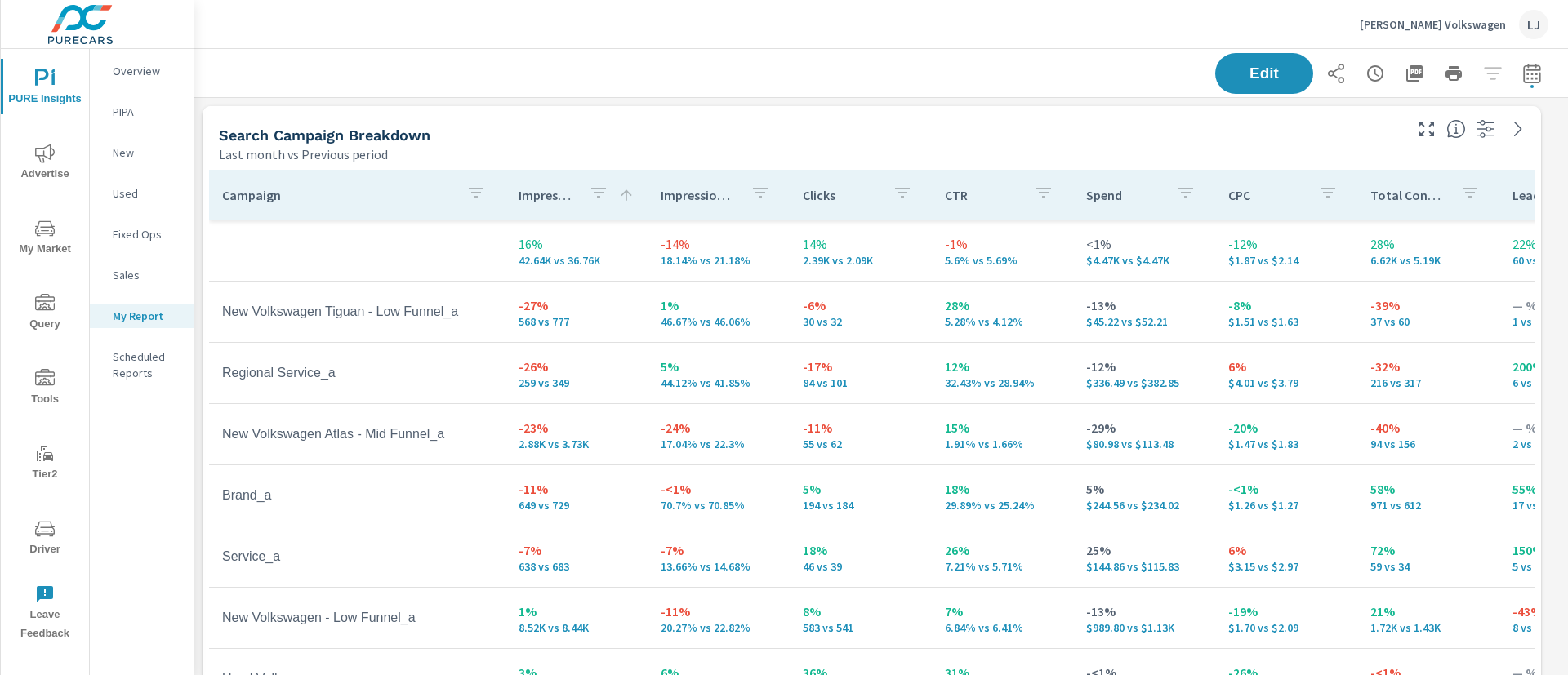
scroll to position [3804, 1393]
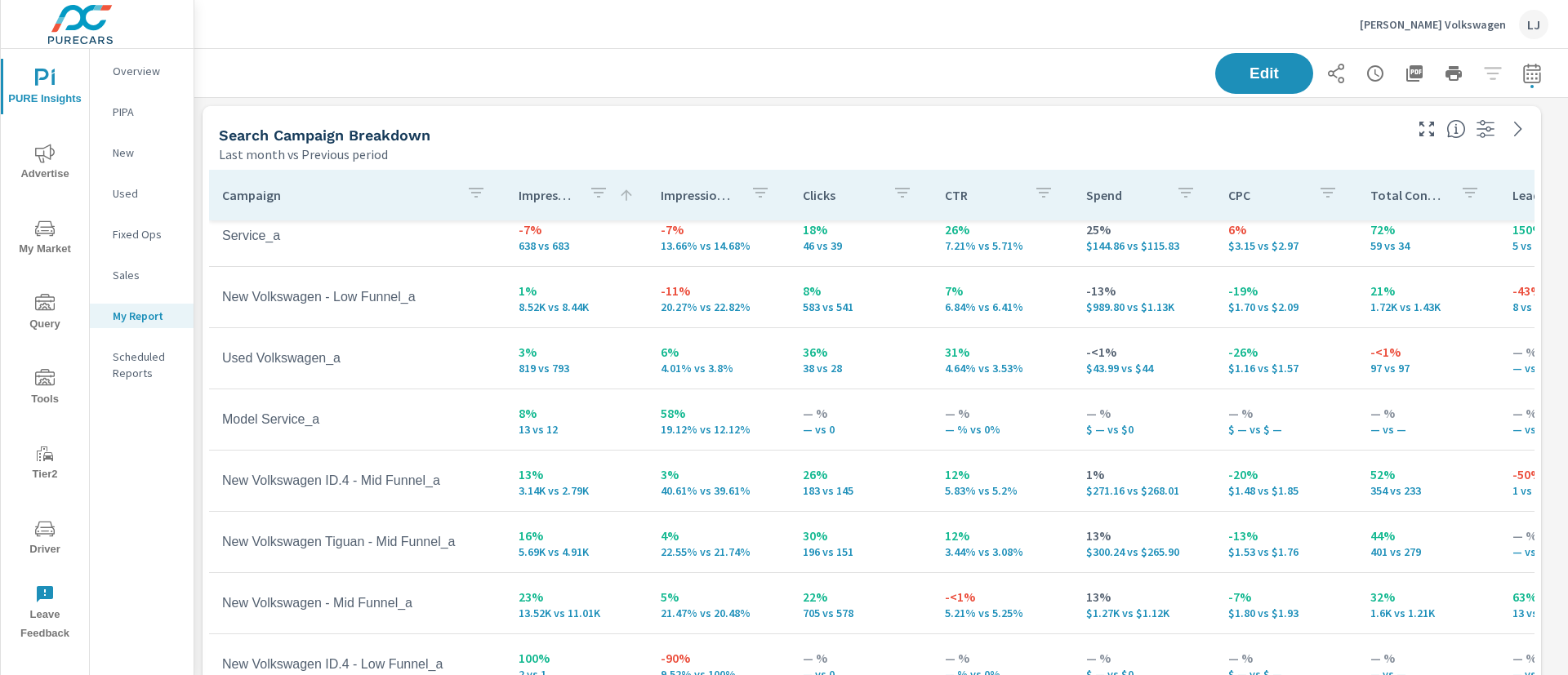
click at [619, 199] on icon at bounding box center [626, 195] width 16 height 16
click at [593, 196] on icon "button" at bounding box center [598, 193] width 20 height 20
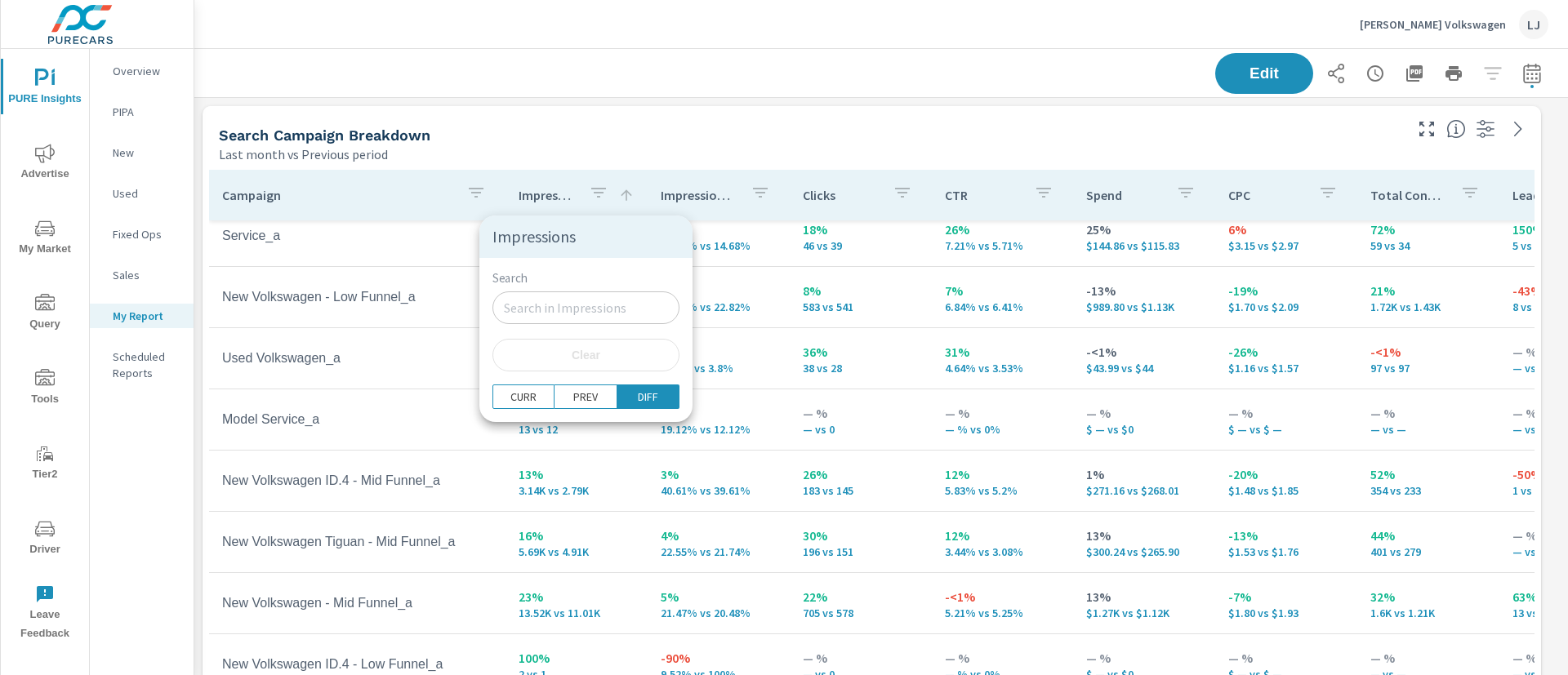
click at [594, 199] on div at bounding box center [784, 338] width 1568 height 675
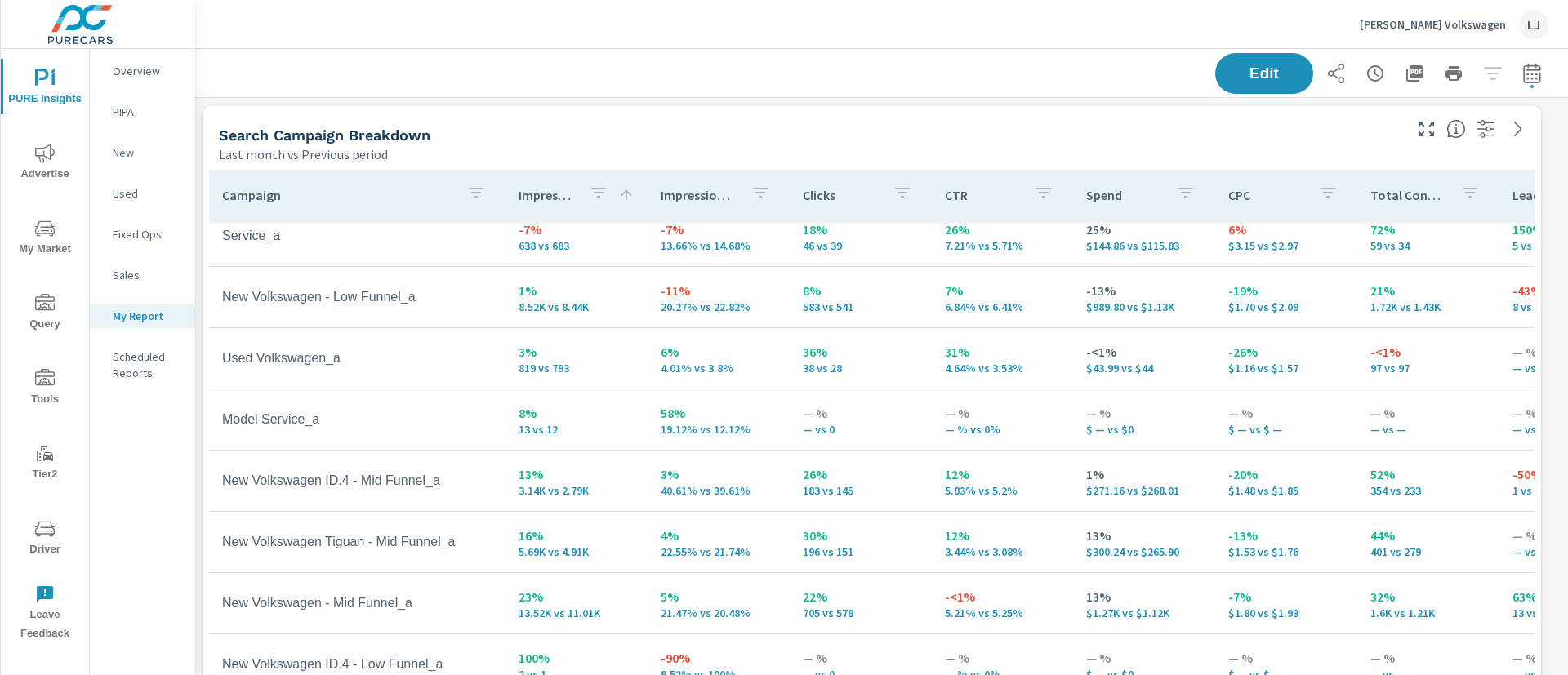
click at [621, 198] on icon at bounding box center [626, 195] width 16 height 16
click at [550, 181] on div "Impressions" at bounding box center [576, 196] width 116 height 38
click at [552, 184] on div "Impressions" at bounding box center [576, 196] width 116 height 38
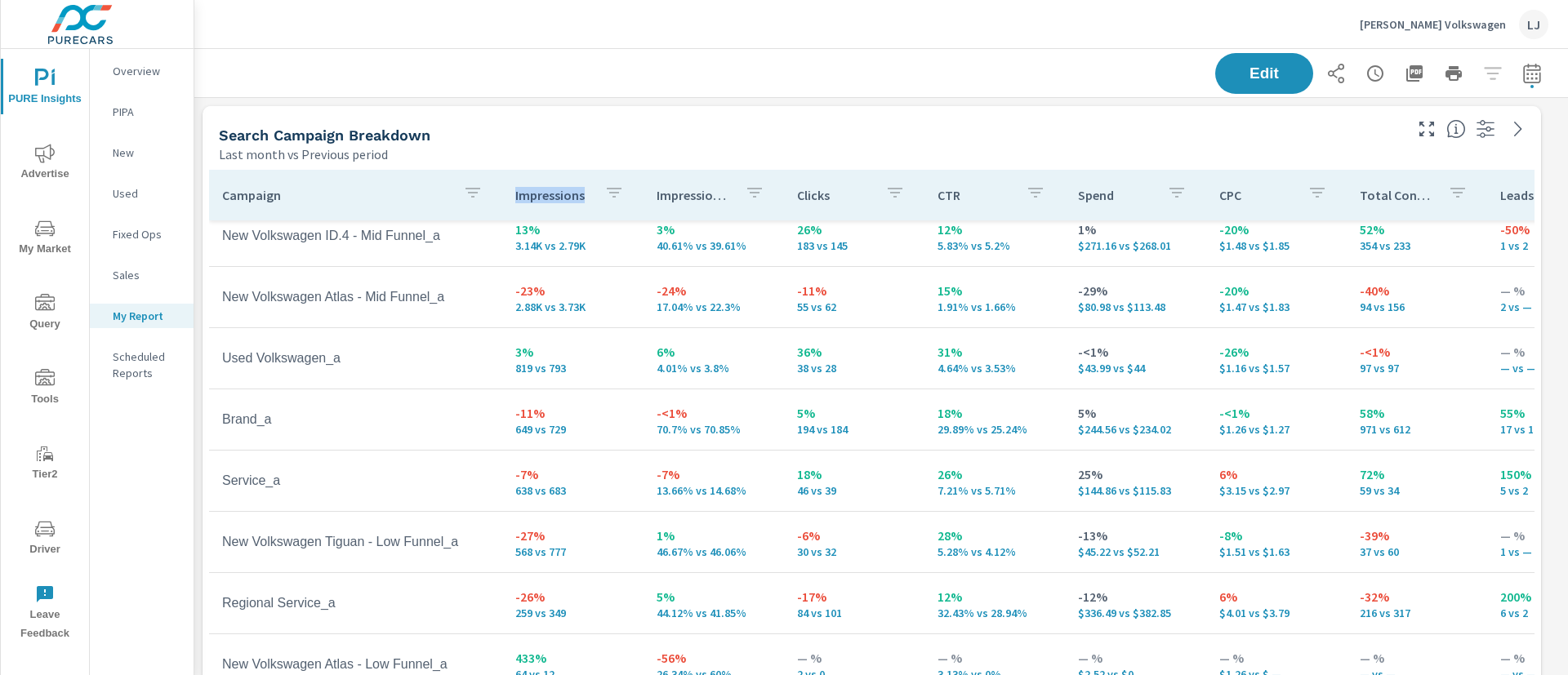
click at [552, 184] on div "Impressions" at bounding box center [572, 196] width 115 height 38
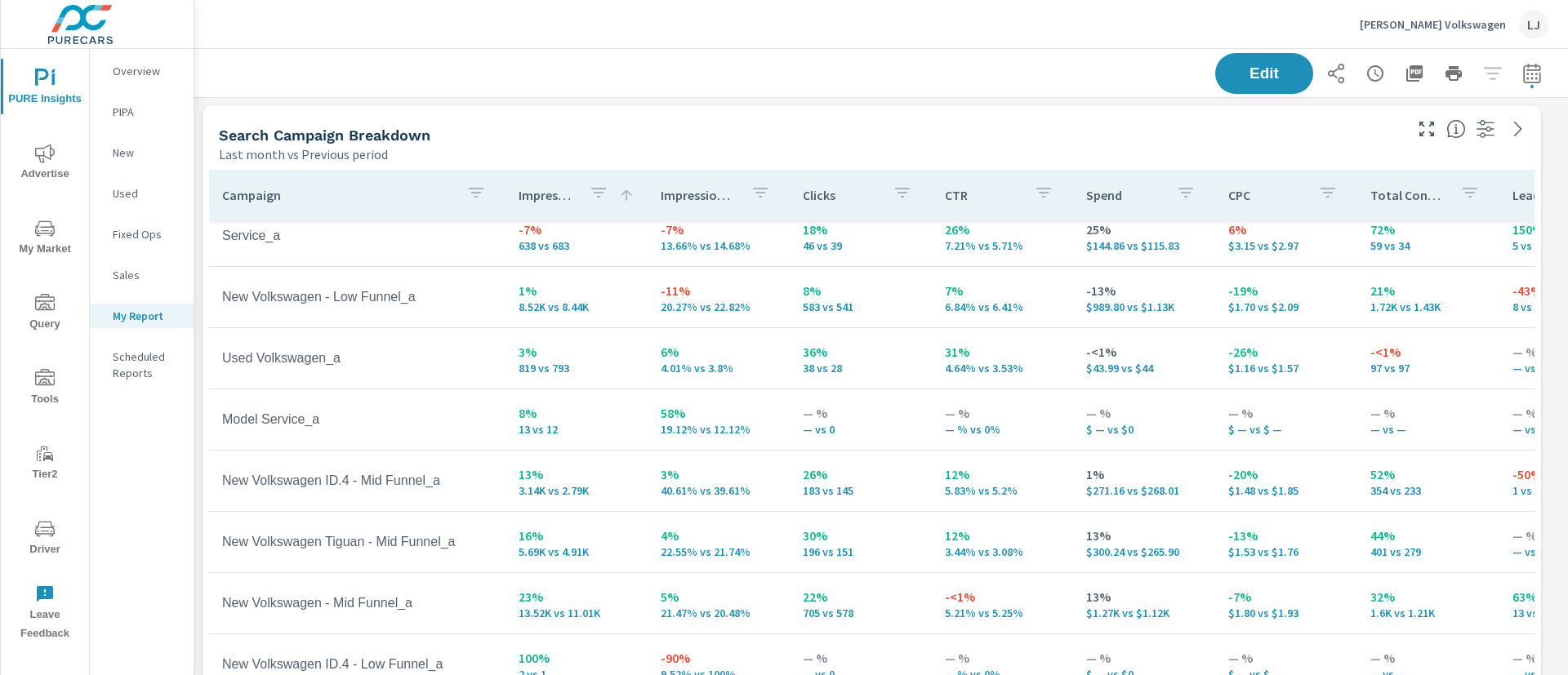
click at [637, 200] on th "Impressions" at bounding box center [576, 196] width 142 height 51
click at [621, 196] on icon at bounding box center [626, 195] width 16 height 16
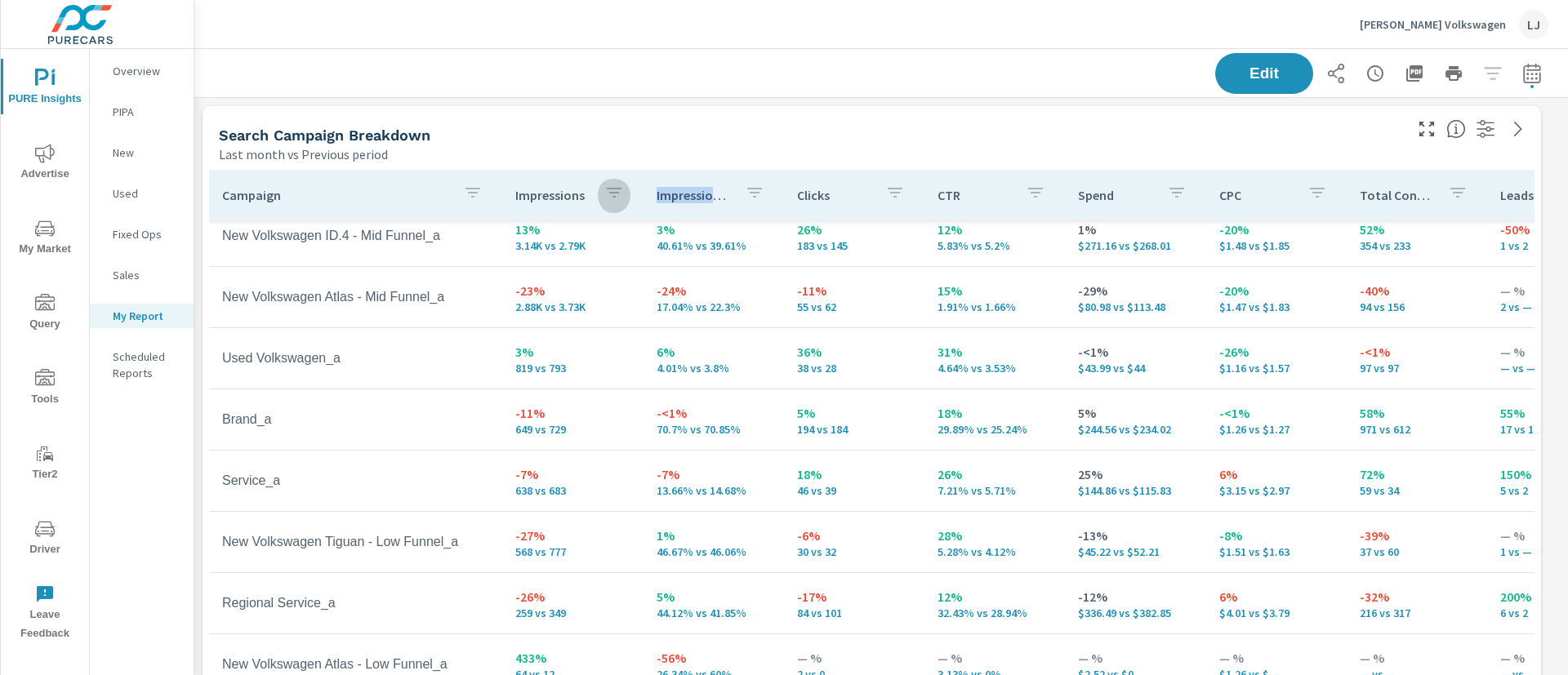
click at [621, 196] on button "button" at bounding box center [614, 196] width 33 height 38
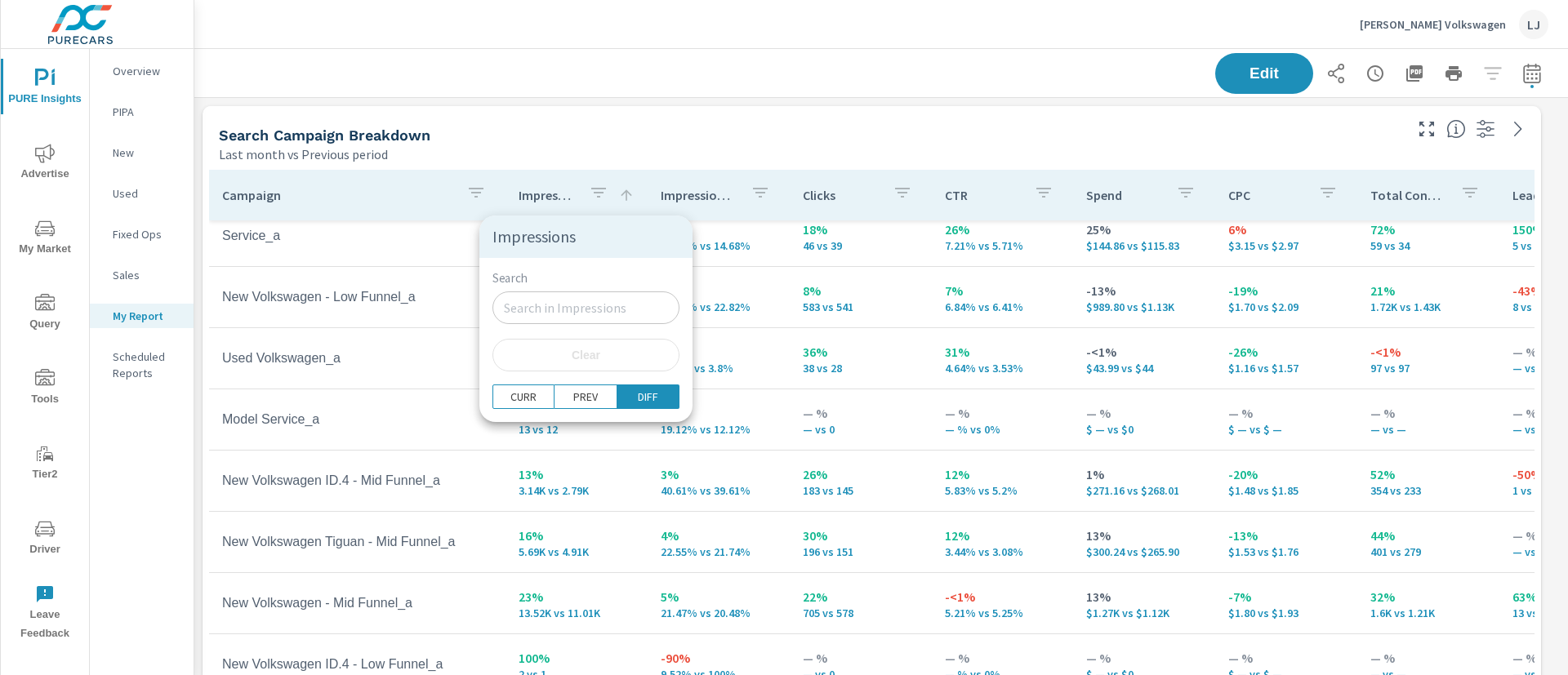
click at [621, 196] on div at bounding box center [784, 338] width 1568 height 675
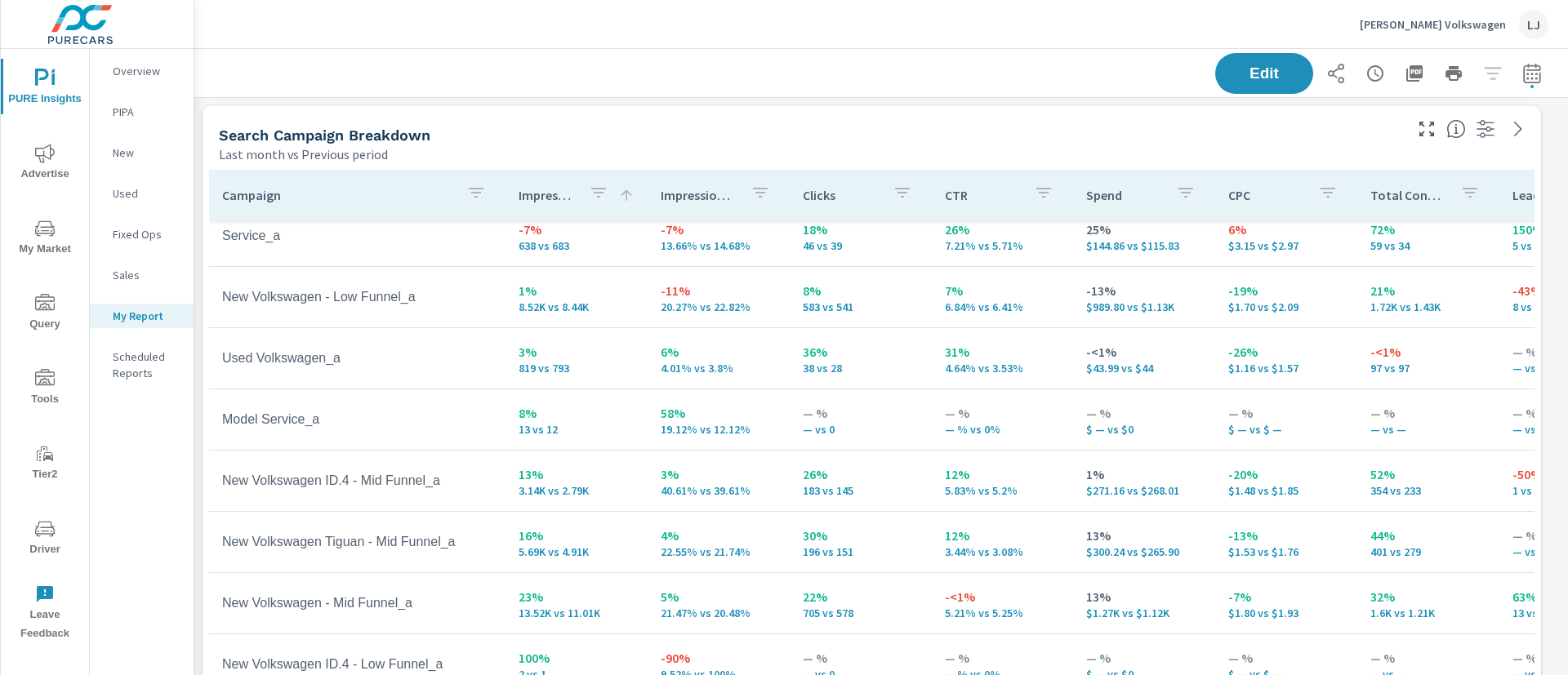
click at [621, 196] on icon at bounding box center [626, 195] width 16 height 16
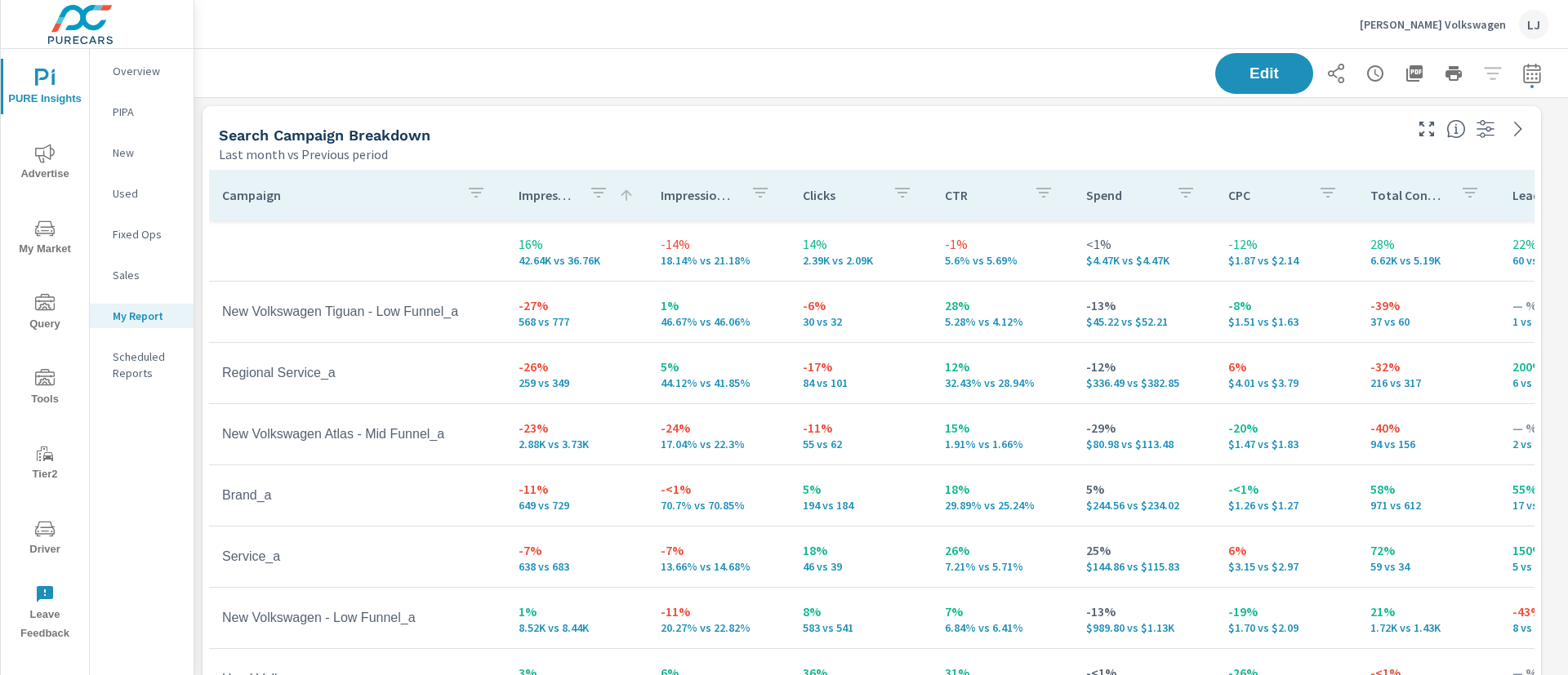
click at [619, 187] on icon at bounding box center [626, 195] width 16 height 16
click at [582, 193] on button "button" at bounding box center [598, 196] width 33 height 38
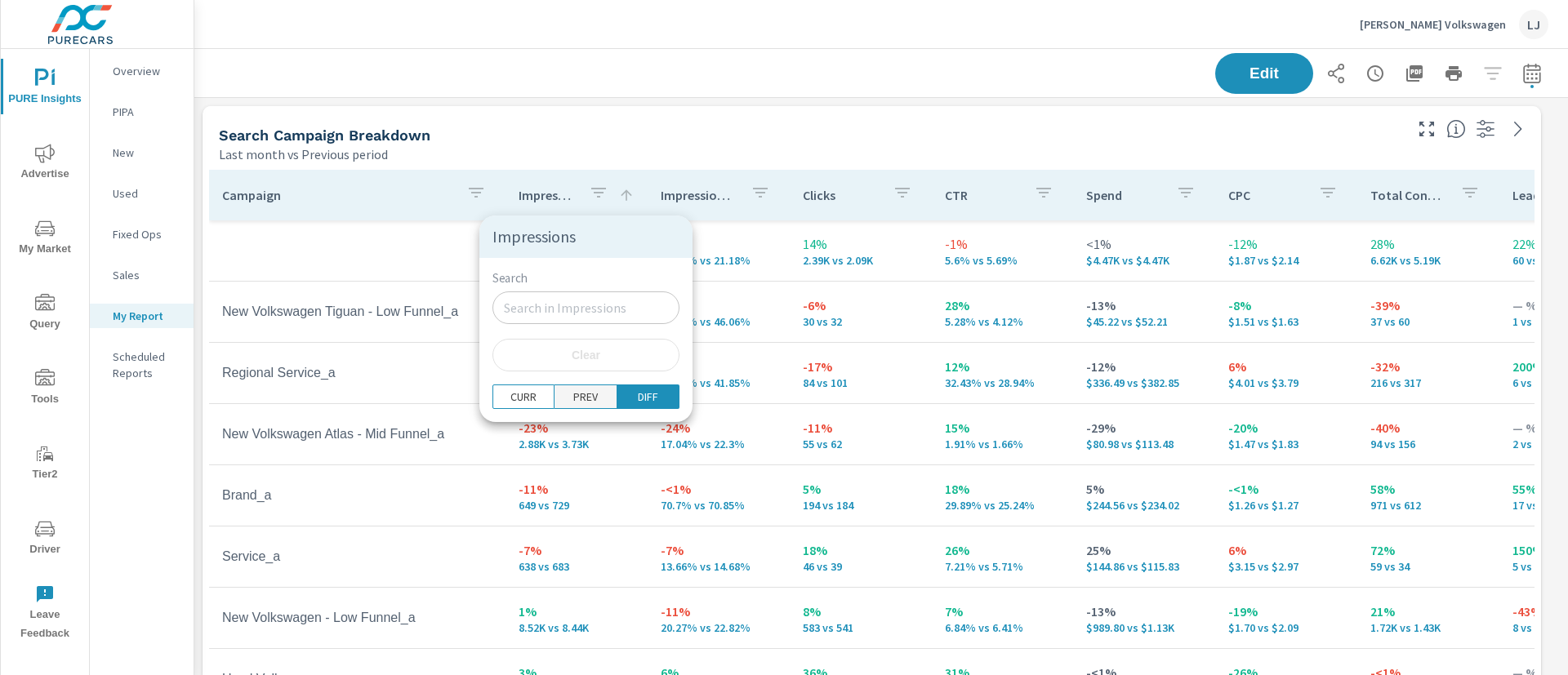
click at [587, 391] on p "PREV" at bounding box center [586, 397] width 24 height 16
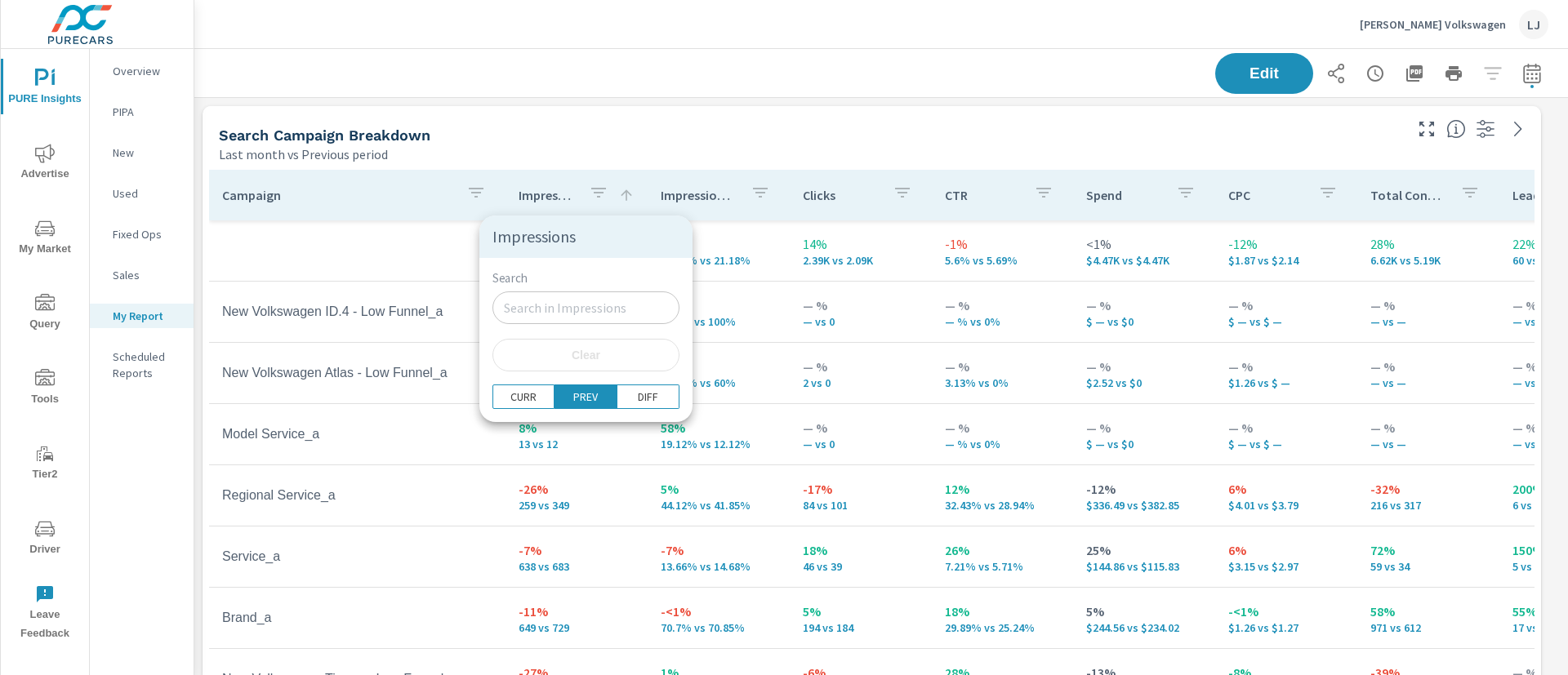
click at [382, 301] on div at bounding box center [784, 338] width 1568 height 675
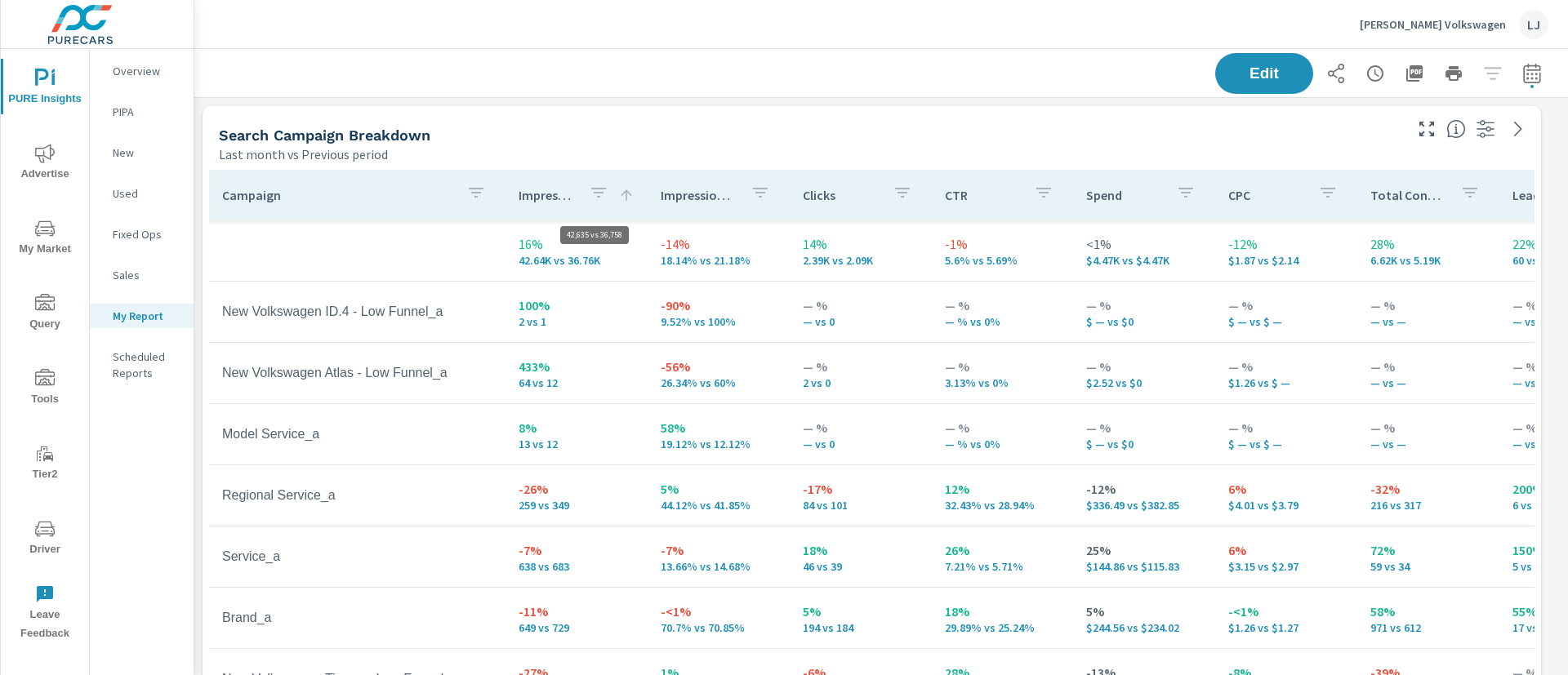
scroll to position [3804, 1393]
click at [597, 207] on div "button" at bounding box center [598, 196] width 20 height 24
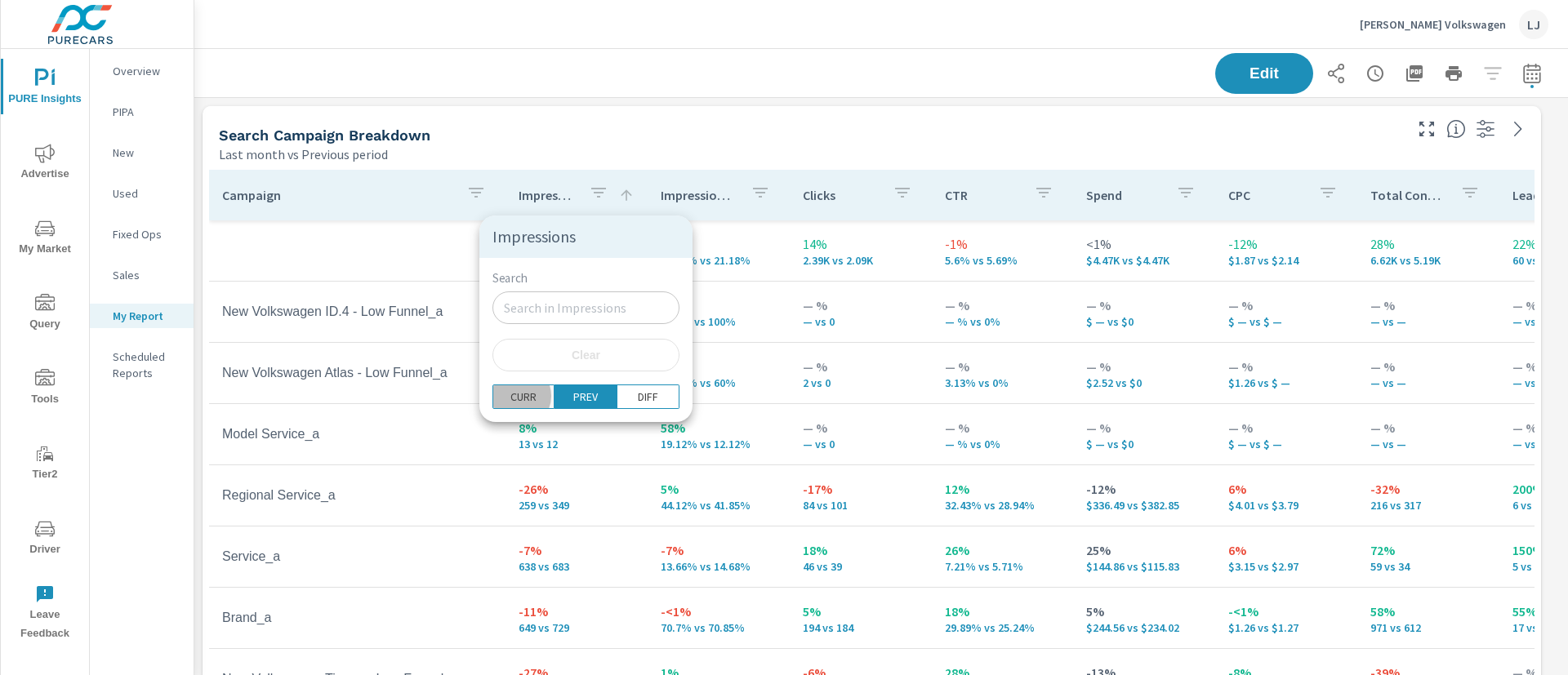
click at [517, 399] on p "CURR" at bounding box center [524, 397] width 26 height 16
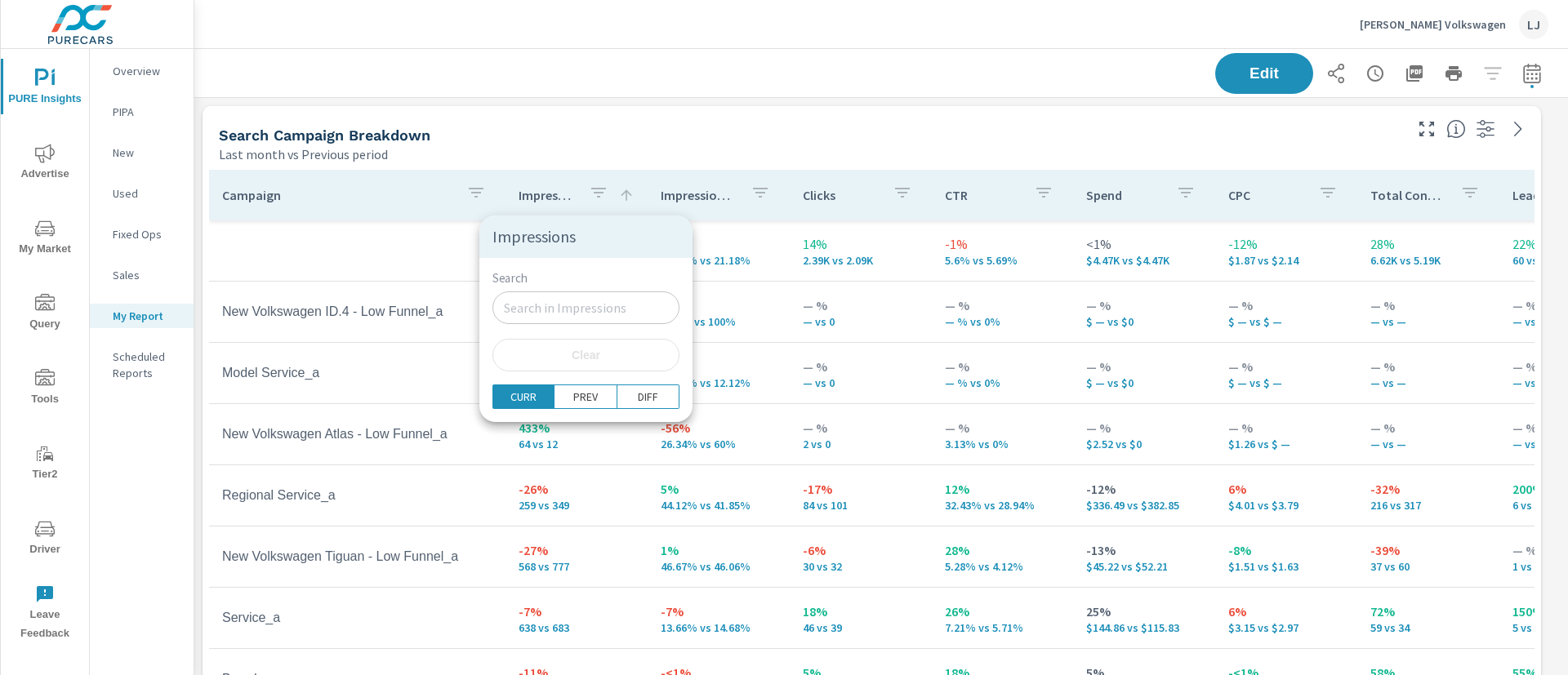
click at [404, 244] on div at bounding box center [784, 338] width 1568 height 675
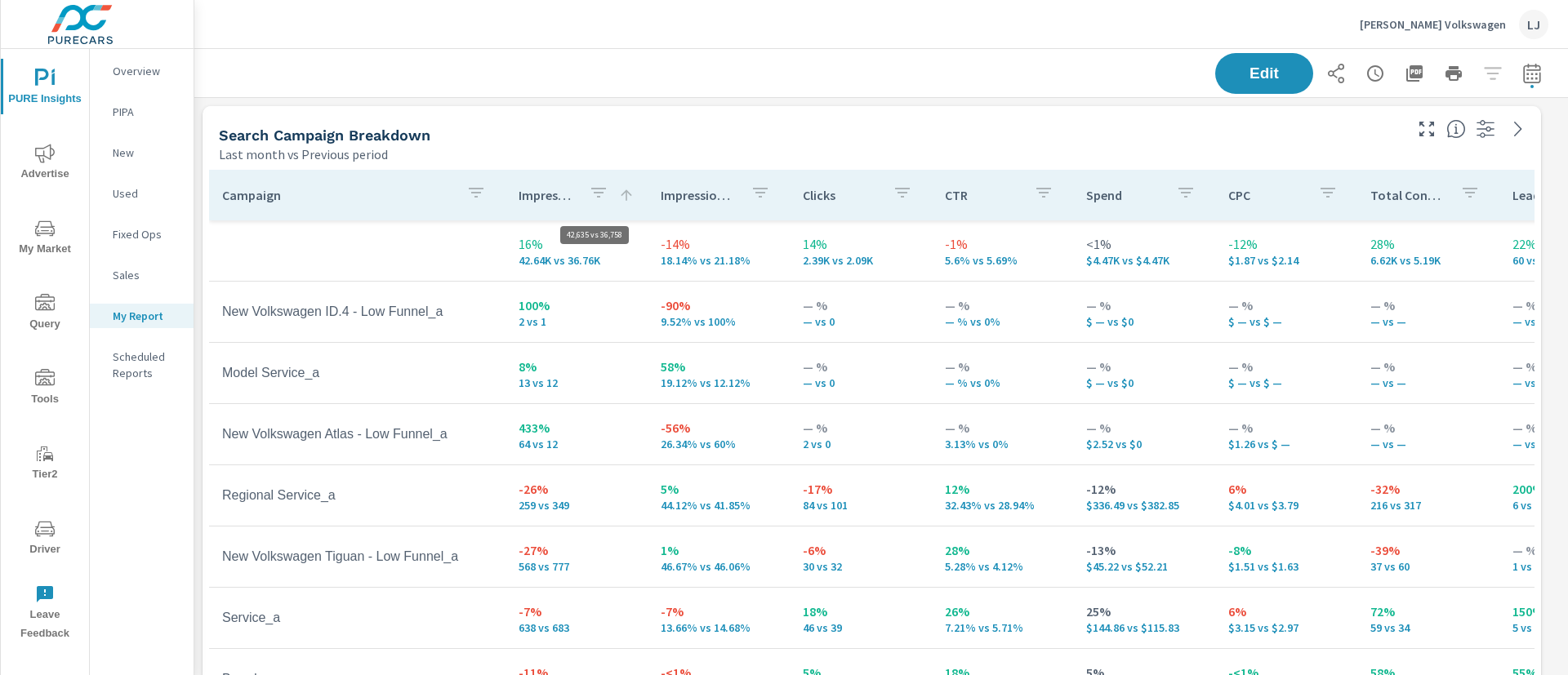
scroll to position [3804, 1393]
click at [611, 195] on div "Impressions" at bounding box center [576, 196] width 116 height 38
click at [606, 201] on button "button" at bounding box center [598, 196] width 33 height 38
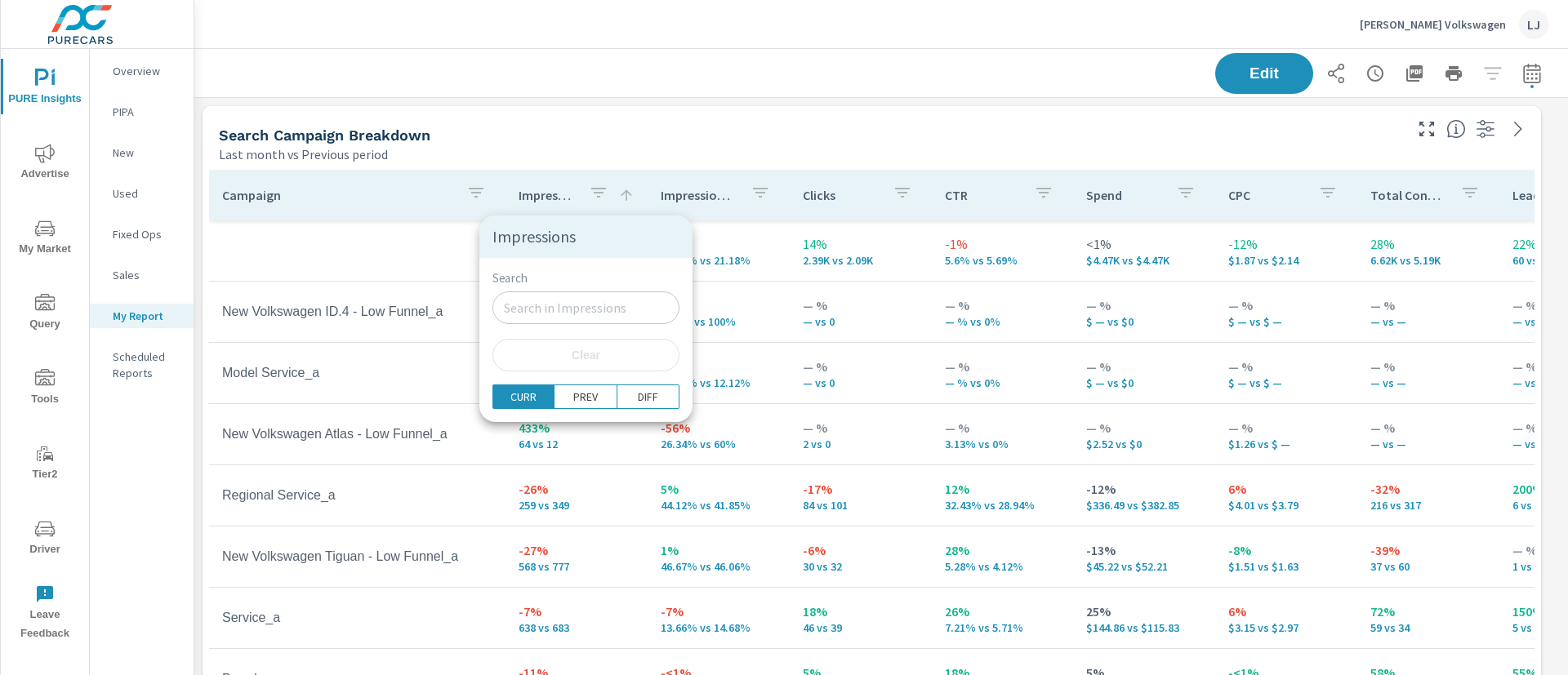
click at [619, 181] on div at bounding box center [784, 338] width 1568 height 675
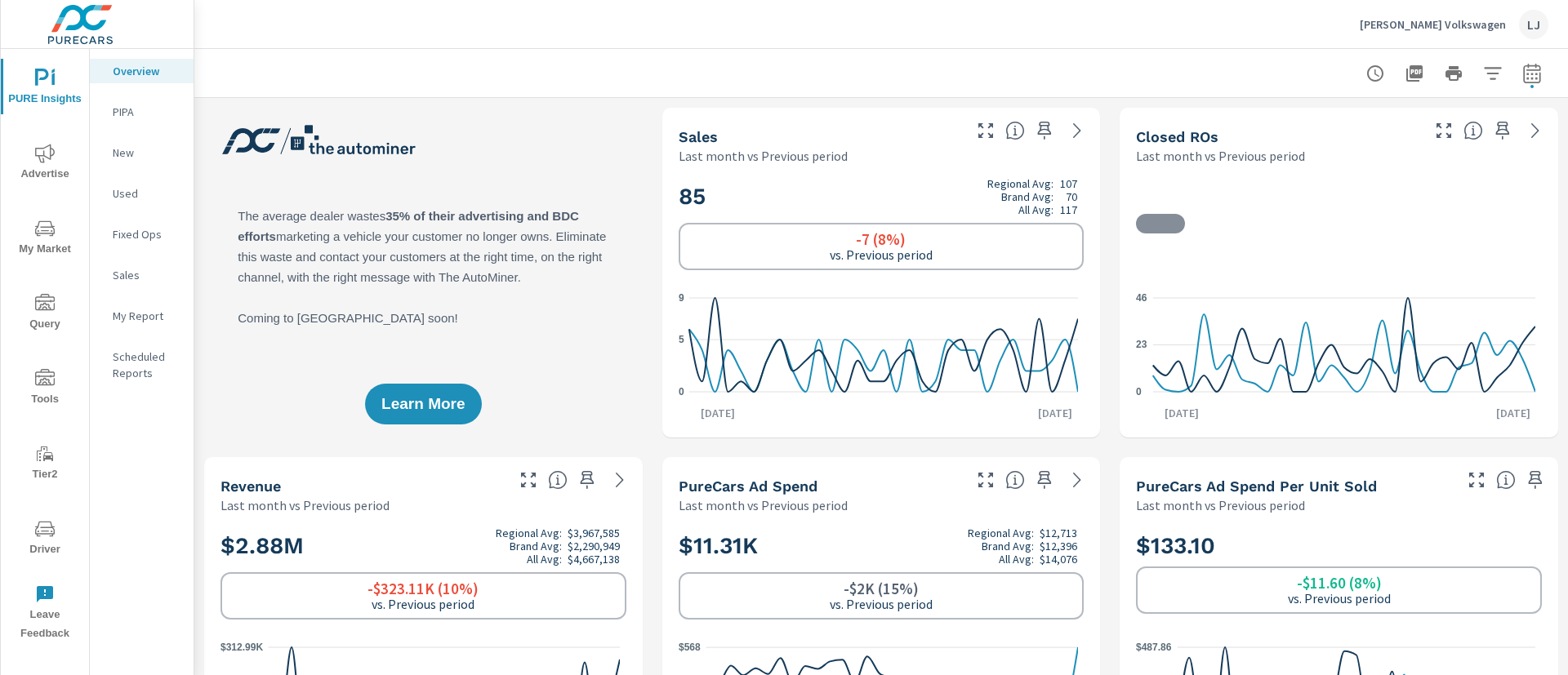
click at [48, 177] on span "Advertise" at bounding box center [44, 164] width 78 height 40
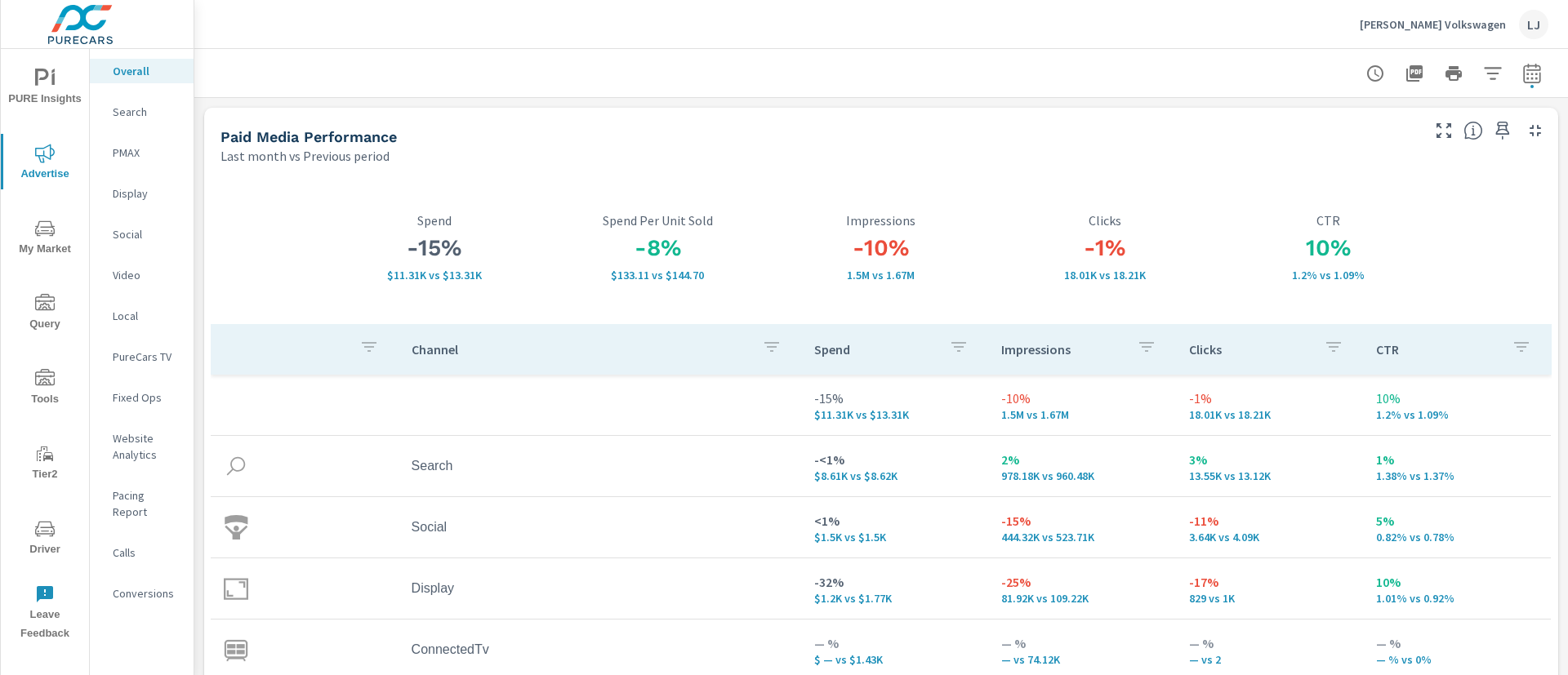
click at [59, 106] on span "PURE Insights" at bounding box center [44, 88] width 78 height 40
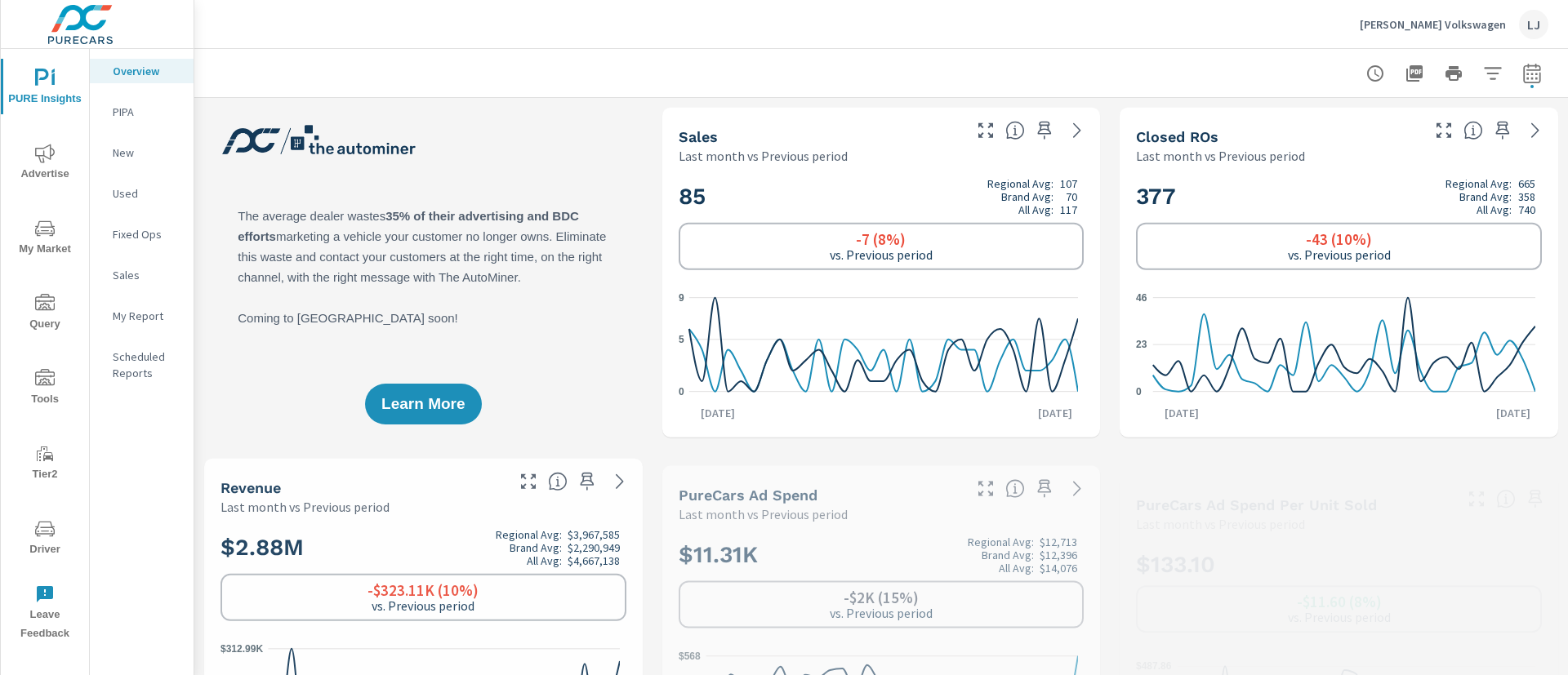
click at [159, 309] on p "My Report" at bounding box center [147, 316] width 68 height 16
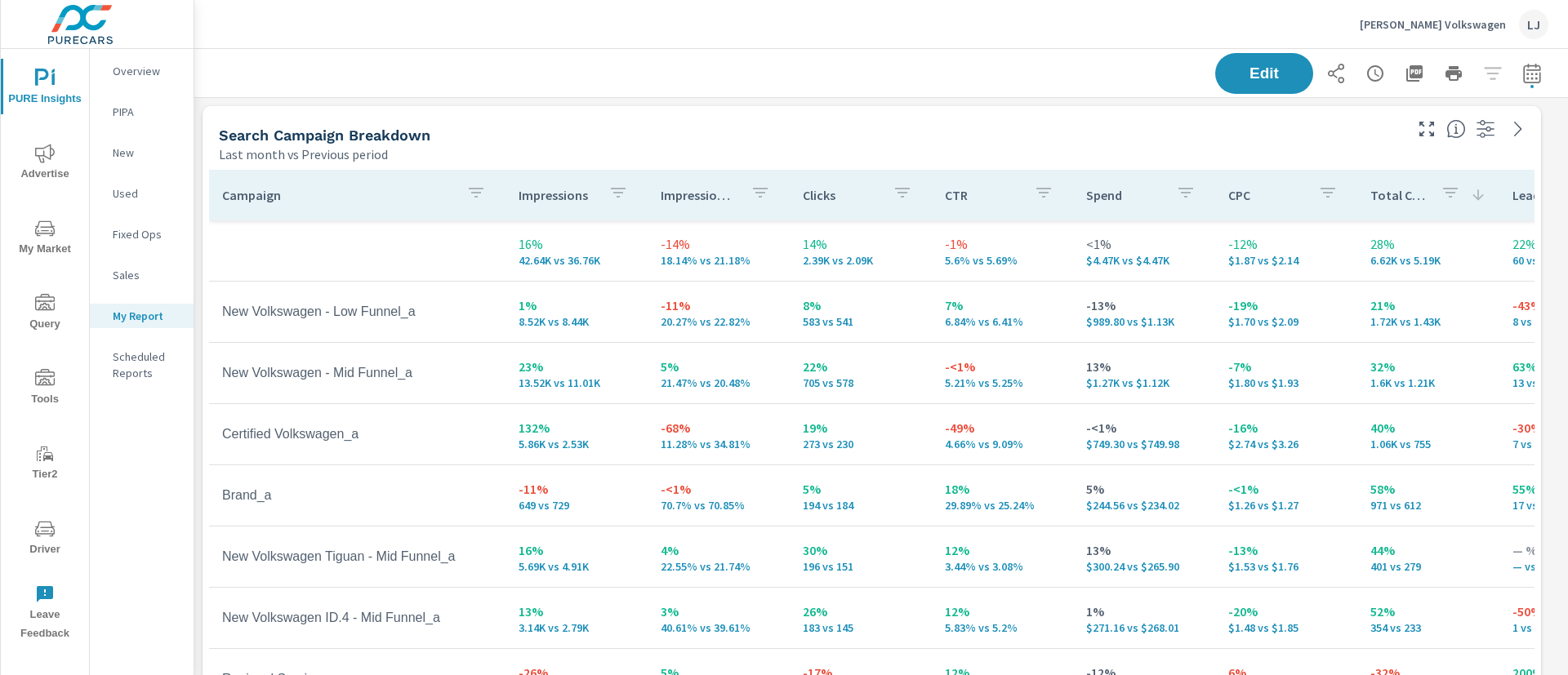
scroll to position [3804, 1393]
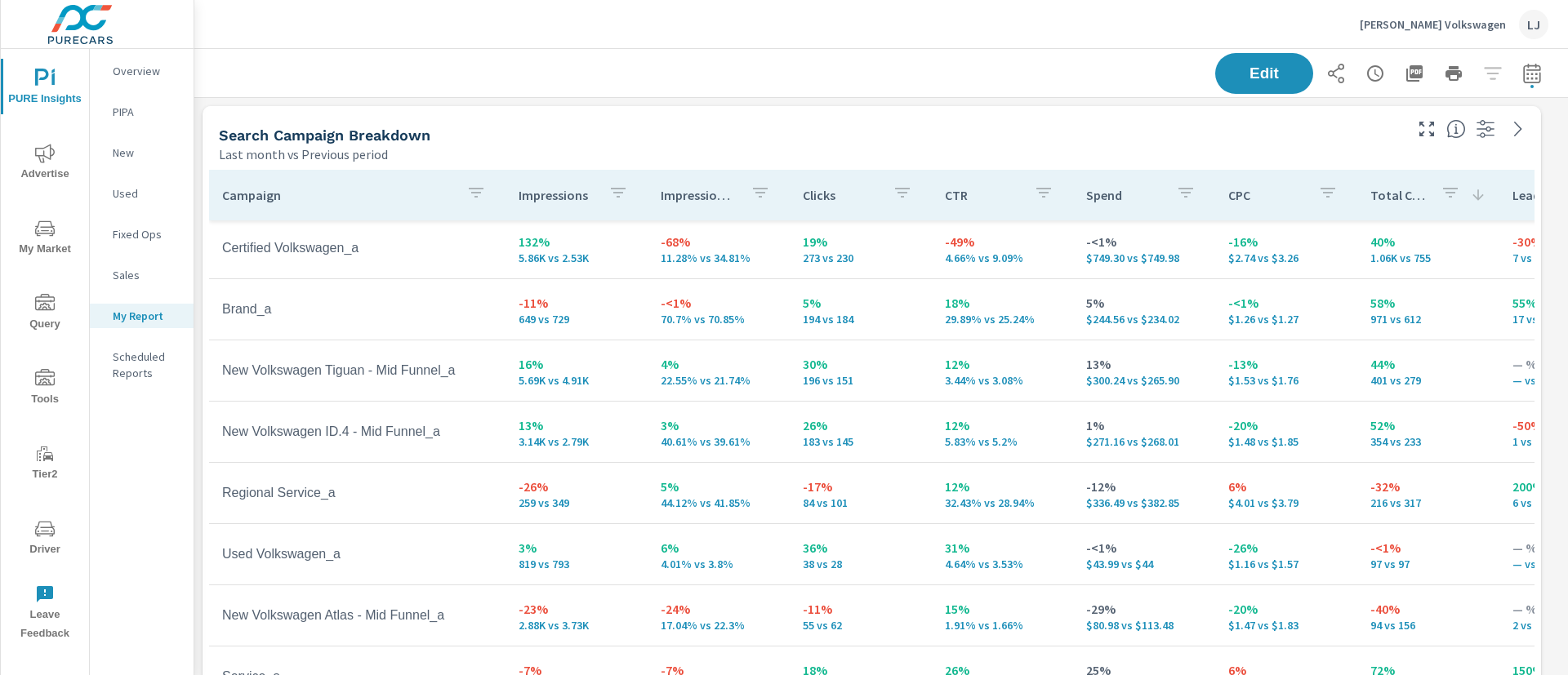
scroll to position [184, 0]
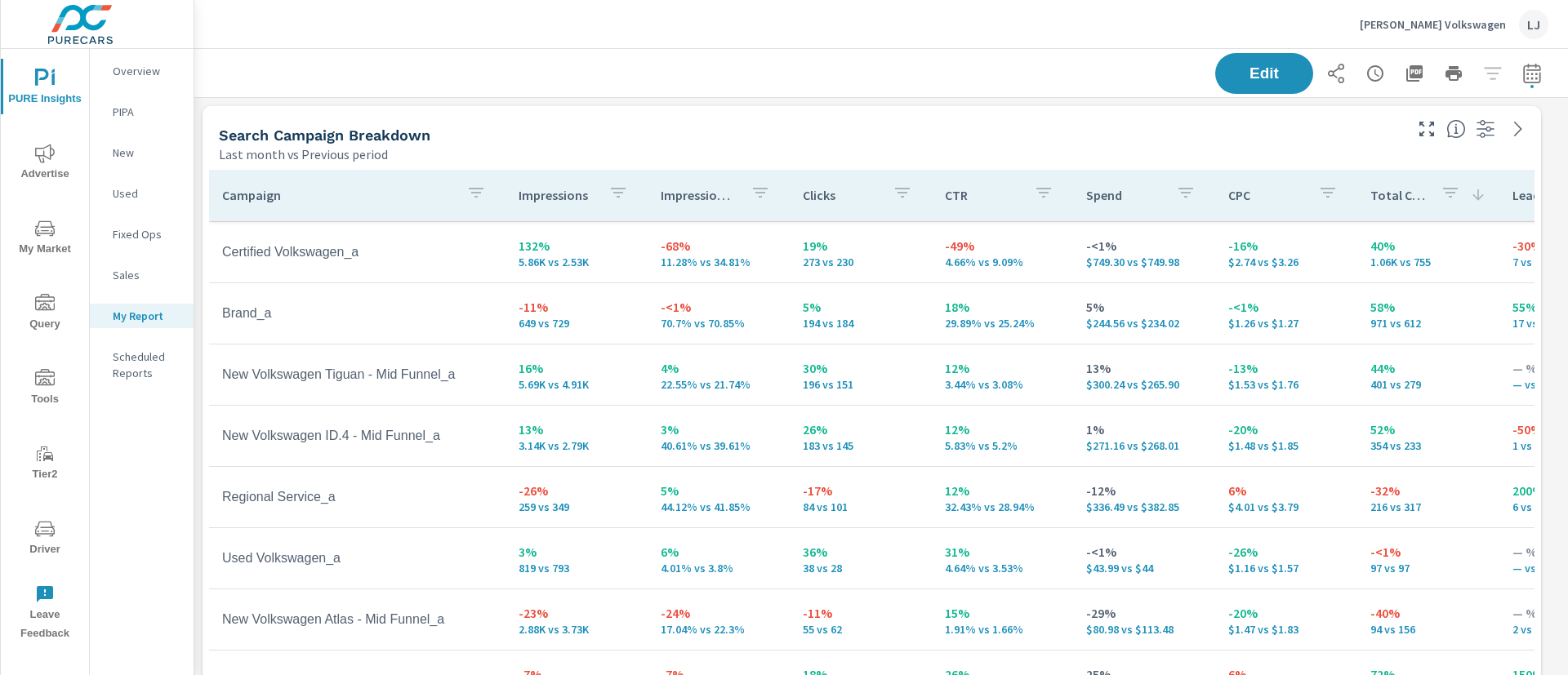
scroll to position [183, 0]
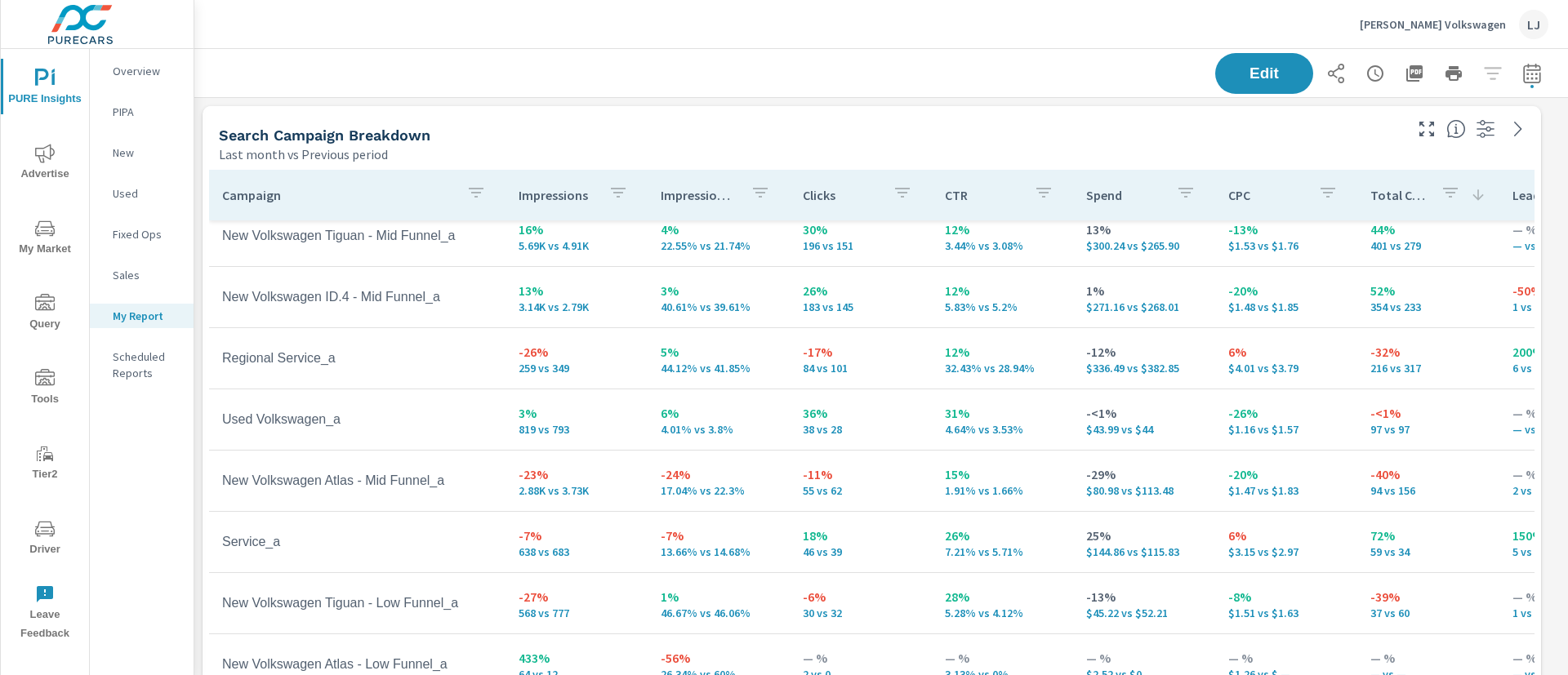
scroll to position [340, 0]
click at [40, 544] on span "Driver" at bounding box center [44, 540] width 78 height 40
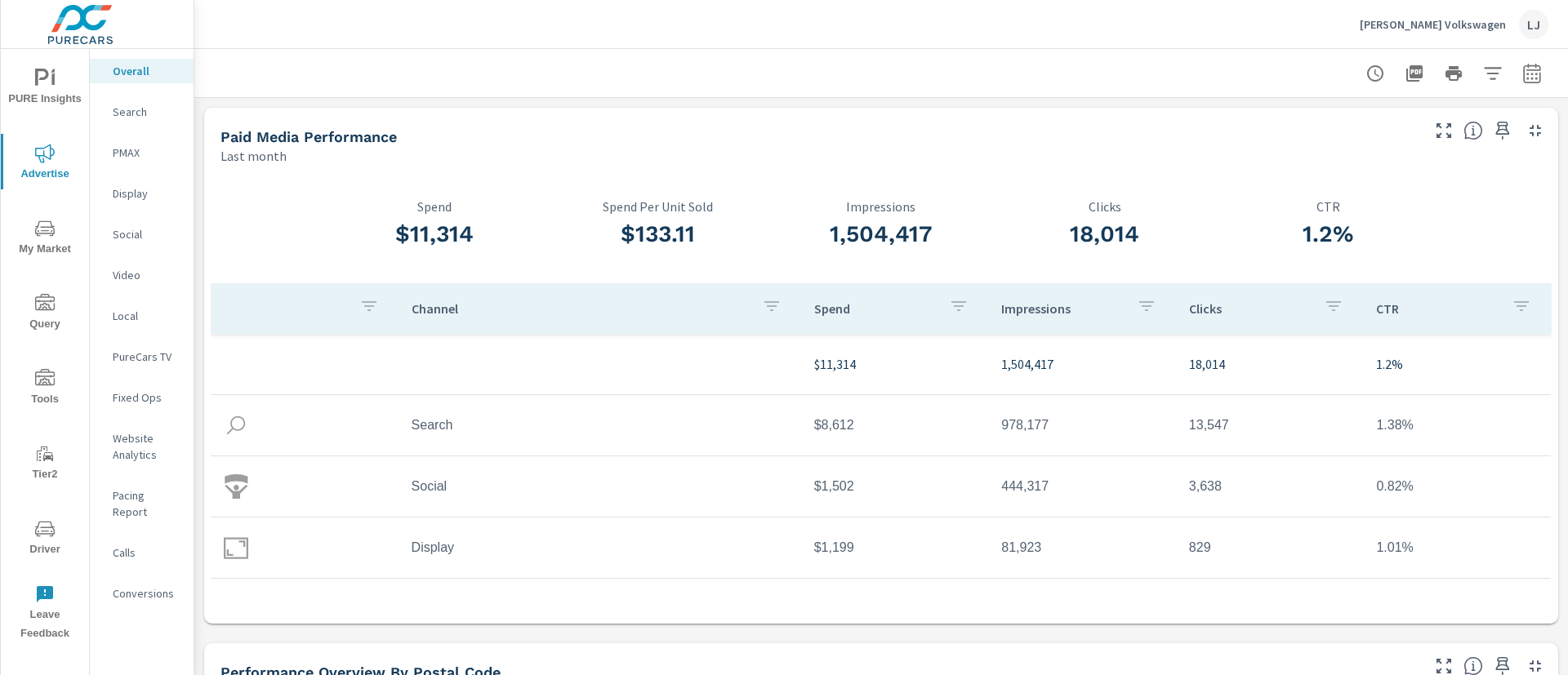
click at [44, 86] on icon "nav menu" at bounding box center [44, 78] width 20 height 20
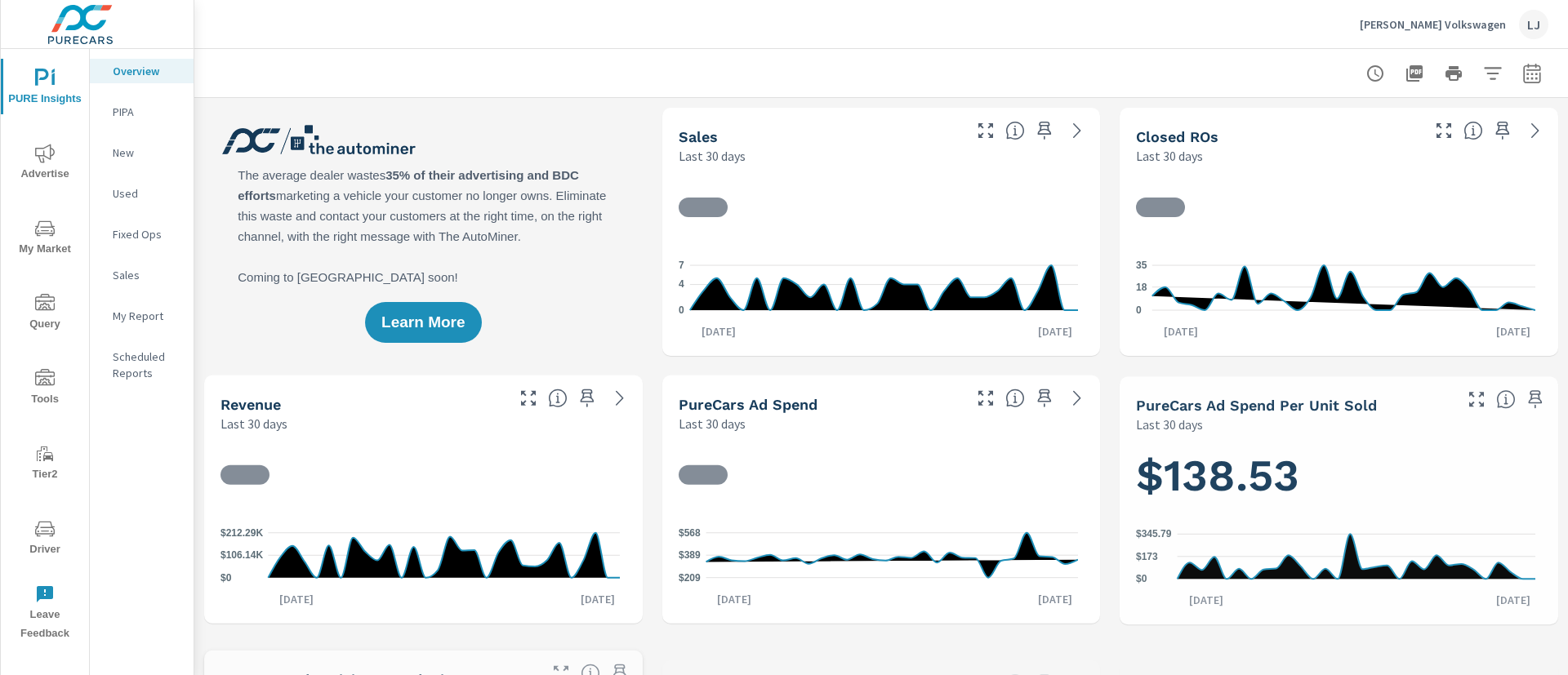
click at [64, 165] on span "Advertise" at bounding box center [44, 164] width 78 height 40
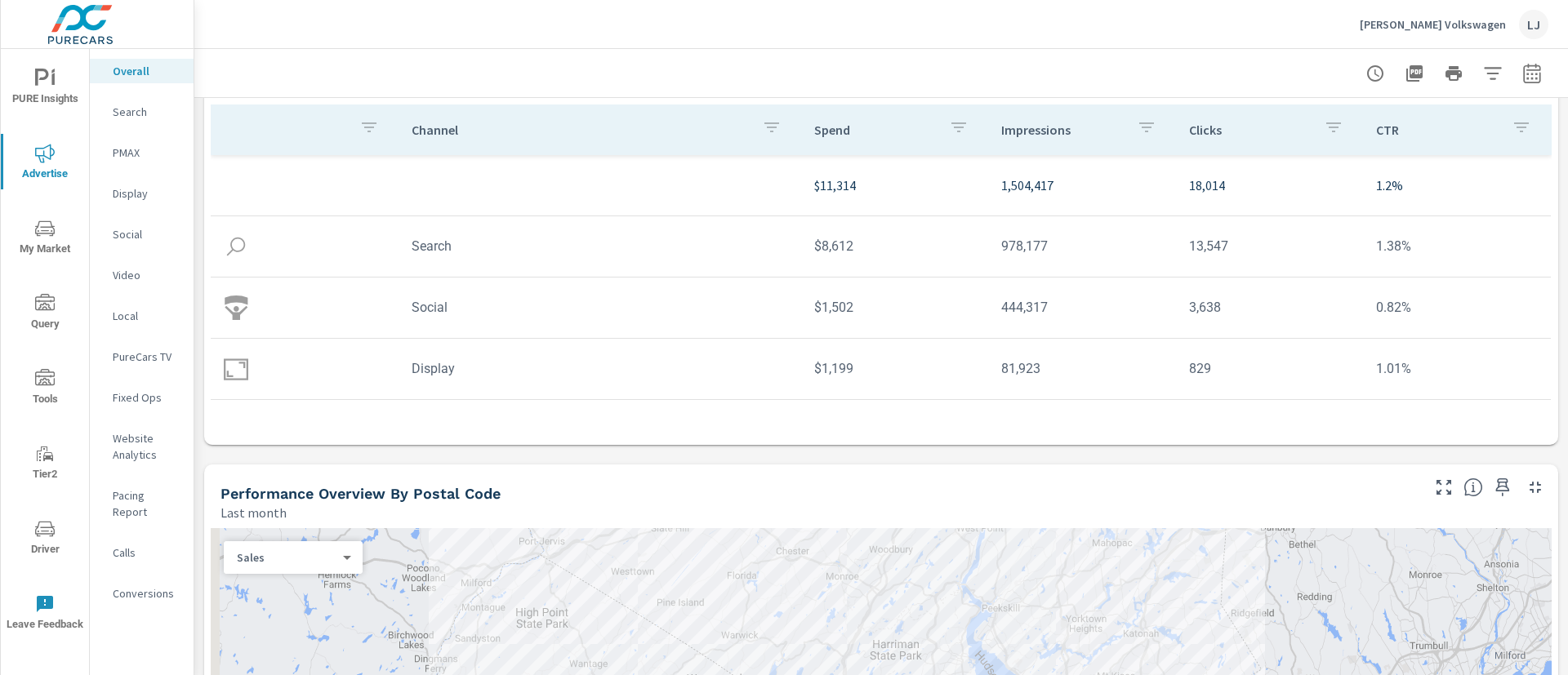
scroll to position [71, 0]
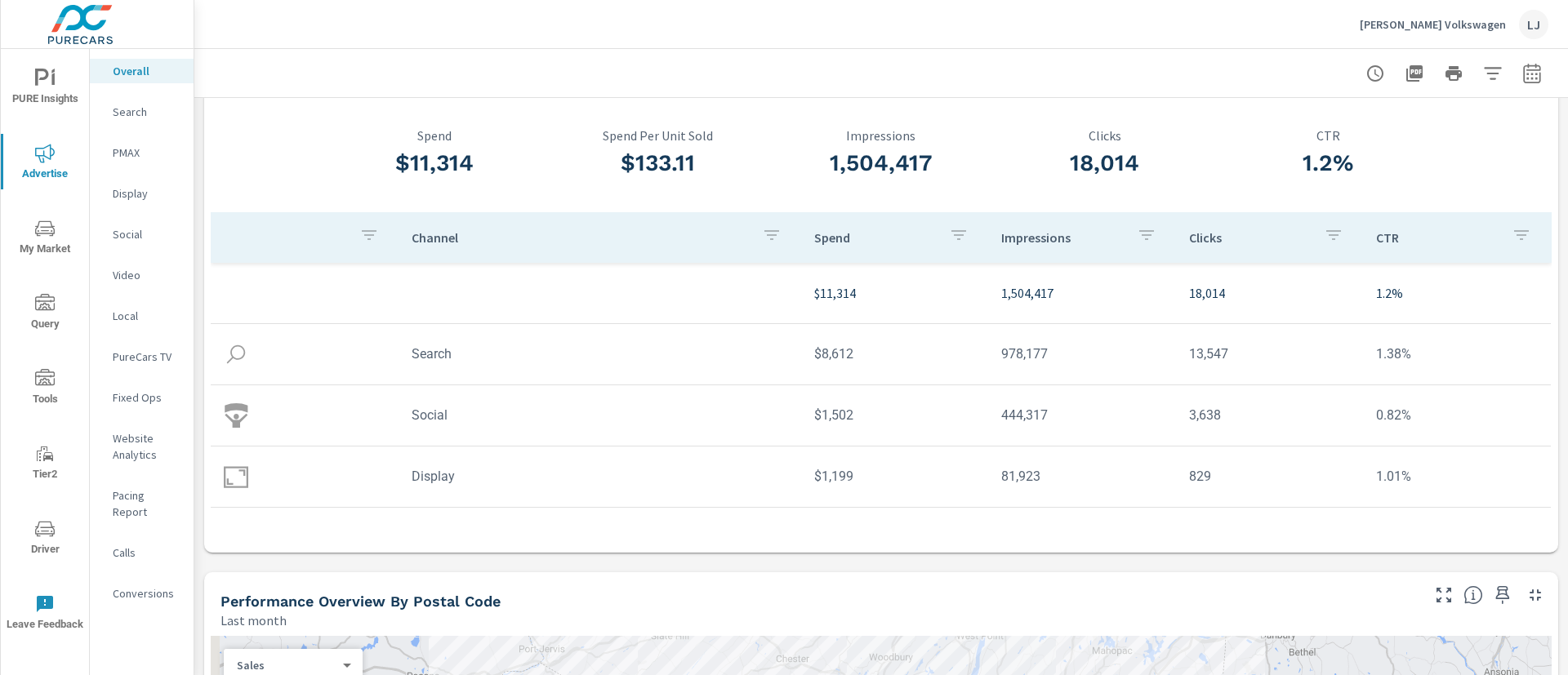
click at [28, 72] on span "PURE Insights" at bounding box center [44, 88] width 78 height 40
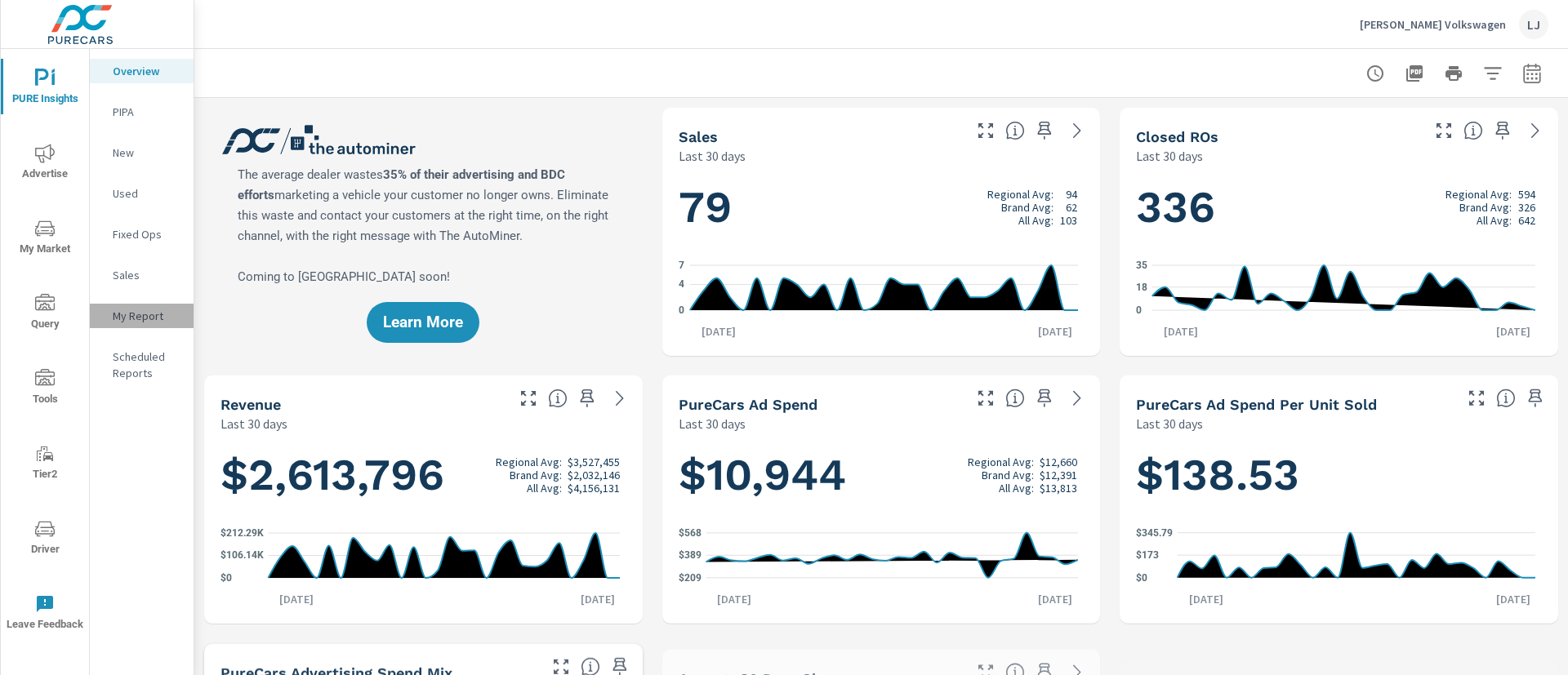
click at [139, 322] on p "My Report" at bounding box center [147, 316] width 68 height 16
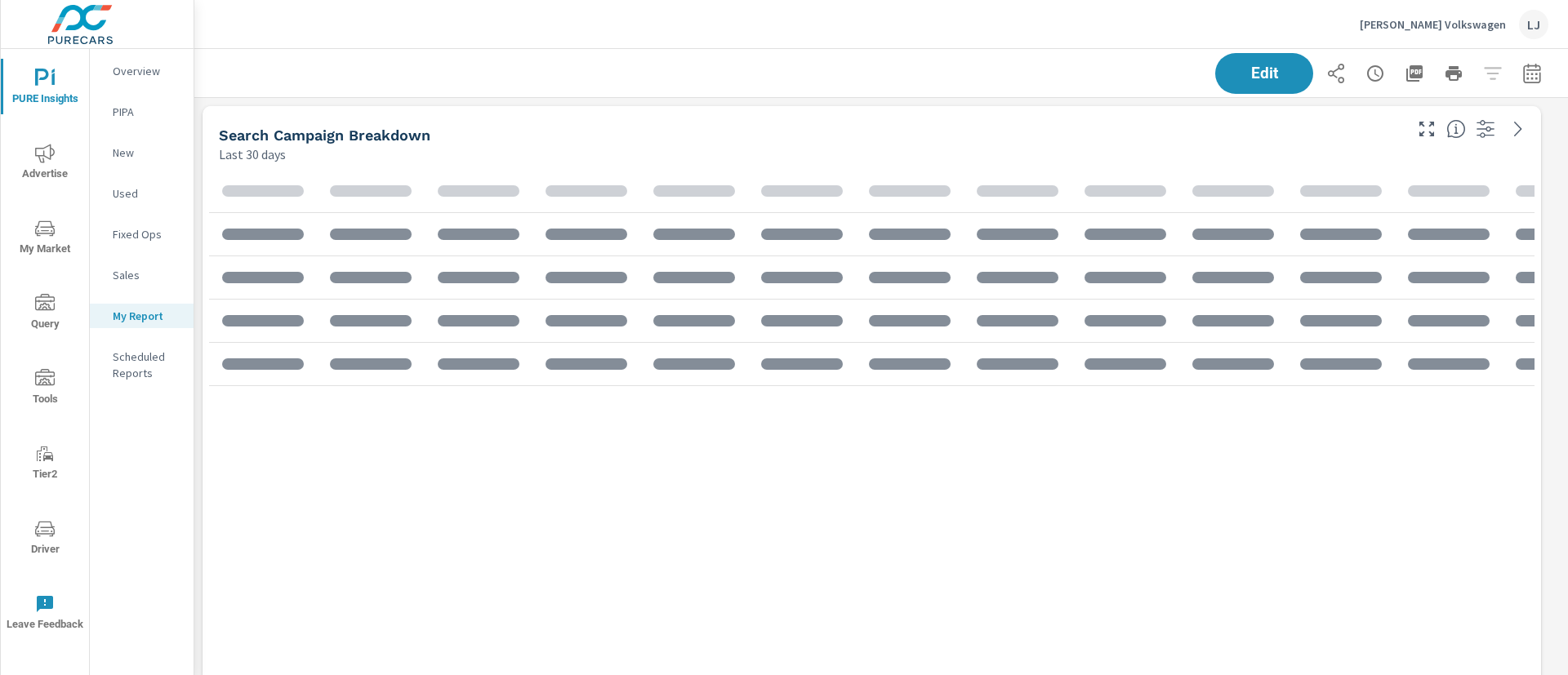
scroll to position [24, 0]
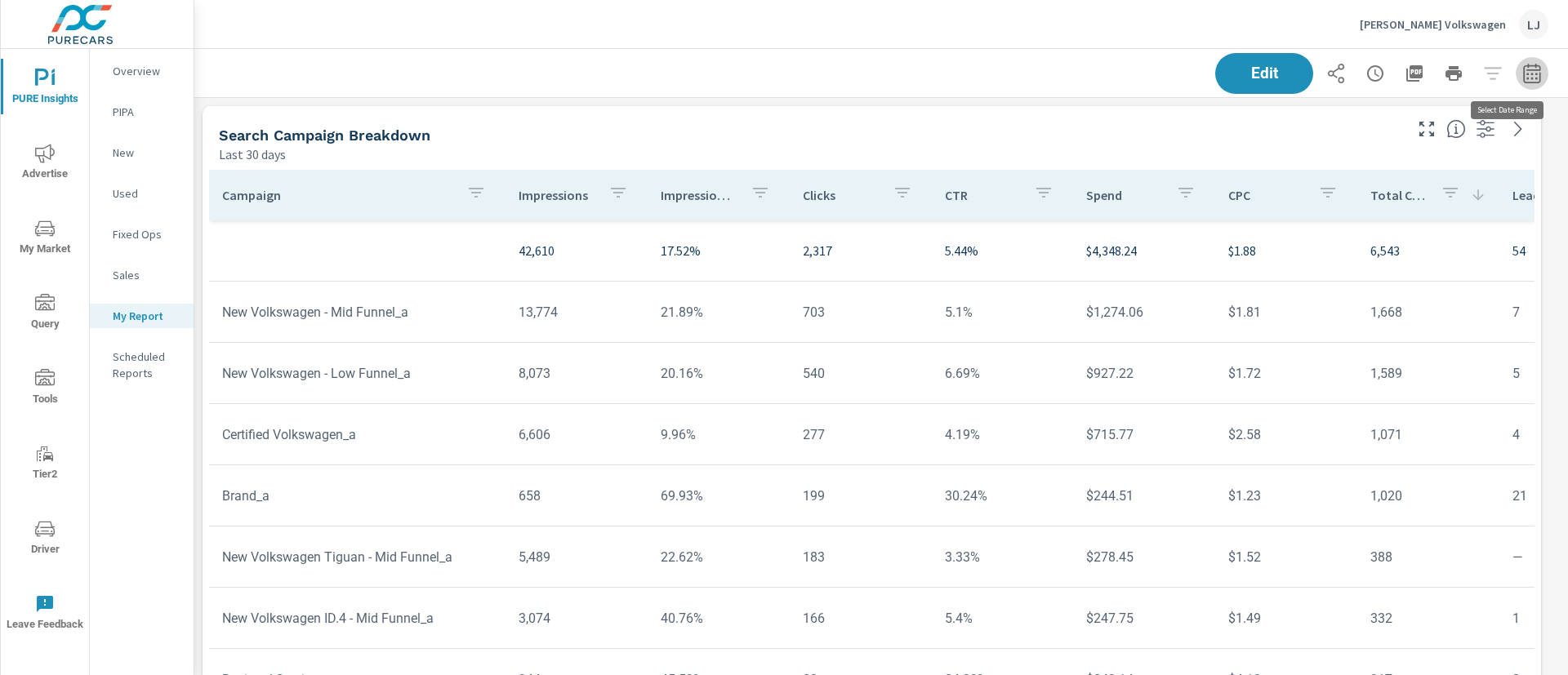
click at [1523, 70] on icon "button" at bounding box center [1531, 72] width 17 height 20
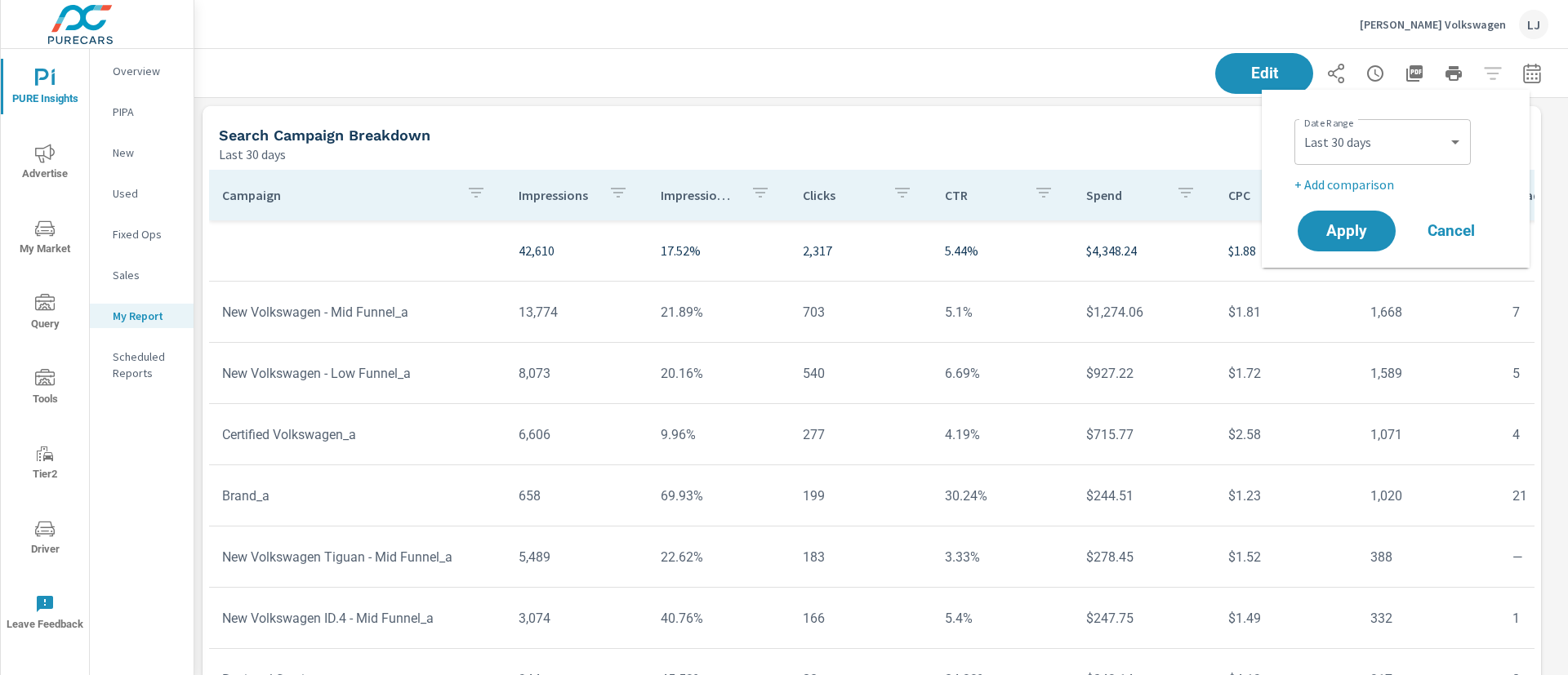
scroll to position [3804, 1393]
click at [1367, 146] on select "Custom [DATE] Last week Last 7 days Last 14 days Last 30 days Last 45 days Last…" at bounding box center [1383, 142] width 164 height 33
click at [1301, 126] on select "Custom [DATE] Last week Last 7 days Last 14 days Last 30 days Last 45 days Last…" at bounding box center [1383, 142] width 164 height 33
select select "Last month"
click at [1355, 184] on p "+ Add comparison" at bounding box center [1399, 184] width 209 height 20
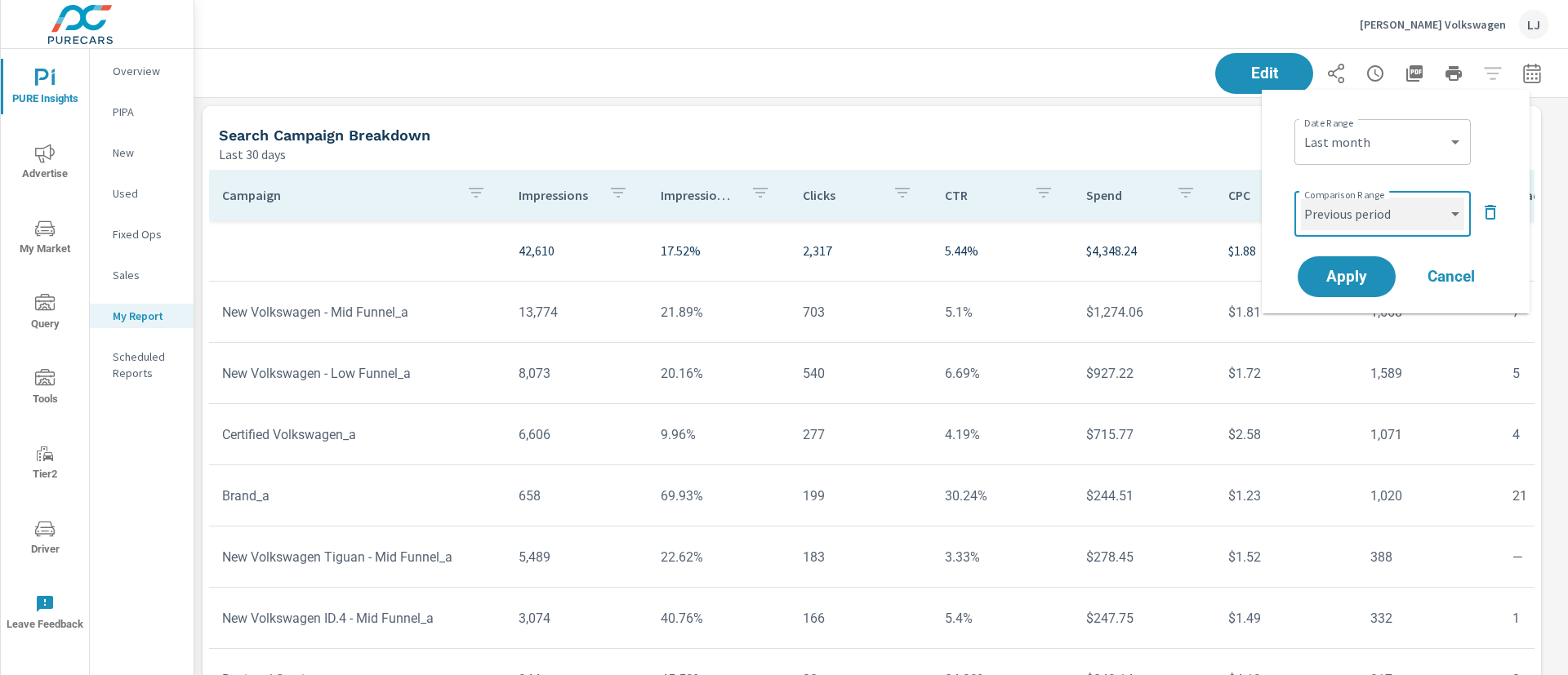
click at [1369, 212] on select "Custom Previous period Previous month Previous year" at bounding box center [1383, 213] width 164 height 33
click at [1301, 197] on select "Custom Previous period Previous month Previous year" at bounding box center [1383, 213] width 164 height 33
select select "Previous month"
click at [1325, 270] on span "Apply" at bounding box center [1346, 277] width 67 height 16
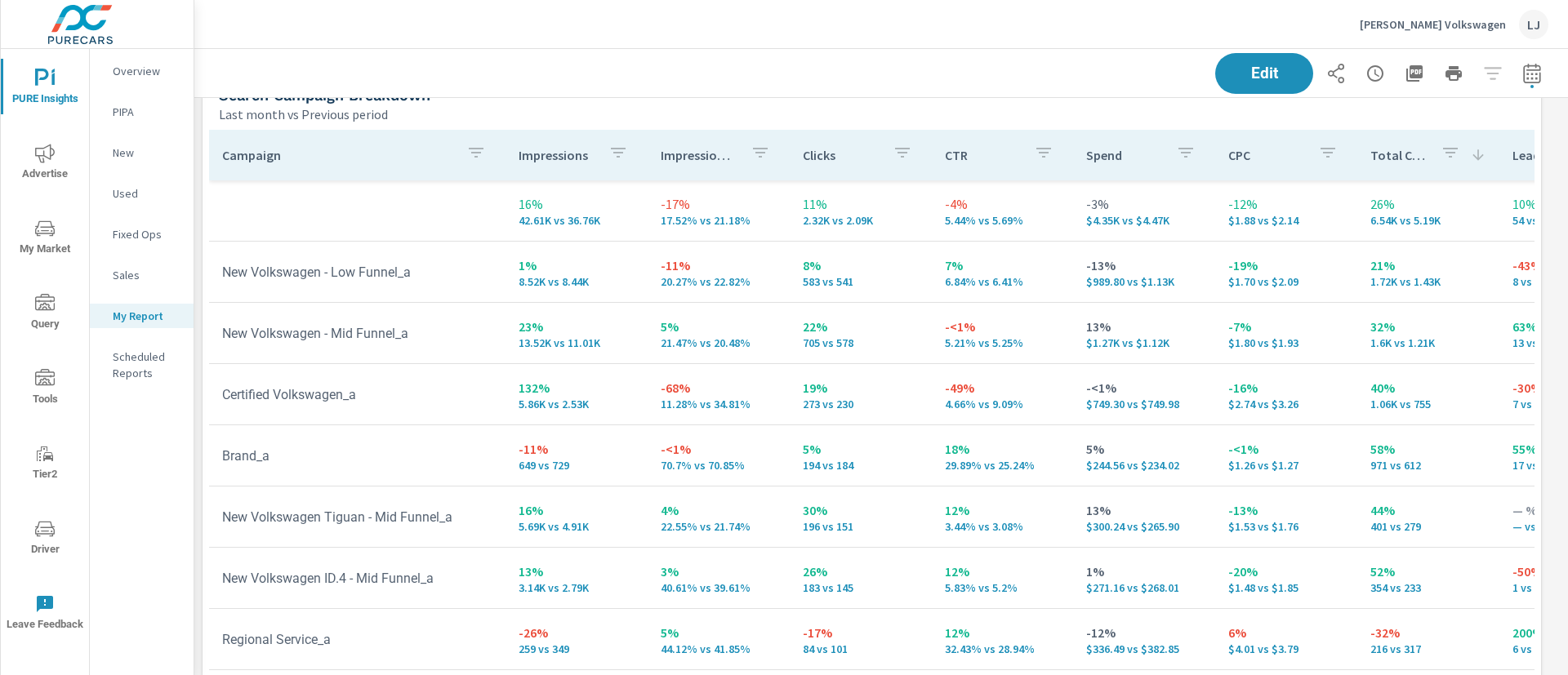
scroll to position [51, 0]
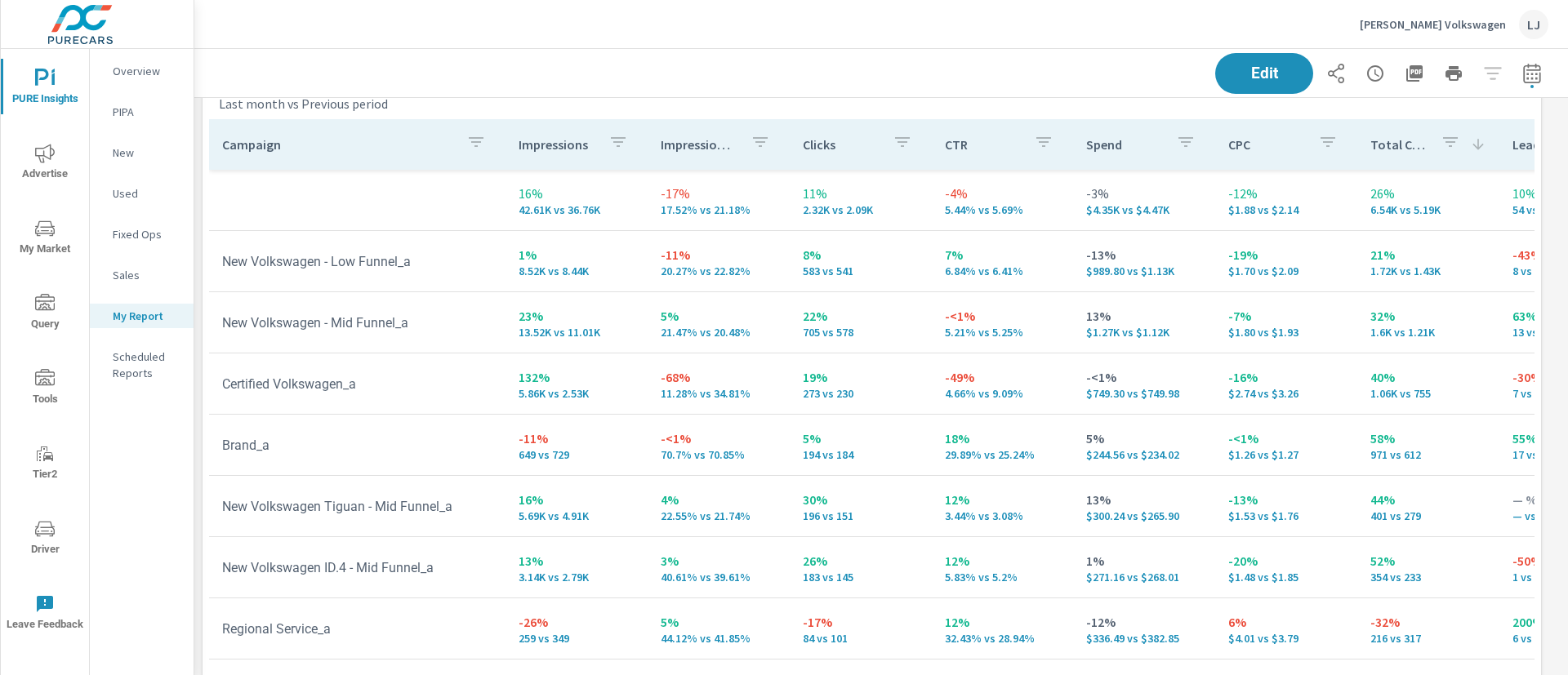
scroll to position [341, 0]
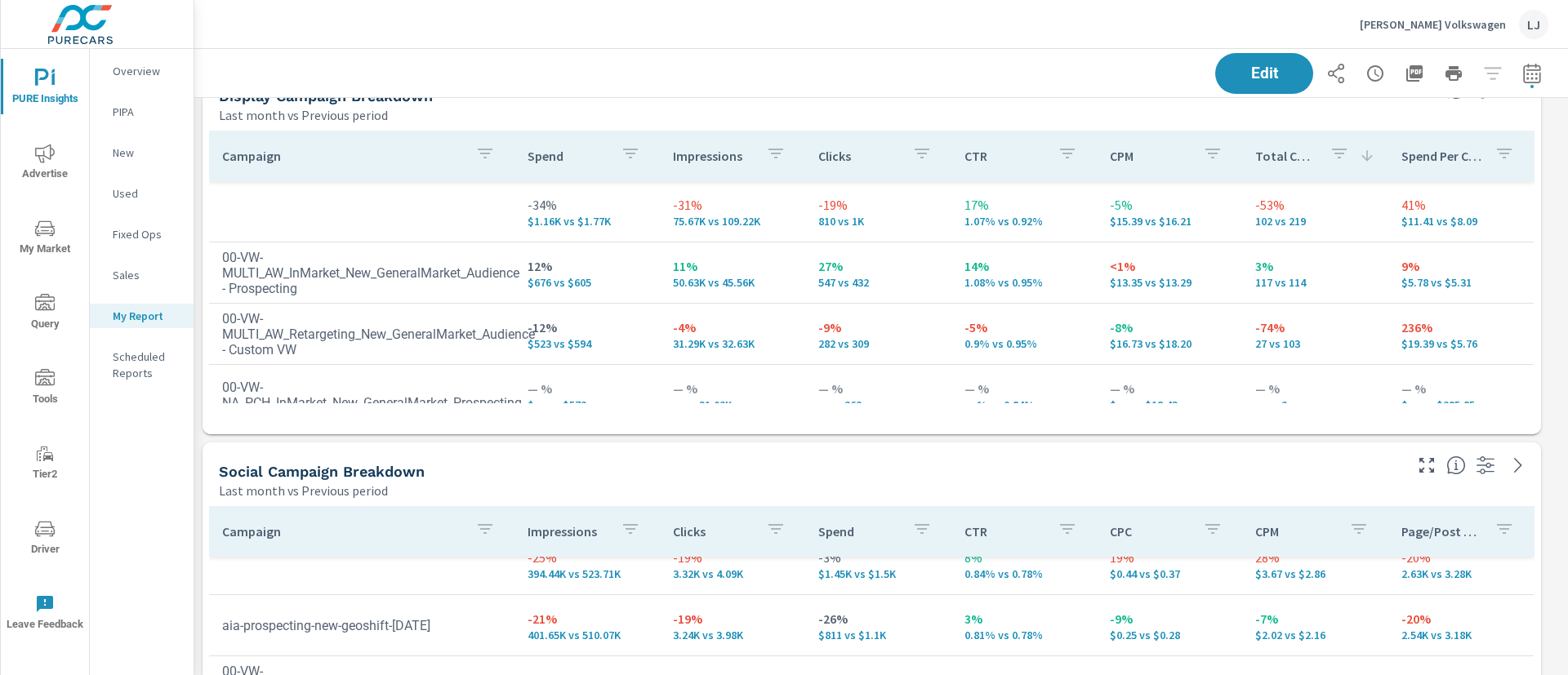
scroll to position [24, 0]
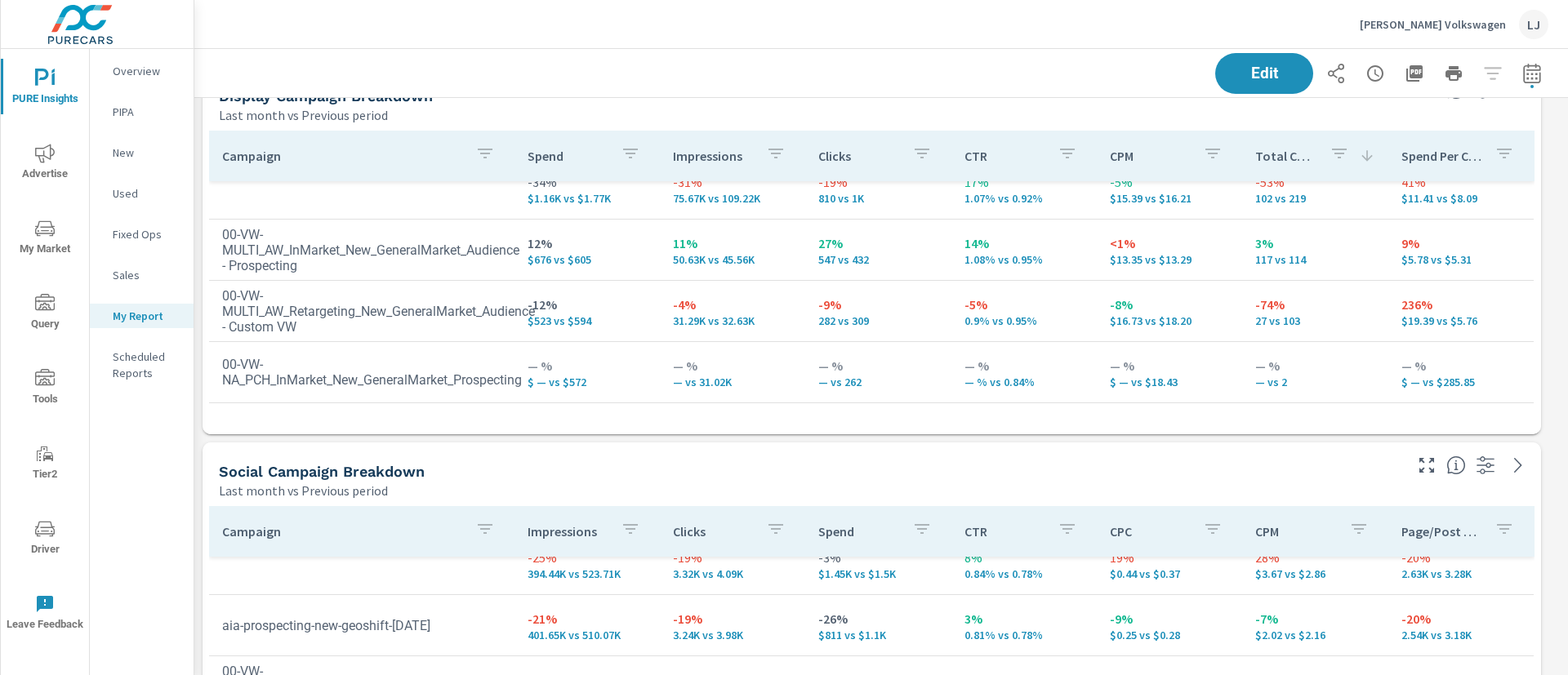
click at [53, 149] on icon "nav menu" at bounding box center [44, 153] width 20 height 19
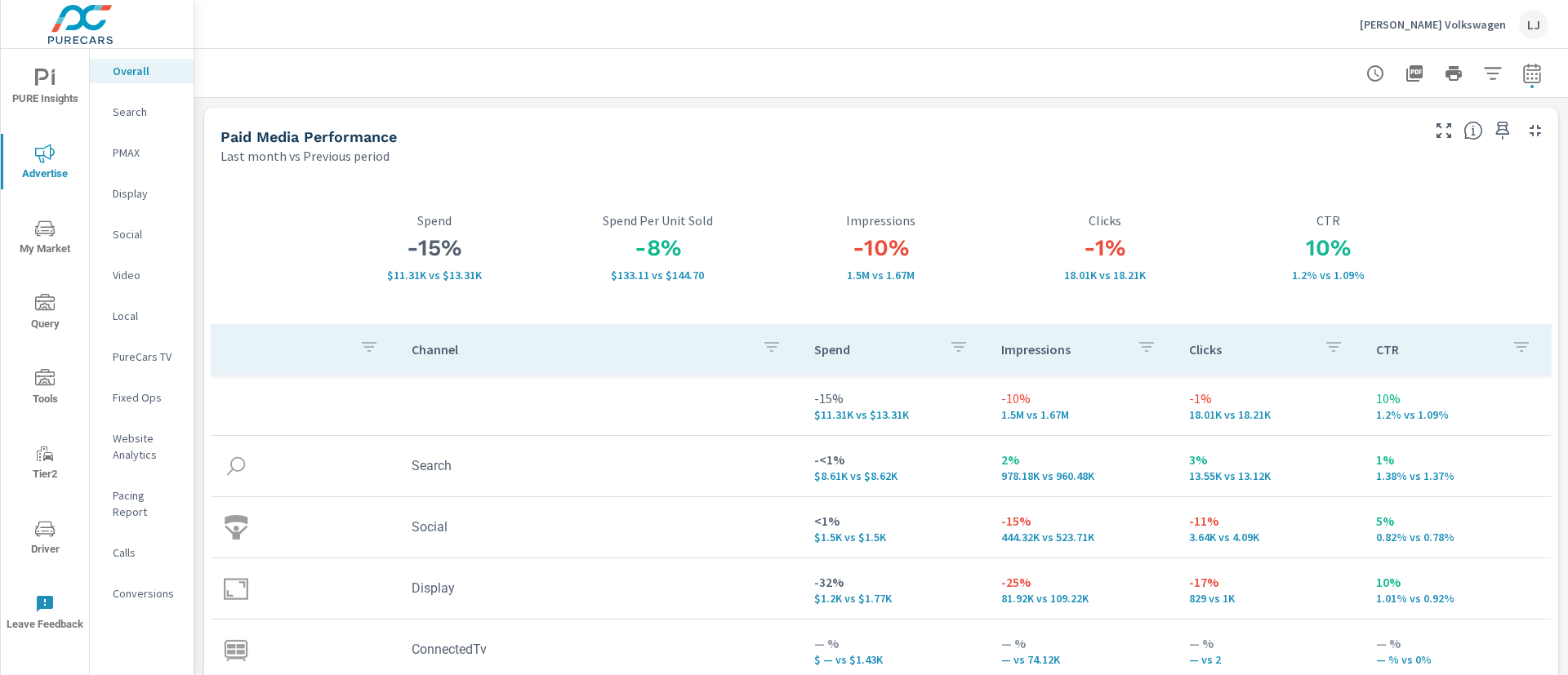
click at [14, 242] on span "My Market" at bounding box center [44, 239] width 78 height 40
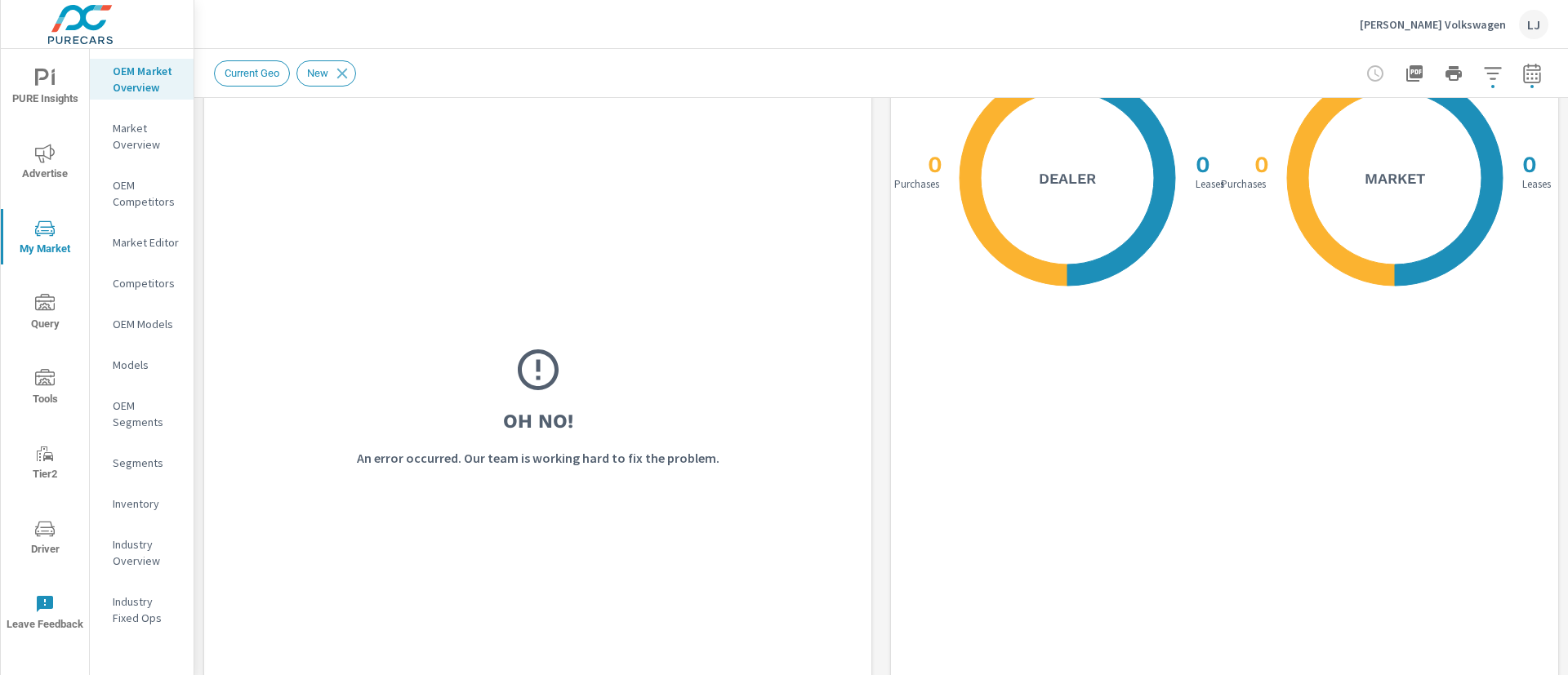
scroll to position [2219, 0]
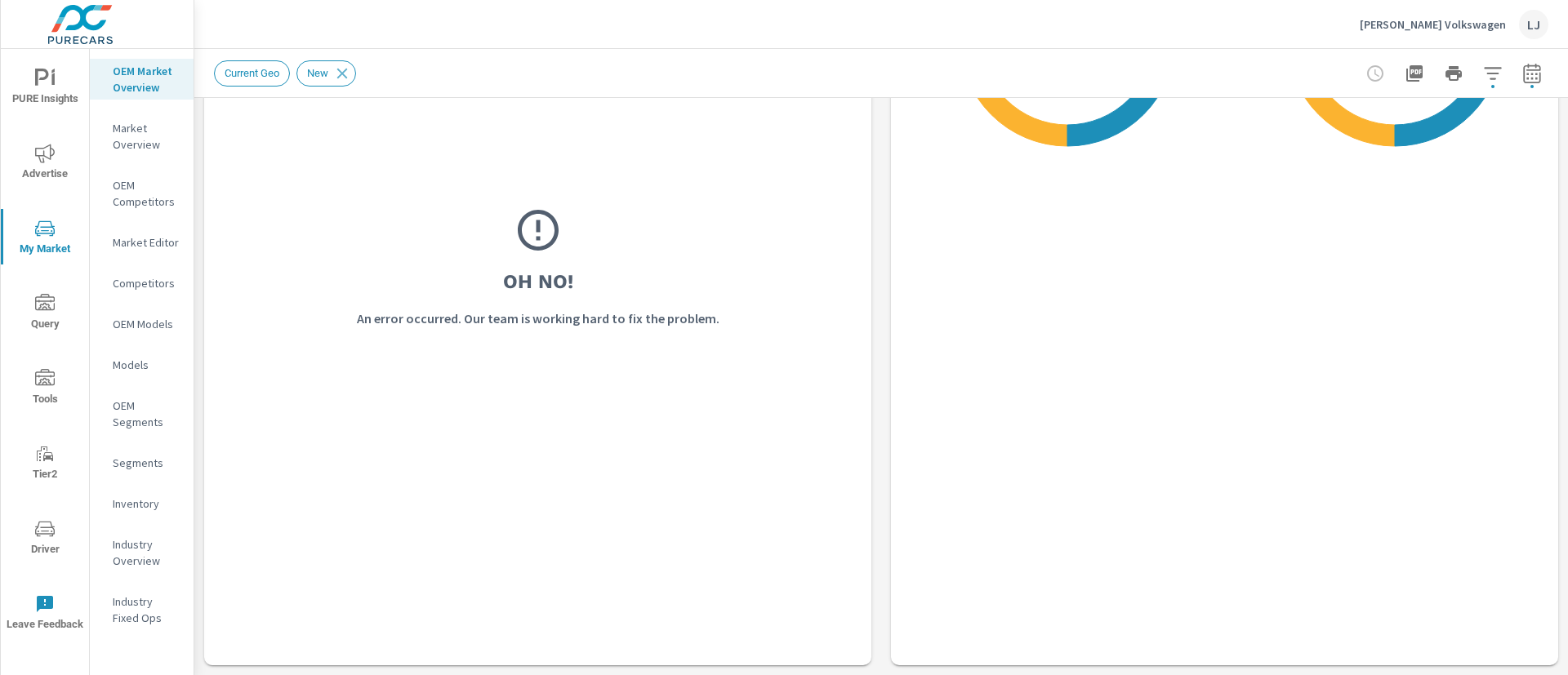
click at [139, 501] on p "Inventory" at bounding box center [147, 503] width 68 height 16
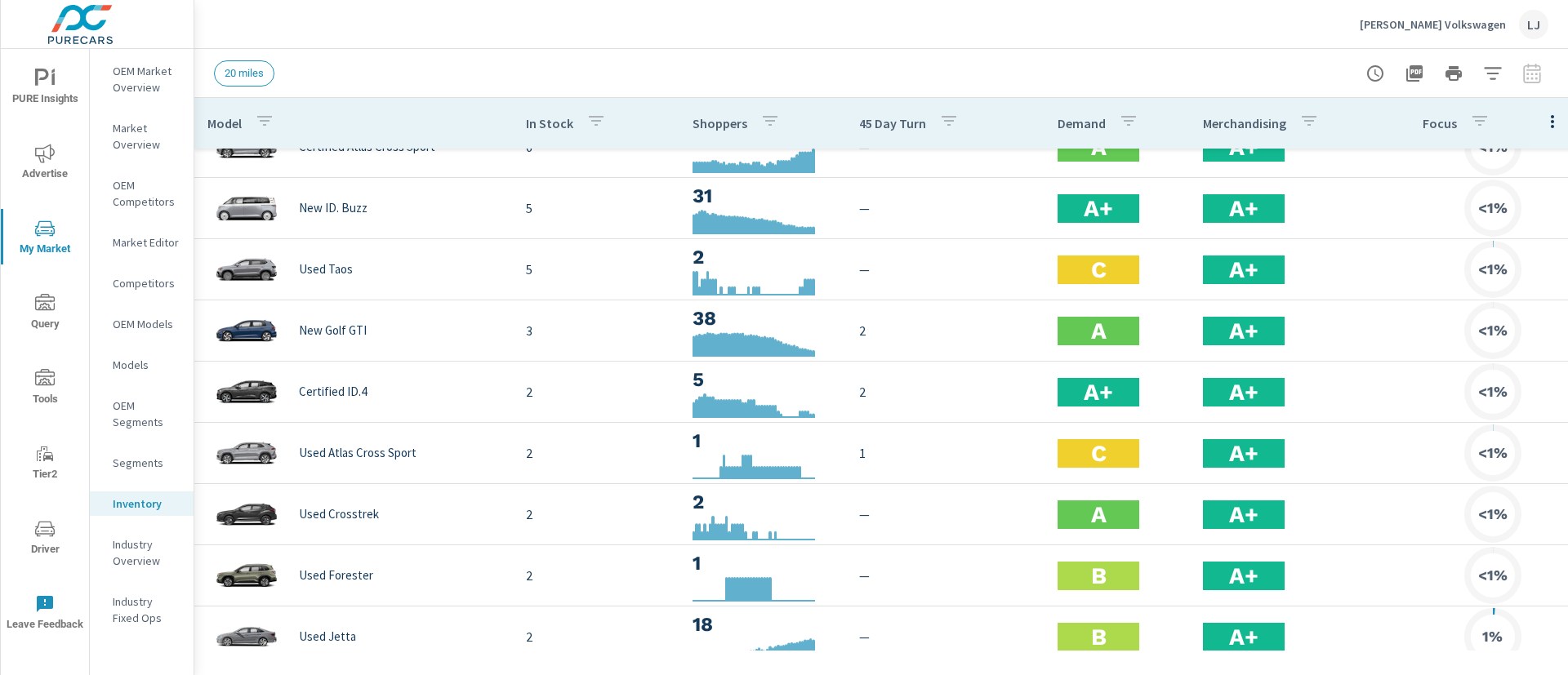
scroll to position [763, 0]
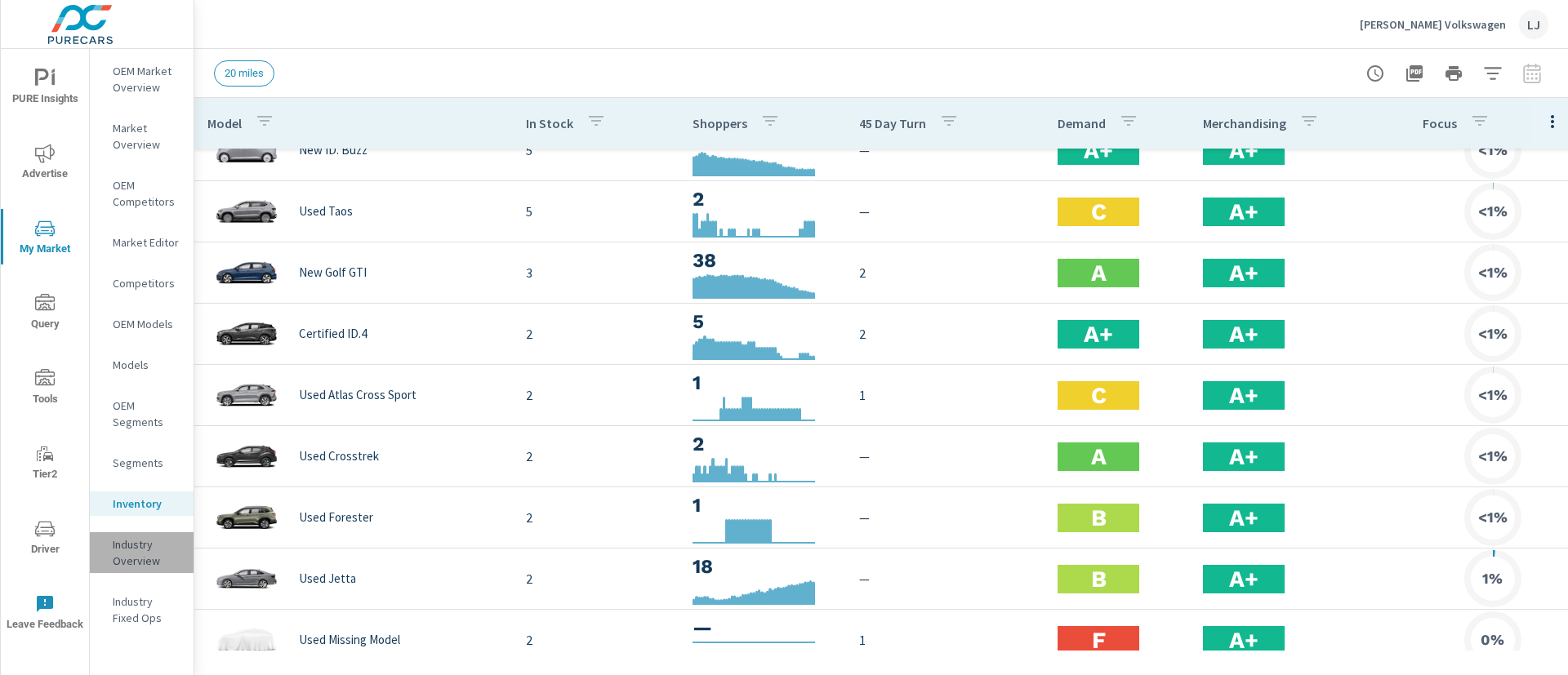
click at [147, 550] on p "Industry Overview" at bounding box center [147, 553] width 68 height 33
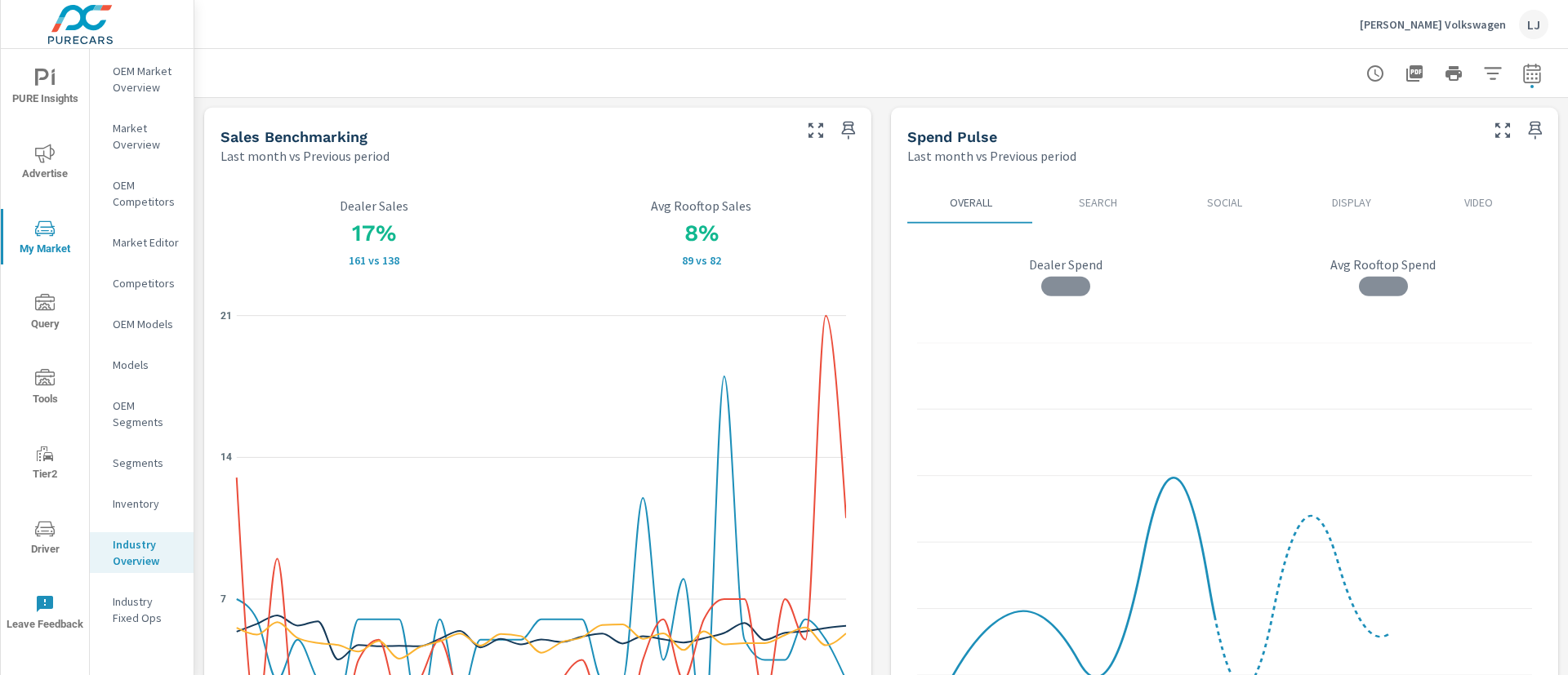
scroll to position [551, 0]
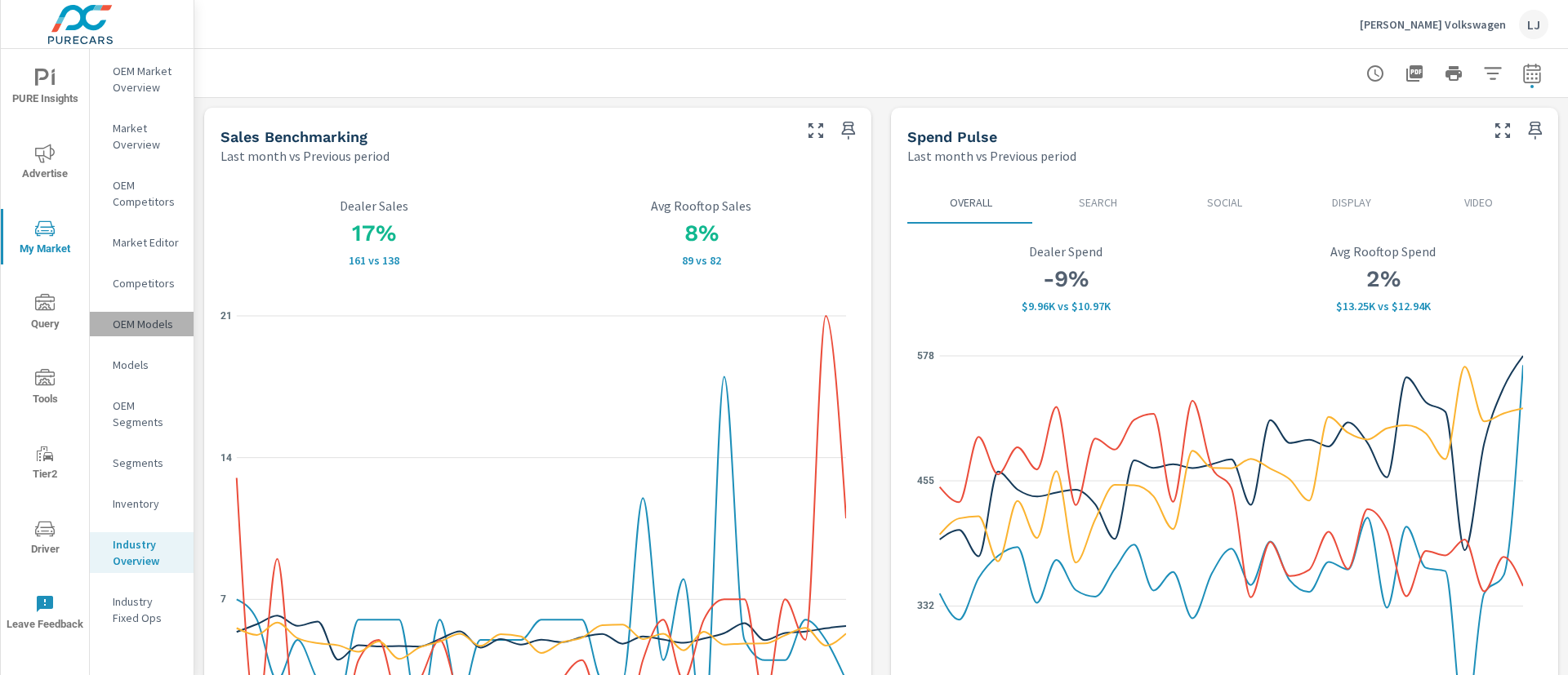
click at [128, 326] on p "OEM Models" at bounding box center [147, 323] width 68 height 16
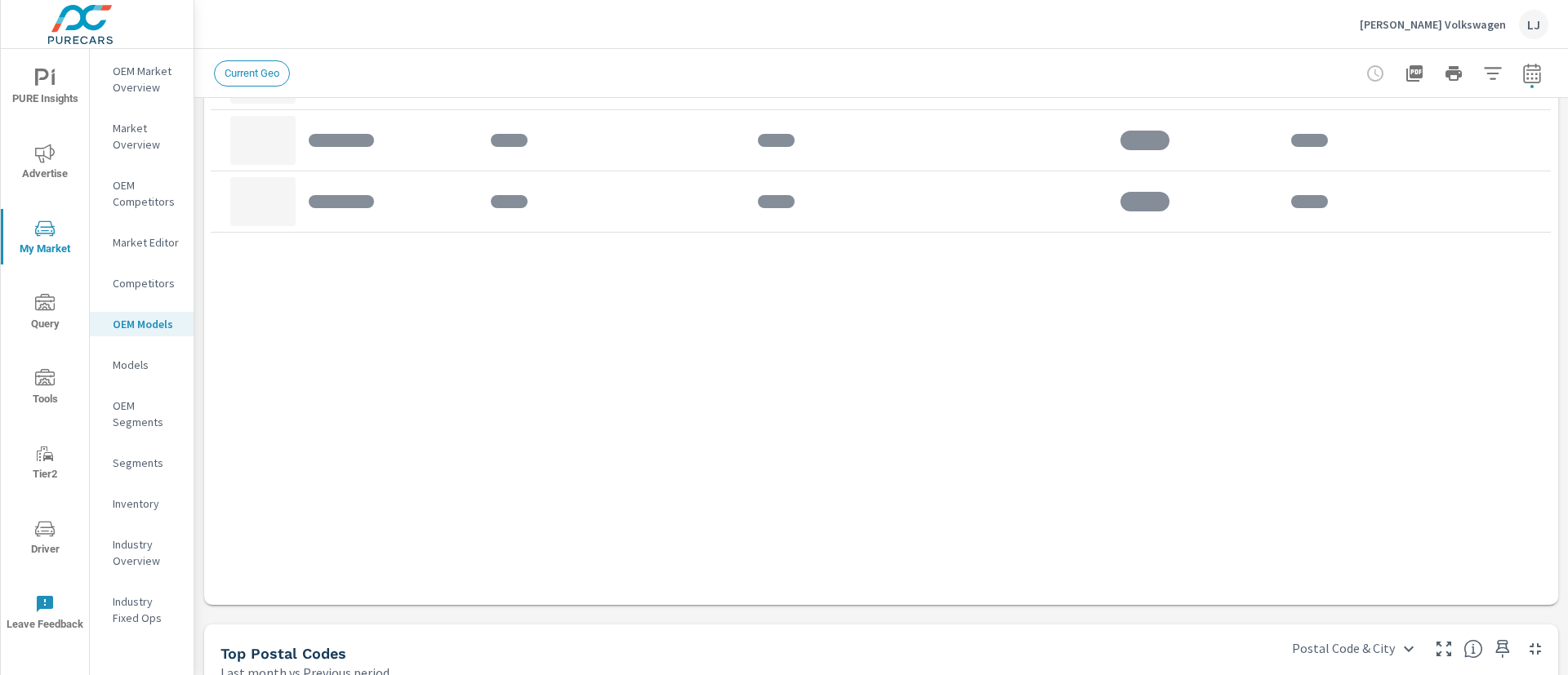
scroll to position [1437, 0]
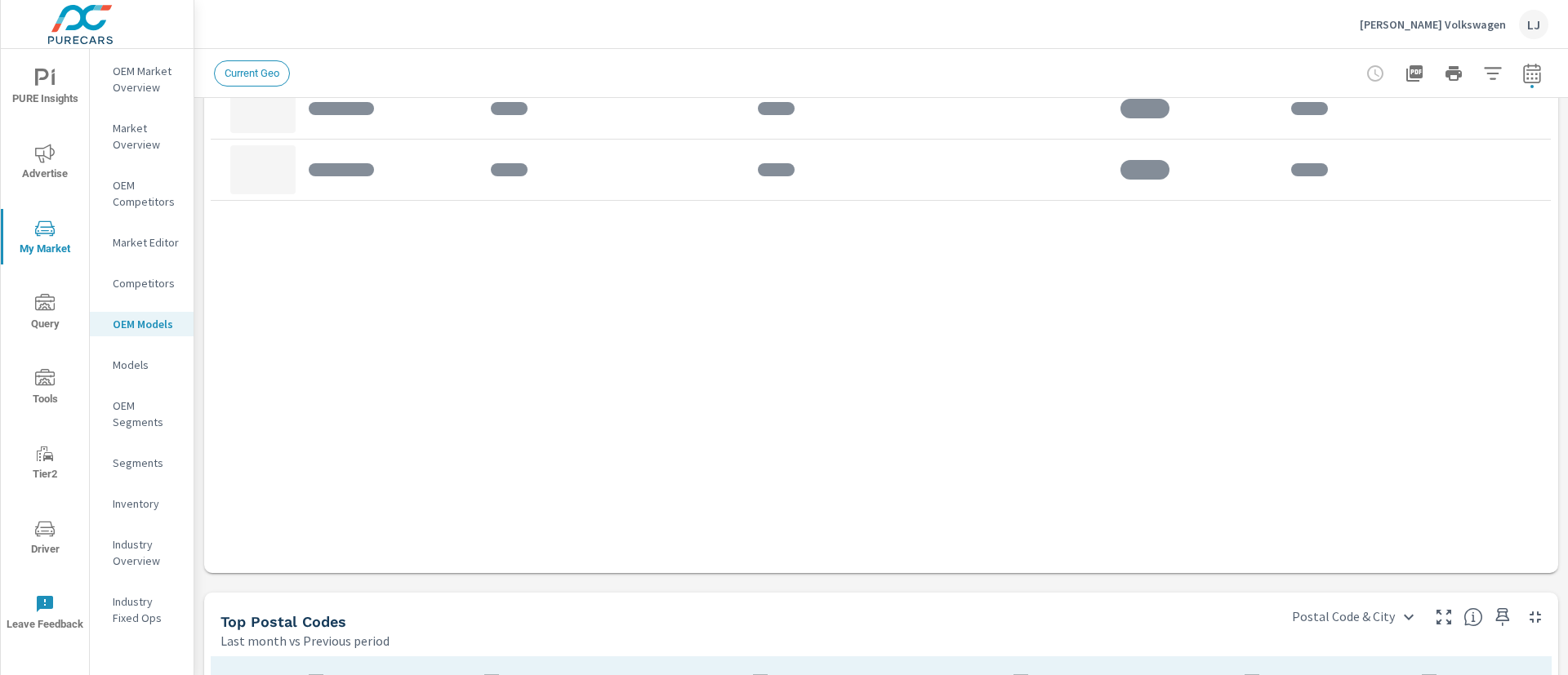
click at [25, 160] on span "Advertise" at bounding box center [44, 164] width 78 height 40
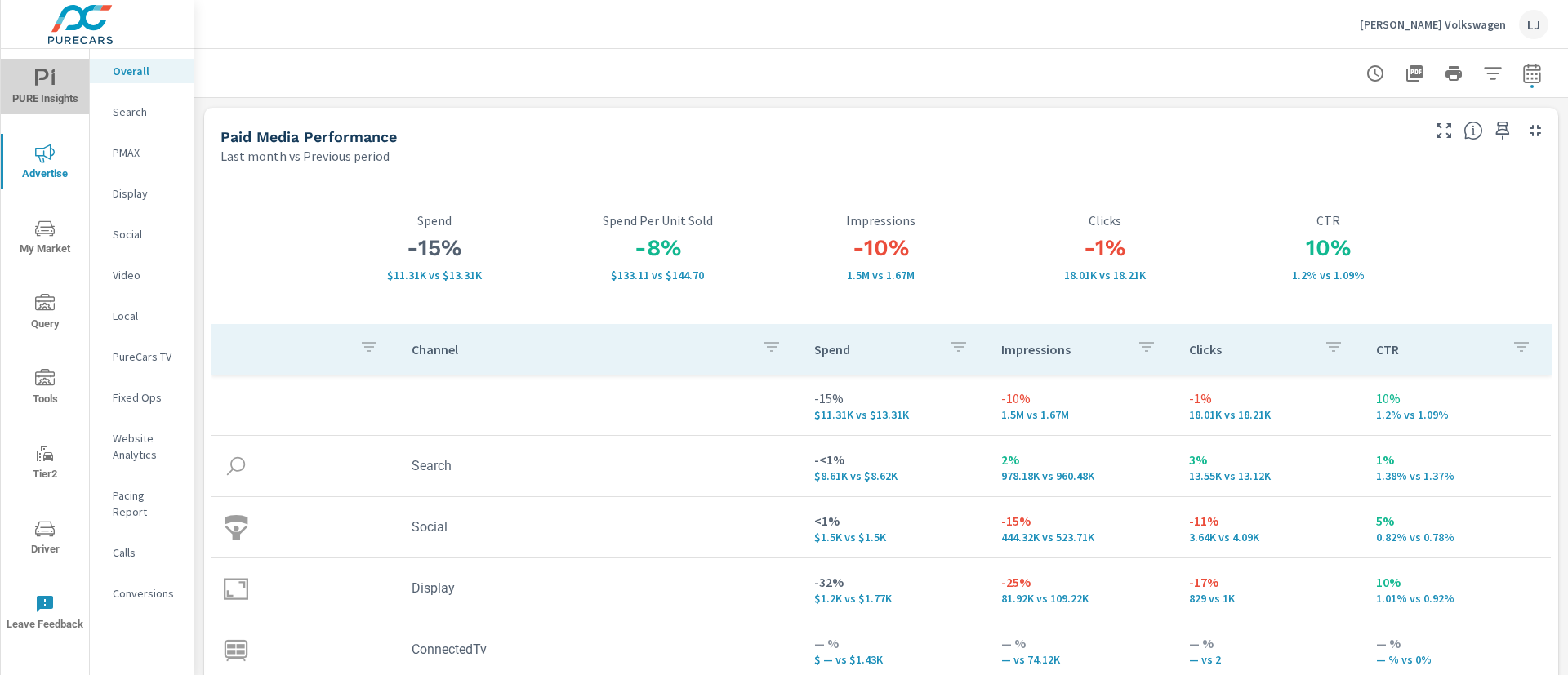
click at [51, 88] on span "PURE Insights" at bounding box center [44, 88] width 78 height 40
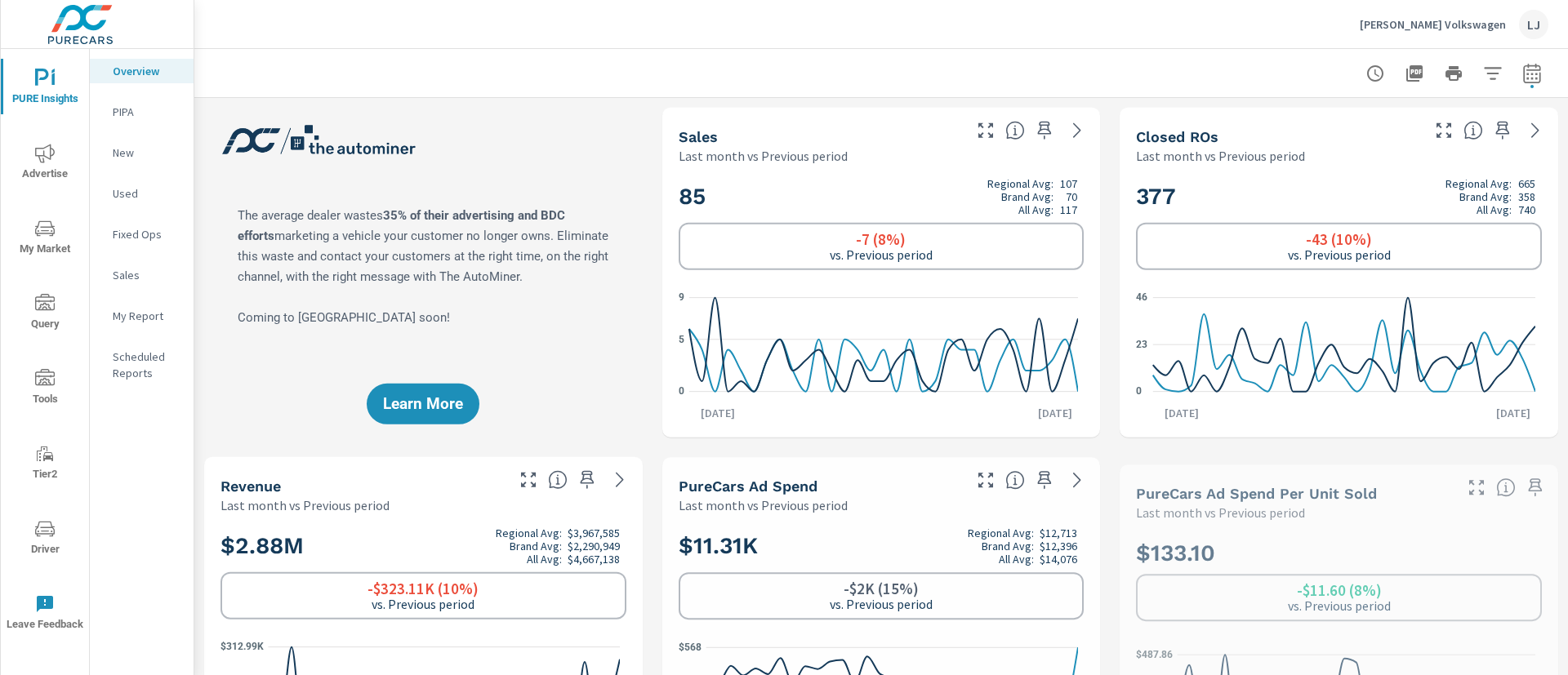
scroll to position [61, 0]
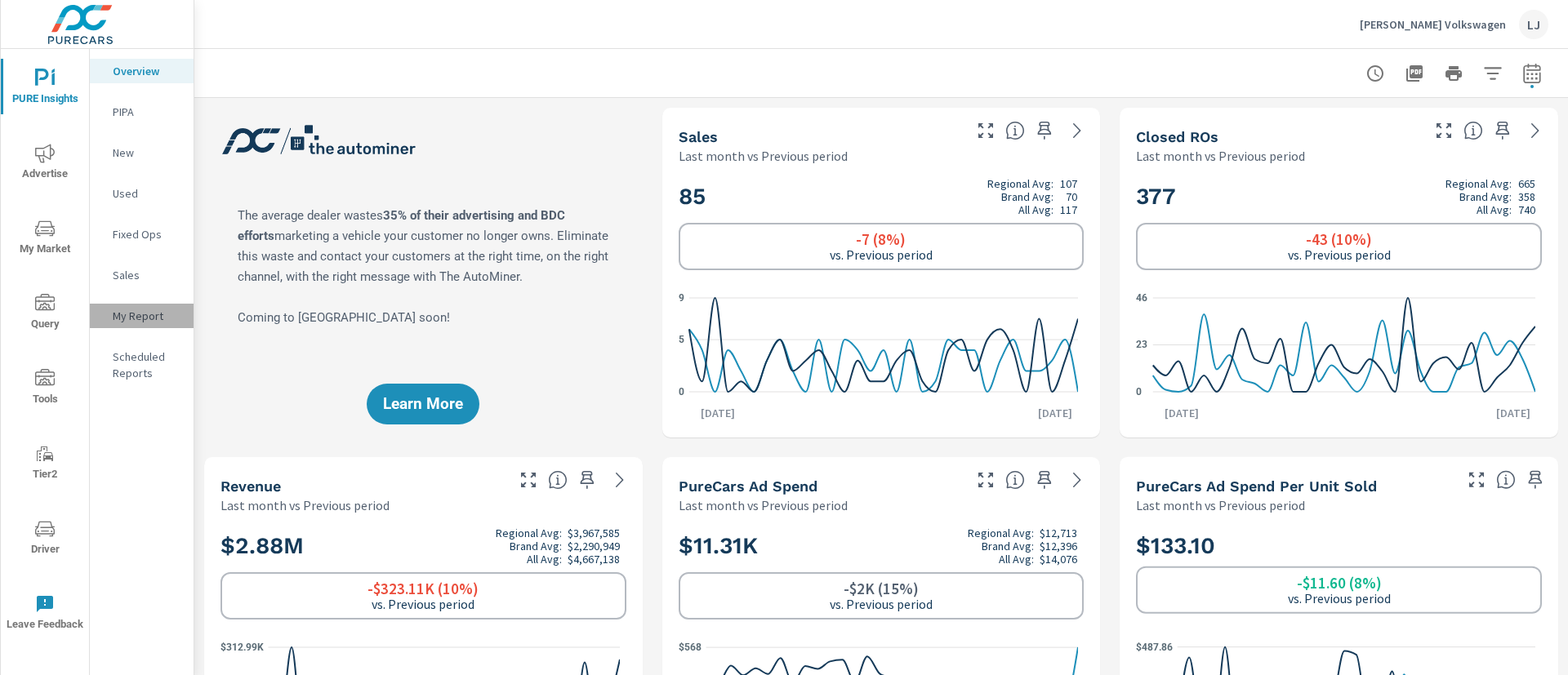
click at [140, 322] on p "My Report" at bounding box center [147, 316] width 68 height 16
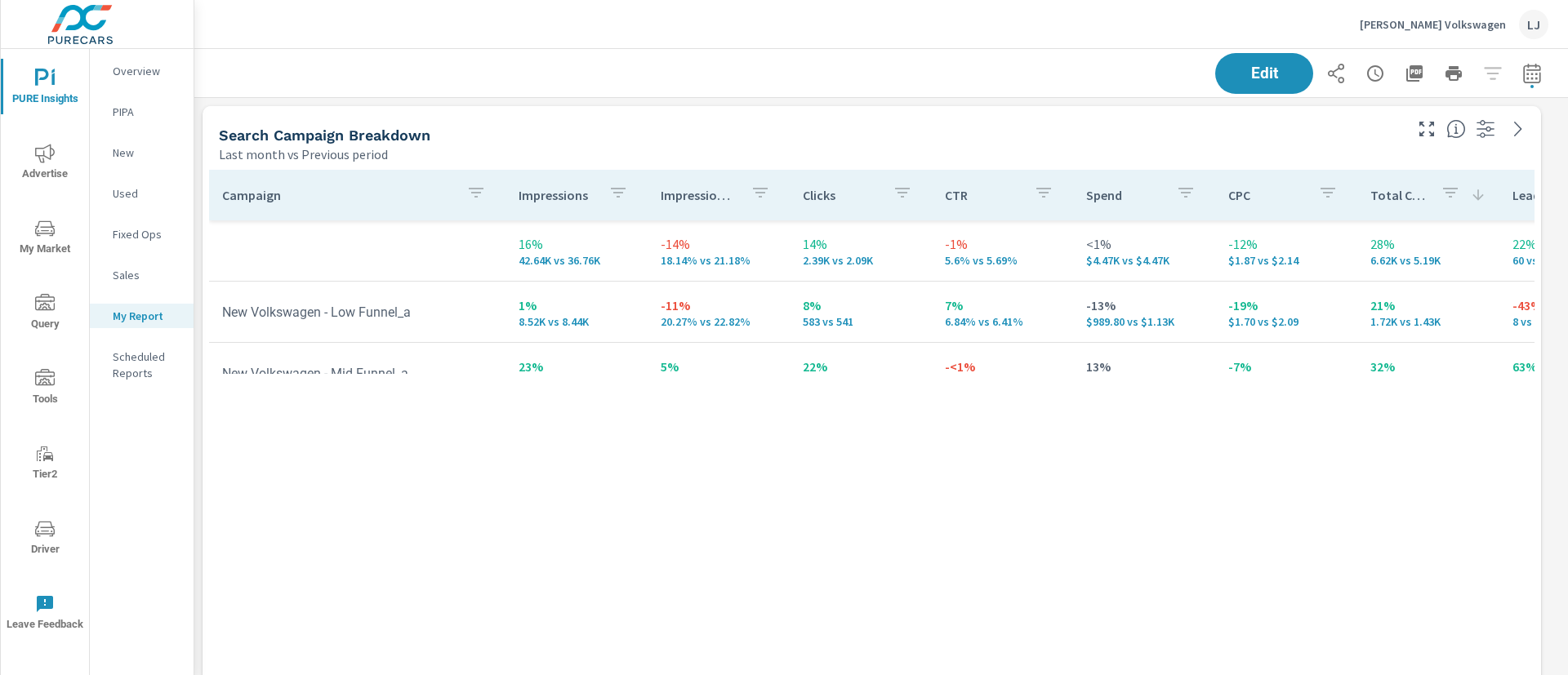
scroll to position [3804, 1393]
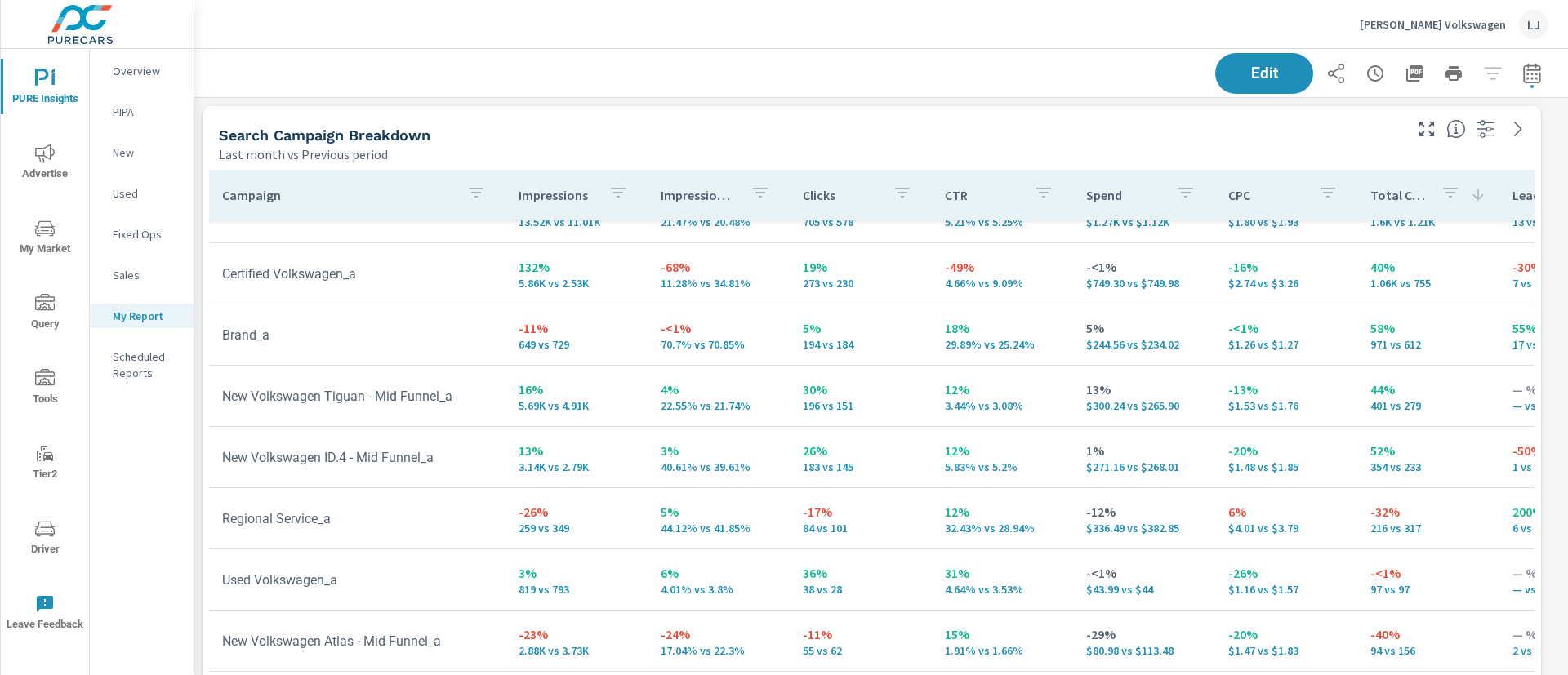
scroll to position [159, 0]
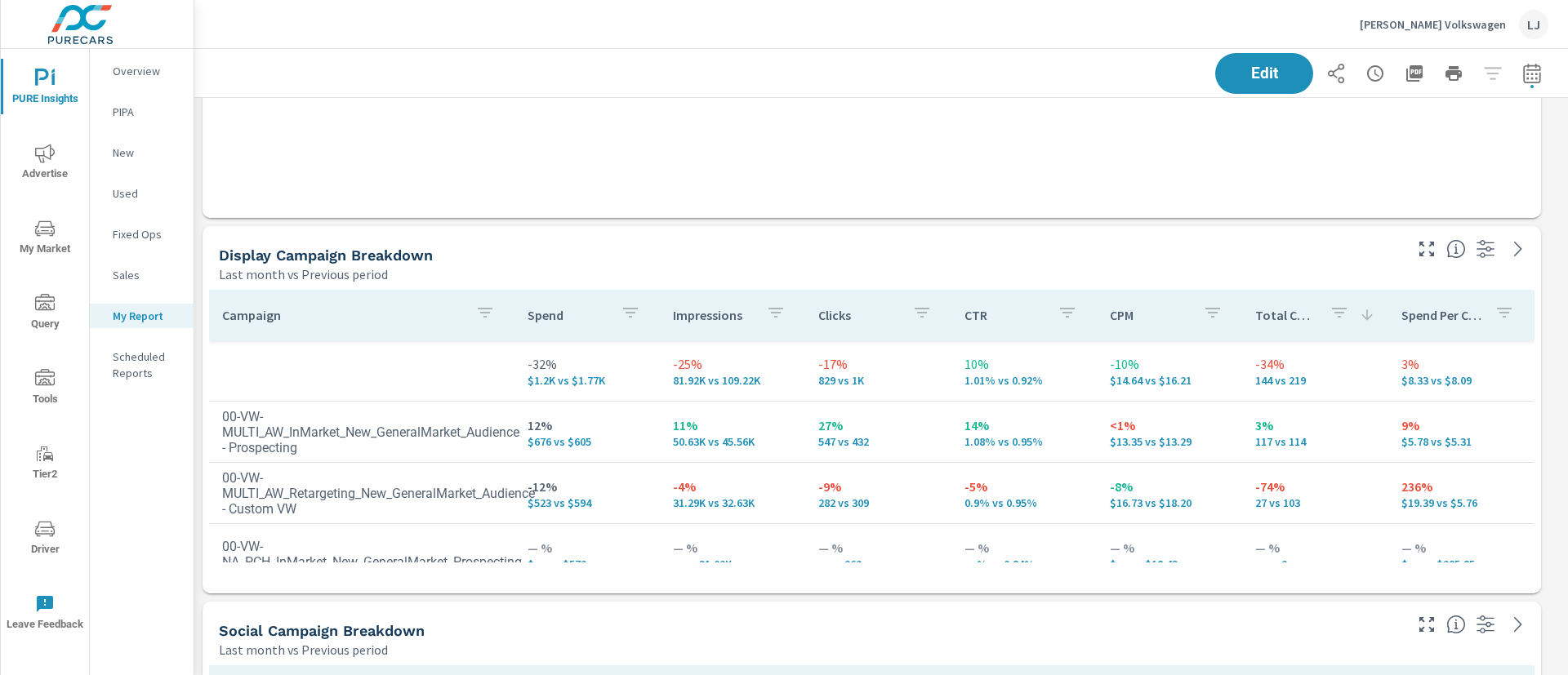
scroll to position [1192, 0]
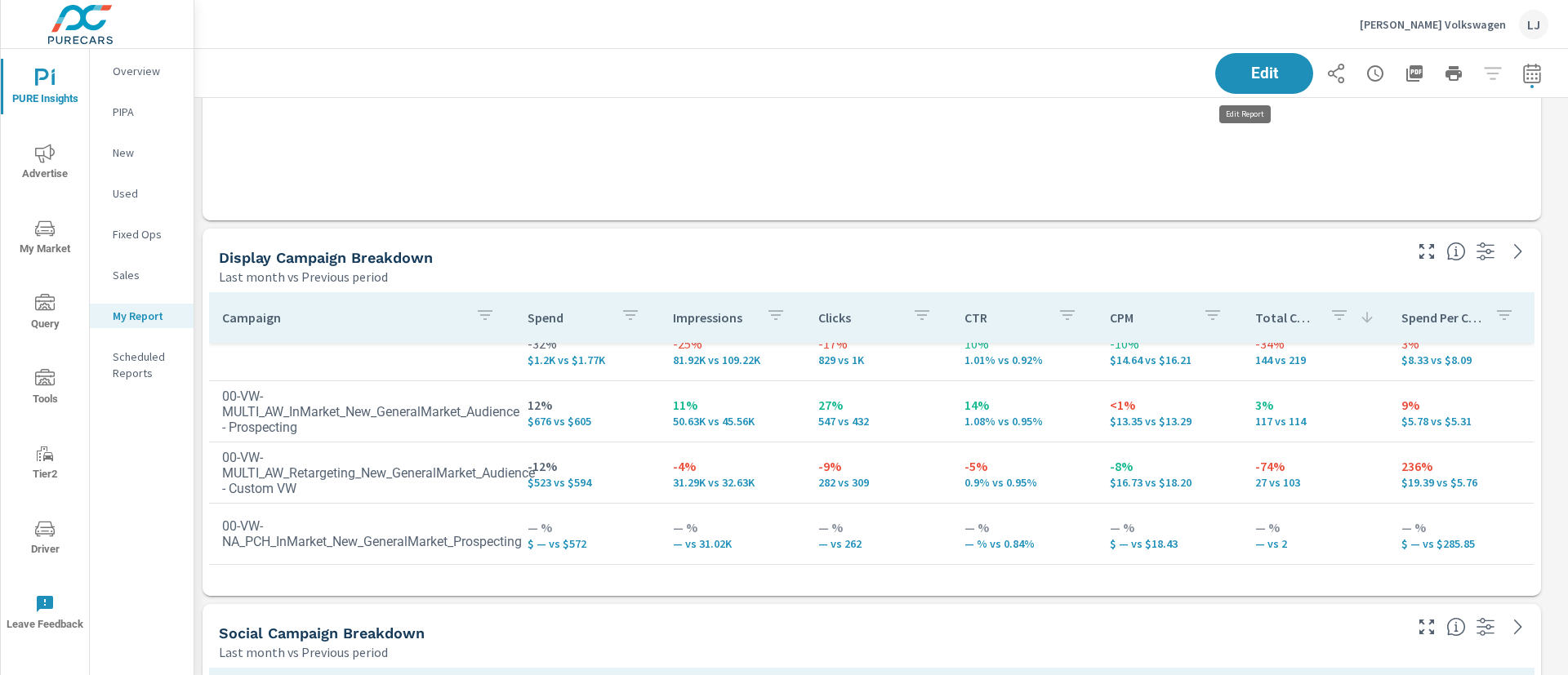
scroll to position [3804, 1393]
click at [1249, 72] on span "Edit" at bounding box center [1263, 73] width 67 height 16
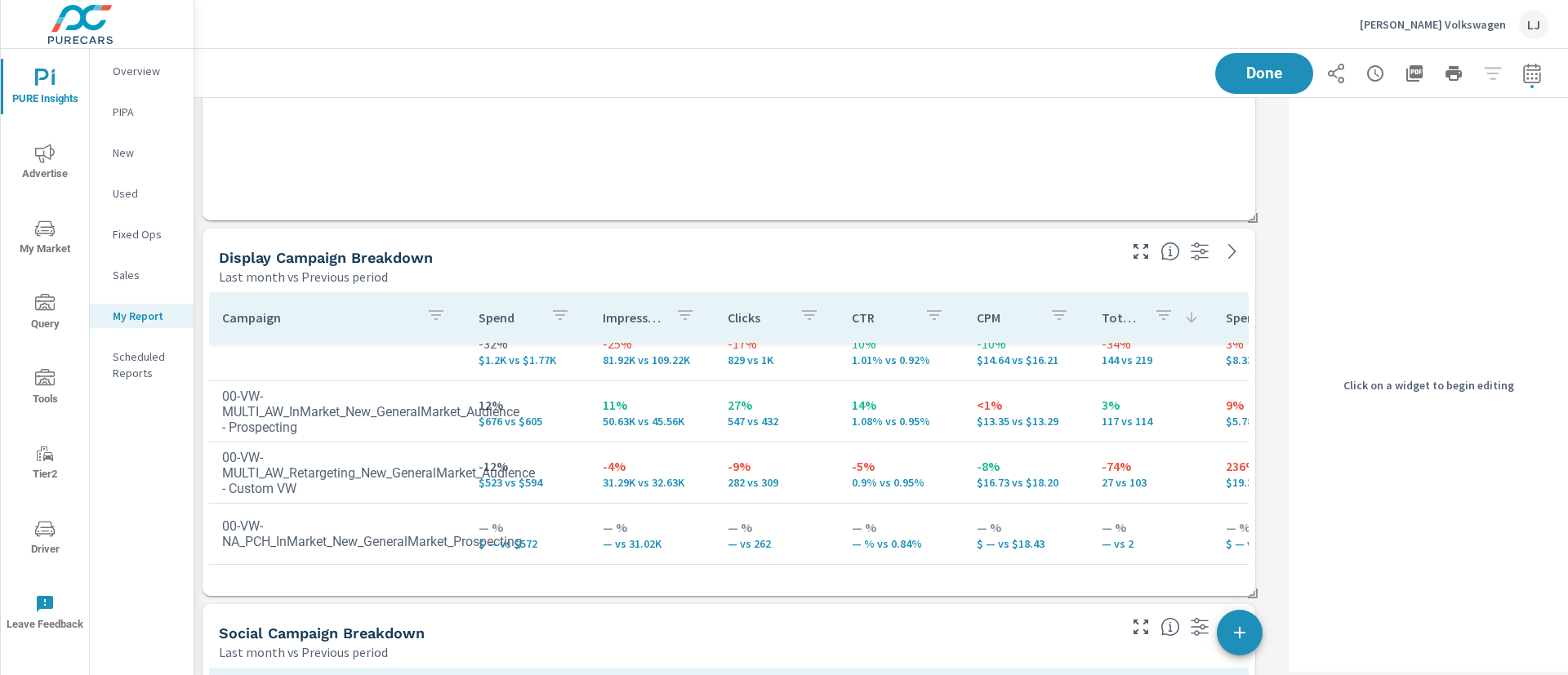
scroll to position [3804, 1107]
click at [1045, 267] on div "Last month vs Previous period" at bounding box center [666, 276] width 896 height 20
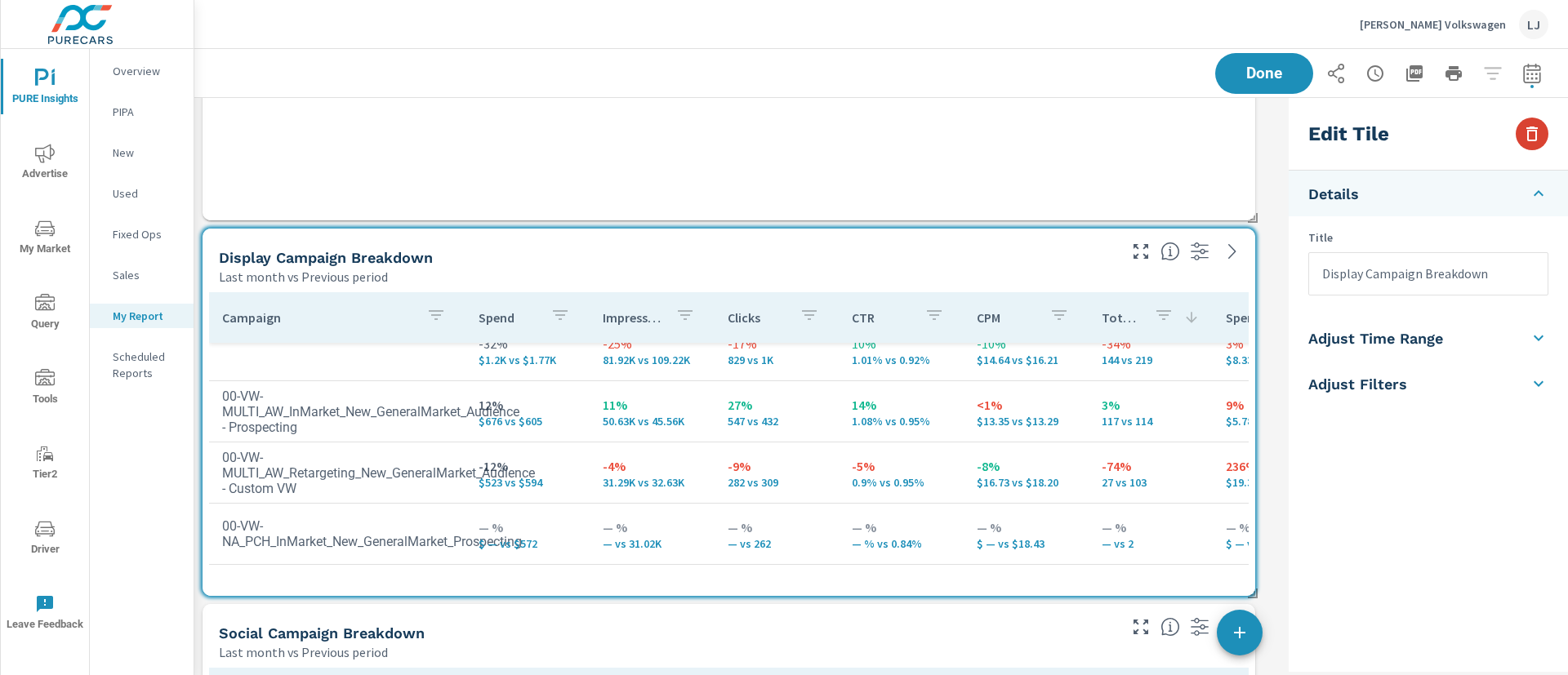
click at [1539, 148] on button "button" at bounding box center [1531, 133] width 33 height 33
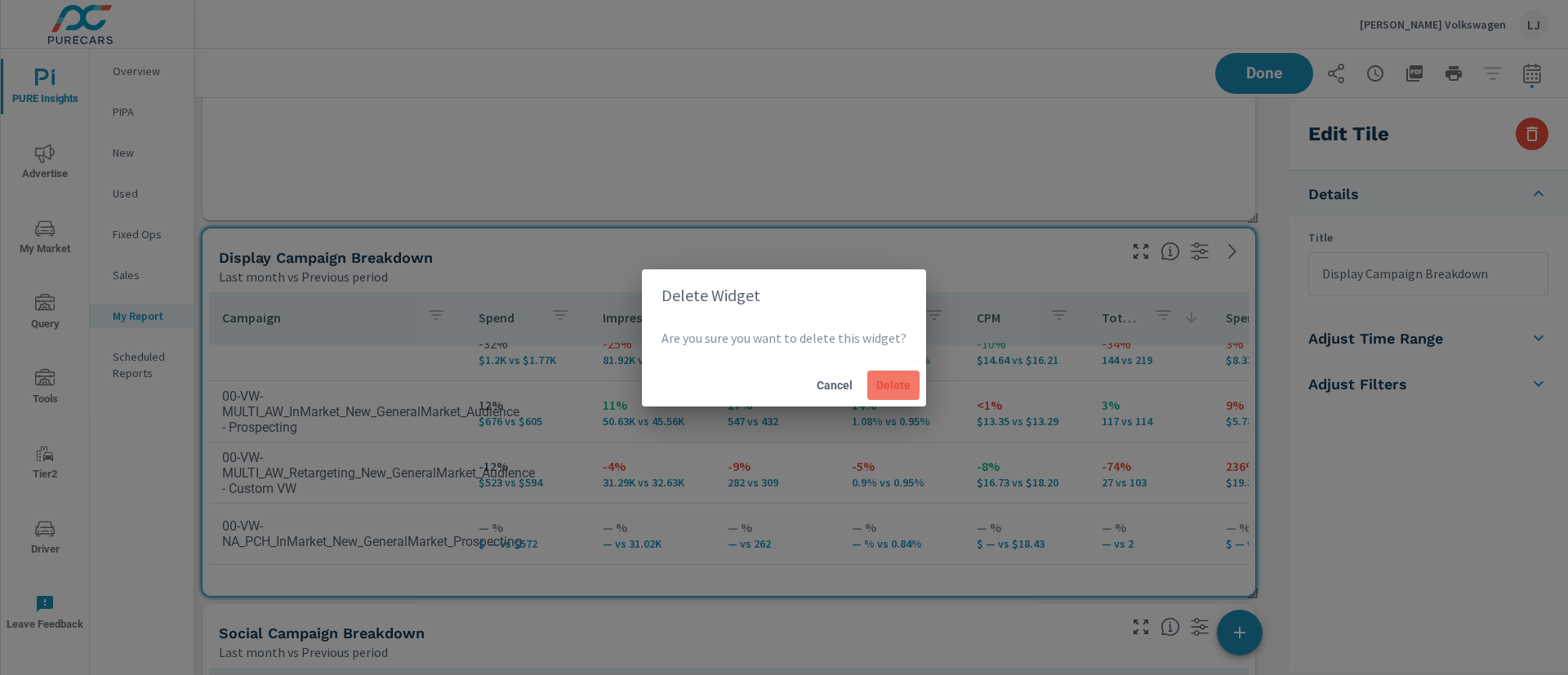
click at [881, 389] on span "Delete" at bounding box center [894, 385] width 39 height 15
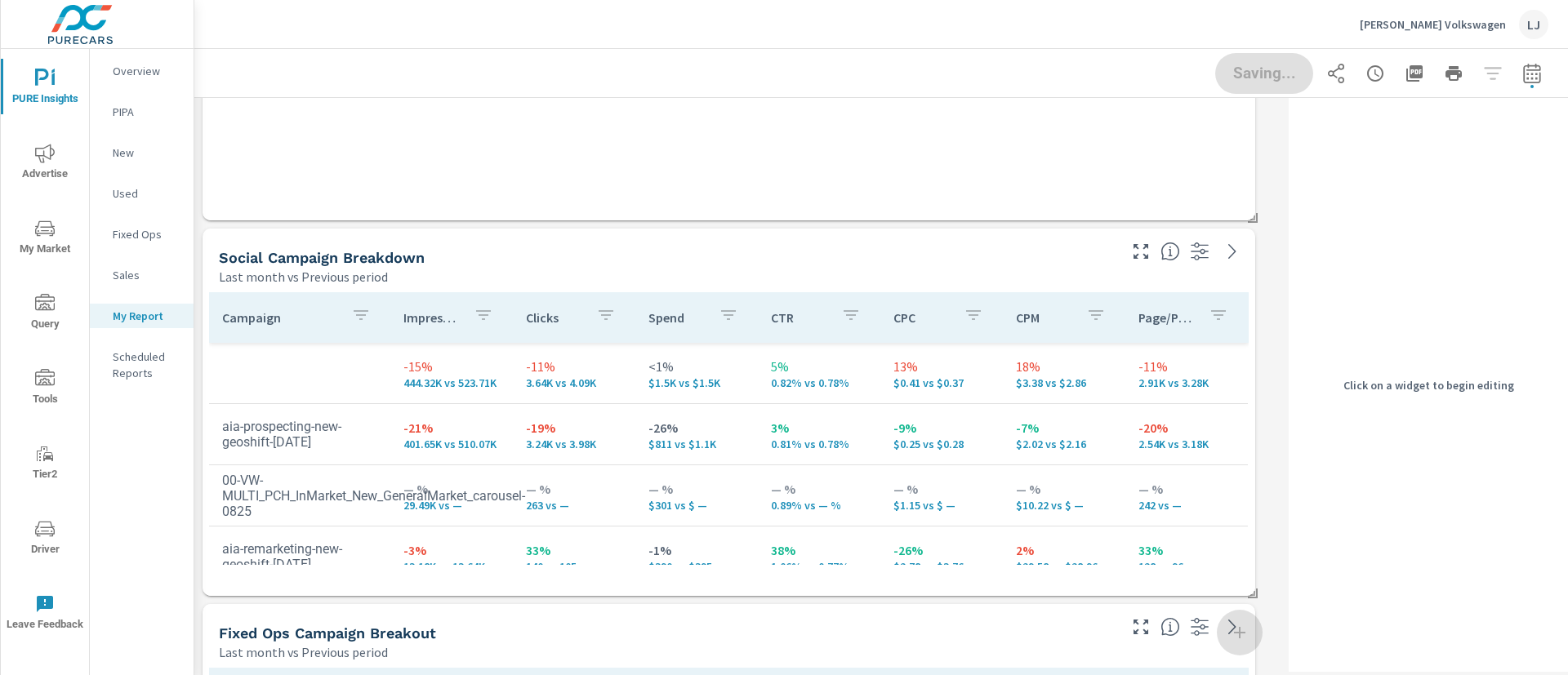
scroll to position [3428, 1107]
click at [881, 268] on div "Last month vs Previous period" at bounding box center [666, 276] width 896 height 20
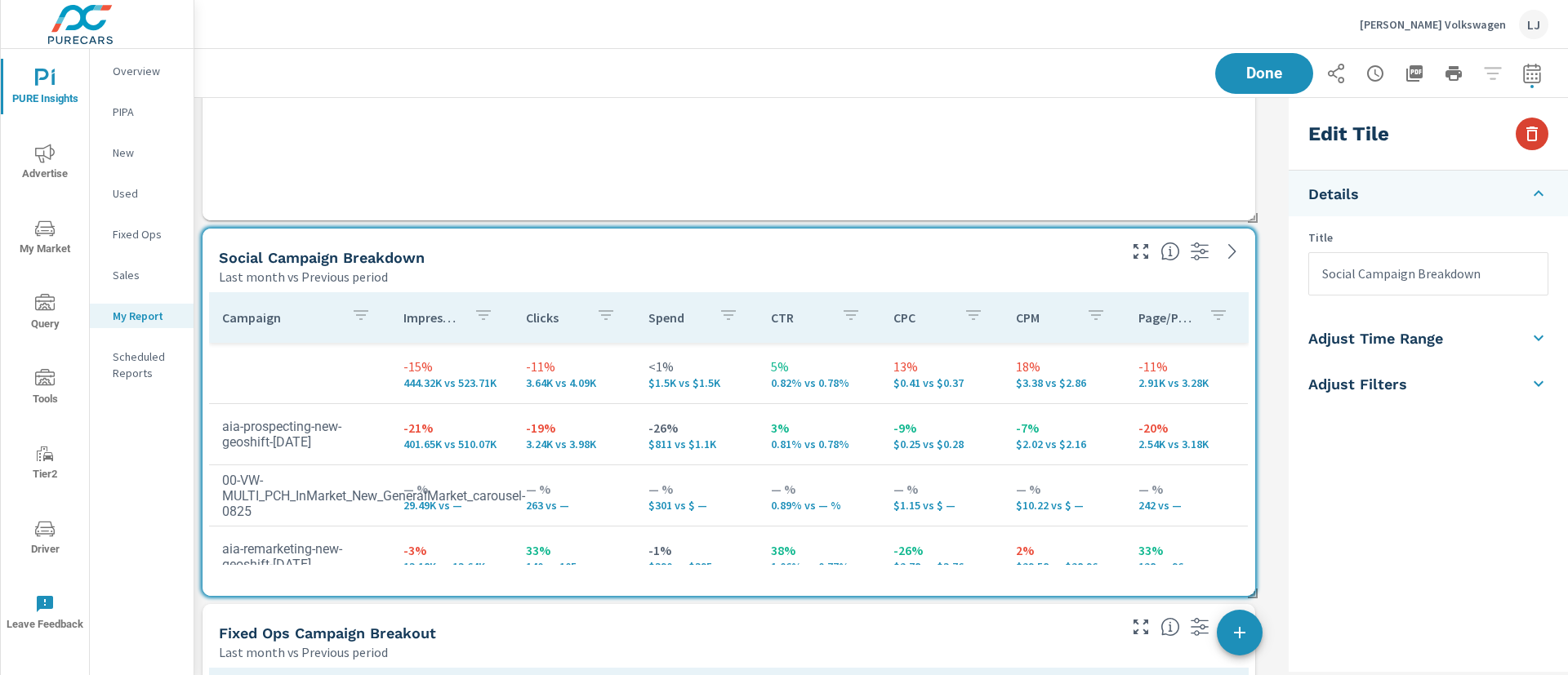
click at [1534, 129] on icon "button" at bounding box center [1531, 133] width 20 height 20
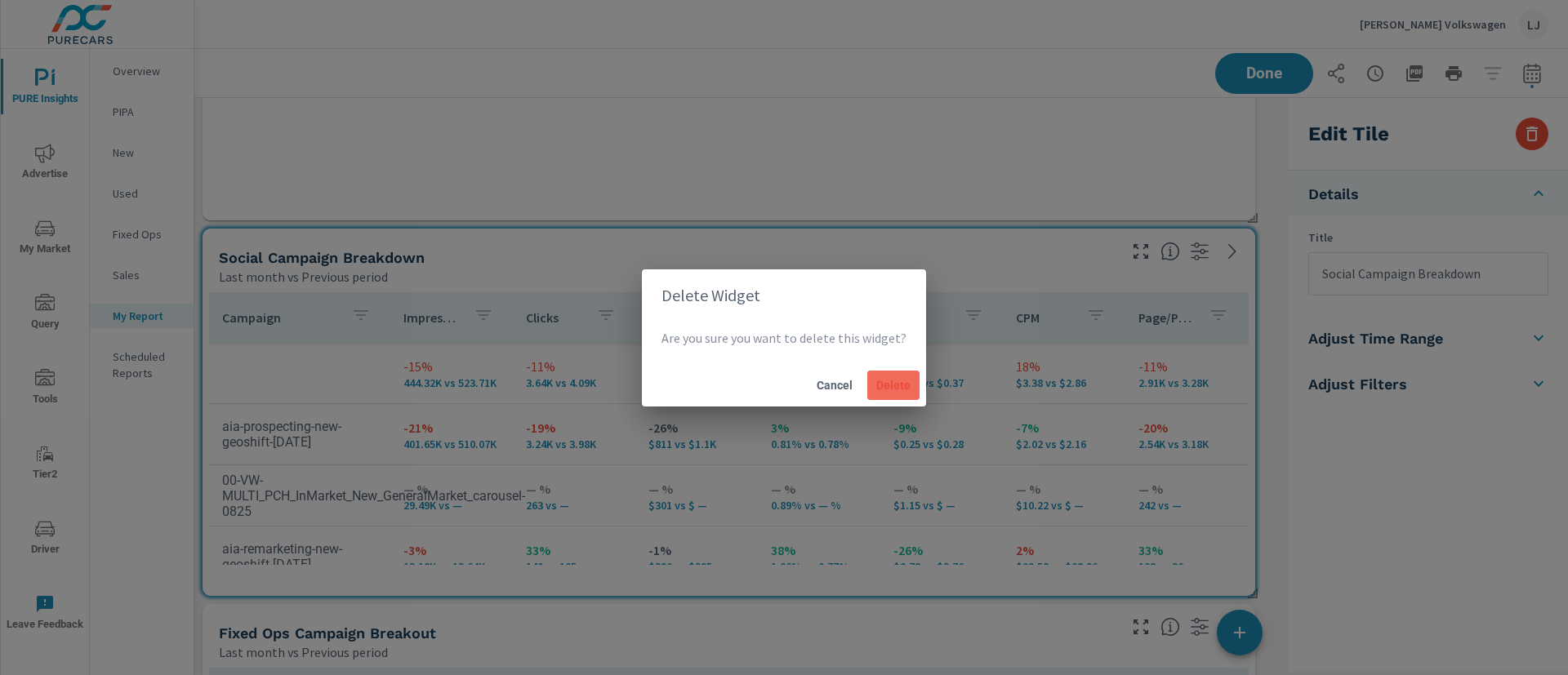
click at [888, 382] on span "Delete" at bounding box center [894, 385] width 39 height 15
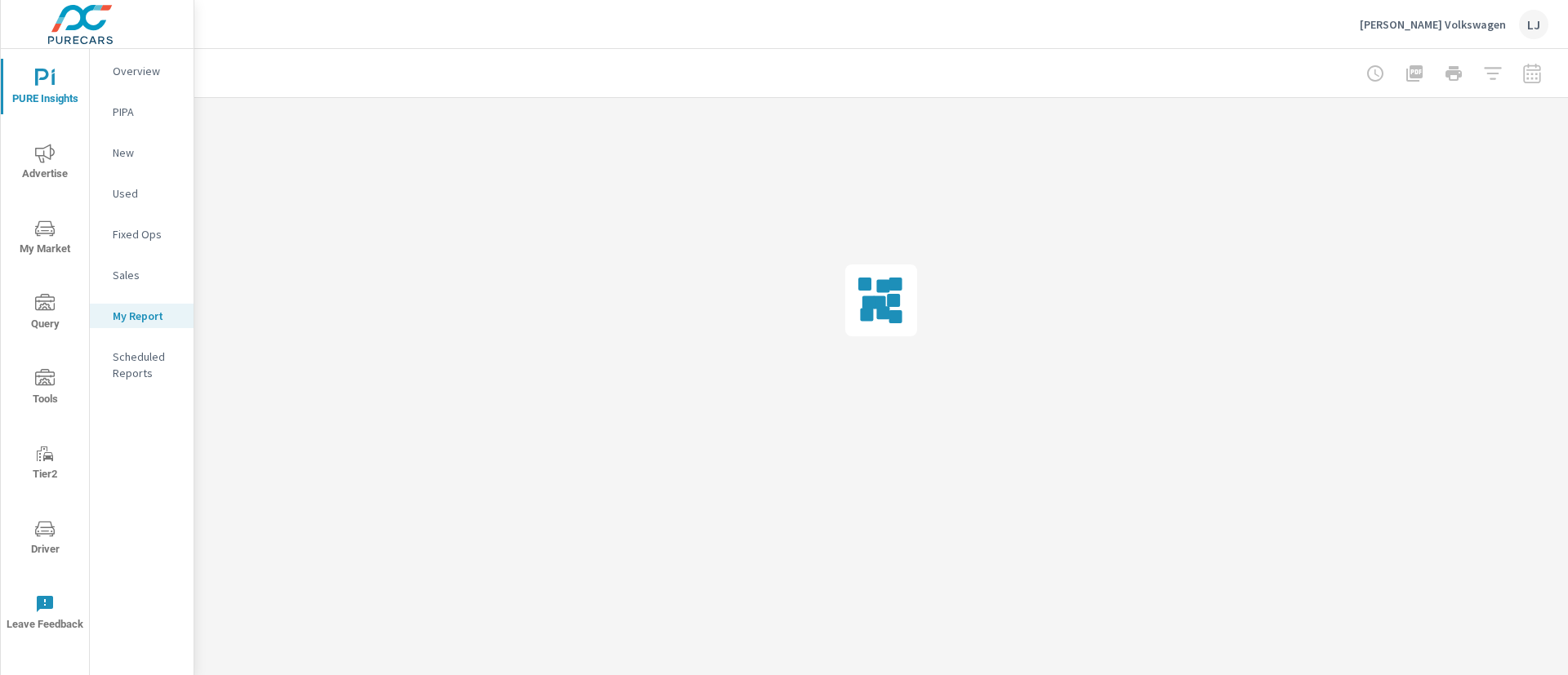
scroll to position [0, 0]
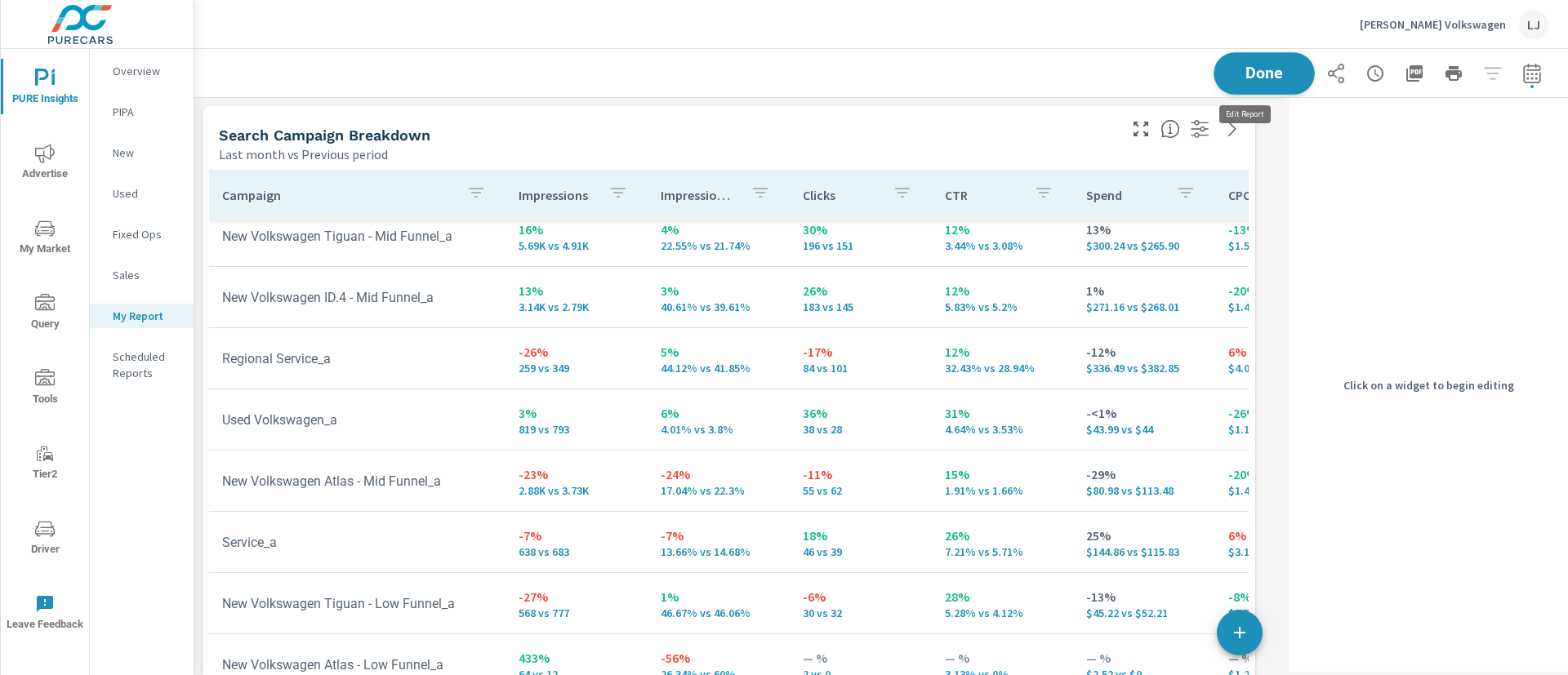
scroll to position [3053, 1107]
click at [1257, 66] on span "Done" at bounding box center [1263, 73] width 67 height 16
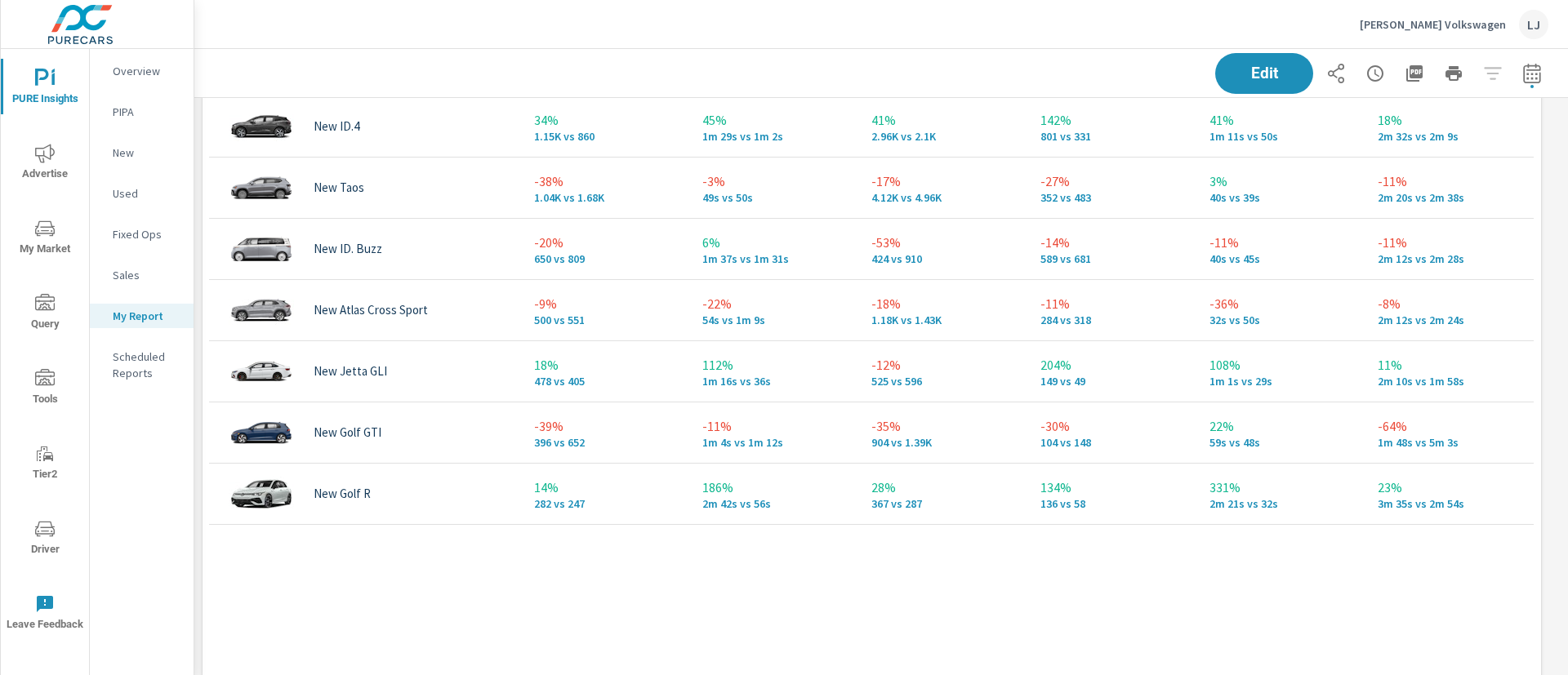
scroll to position [2137, 0]
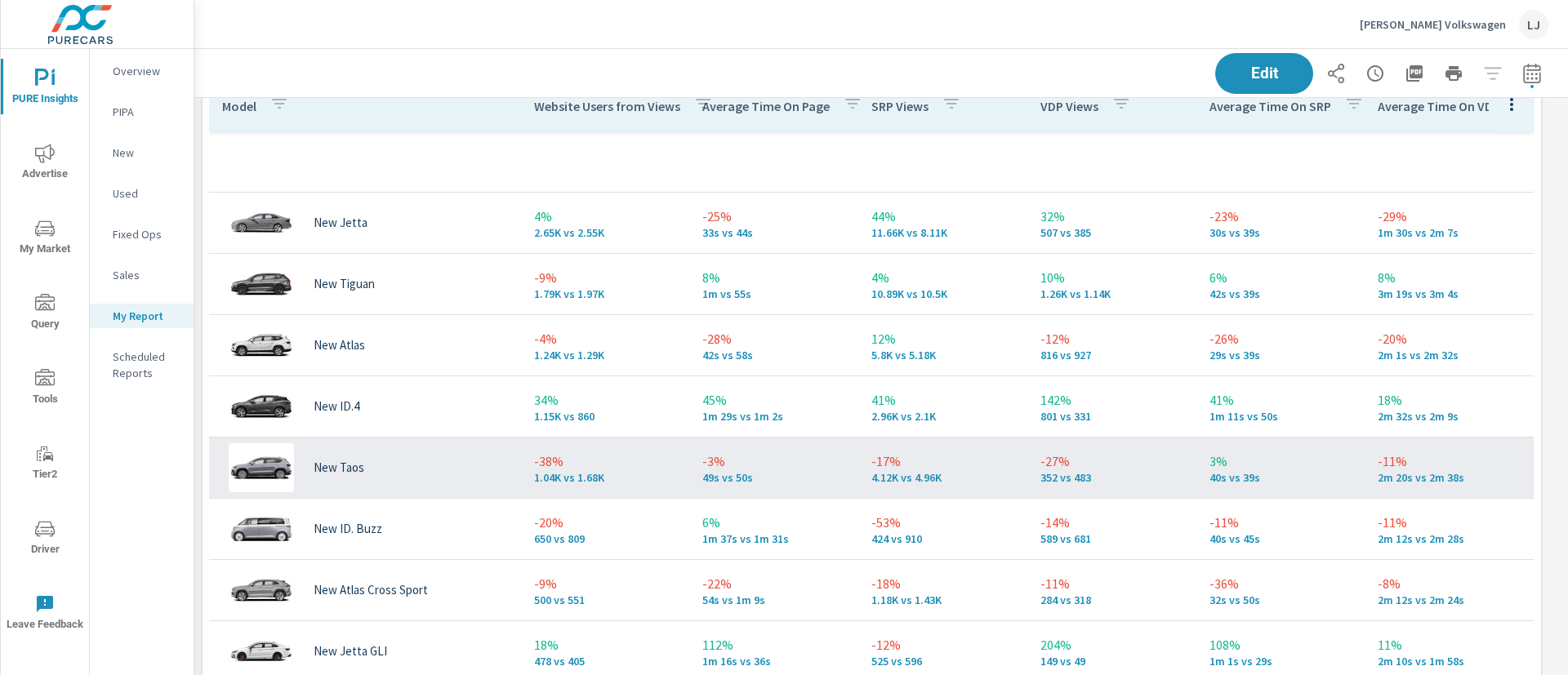
scroll to position [1969, 0]
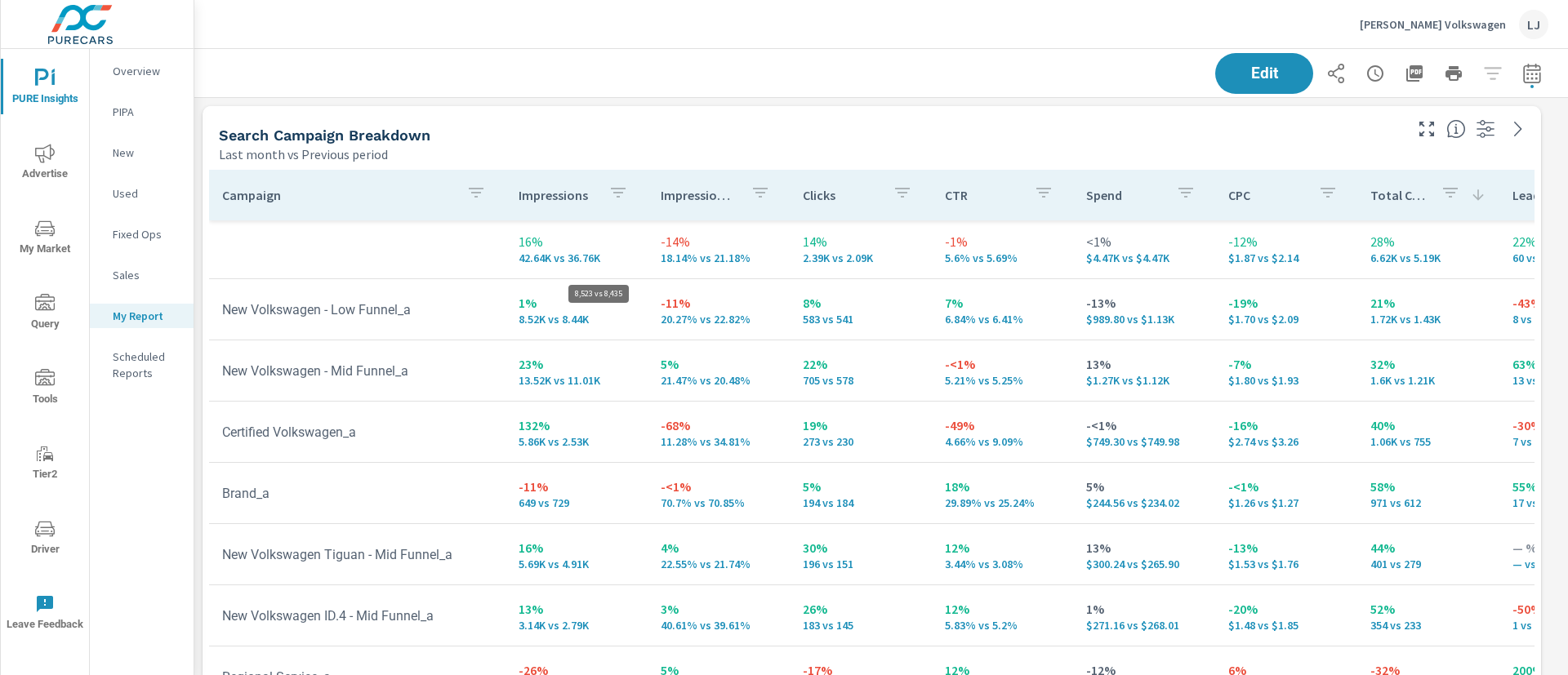
scroll to position [3053, 1393]
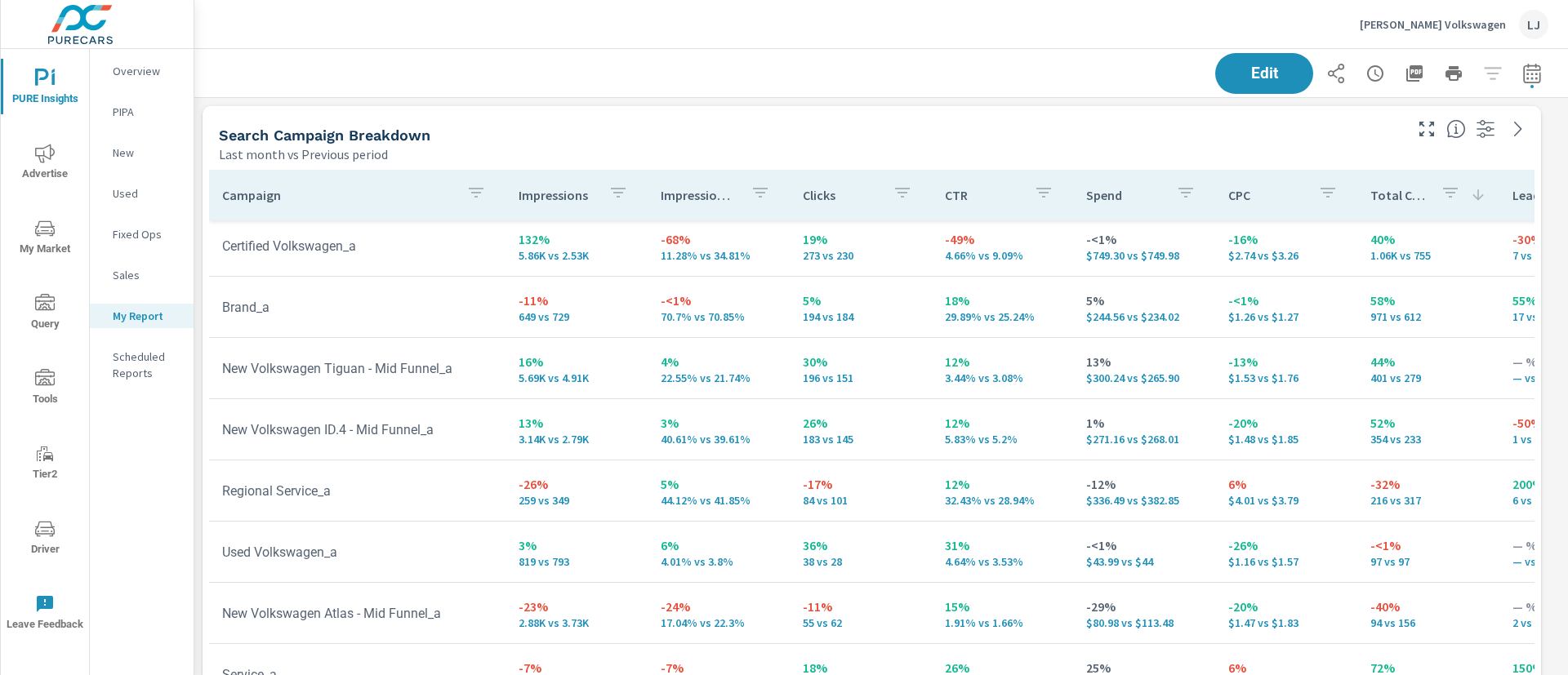
scroll to position [209, 0]
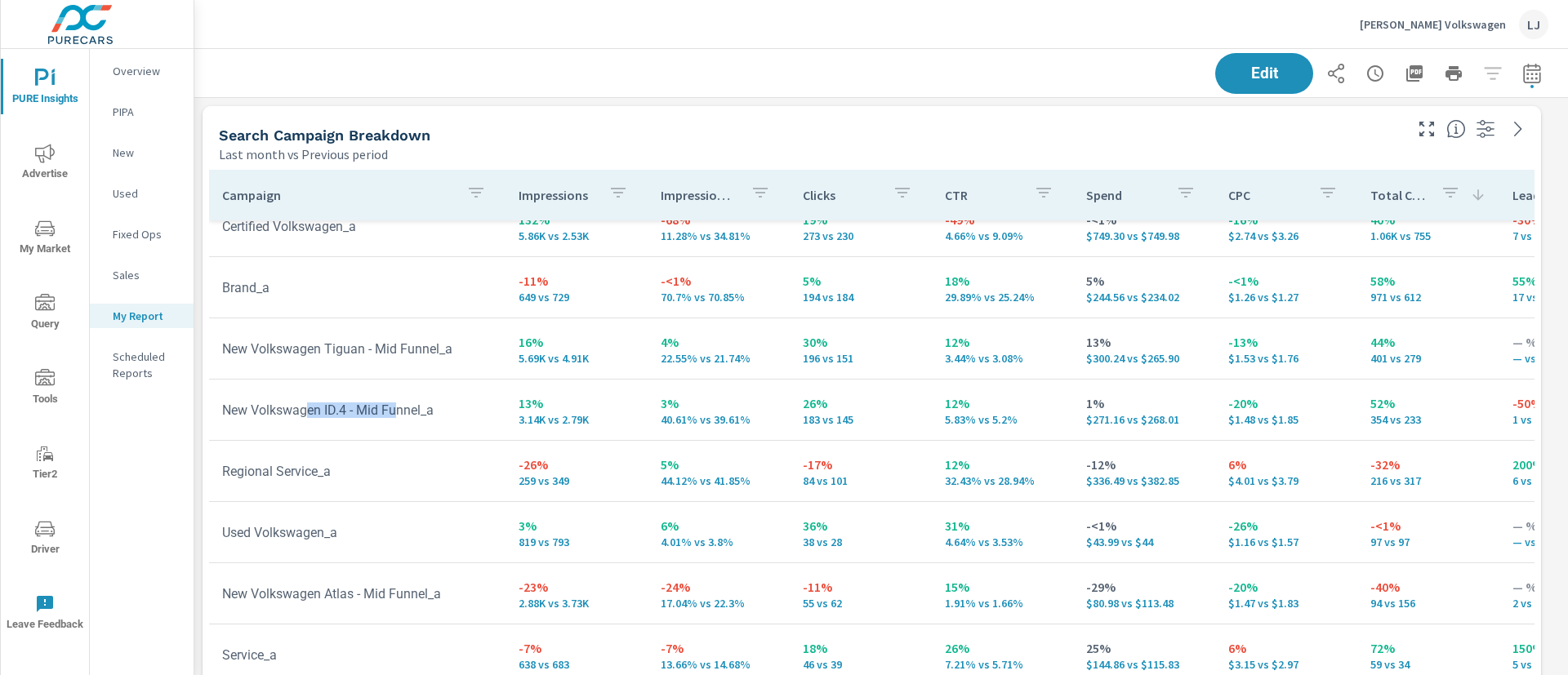
drag, startPoint x: 306, startPoint y: 419, endPoint x: 399, endPoint y: 419, distance: 93.0
click at [399, 419] on td "New Volkswagen ID.4 - Mid Funnel_a" at bounding box center [356, 410] width 296 height 41
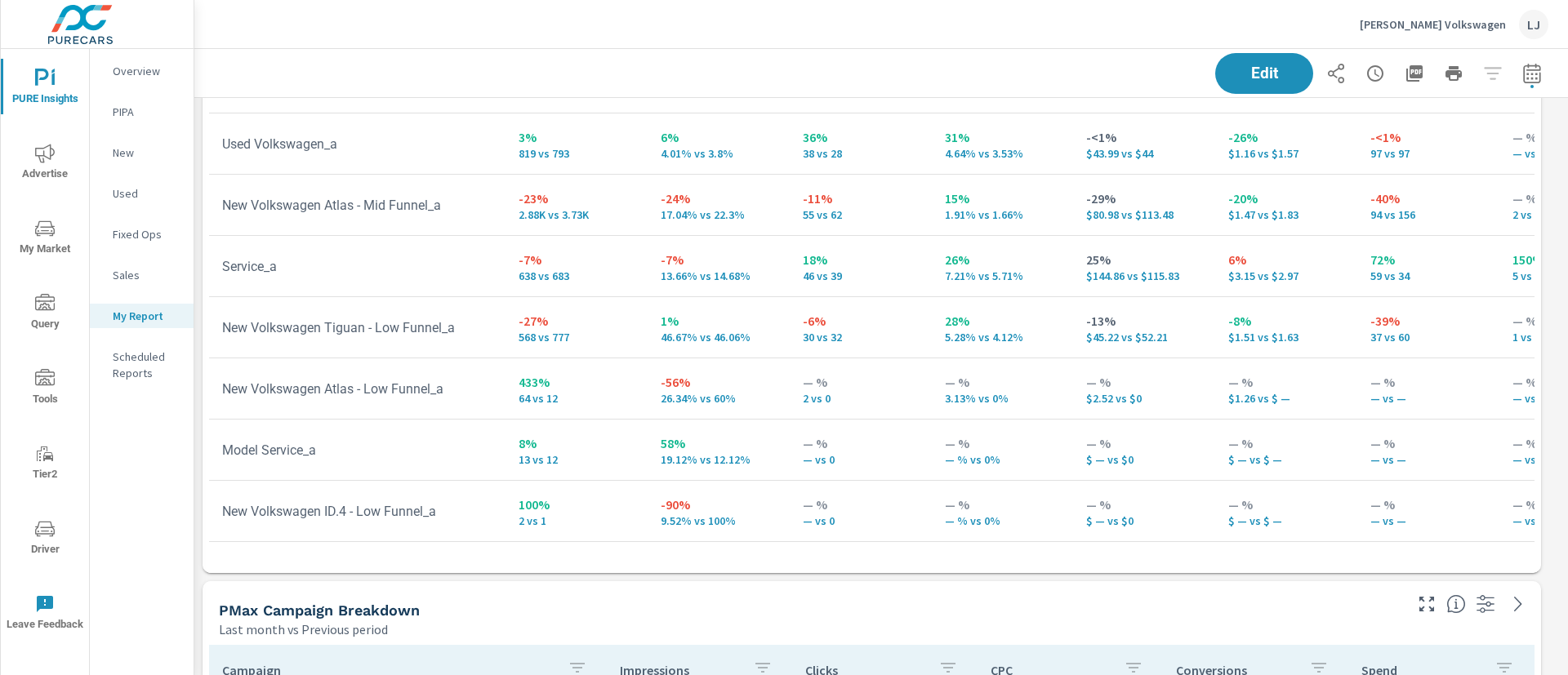
scroll to position [286, 0]
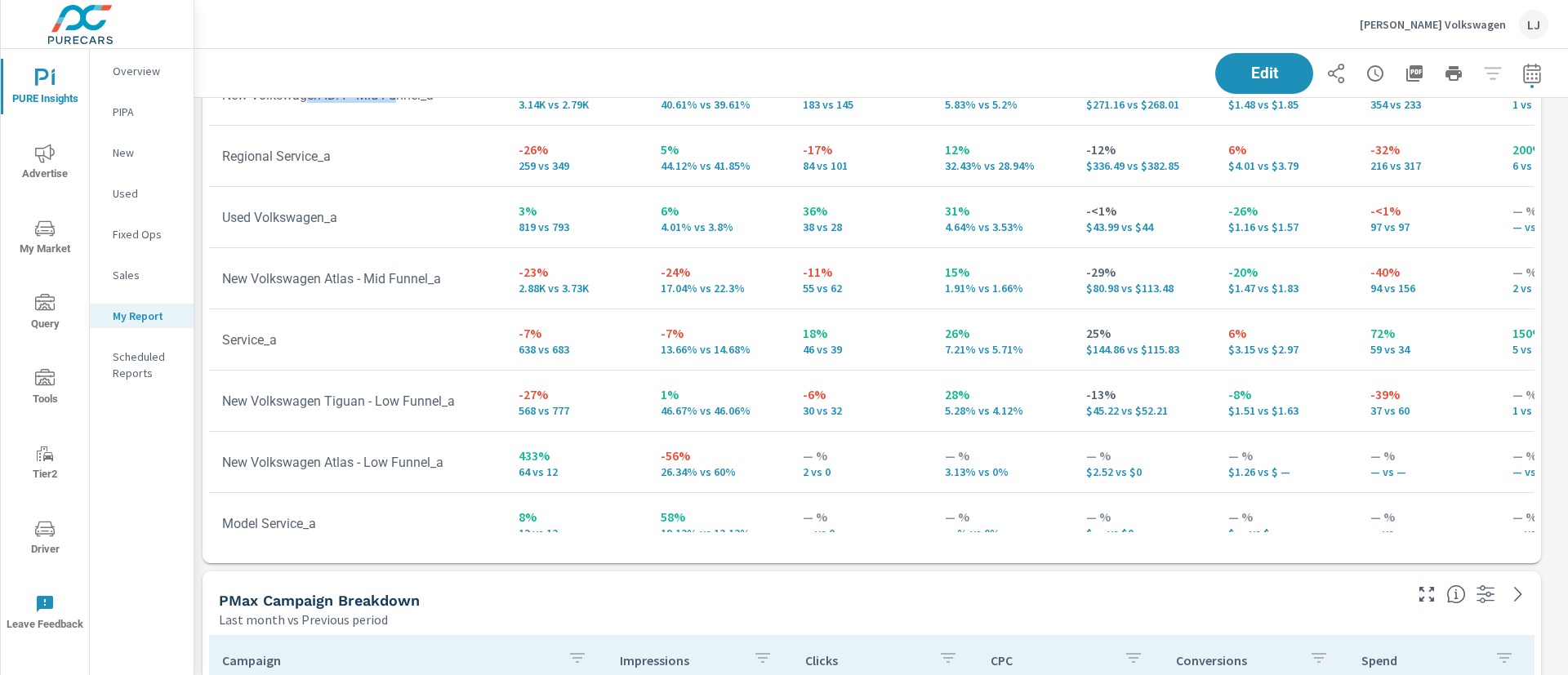
scroll to position [3053, 1393]
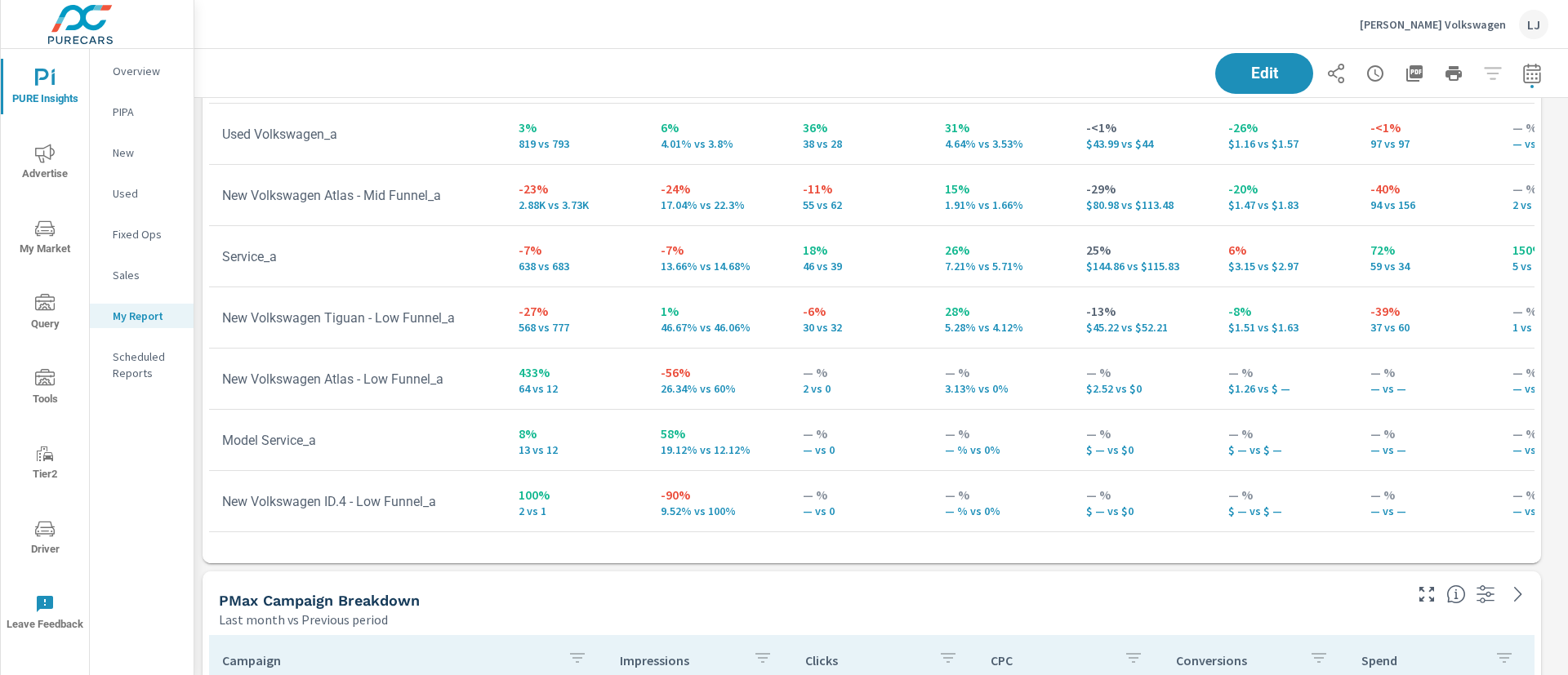
scroll to position [3053, 1393]
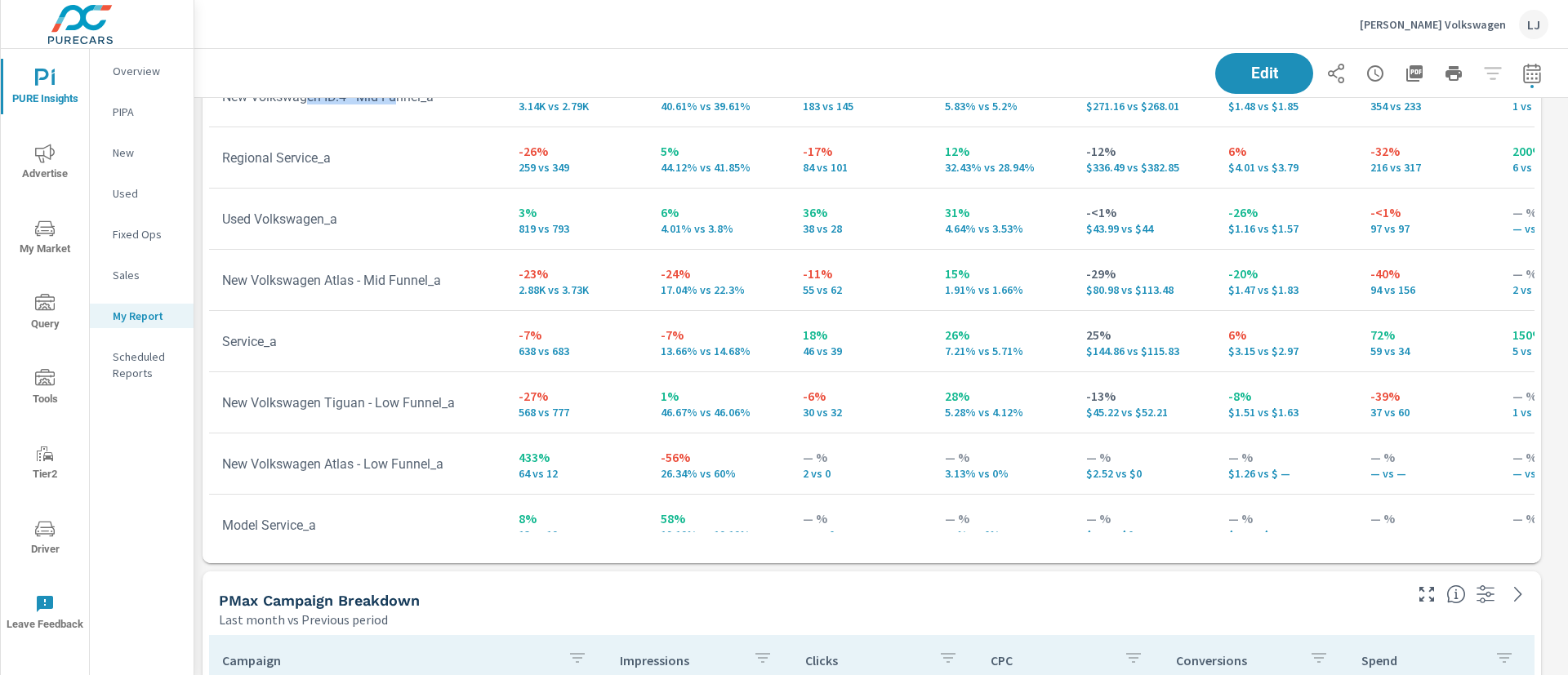
scroll to position [3053, 1393]
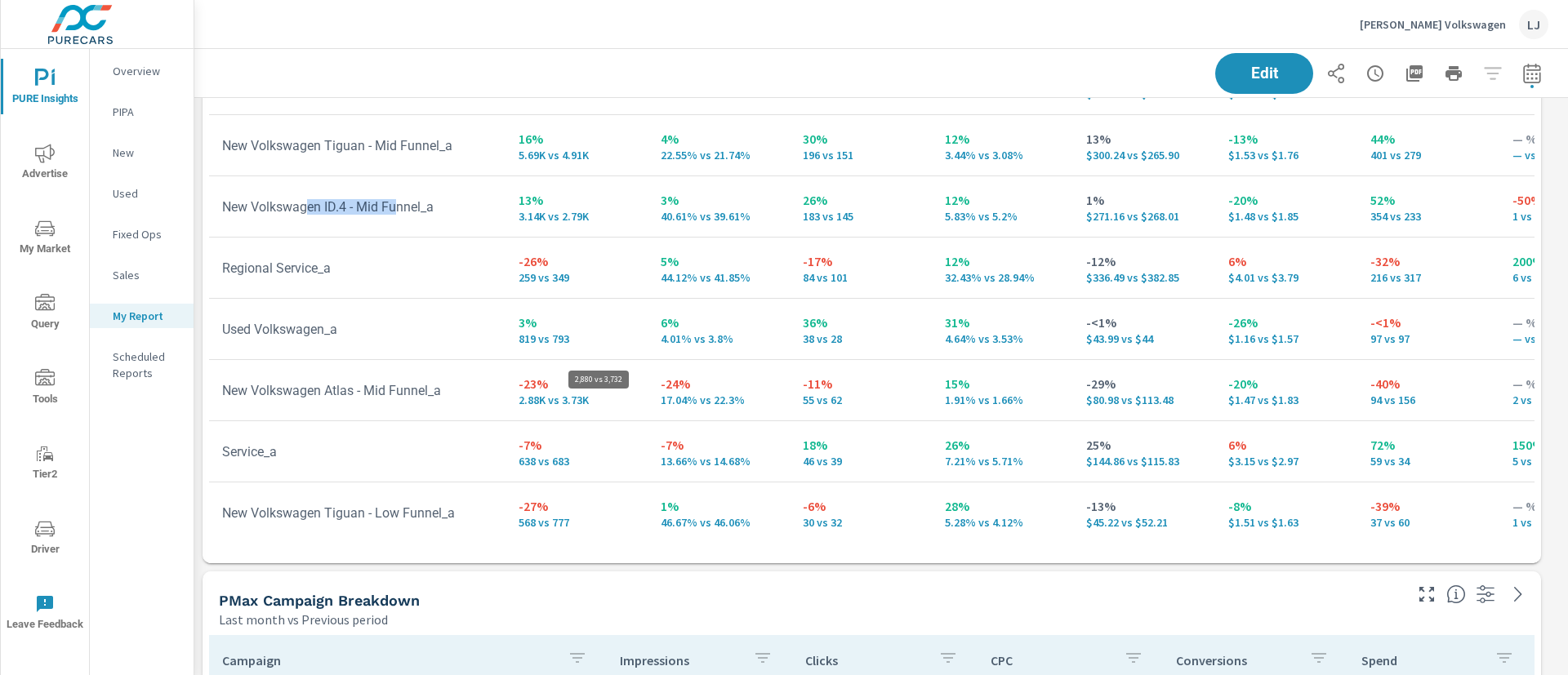
scroll to position [121, 0]
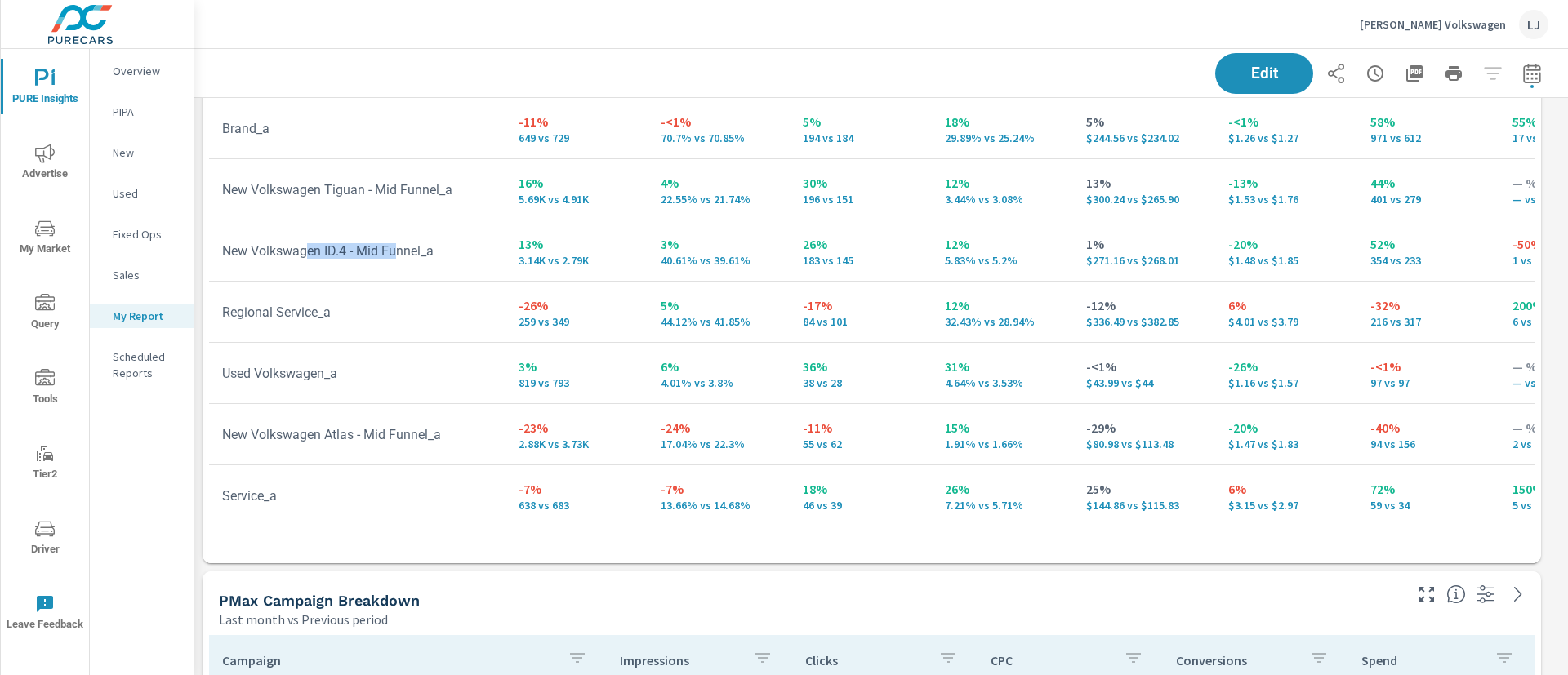
scroll to position [84, 0]
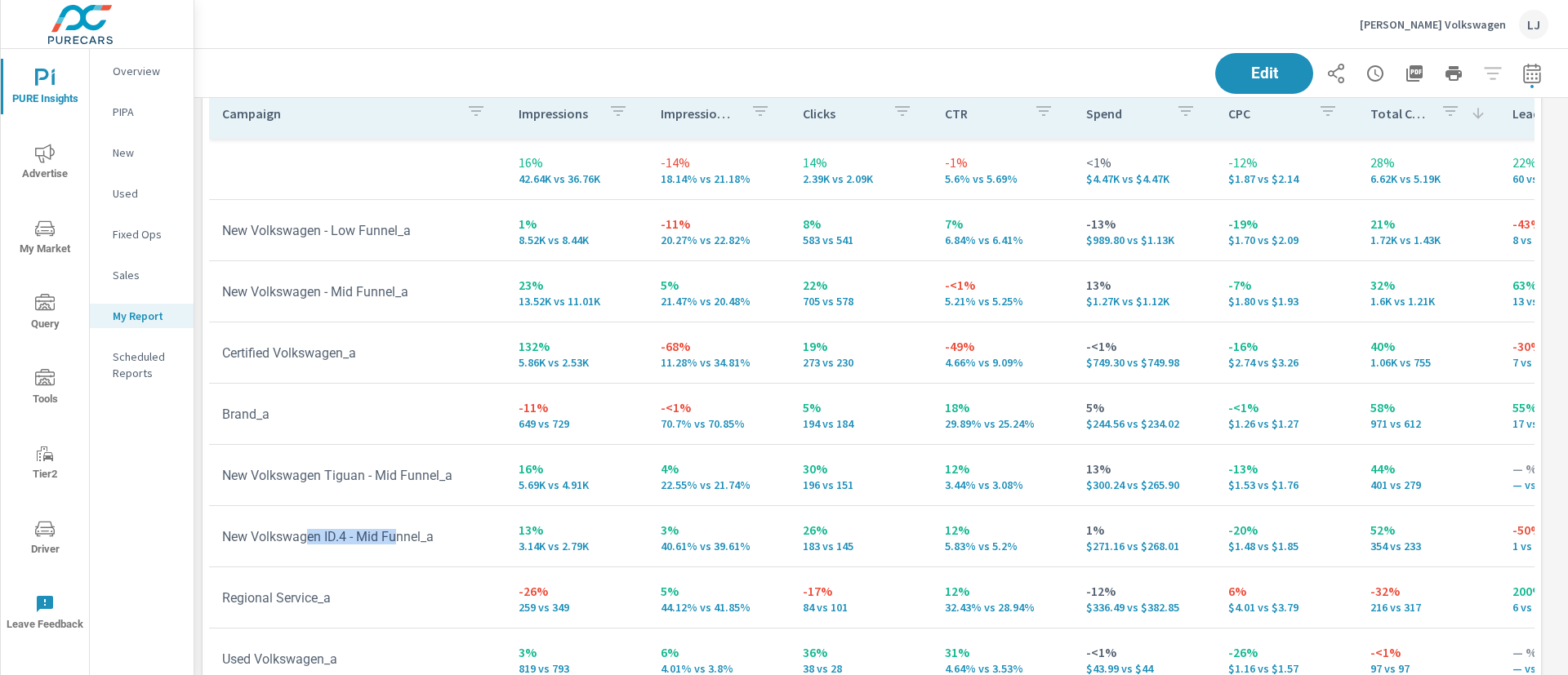
scroll to position [94, 0]
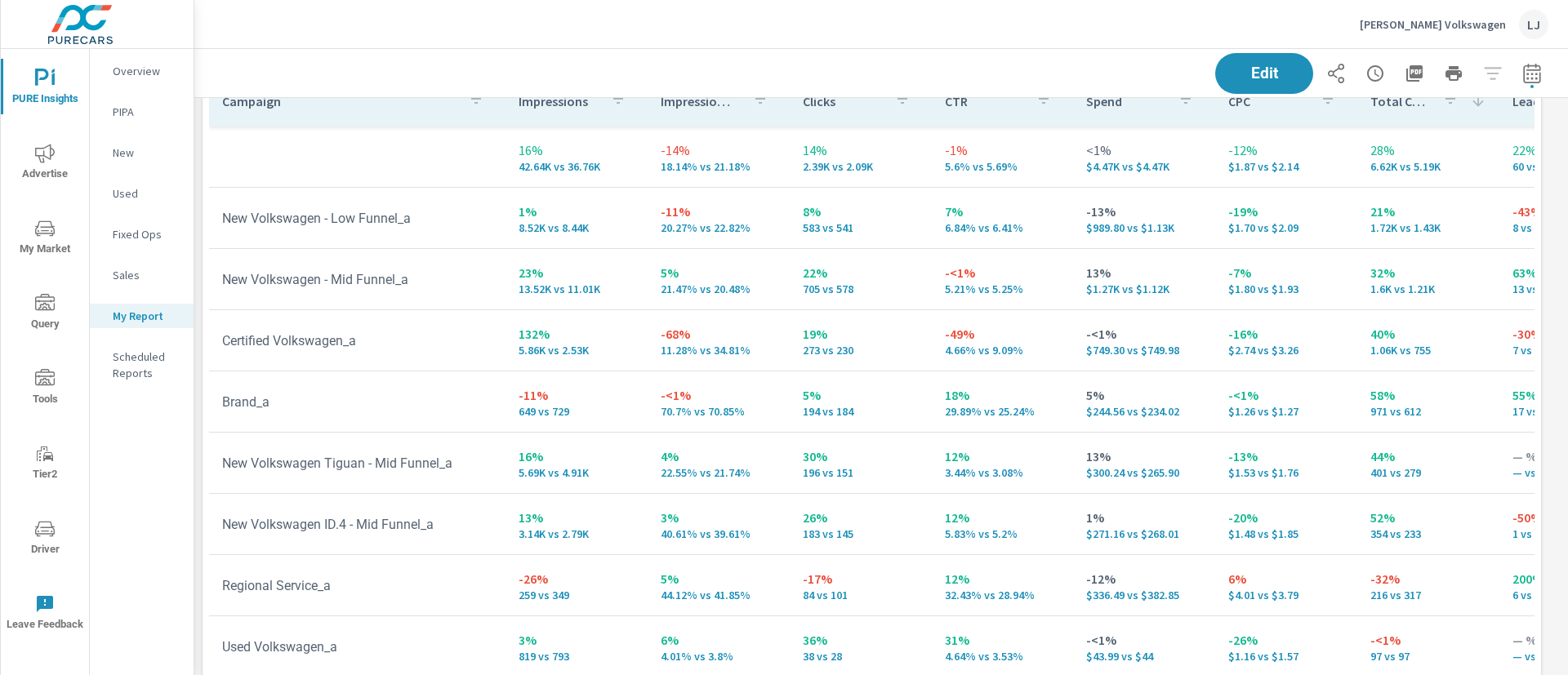
click at [632, 353] on td "132% 5.86K vs 2.53K" at bounding box center [576, 340] width 142 height 59
drag, startPoint x: 218, startPoint y: 339, endPoint x: 418, endPoint y: 344, distance: 200.1
click at [418, 344] on td "Certified Volkswagen_a" at bounding box center [356, 341] width 296 height 41
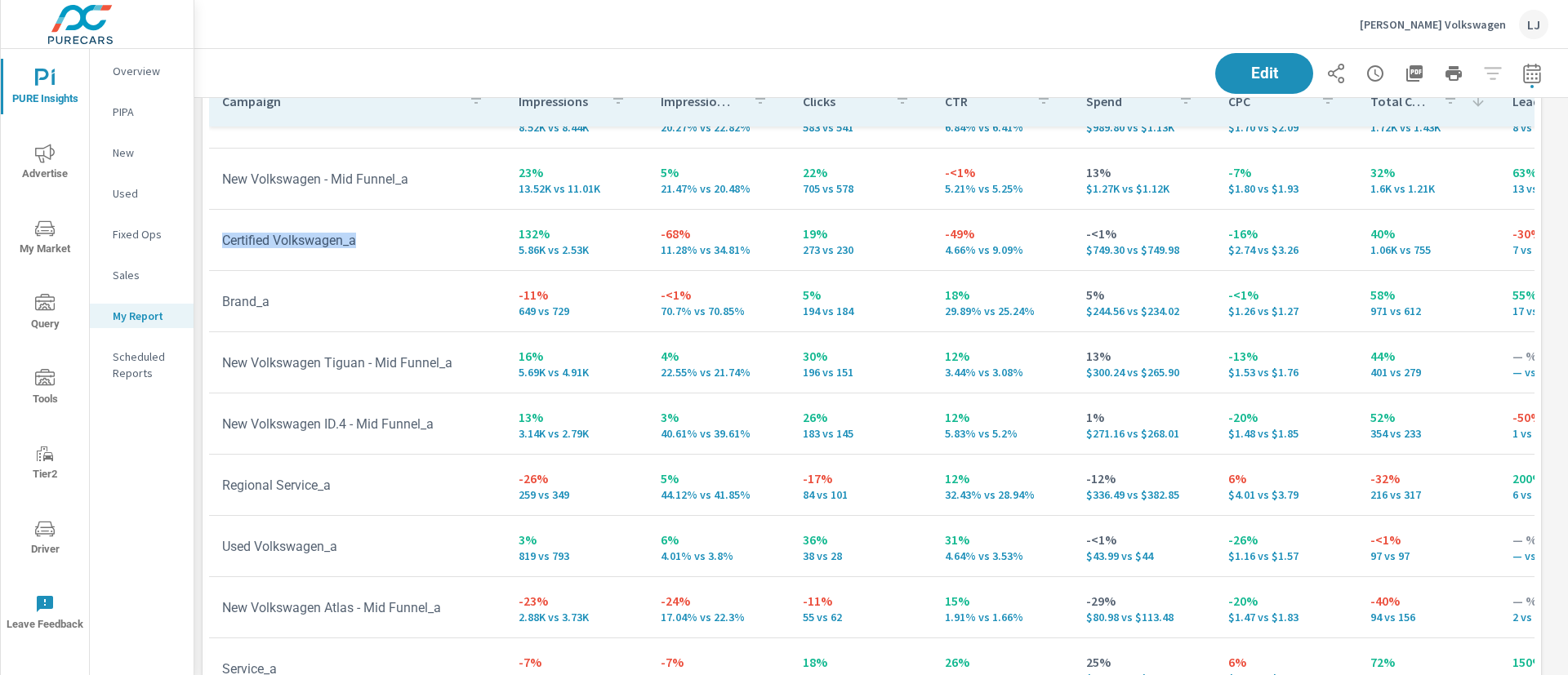
scroll to position [3053, 1393]
click at [1522, 79] on icon "button" at bounding box center [1531, 73] width 20 height 20
select select "Last month"
select select "Previous period"
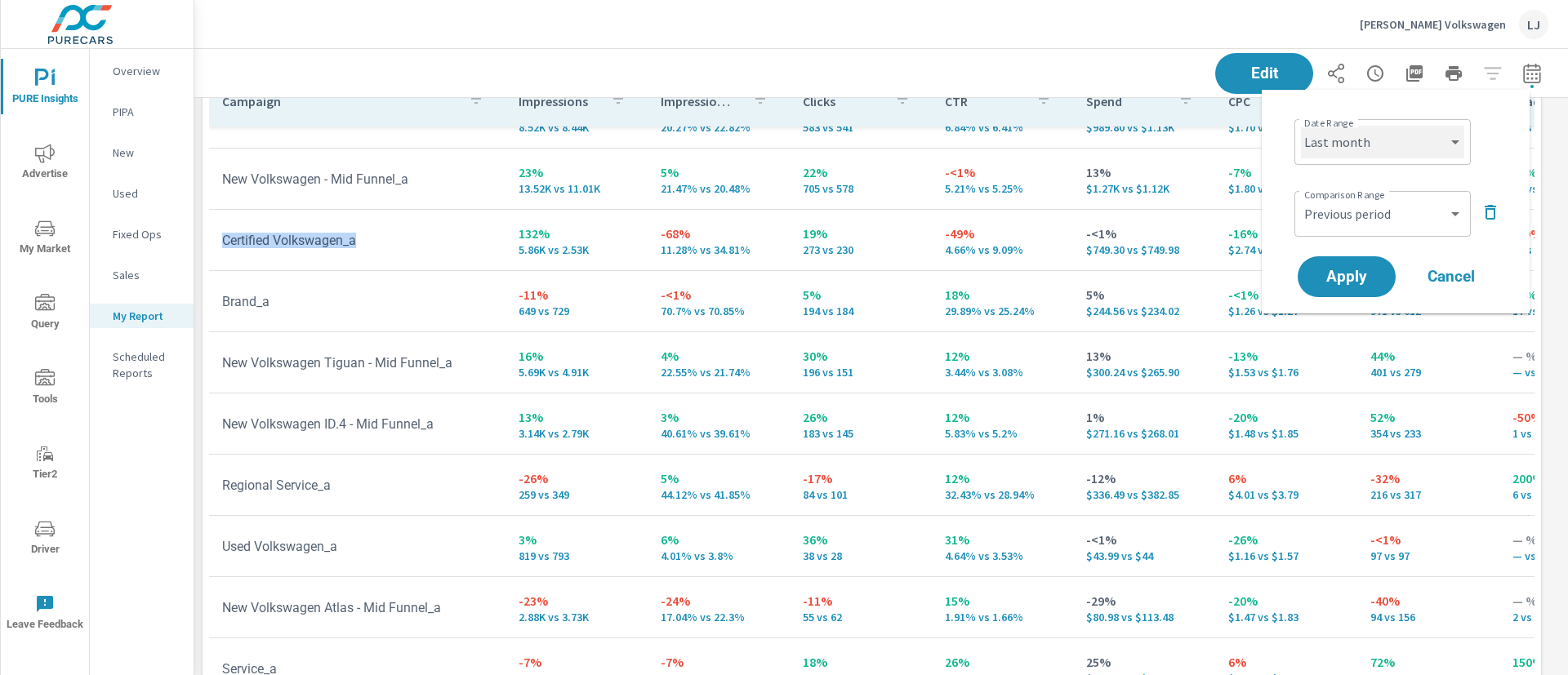
click at [1420, 149] on select "Custom [DATE] Last week Last 7 days Last 14 days Last 30 days Last 45 days Last…" at bounding box center [1383, 142] width 164 height 33
click at [1301, 126] on select "Custom [DATE] Last week Last 7 days Last 14 days Last 30 days Last 45 days Last…" at bounding box center [1383, 142] width 164 height 33
select select "custom"
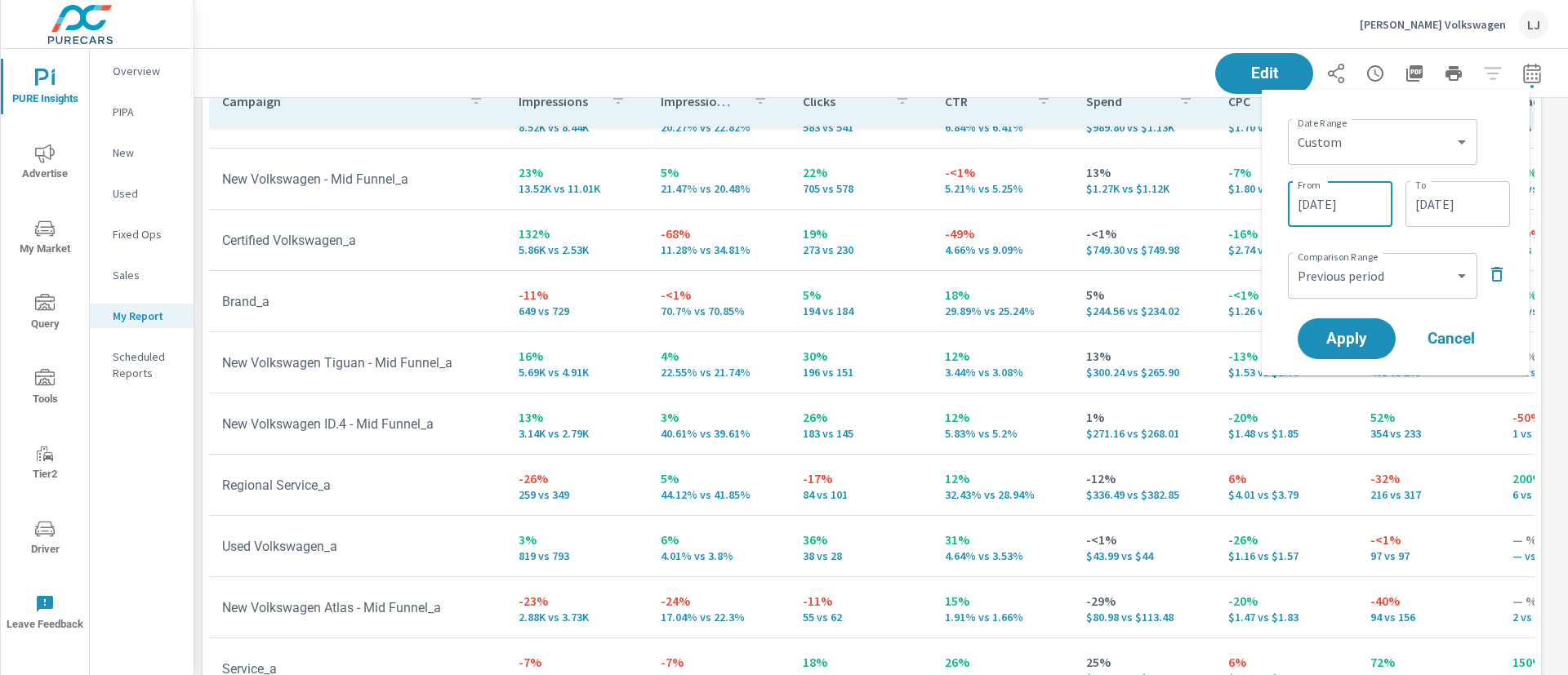
click at [1316, 201] on input "[DATE]" at bounding box center [1340, 204] width 91 height 33
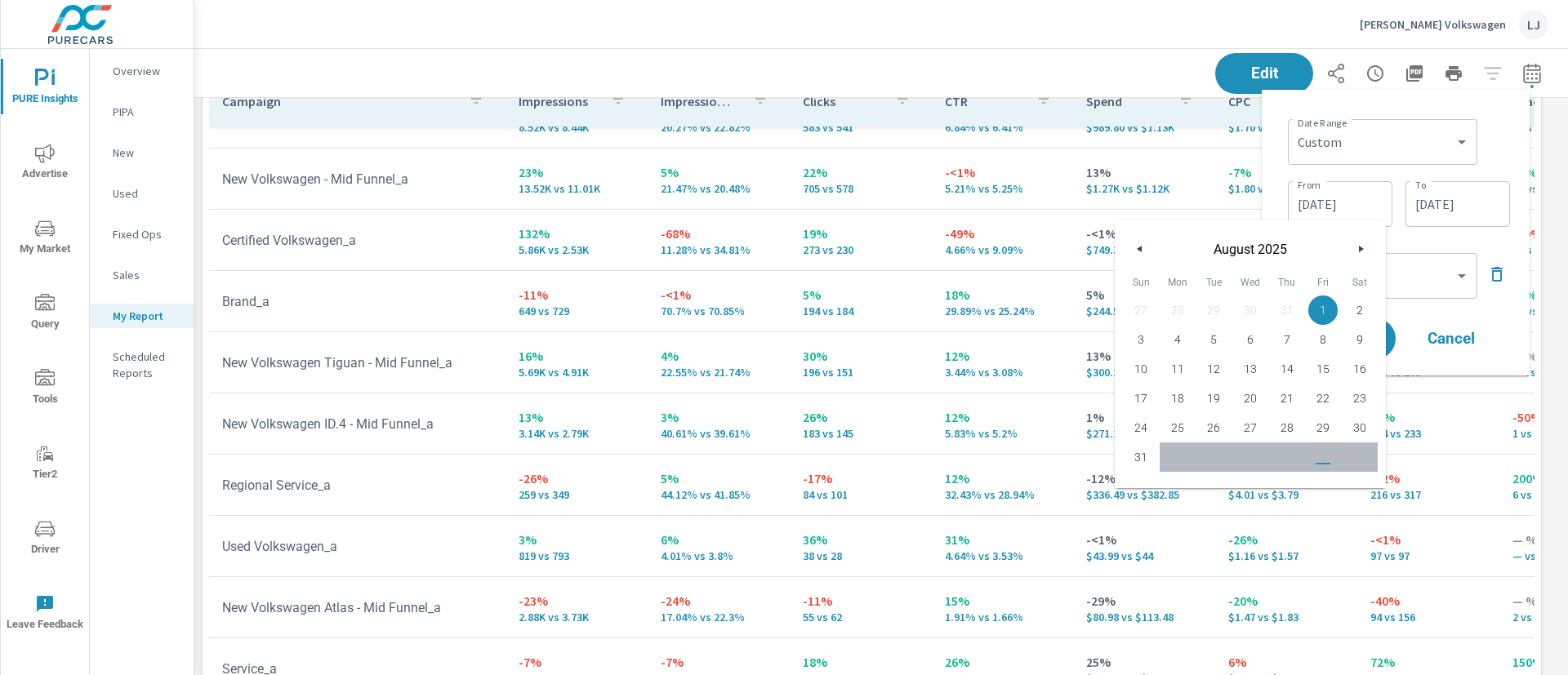
click at [1137, 248] on icon "button" at bounding box center [1137, 249] width 8 height 7
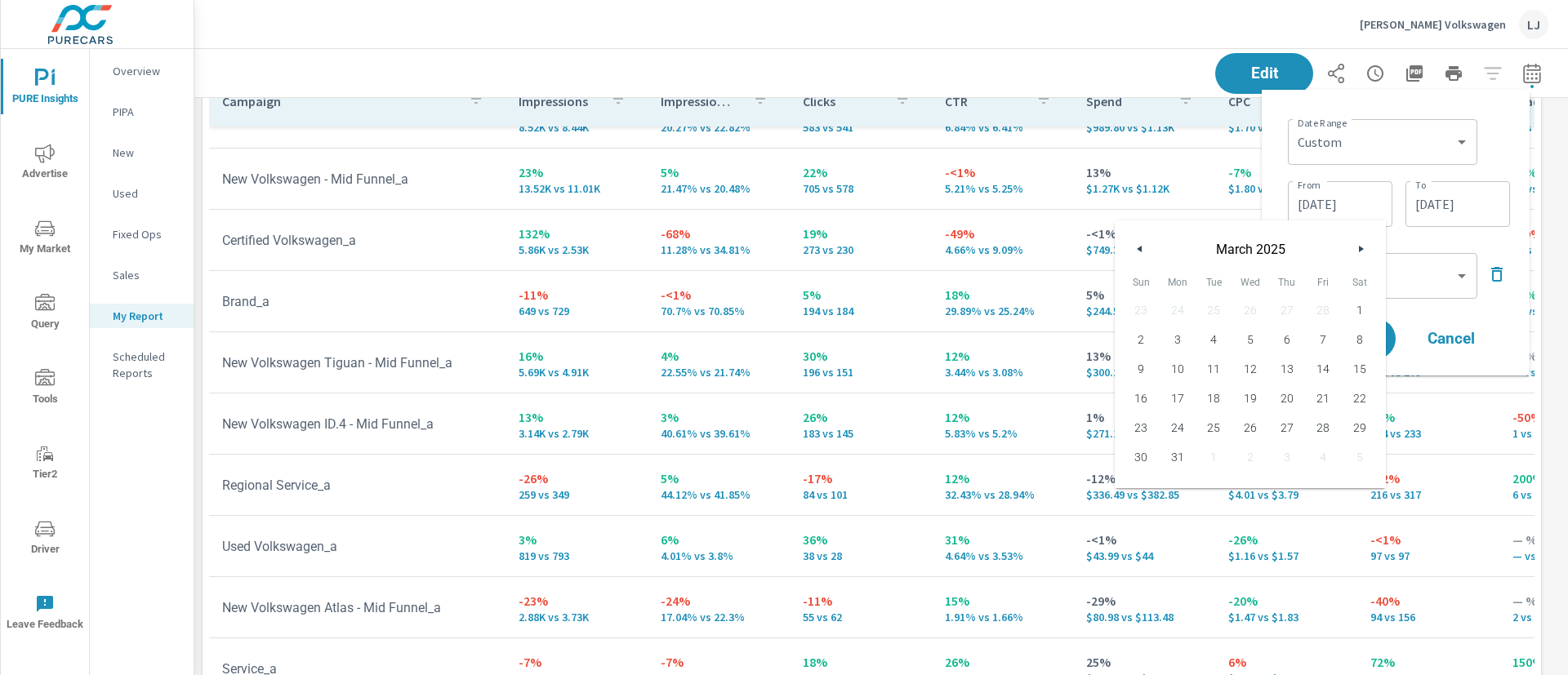
click at [1137, 248] on icon "button" at bounding box center [1137, 249] width 8 height 7
click at [1137, 248] on icon "button" at bounding box center [1137, 249] width 8 height 7
click at [1241, 314] on span "1" at bounding box center [1250, 310] width 37 height 22
click at [1323, 424] on span "31" at bounding box center [1323, 428] width 37 height 22
click at [1250, 307] on span "1" at bounding box center [1250, 310] width 37 height 22
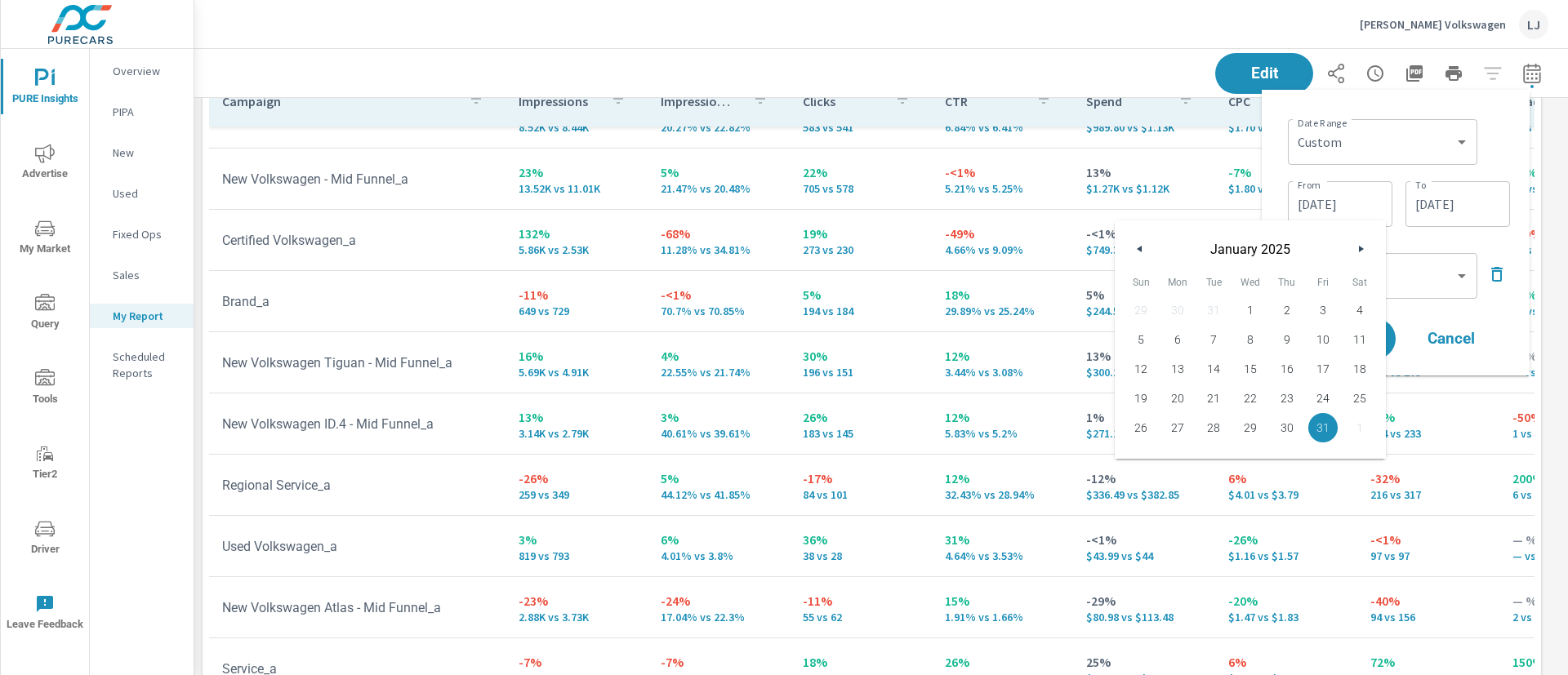
type input "[DATE]"
click at [1460, 210] on input "[DATE]" at bounding box center [1457, 204] width 91 height 33
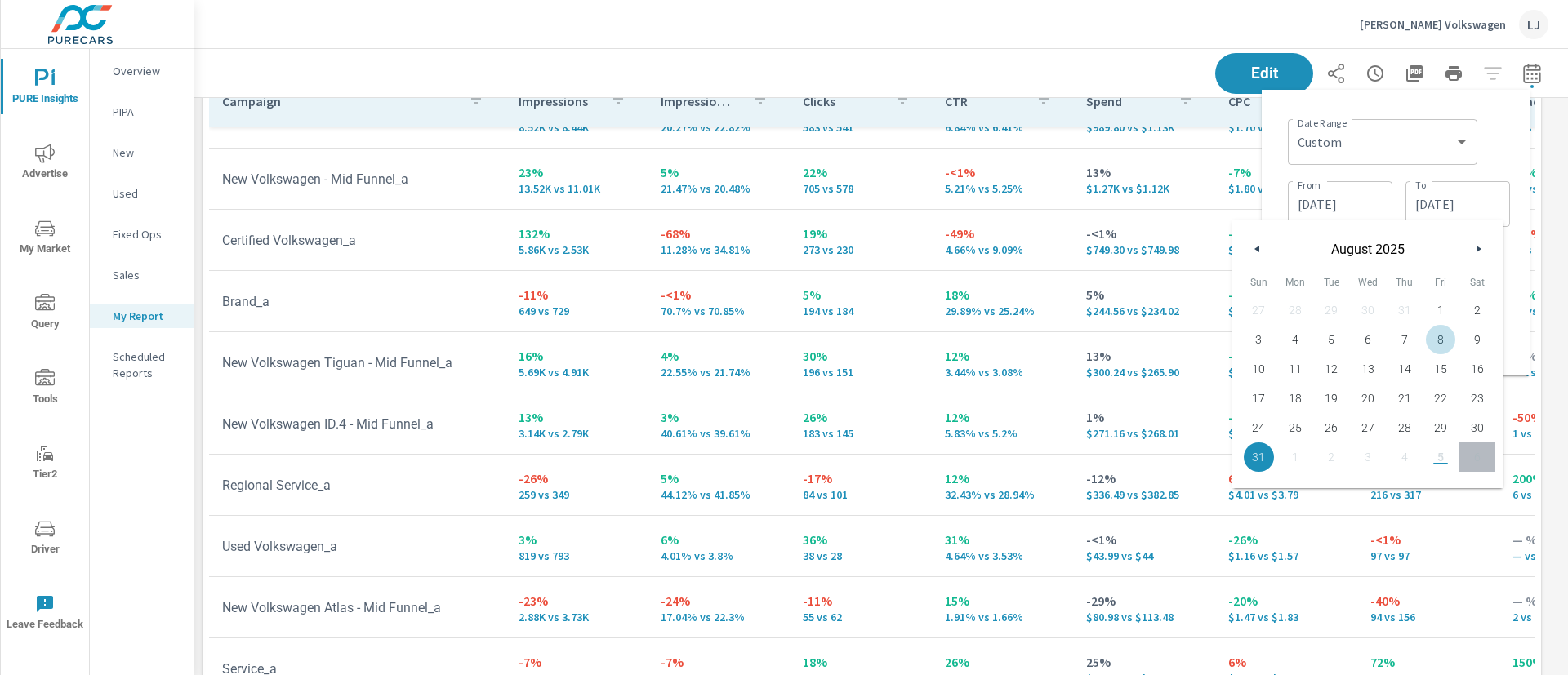
click at [1261, 253] on button "button" at bounding box center [1258, 249] width 20 height 20
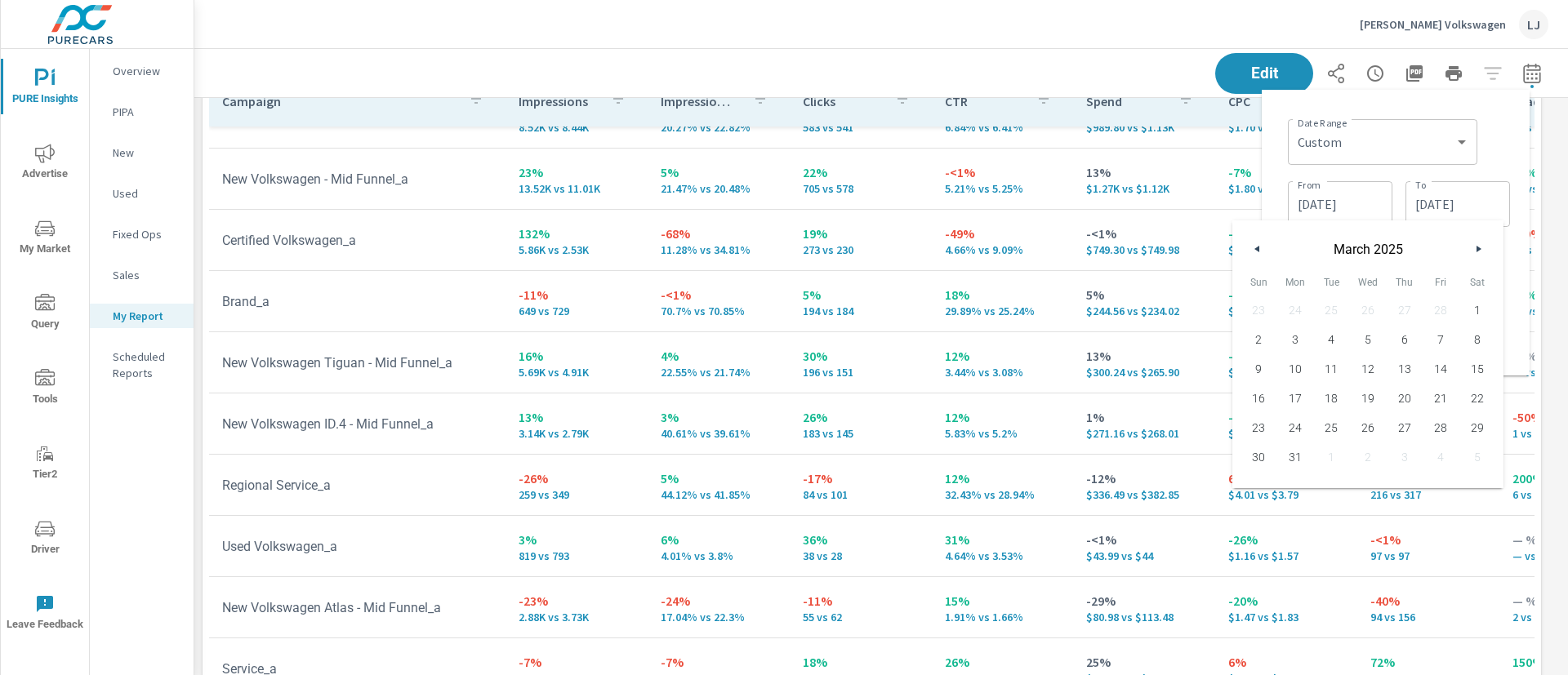
click at [1260, 247] on icon "button" at bounding box center [1255, 249] width 8 height 7
click at [1443, 420] on span "31" at bounding box center [1440, 428] width 37 height 22
type input "[DATE]"
click at [1484, 157] on div "Date Range Custom [DATE] Last week Last 7 days Last 14 days Last 30 days Last 4…" at bounding box center [1399, 140] width 222 height 55
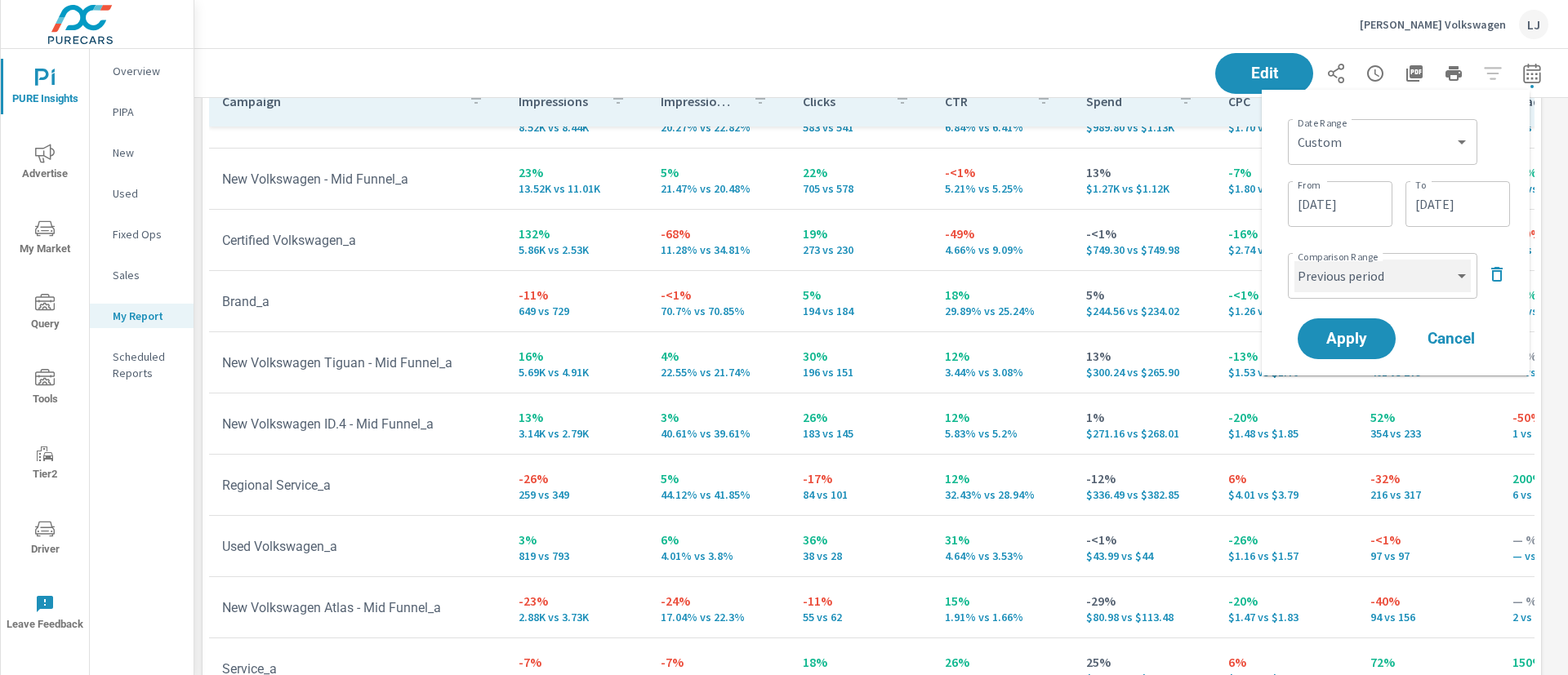
click at [1395, 273] on select "Custom Previous period Previous month Previous year" at bounding box center [1383, 275] width 177 height 33
click at [1294, 259] on select "Custom Previous period Previous month Previous year" at bounding box center [1383, 275] width 177 height 33
select select "custom"
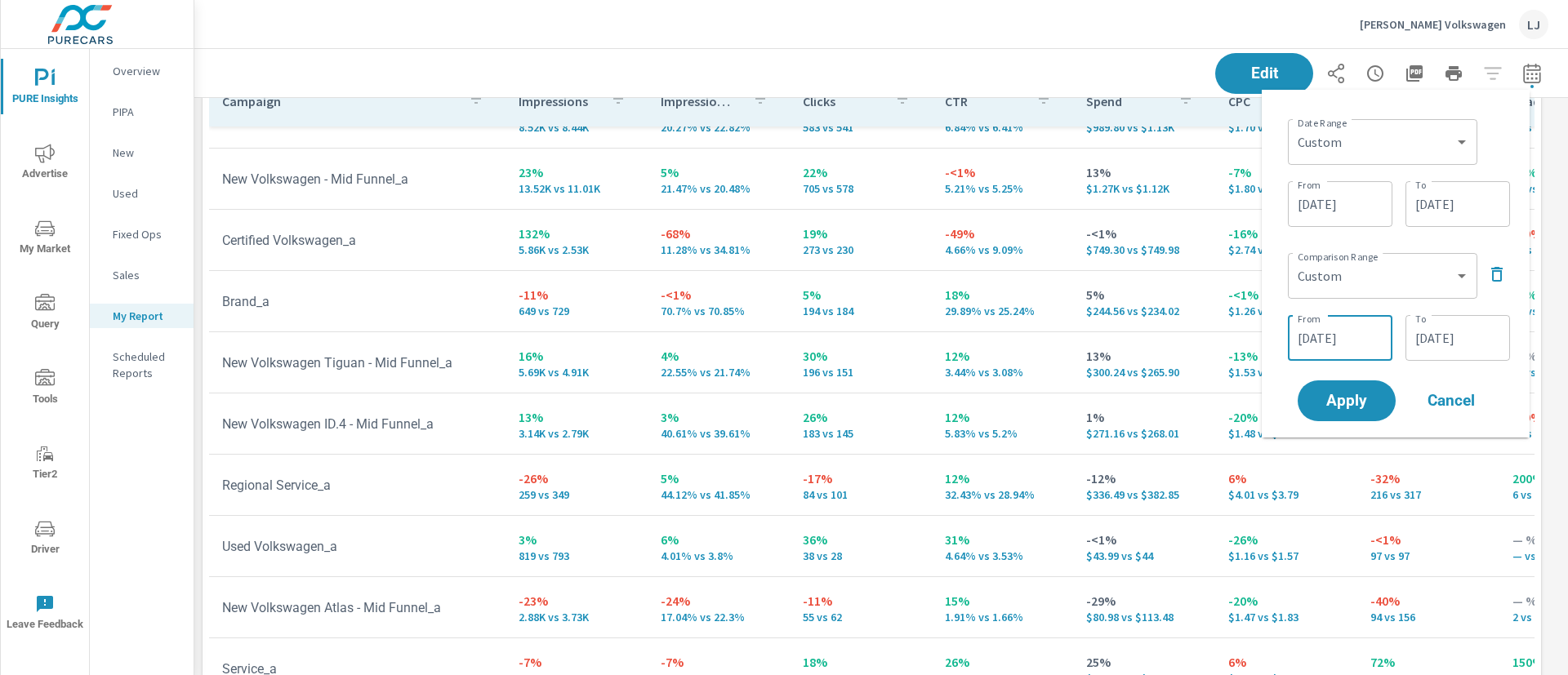
click at [1325, 339] on input "[DATE]" at bounding box center [1340, 338] width 91 height 33
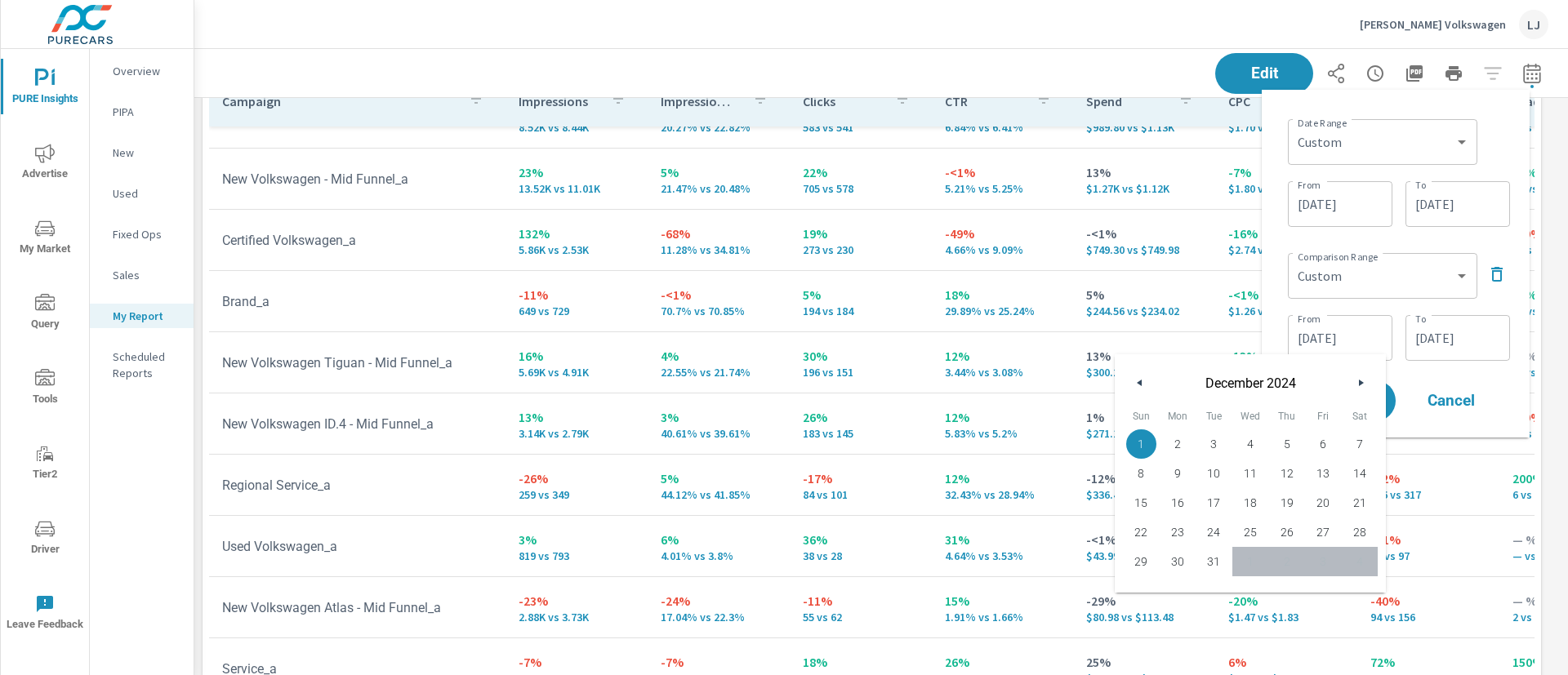
click at [1352, 384] on button "button" at bounding box center [1360, 383] width 20 height 20
click at [1359, 380] on icon "button" at bounding box center [1363, 383] width 8 height 7
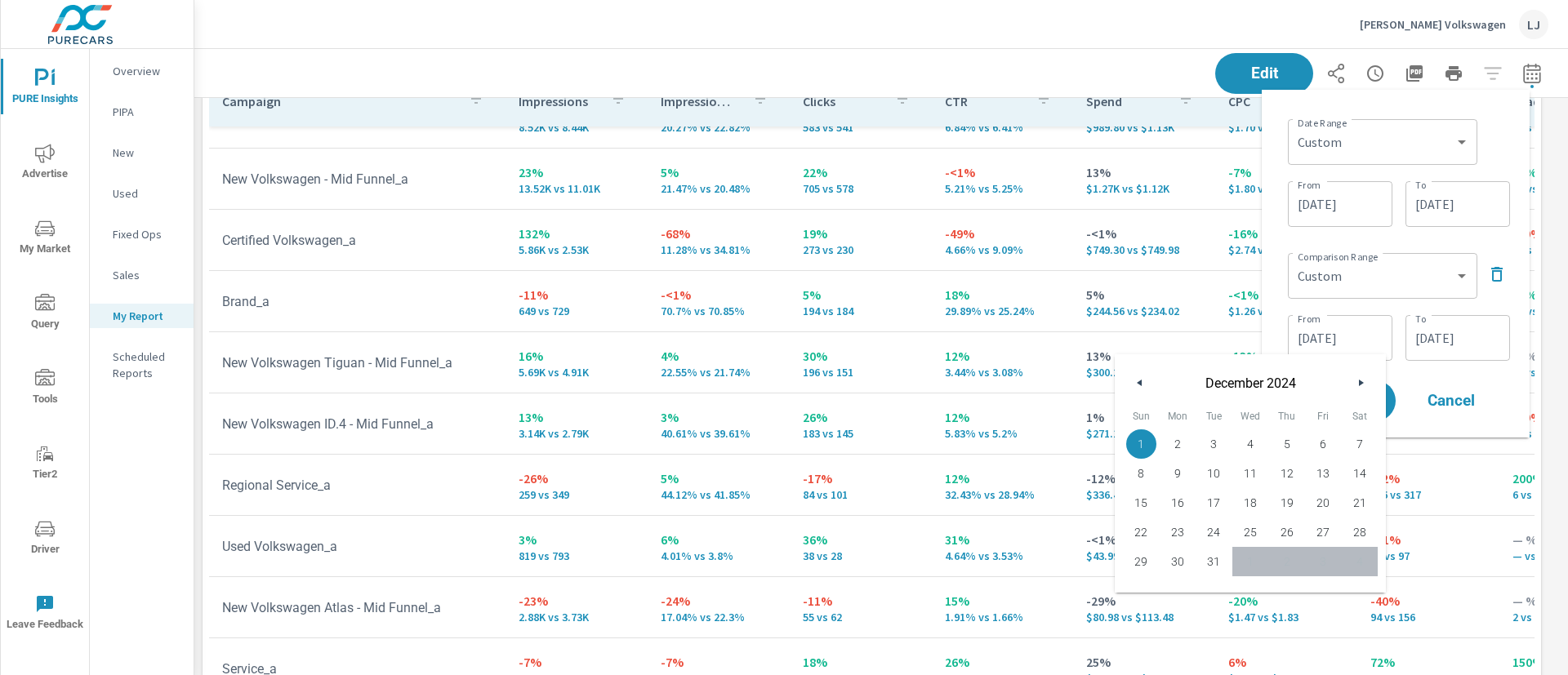
click at [1359, 380] on icon "button" at bounding box center [1363, 383] width 8 height 7
click at [1366, 384] on icon "button" at bounding box center [1363, 383] width 8 height 7
click at [1137, 383] on icon "button" at bounding box center [1137, 383] width 8 height 7
click at [1337, 201] on input "[DATE]" at bounding box center [1340, 204] width 91 height 33
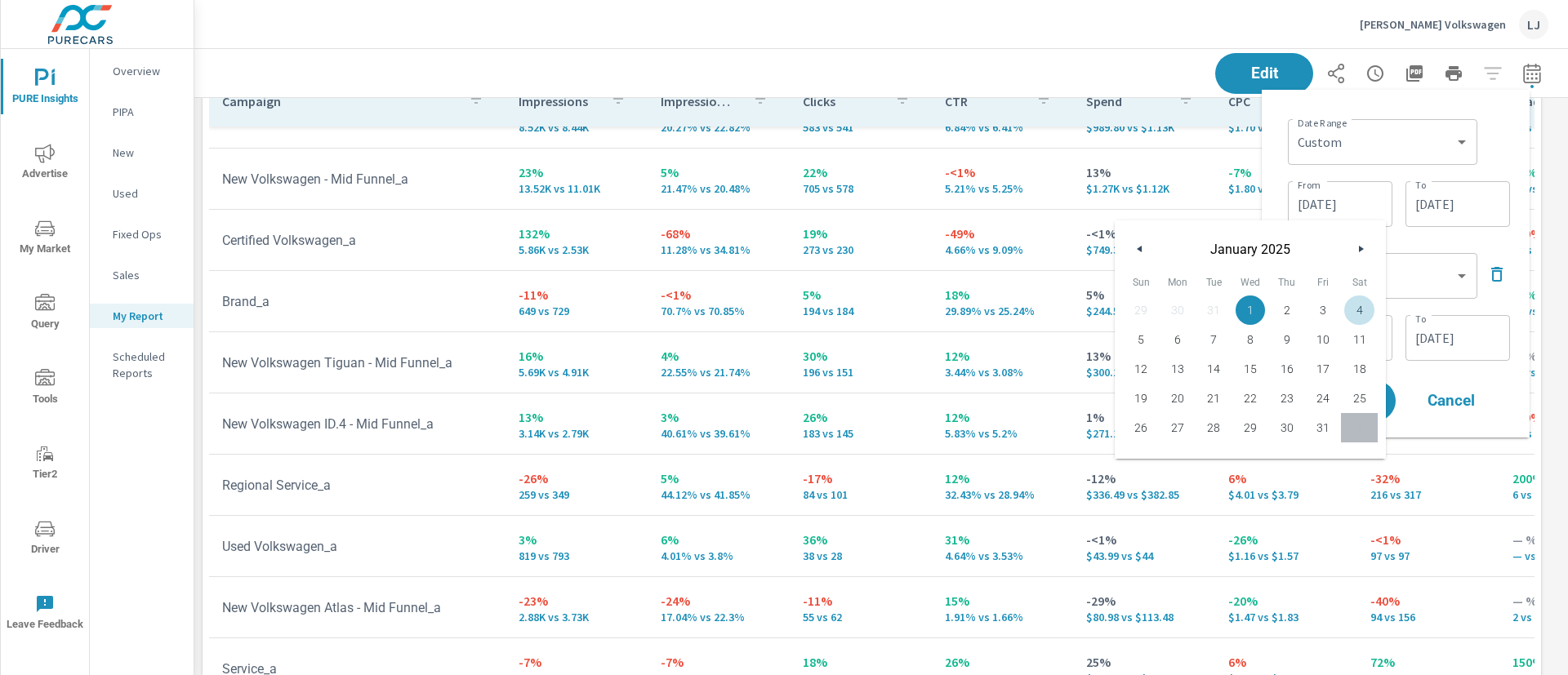
click at [1359, 248] on icon "button" at bounding box center [1363, 249] width 8 height 7
click at [1360, 250] on icon "button" at bounding box center [1363, 249] width 8 height 7
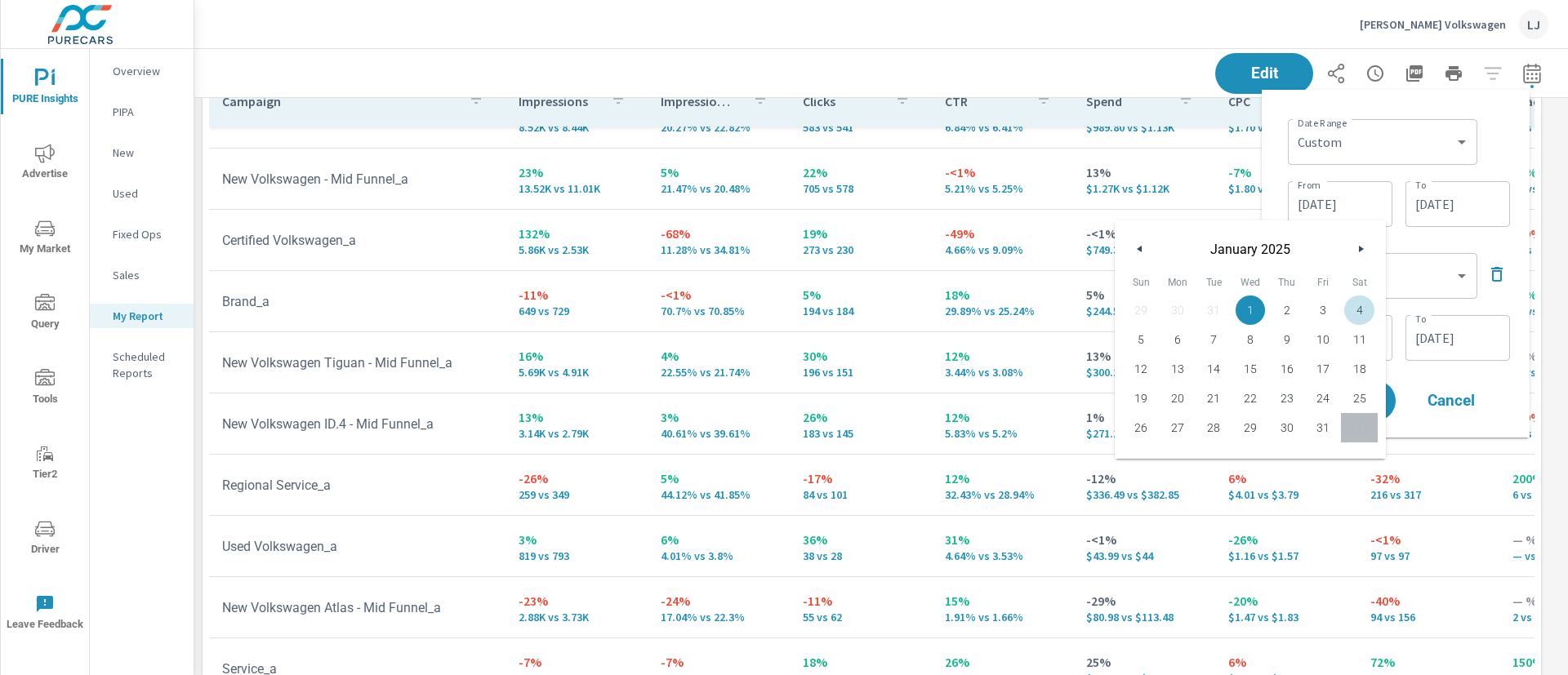
click at [1360, 250] on icon "button" at bounding box center [1363, 249] width 8 height 7
click at [1364, 190] on input "[DATE]" at bounding box center [1340, 204] width 91 height 33
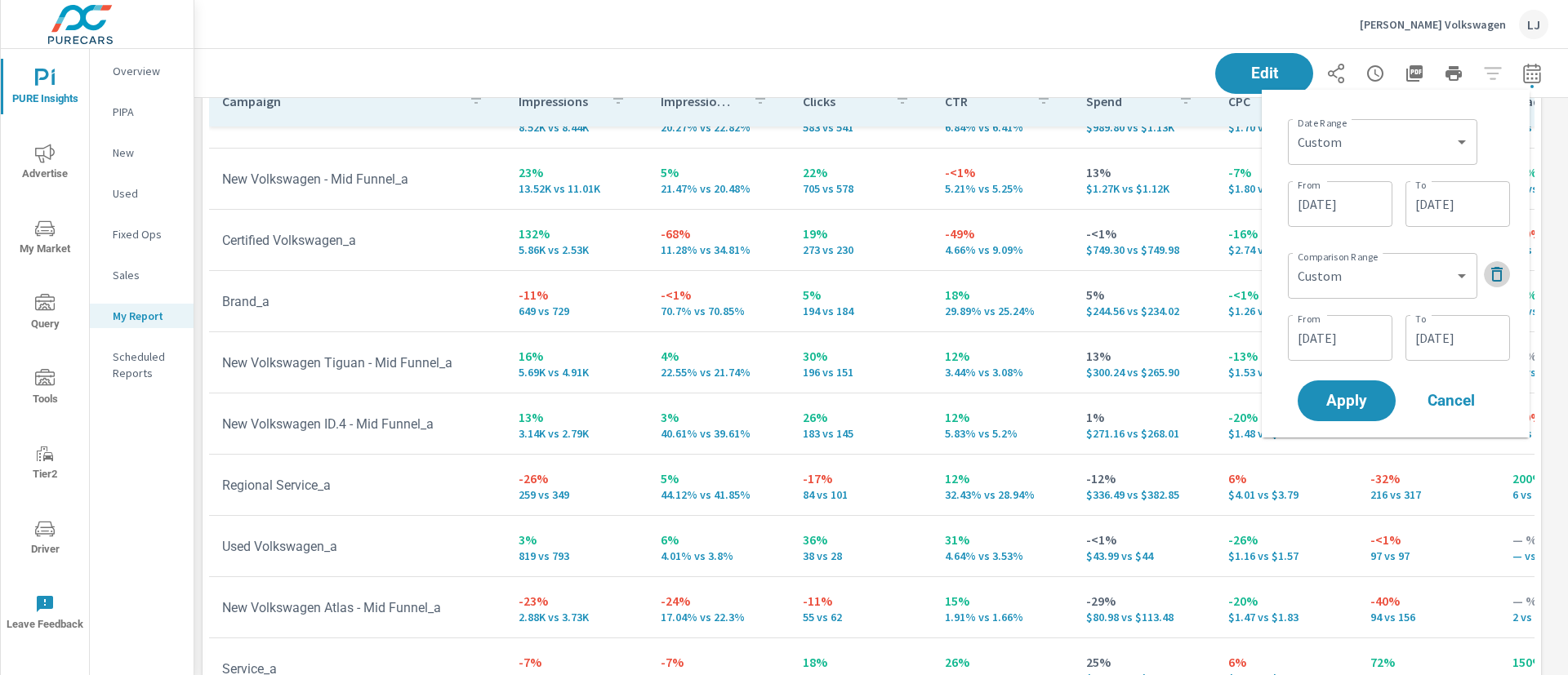
click at [1497, 272] on icon "button" at bounding box center [1497, 274] width 20 height 20
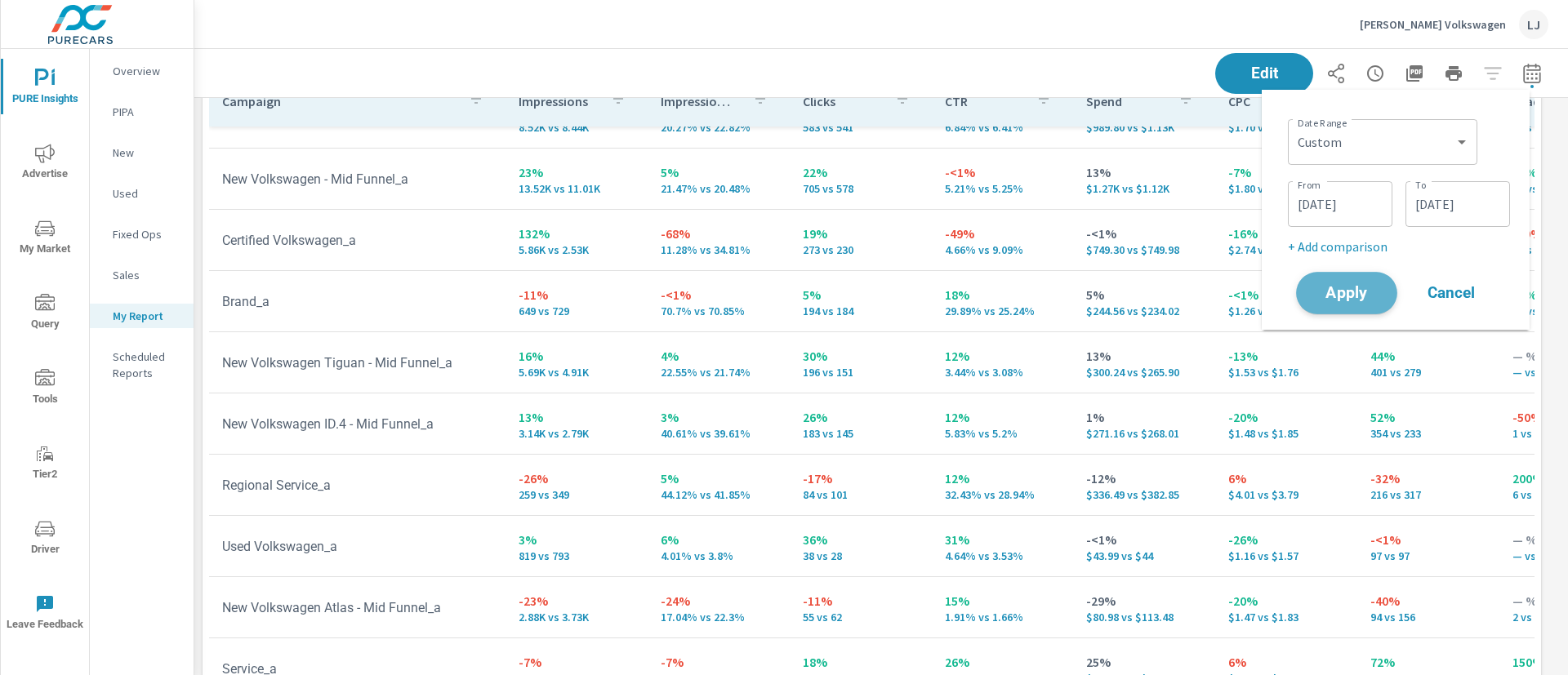
click at [1343, 294] on span "Apply" at bounding box center [1346, 293] width 67 height 16
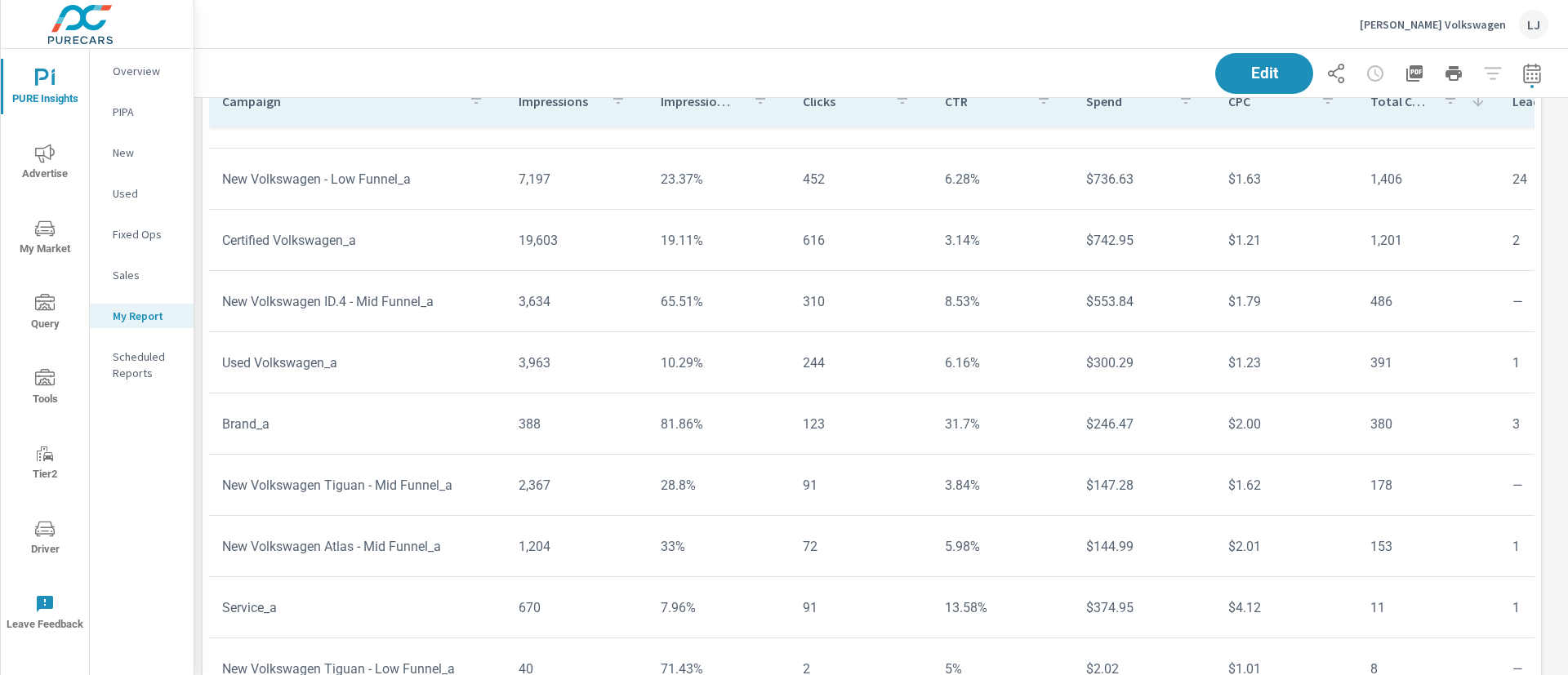
click at [1522, 71] on icon "button" at bounding box center [1531, 73] width 20 height 20
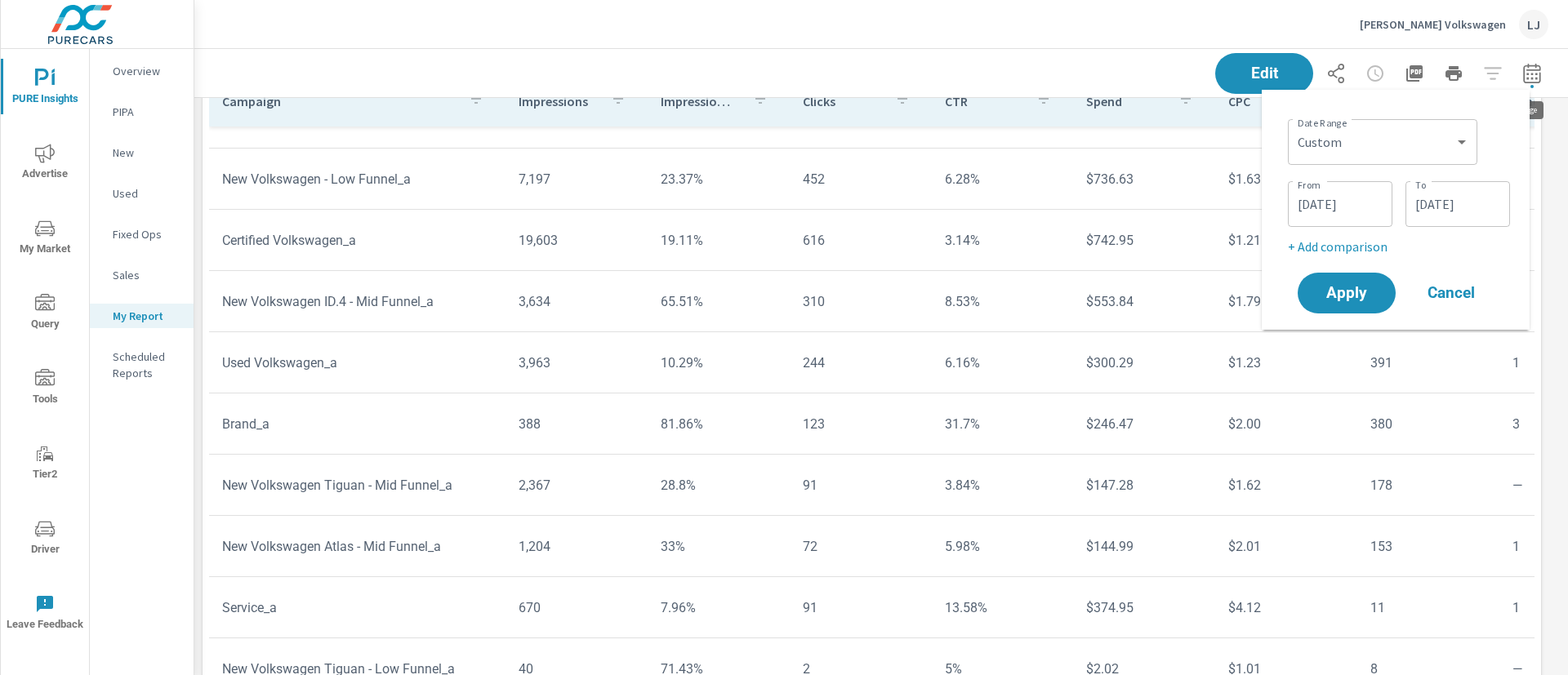
scroll to position [3053, 1393]
click at [1362, 242] on p "+ Add comparison" at bounding box center [1399, 246] width 222 height 20
select select "Previous period"
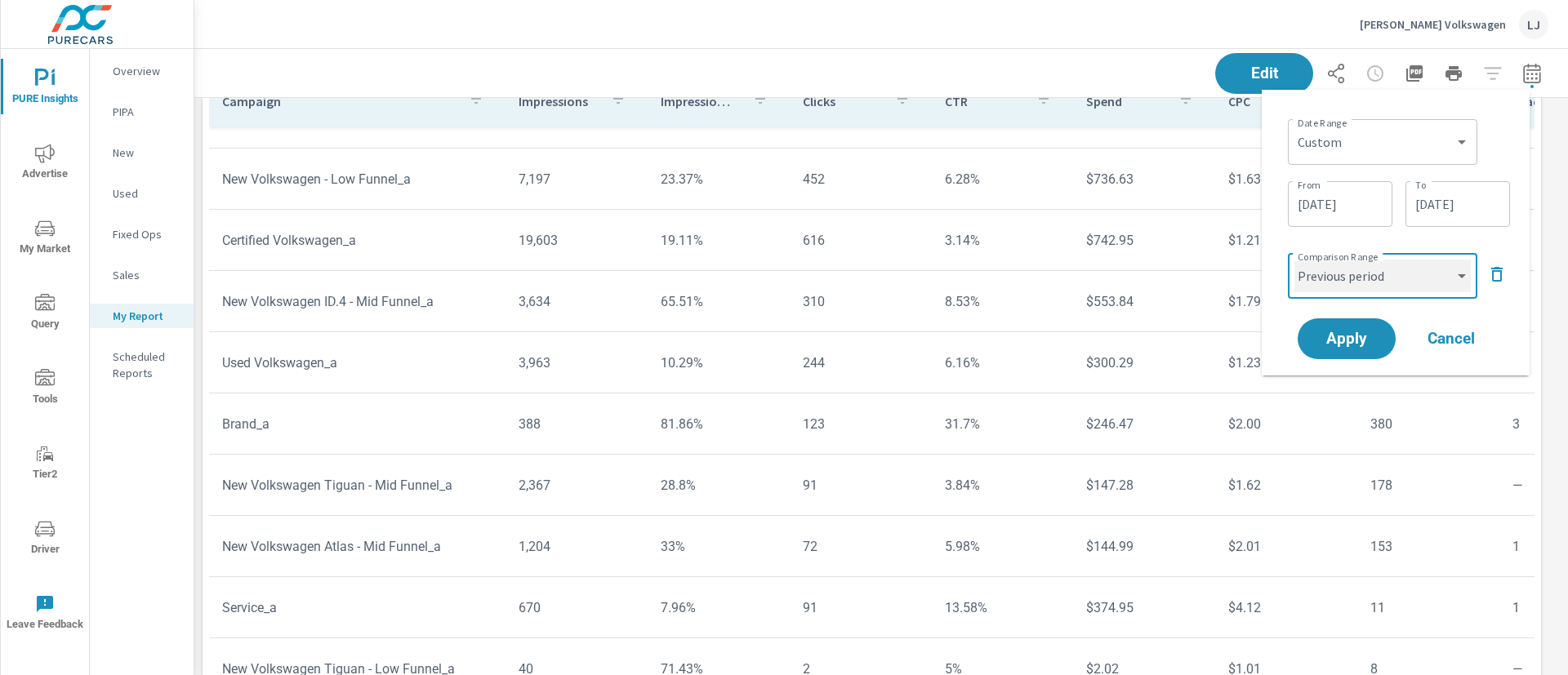
click at [1404, 274] on select "Custom Previous period Previous month Previous year" at bounding box center [1383, 275] width 177 height 33
click at [1316, 194] on input "[DATE]" at bounding box center [1340, 204] width 91 height 33
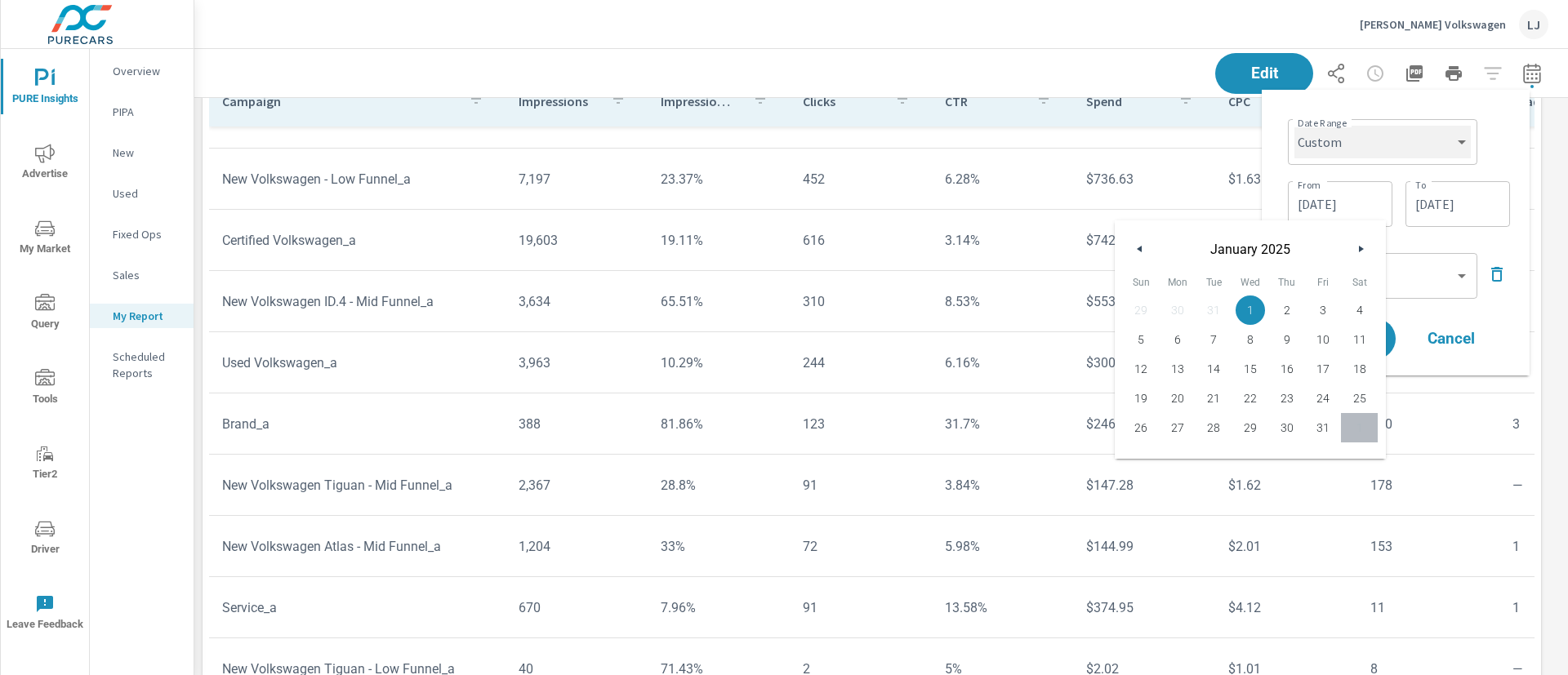
click at [1360, 142] on select "Custom [DATE] Last week Last 7 days Last 14 days Last 30 days Last 45 days Last…" at bounding box center [1383, 142] width 177 height 33
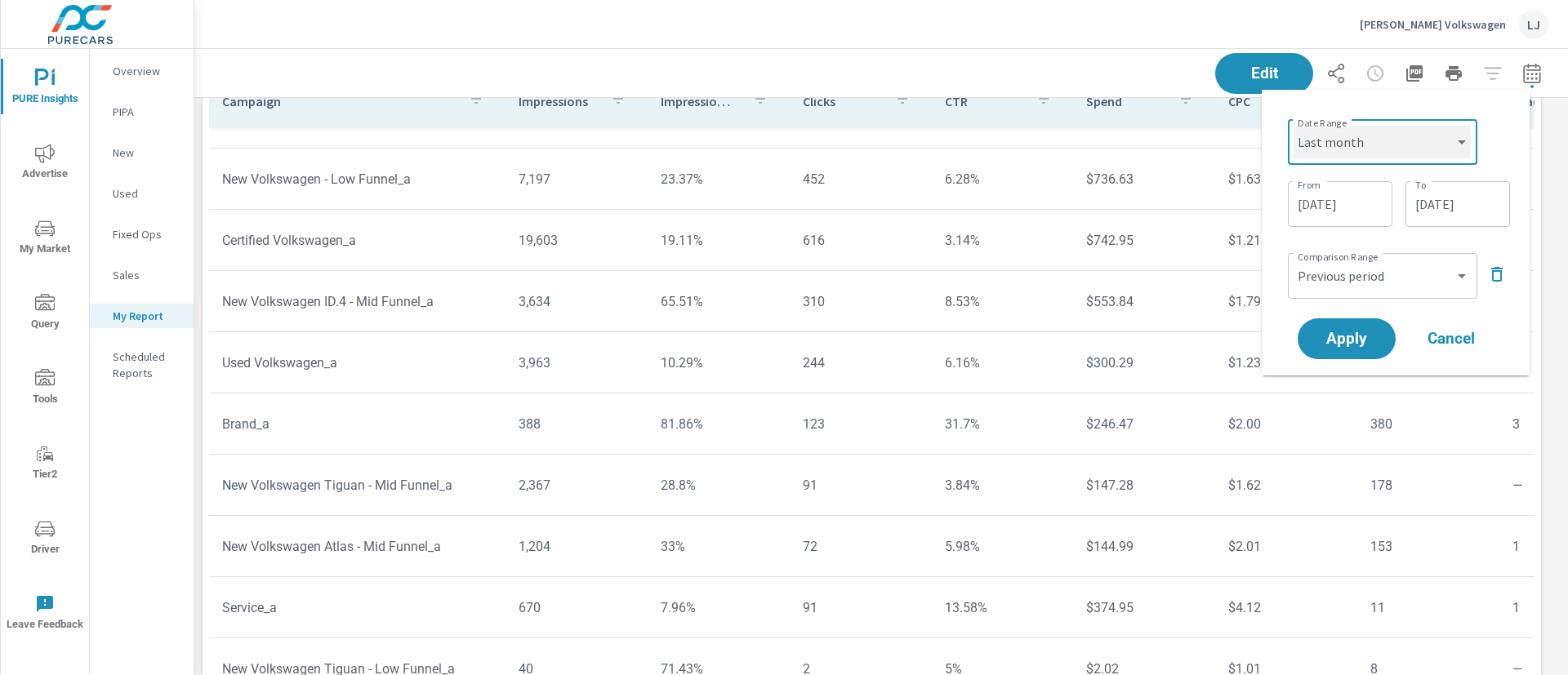
click at [1294, 126] on select "Custom [DATE] Last week Last 7 days Last 14 days Last 30 days Last 45 days Last…" at bounding box center [1383, 142] width 177 height 33
select select "Last month"
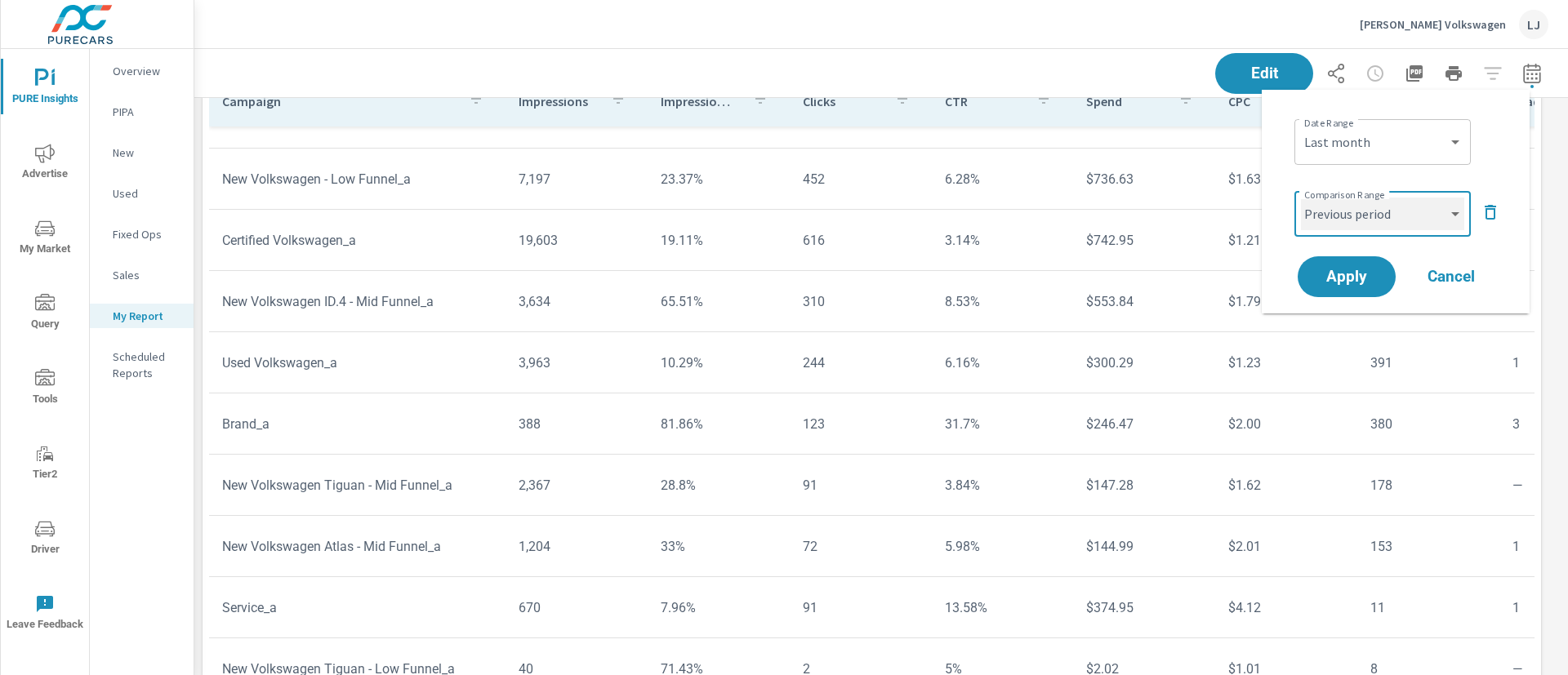
click at [1403, 222] on select "Custom Previous period Previous month Previous year" at bounding box center [1383, 213] width 164 height 33
click at [1301, 197] on select "Custom Previous period Previous month Previous year" at bounding box center [1383, 213] width 164 height 33
select select "custom"
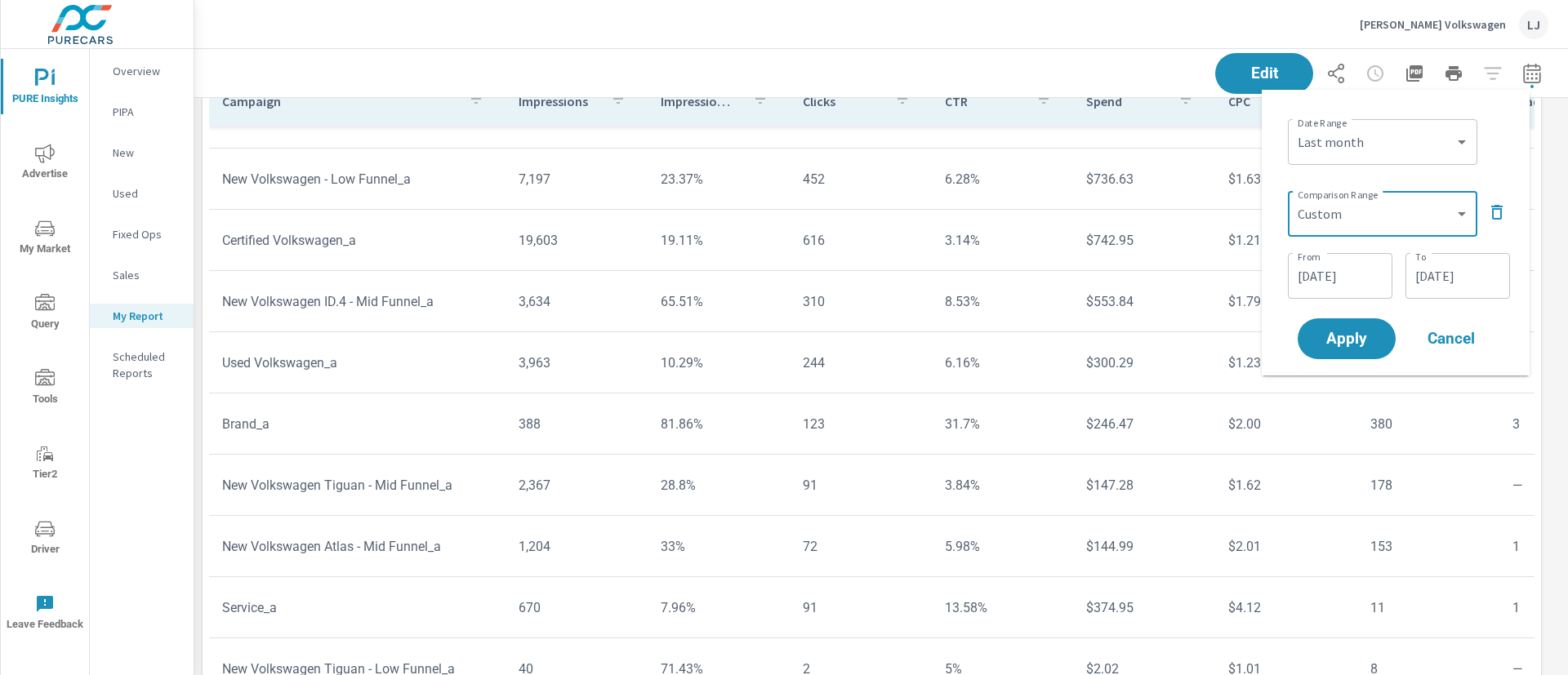
click at [1323, 271] on input "[DATE]" at bounding box center [1340, 275] width 91 height 33
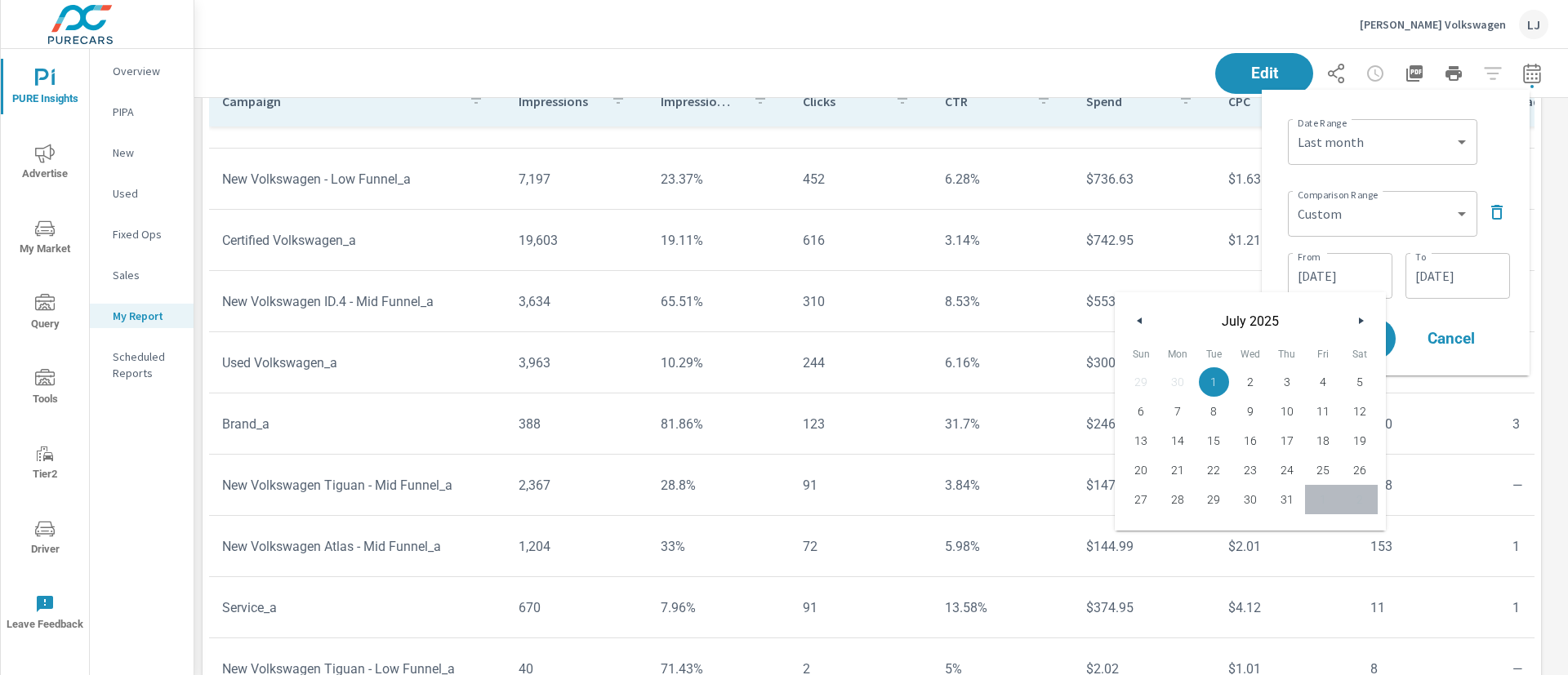
click at [1138, 324] on button "button" at bounding box center [1139, 321] width 20 height 20
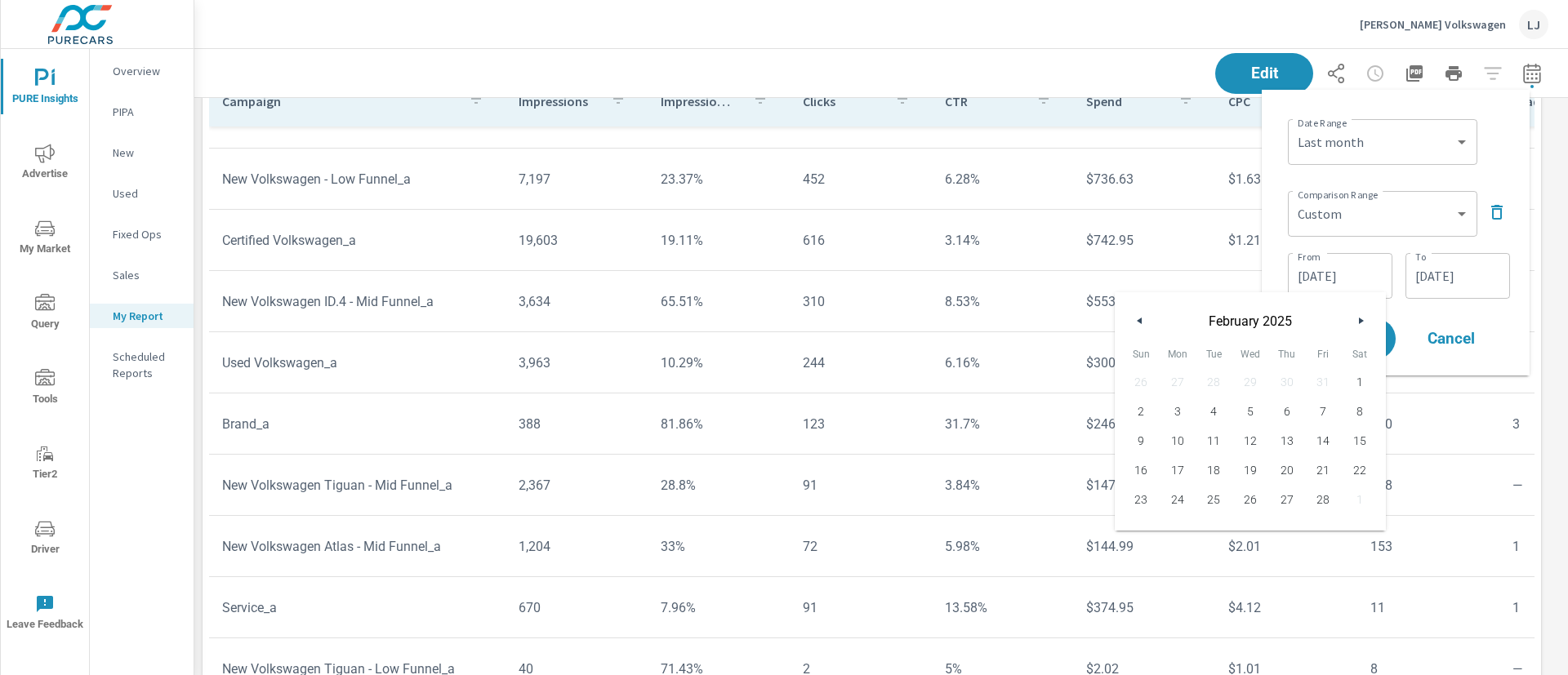
click at [1138, 324] on button "button" at bounding box center [1139, 321] width 20 height 20
click at [1262, 383] on span "1" at bounding box center [1250, 382] width 37 height 22
click at [1326, 494] on span "31" at bounding box center [1323, 499] width 37 height 22
click at [1255, 379] on span "1" at bounding box center [1250, 382] width 37 height 22
type input "[DATE]"
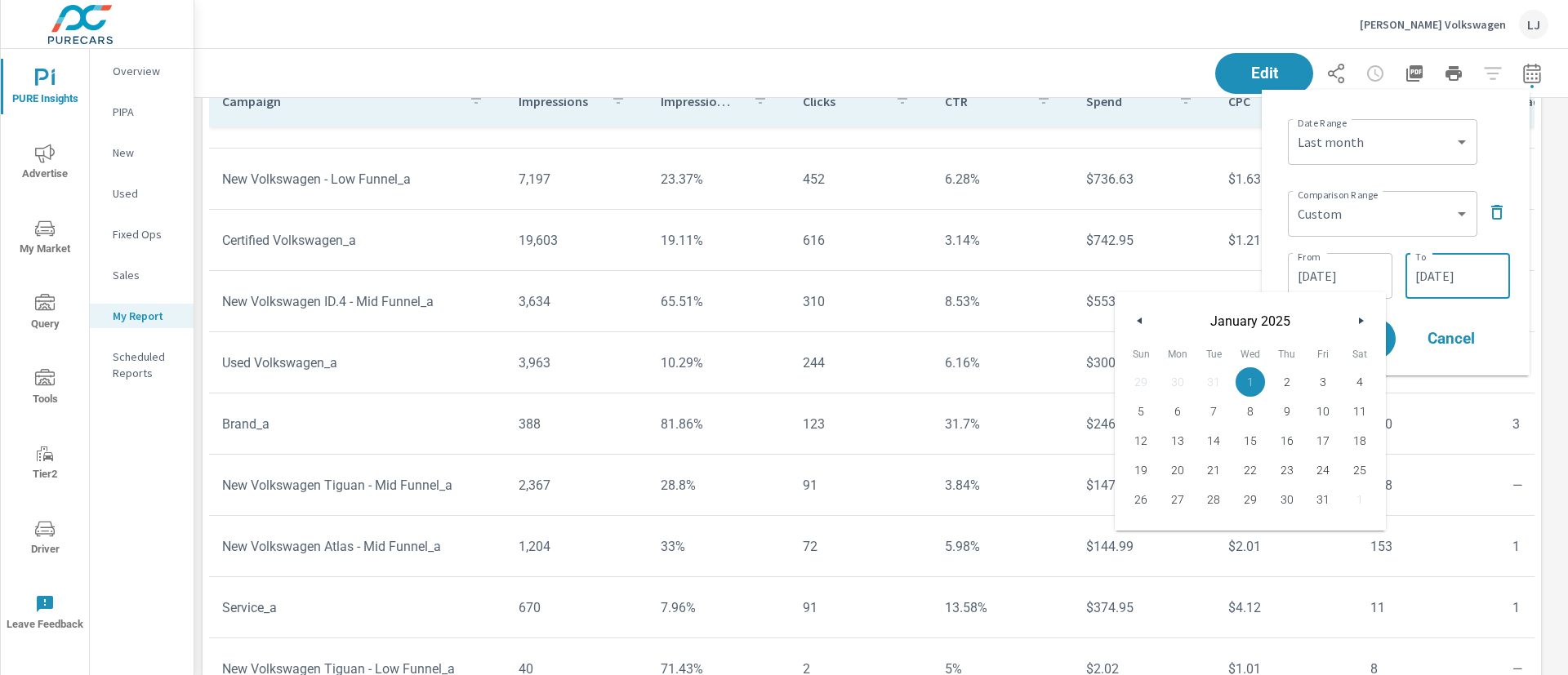
click at [1435, 268] on input "[DATE]" at bounding box center [1457, 275] width 91 height 33
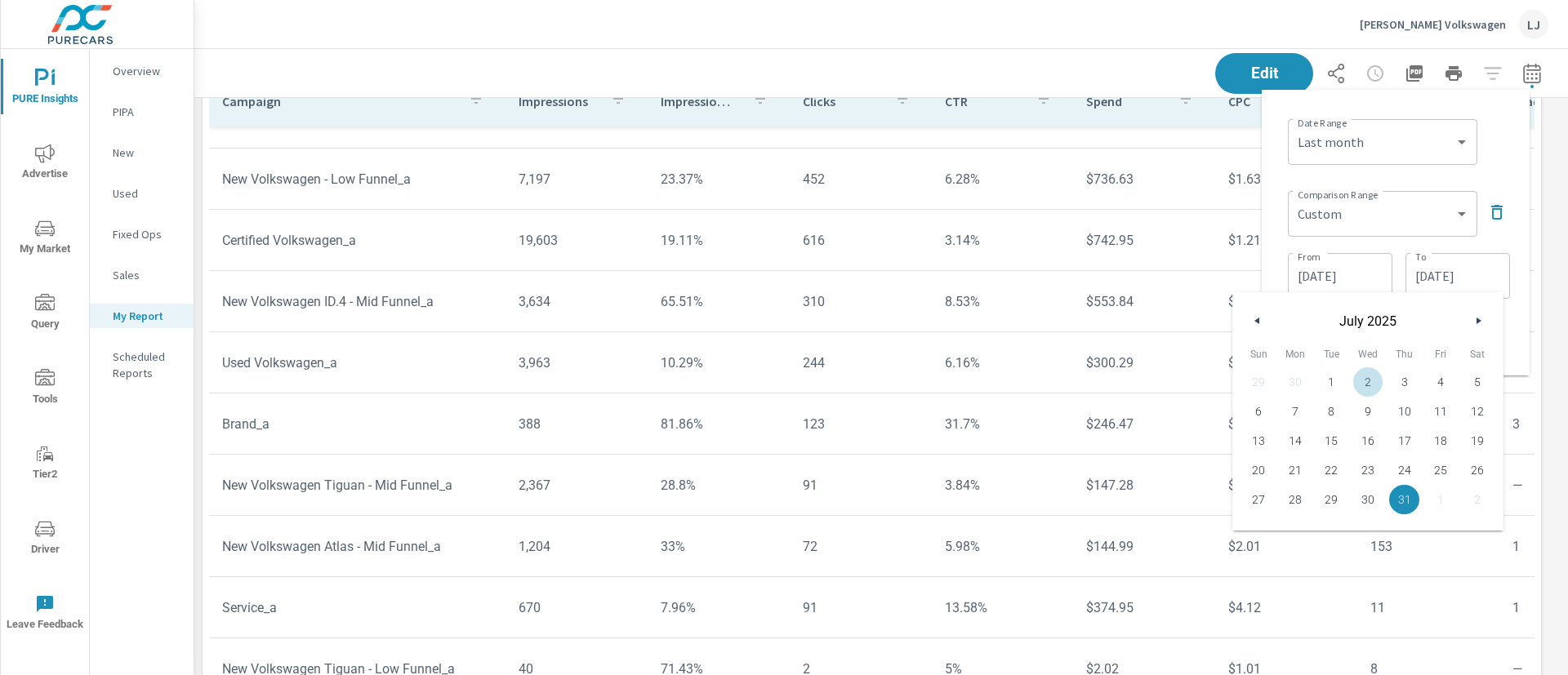
click at [1266, 326] on button "button" at bounding box center [1258, 321] width 20 height 20
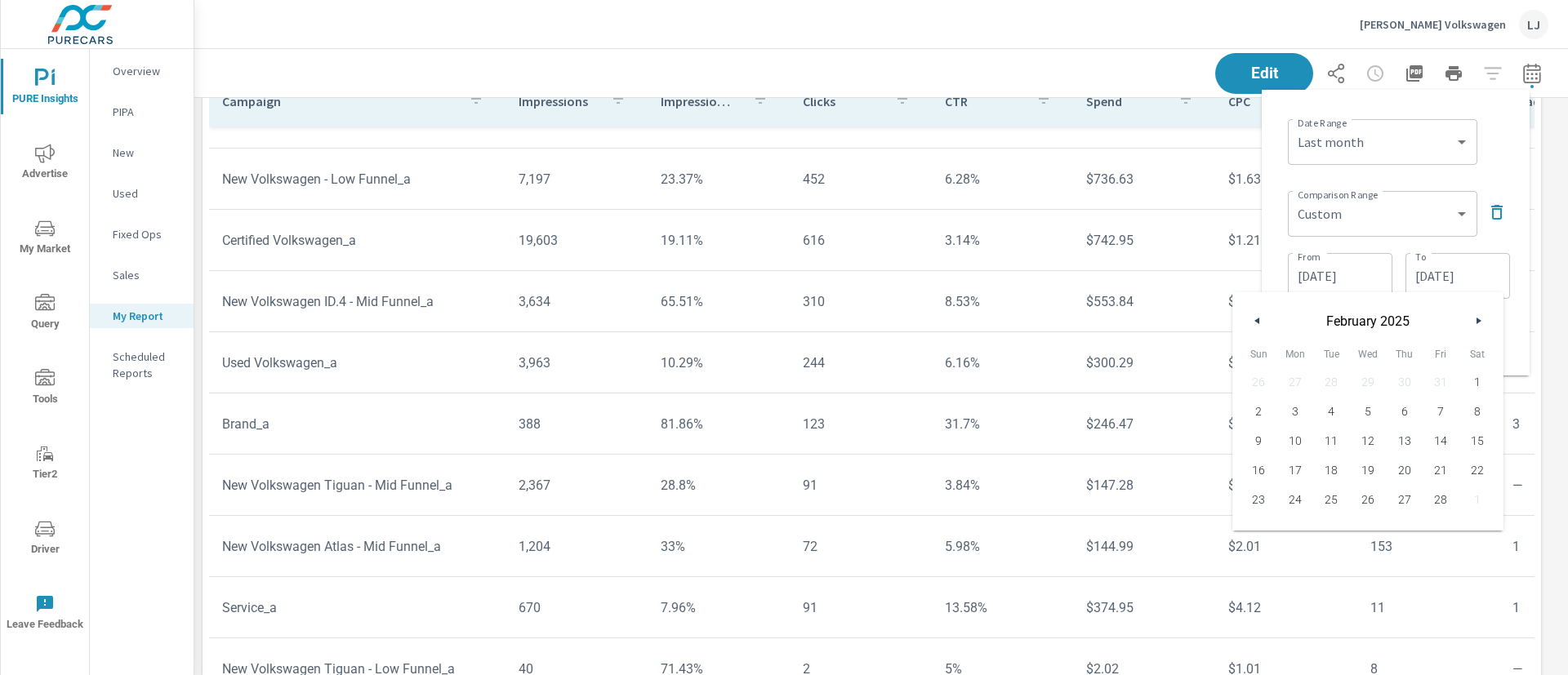
click at [1266, 326] on button "button" at bounding box center [1258, 321] width 20 height 20
click at [1447, 501] on span "31" at bounding box center [1440, 499] width 37 height 22
type input "[DATE]"
click at [1518, 337] on div "Date Range Custom [DATE] Last week Last 7 days Last 14 days Last 30 days Last 4…" at bounding box center [1395, 233] width 268 height 286
click at [1335, 341] on span "Apply" at bounding box center [1346, 339] width 67 height 16
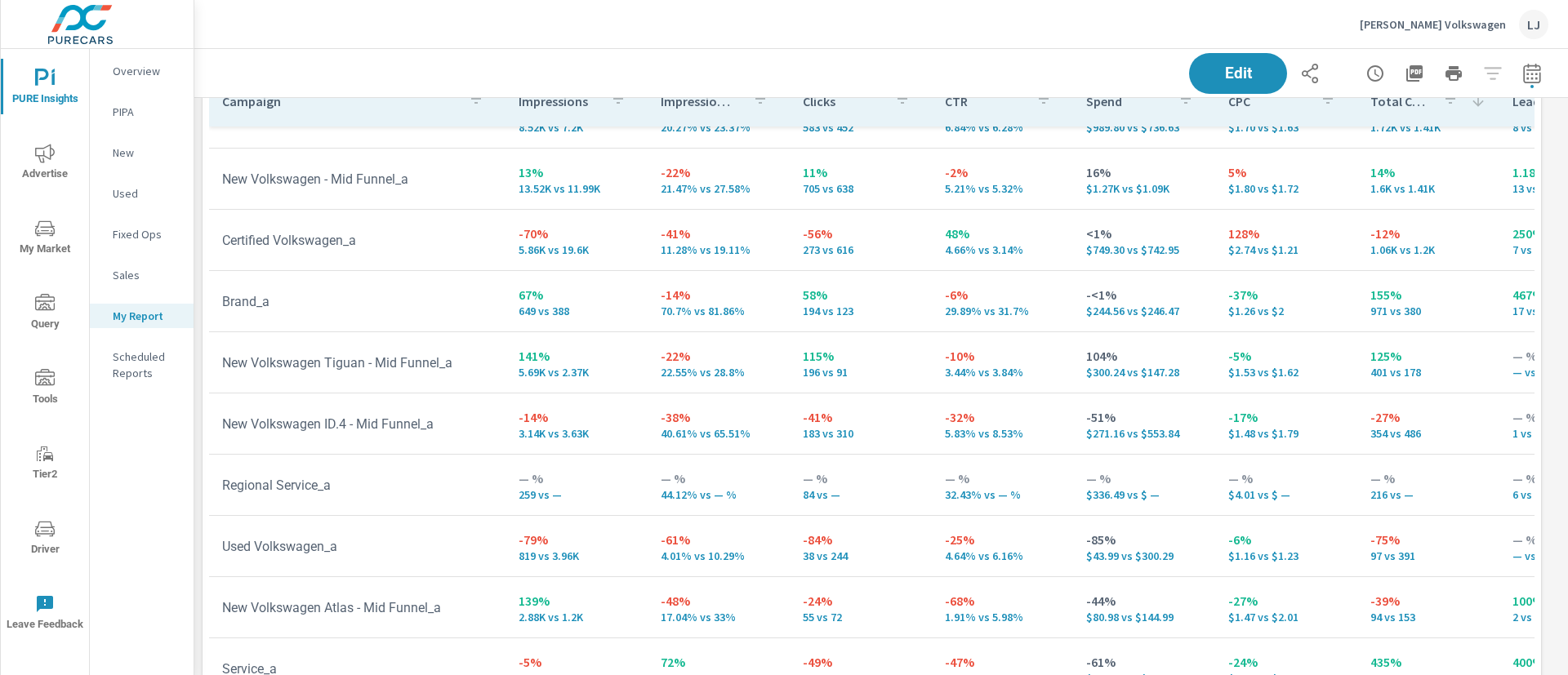
scroll to position [3053, 1393]
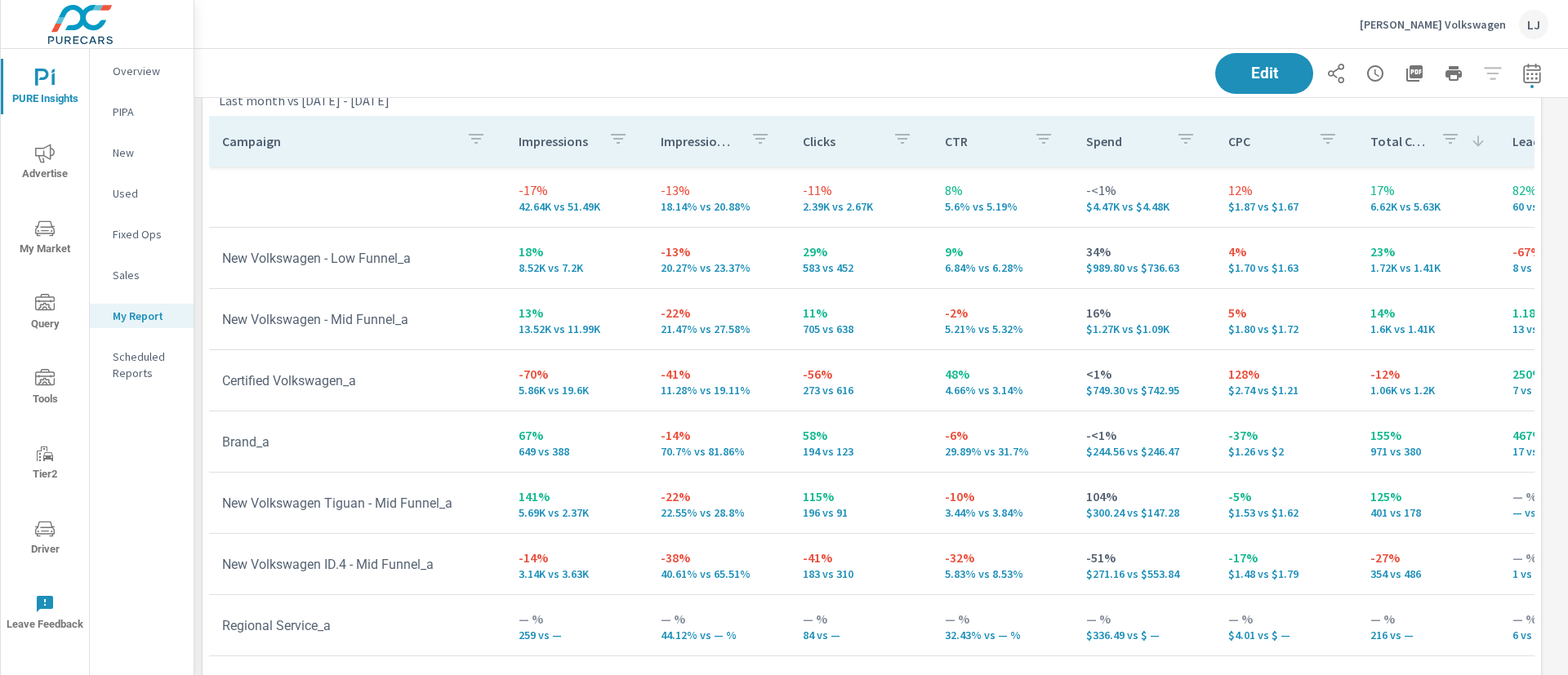
scroll to position [53, 0]
click at [1523, 82] on icon "button" at bounding box center [1531, 72] width 17 height 20
select select "Last month"
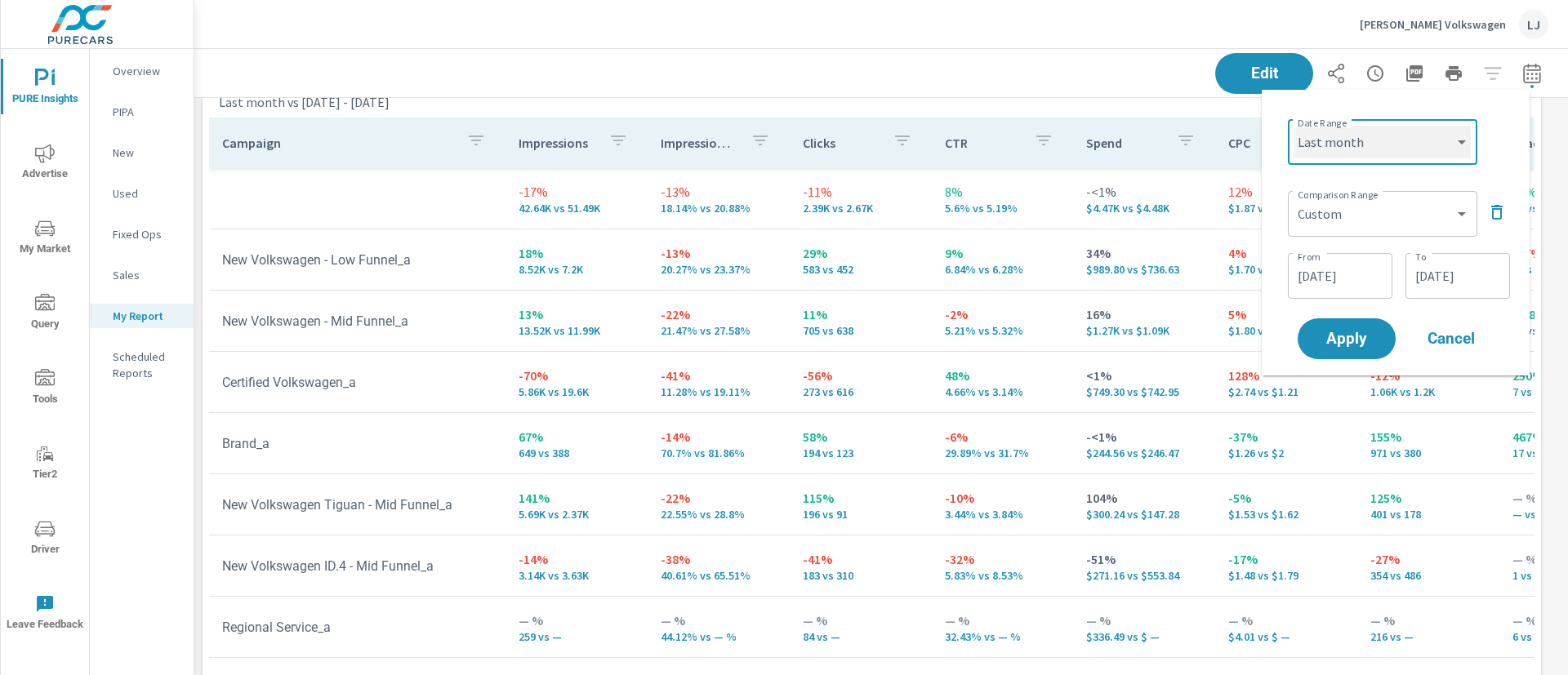
click at [1383, 144] on select "Custom [DATE] Last week Last 7 days Last 14 days Last 30 days Last 45 days Last…" at bounding box center [1383, 142] width 177 height 33
click at [1487, 139] on div "Date Range Custom [DATE] Last week Last 7 days Last 14 days Last 30 days Last 4…" at bounding box center [1399, 140] width 222 height 55
click at [1497, 217] on icon "button" at bounding box center [1497, 212] width 20 height 20
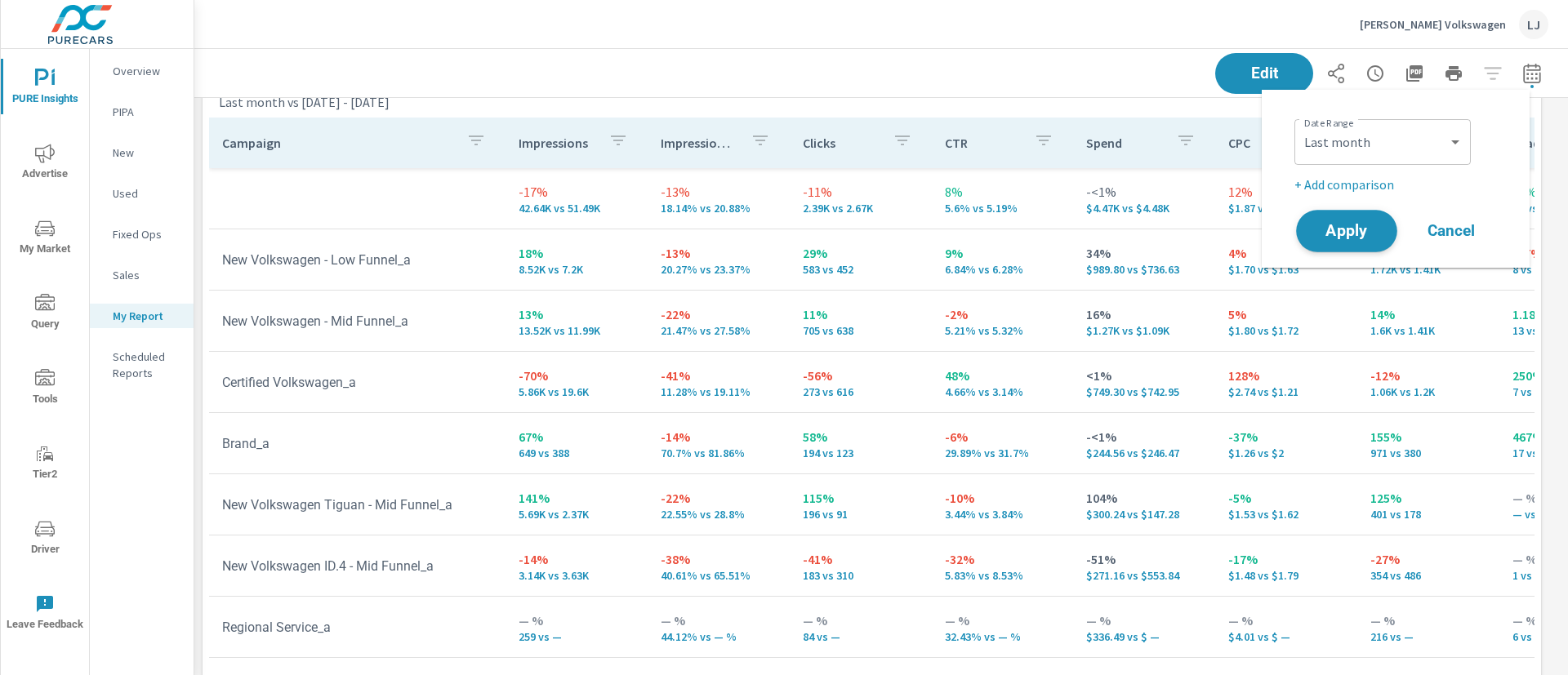
click at [1347, 233] on span "Apply" at bounding box center [1346, 231] width 67 height 16
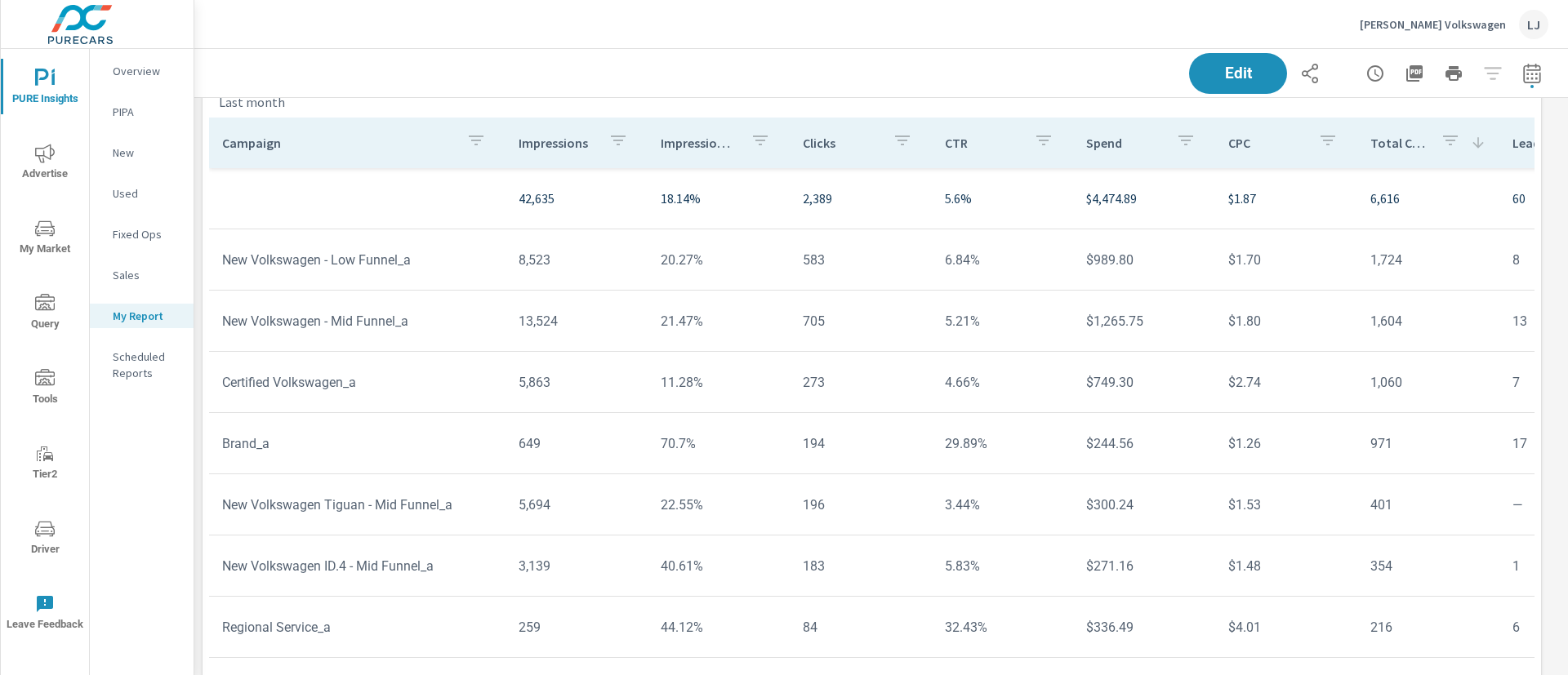
scroll to position [3053, 1393]
click at [1515, 86] on button "button" at bounding box center [1531, 73] width 33 height 33
select select "Last month"
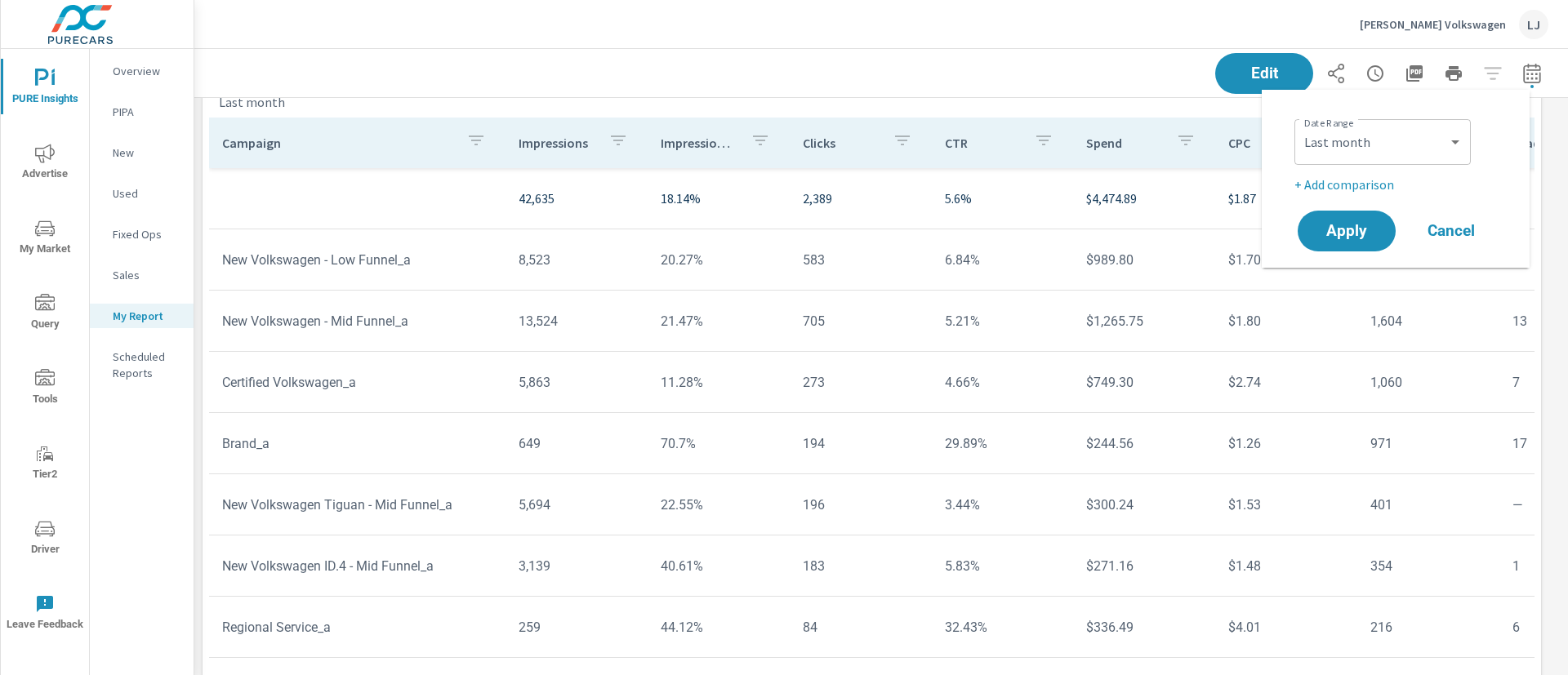
click at [1354, 188] on p "+ Add comparison" at bounding box center [1399, 184] width 209 height 20
select select "Previous period"
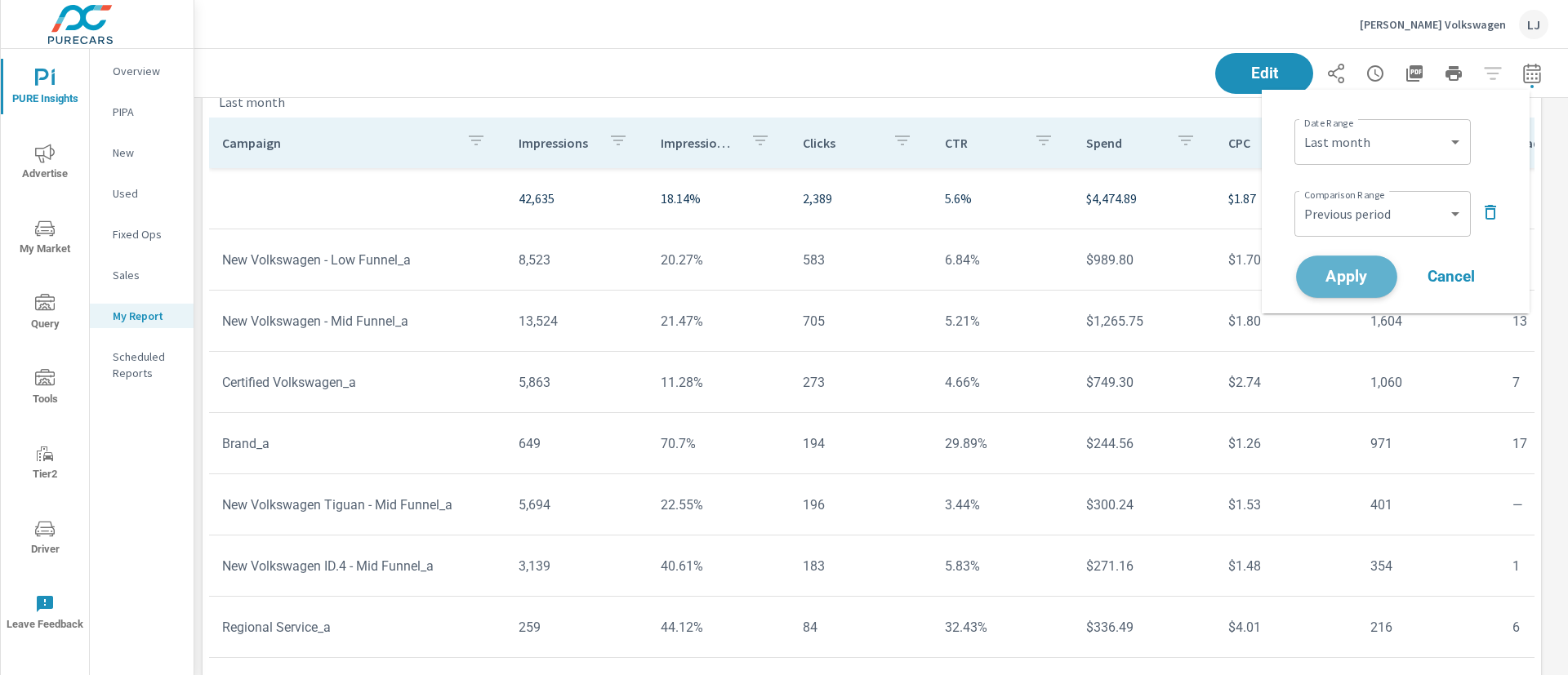
click at [1358, 264] on button "Apply" at bounding box center [1347, 276] width 102 height 42
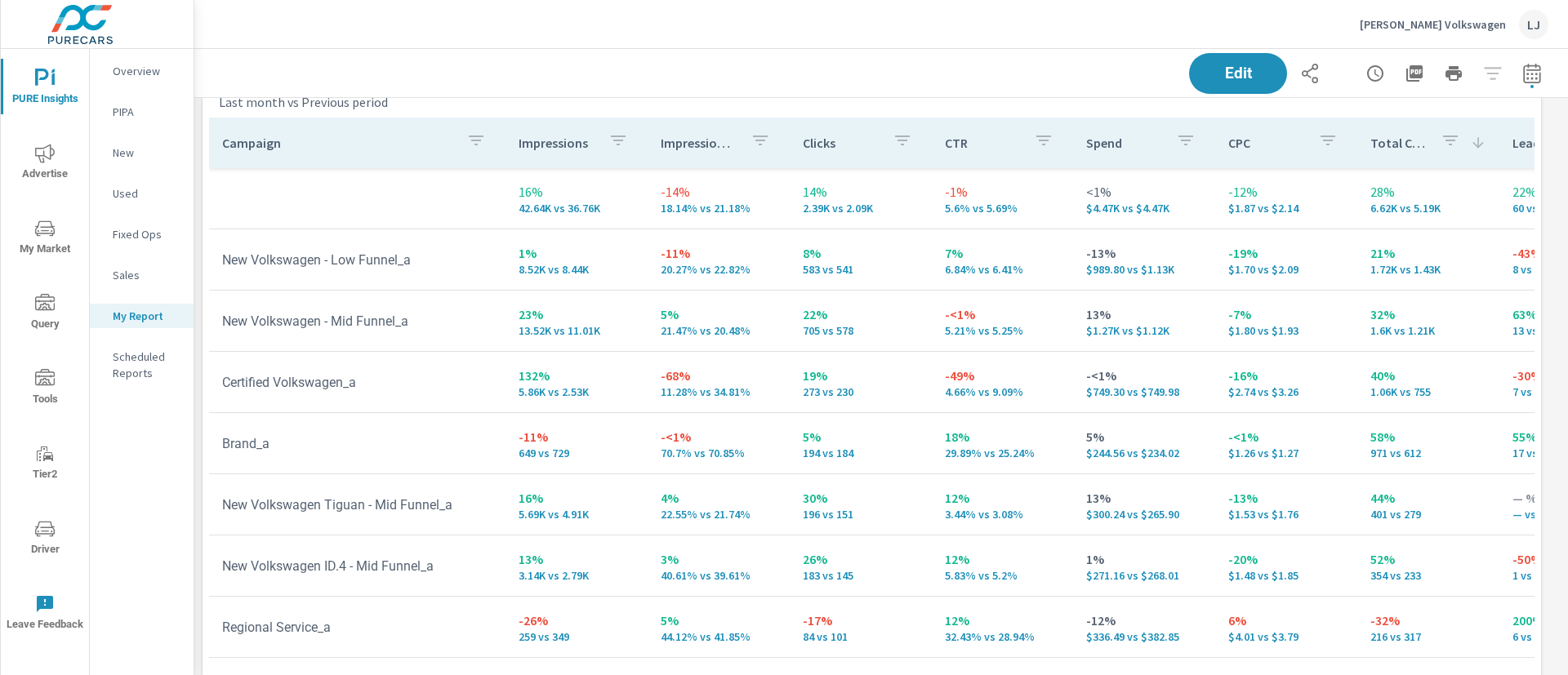
scroll to position [3053, 1393]
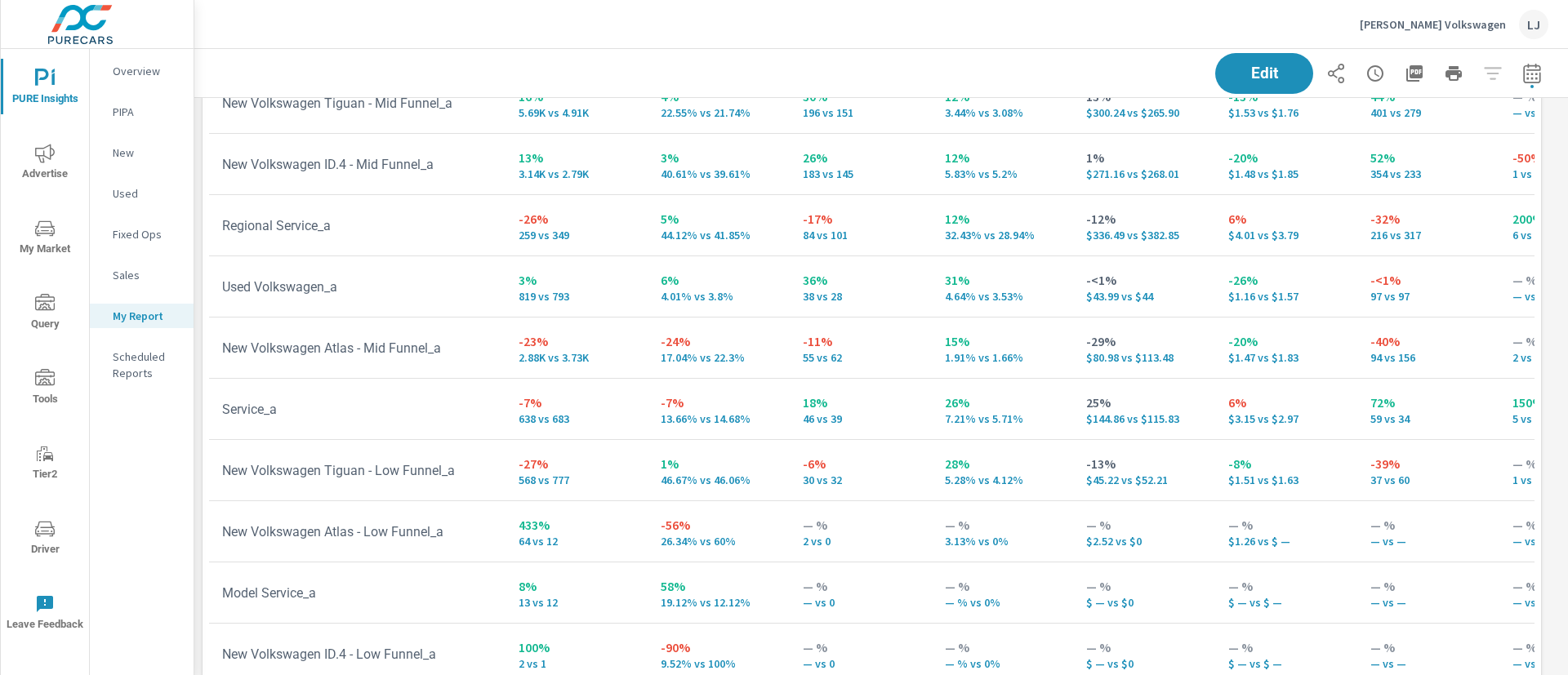
scroll to position [131, 0]
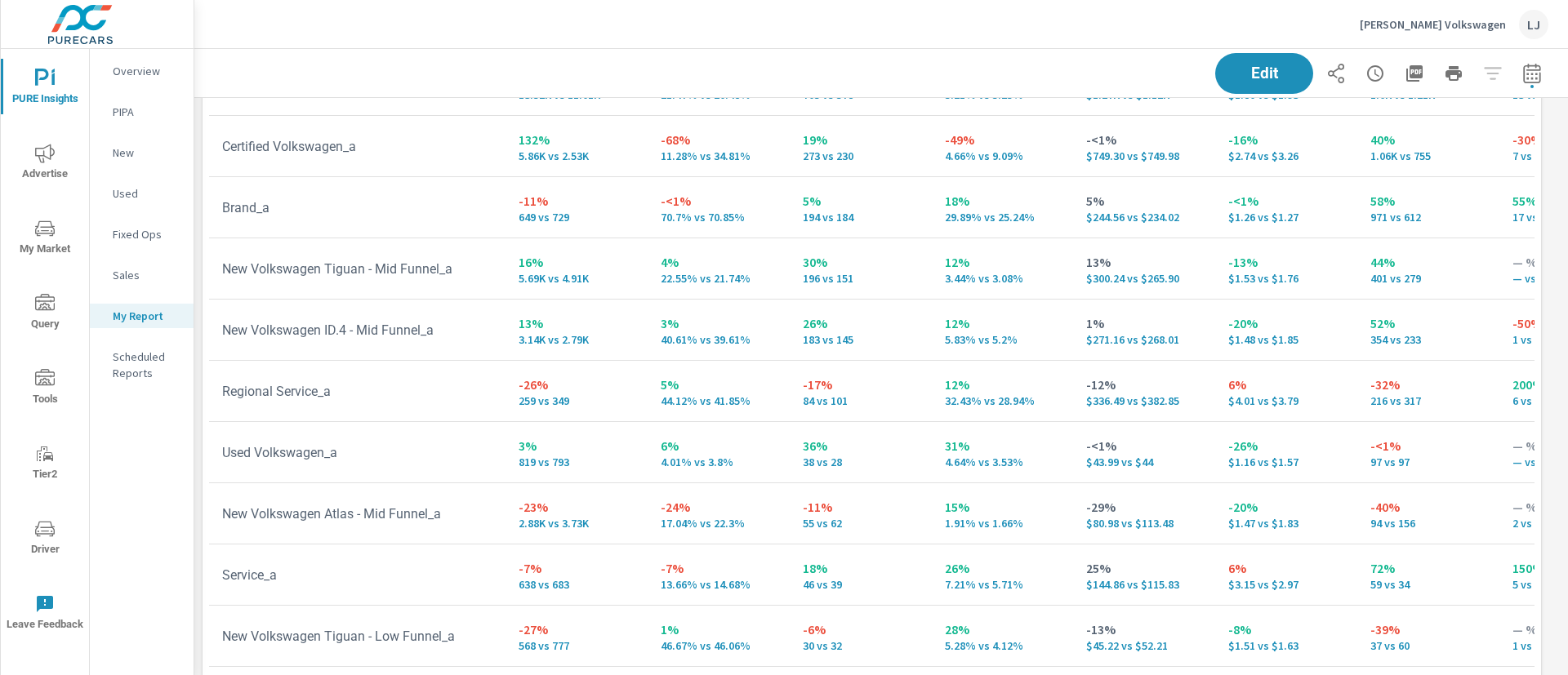
scroll to position [147, 0]
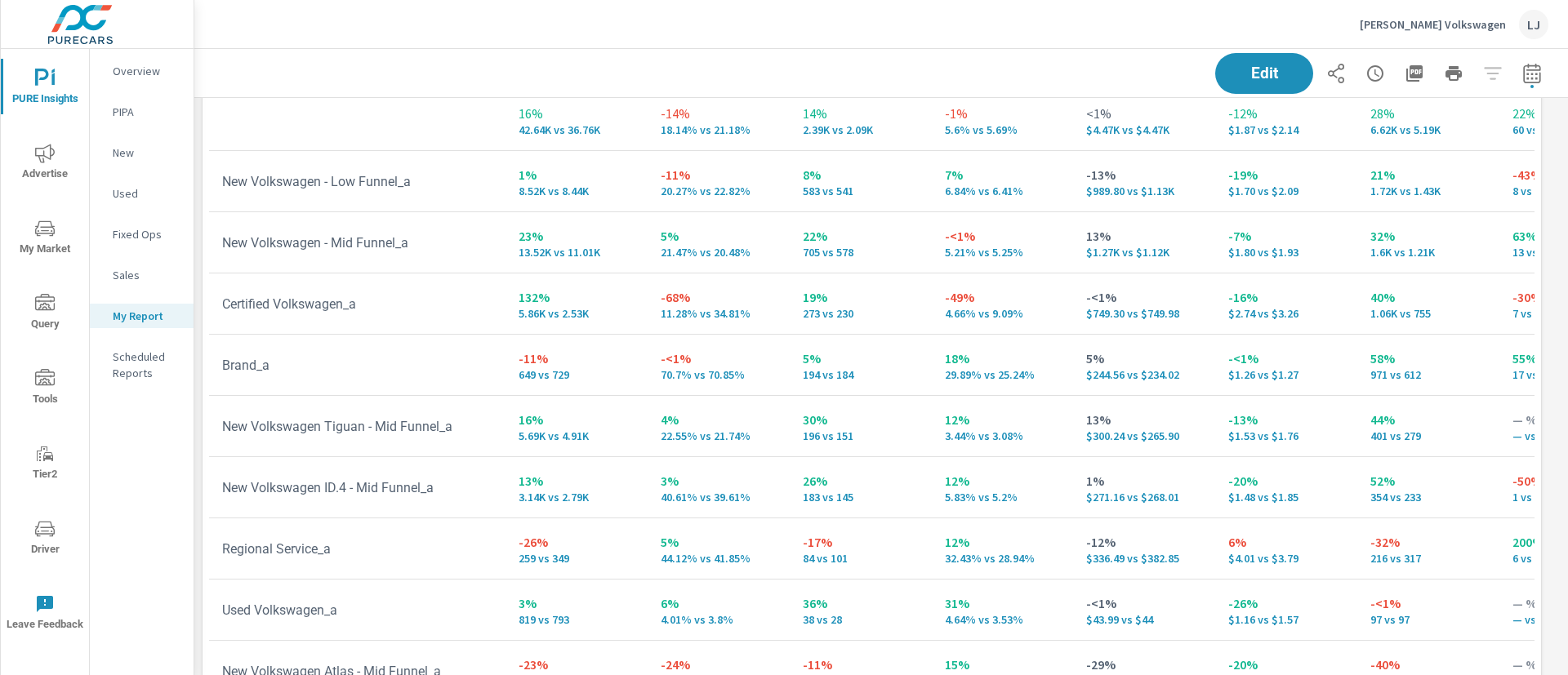
click at [1200, 427] on td "13% $300.24 vs $265.90" at bounding box center [1144, 426] width 142 height 59
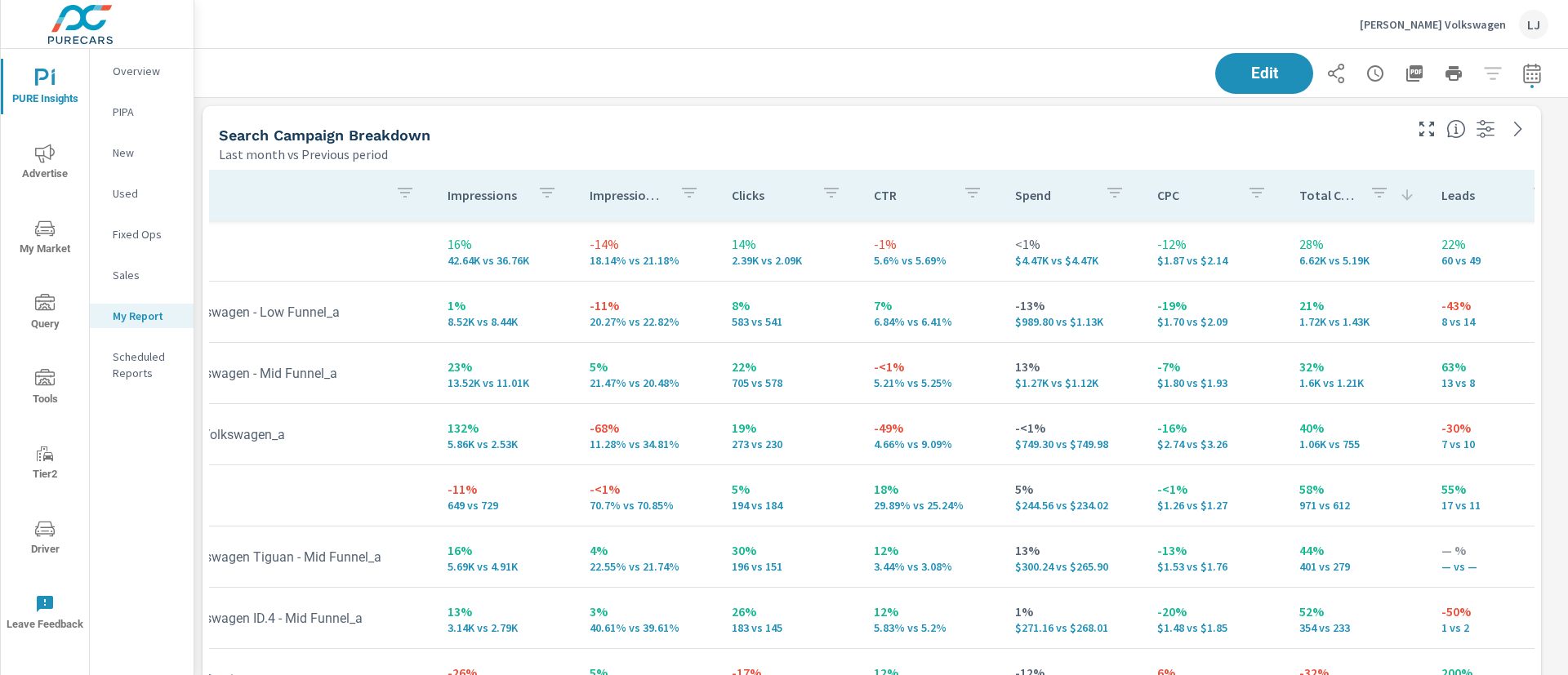
scroll to position [0, 72]
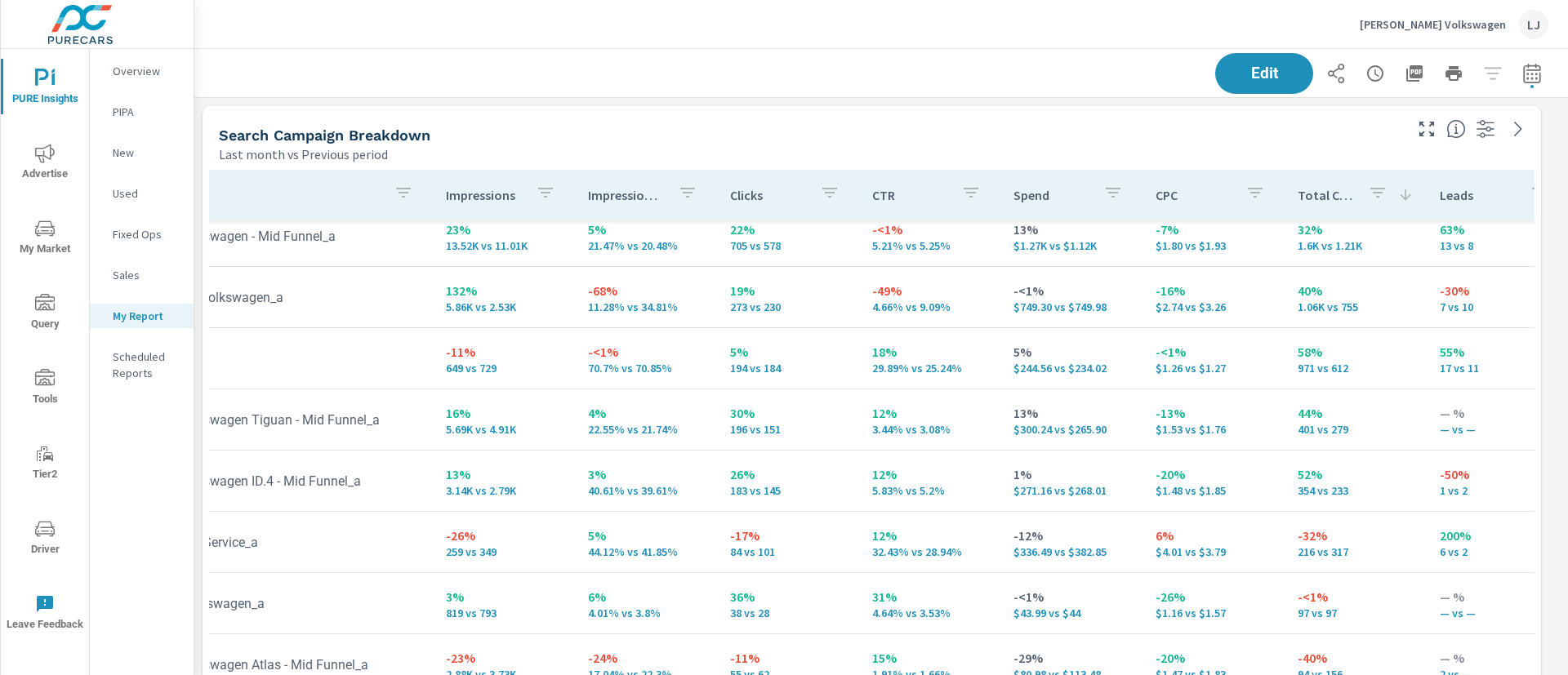
scroll to position [140, 72]
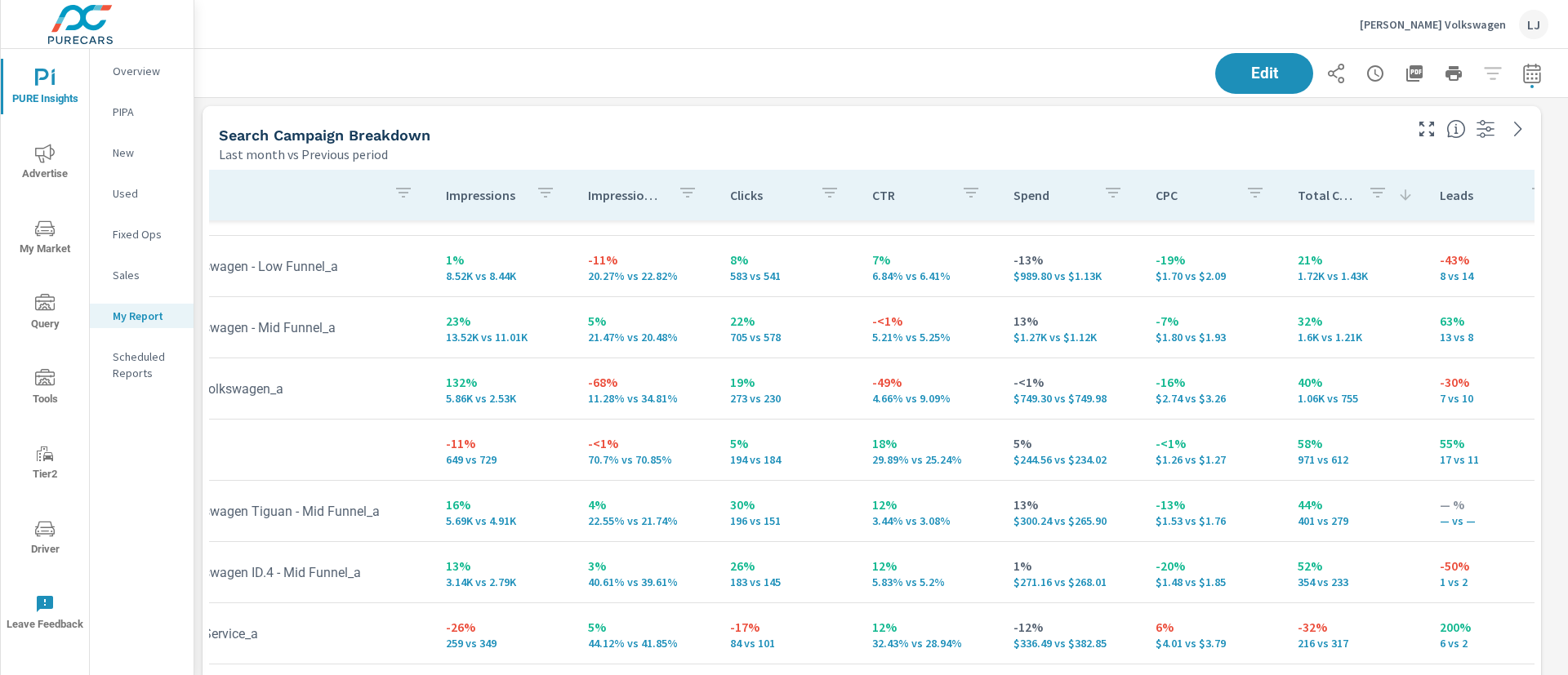
scroll to position [8, 72]
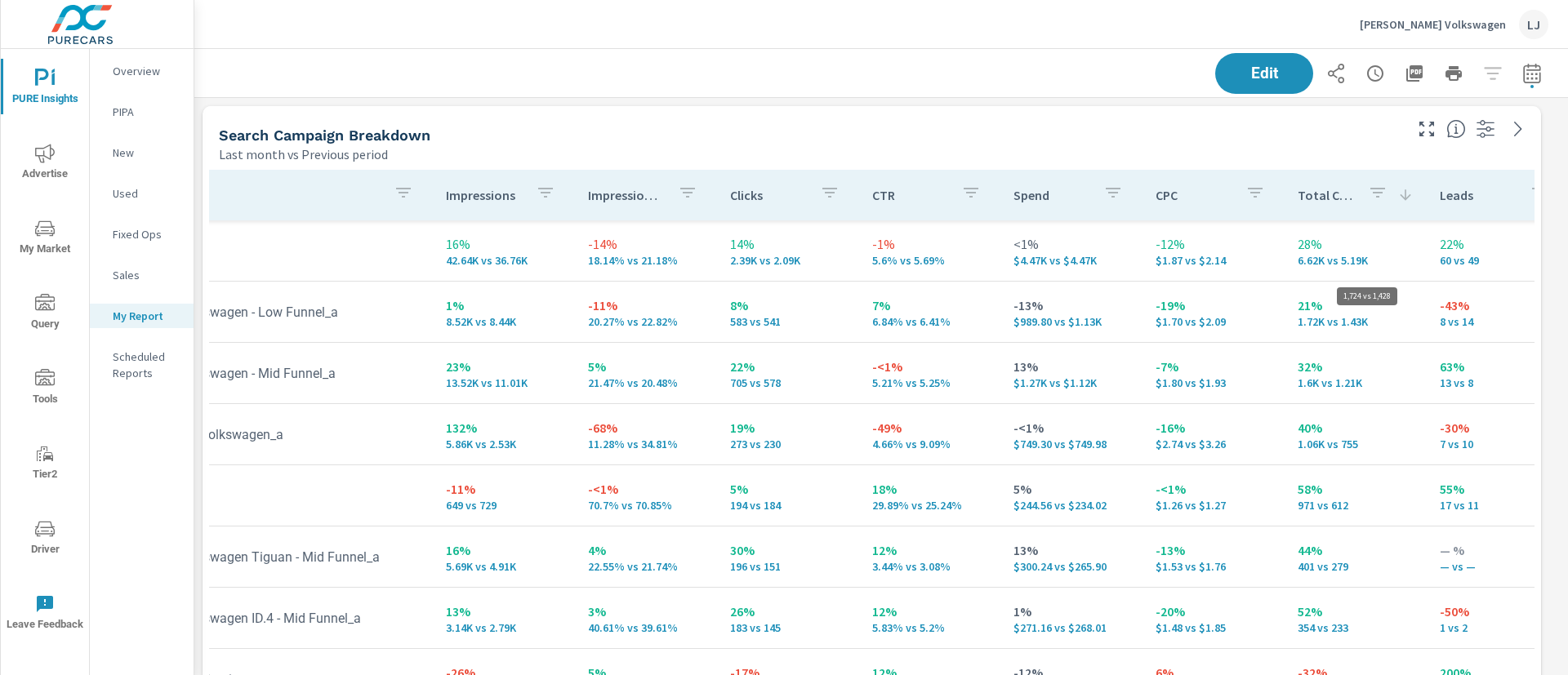
scroll to position [3053, 1393]
drag, startPoint x: 1278, startPoint y: 316, endPoint x: 1372, endPoint y: 336, distance: 96.1
click at [1372, 336] on td "21% 1.72K vs 1.43K" at bounding box center [1356, 312] width 142 height 59
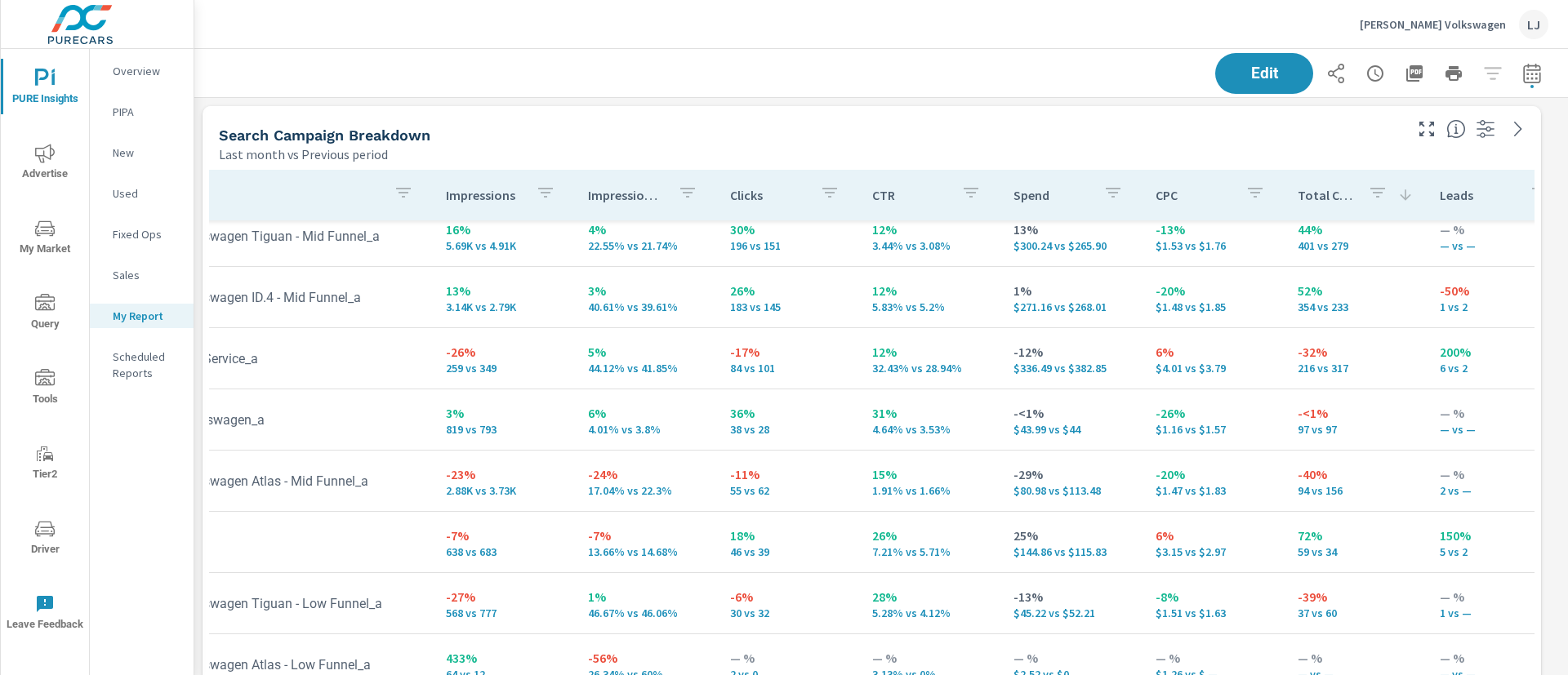
scroll to position [341, 72]
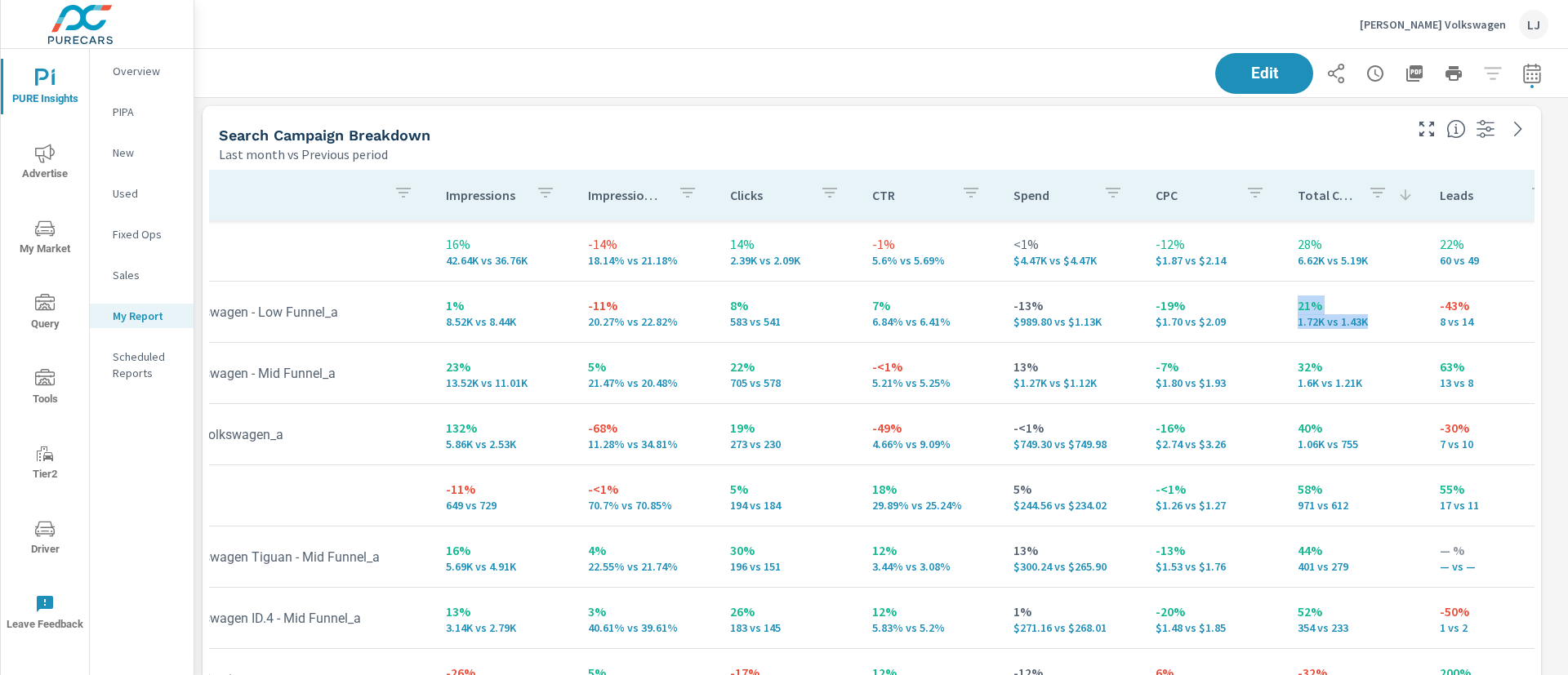
scroll to position [341, 72]
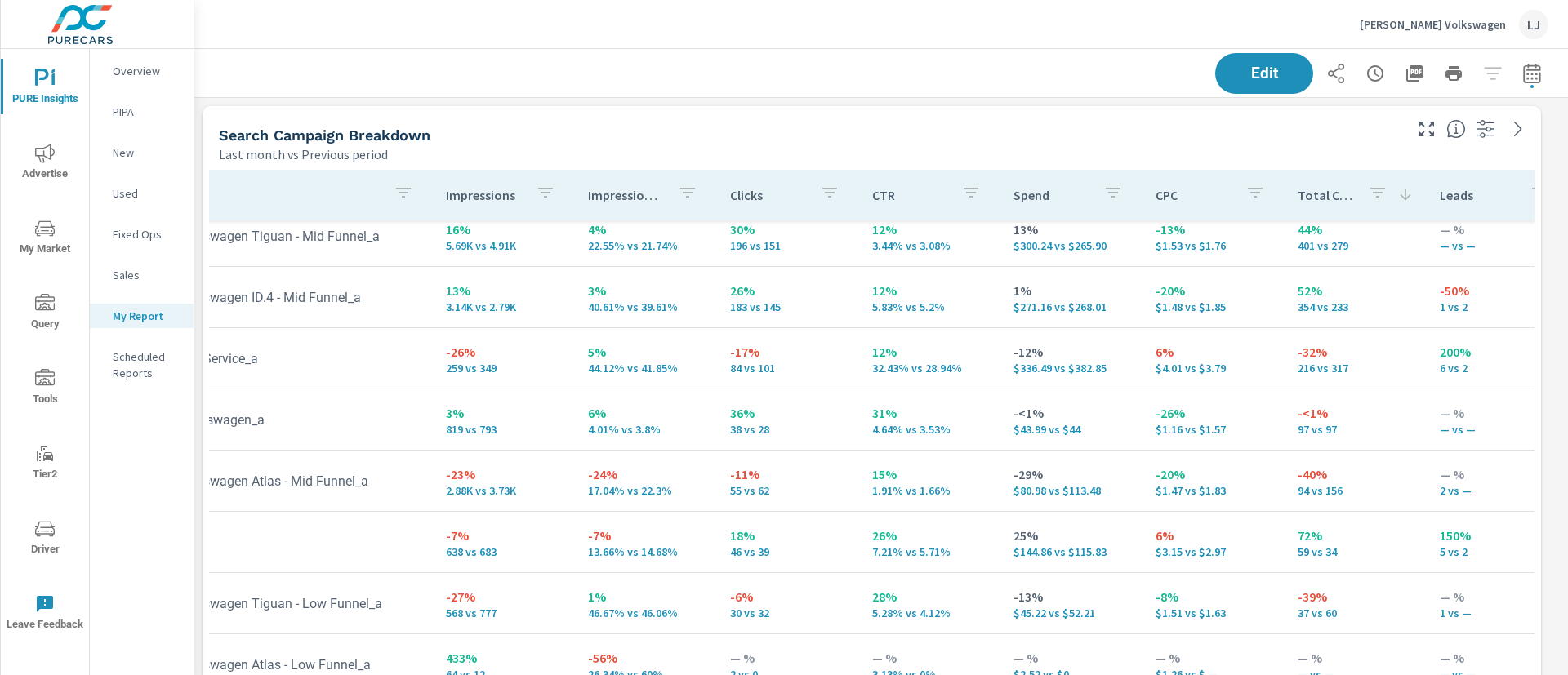
scroll to position [0, 72]
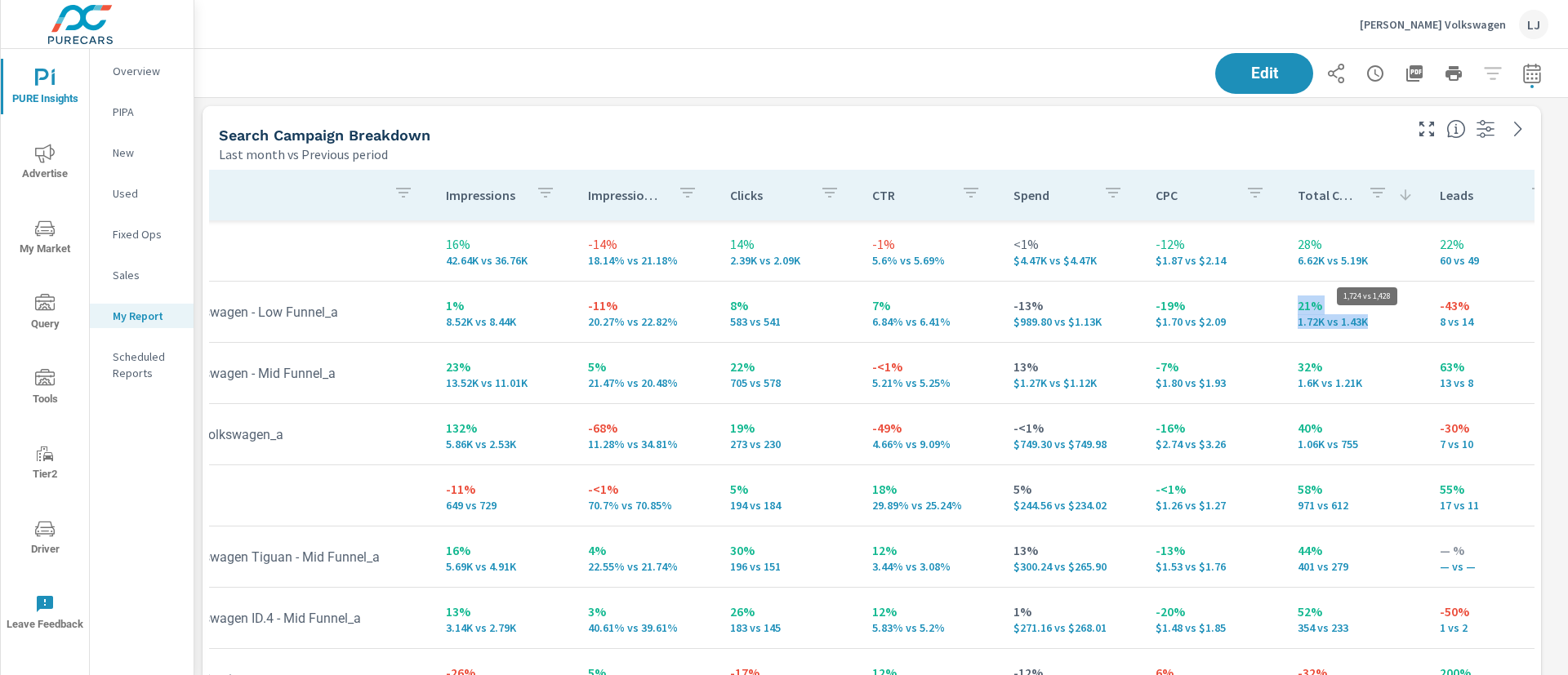
scroll to position [3053, 1393]
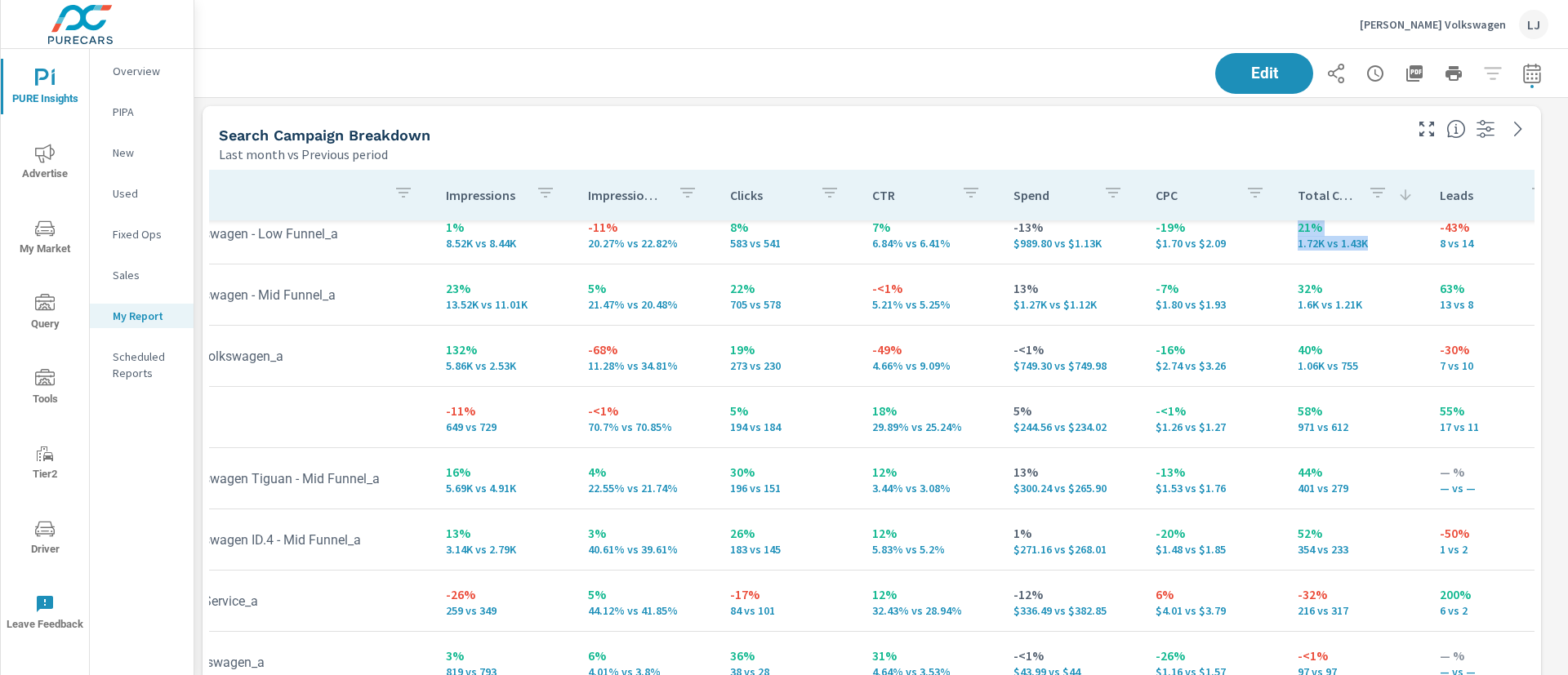
scroll to position [55, 72]
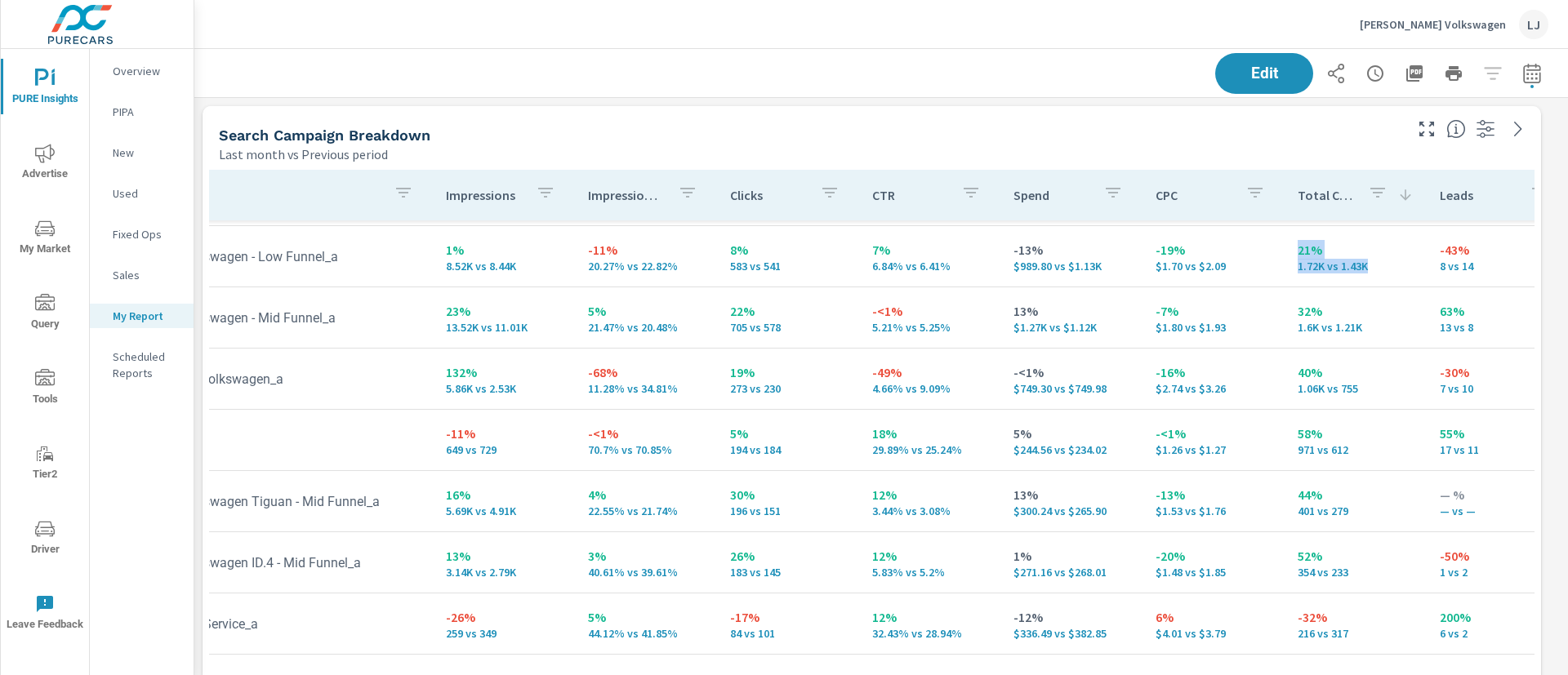
scroll to position [55, 0]
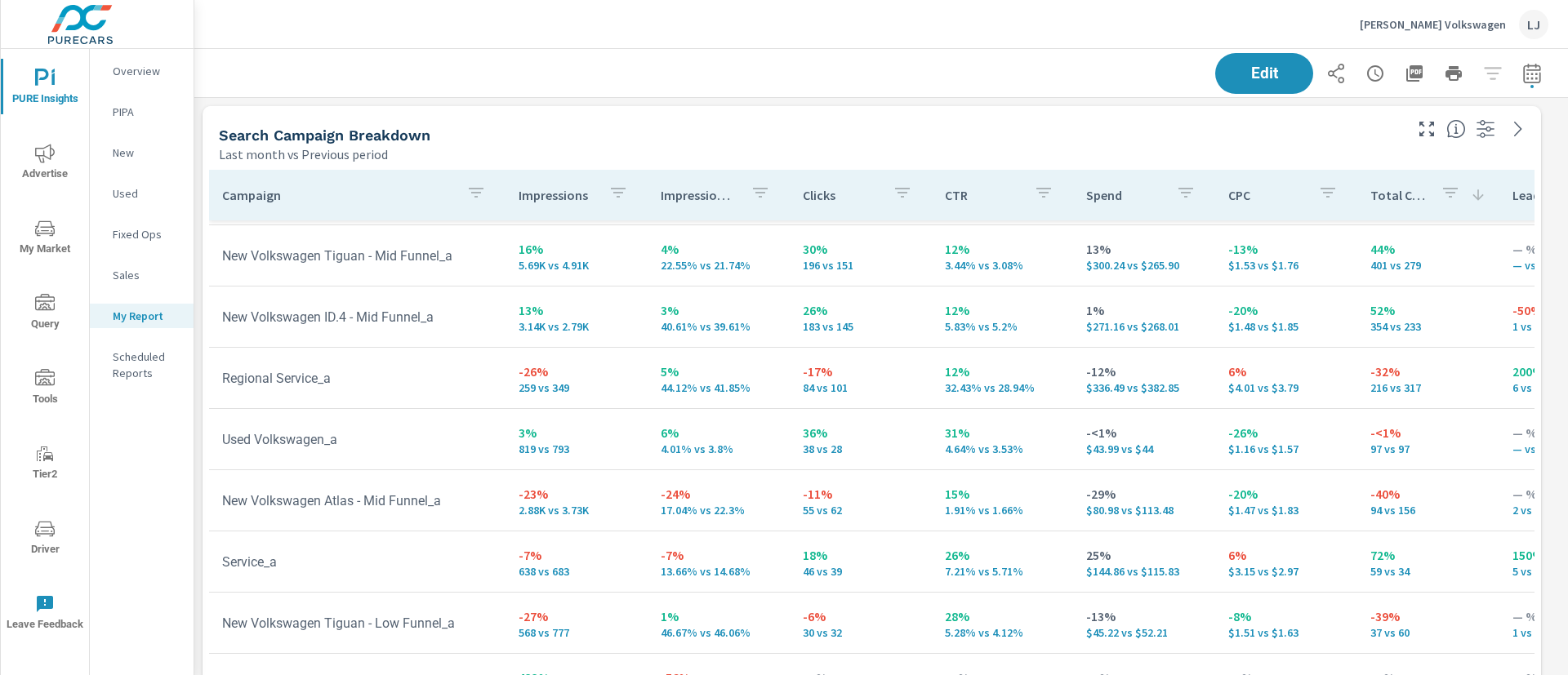
scroll to position [304, 0]
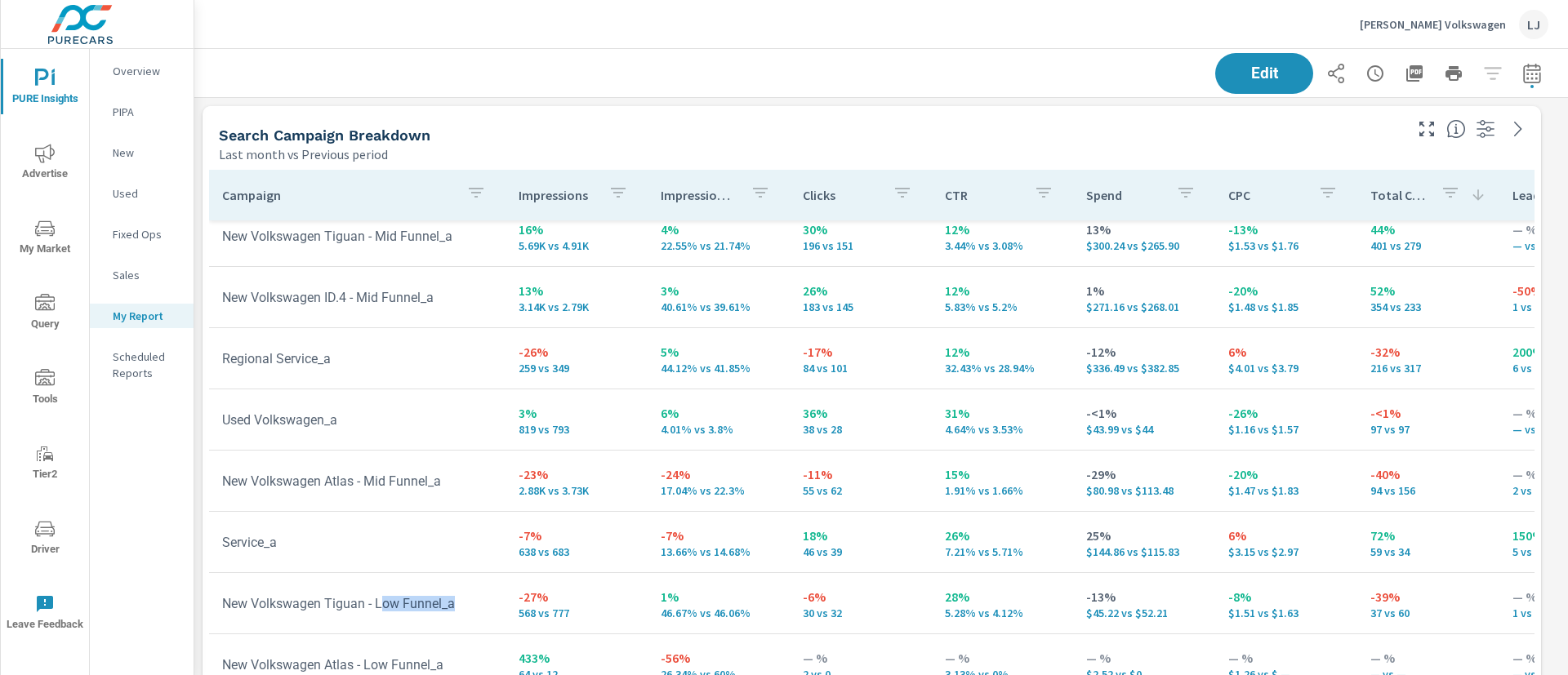
drag, startPoint x: 383, startPoint y: 587, endPoint x: 468, endPoint y: 589, distance: 85.0
click at [468, 589] on td "New Volkswagen Tiguan - Low Funnel_a" at bounding box center [356, 604] width 296 height 41
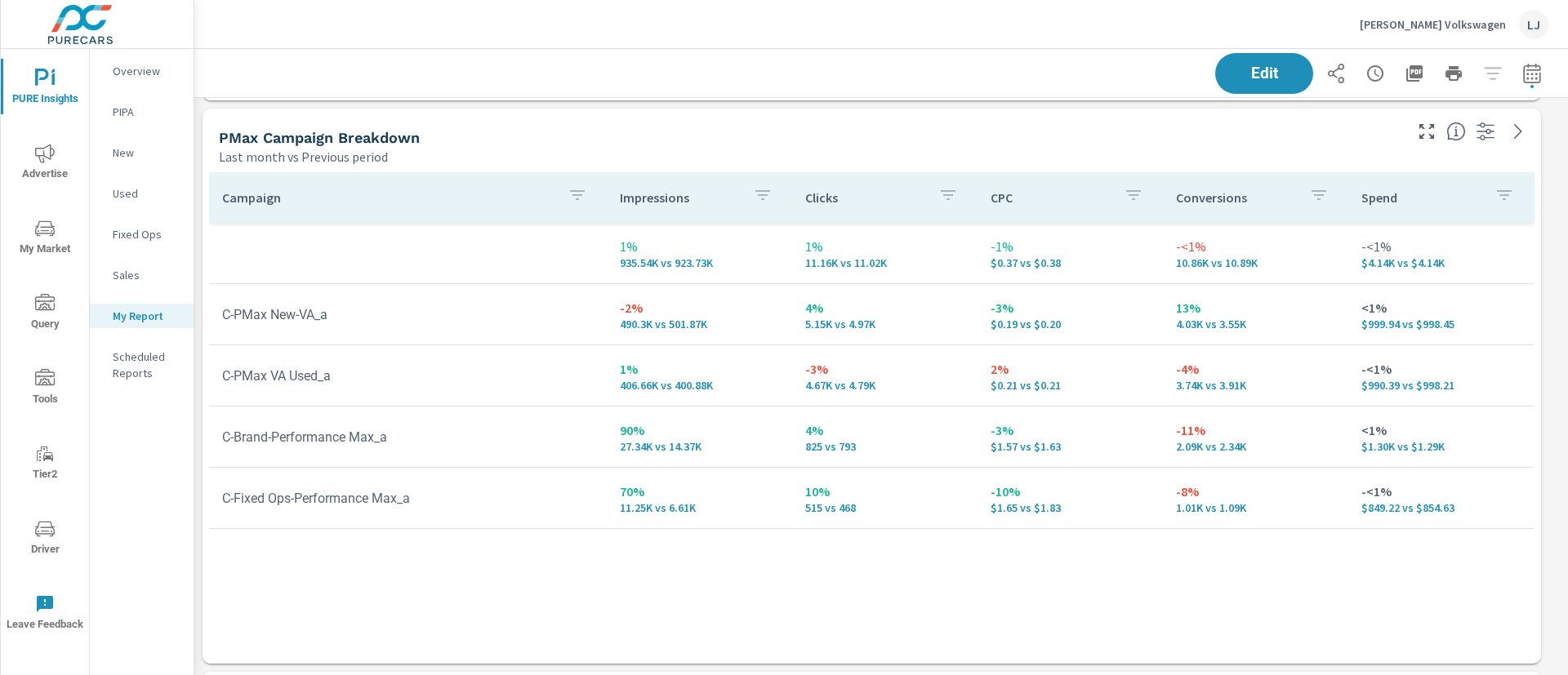
scroll to position [3053, 1393]
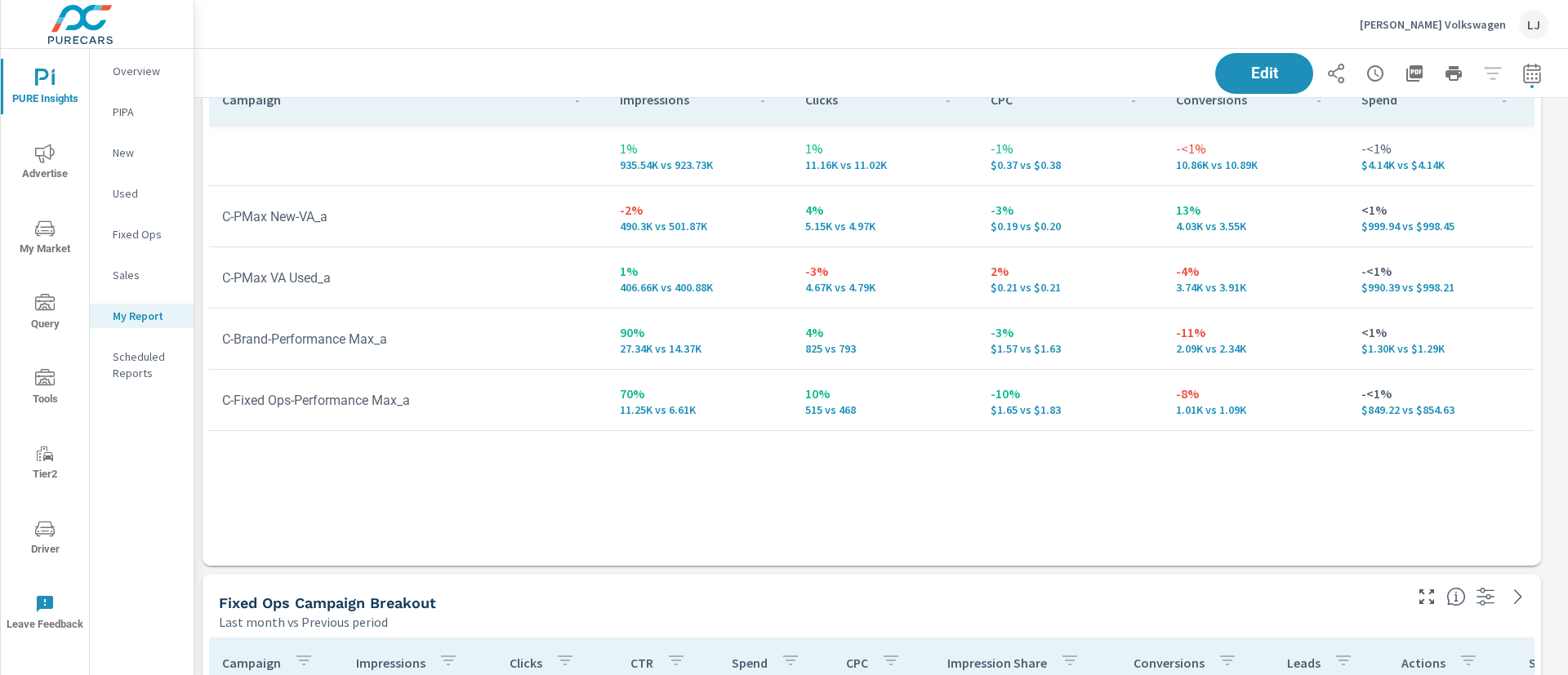
click at [360, 401] on td "C-Fixed Ops-Performance Max_a" at bounding box center [407, 400] width 398 height 41
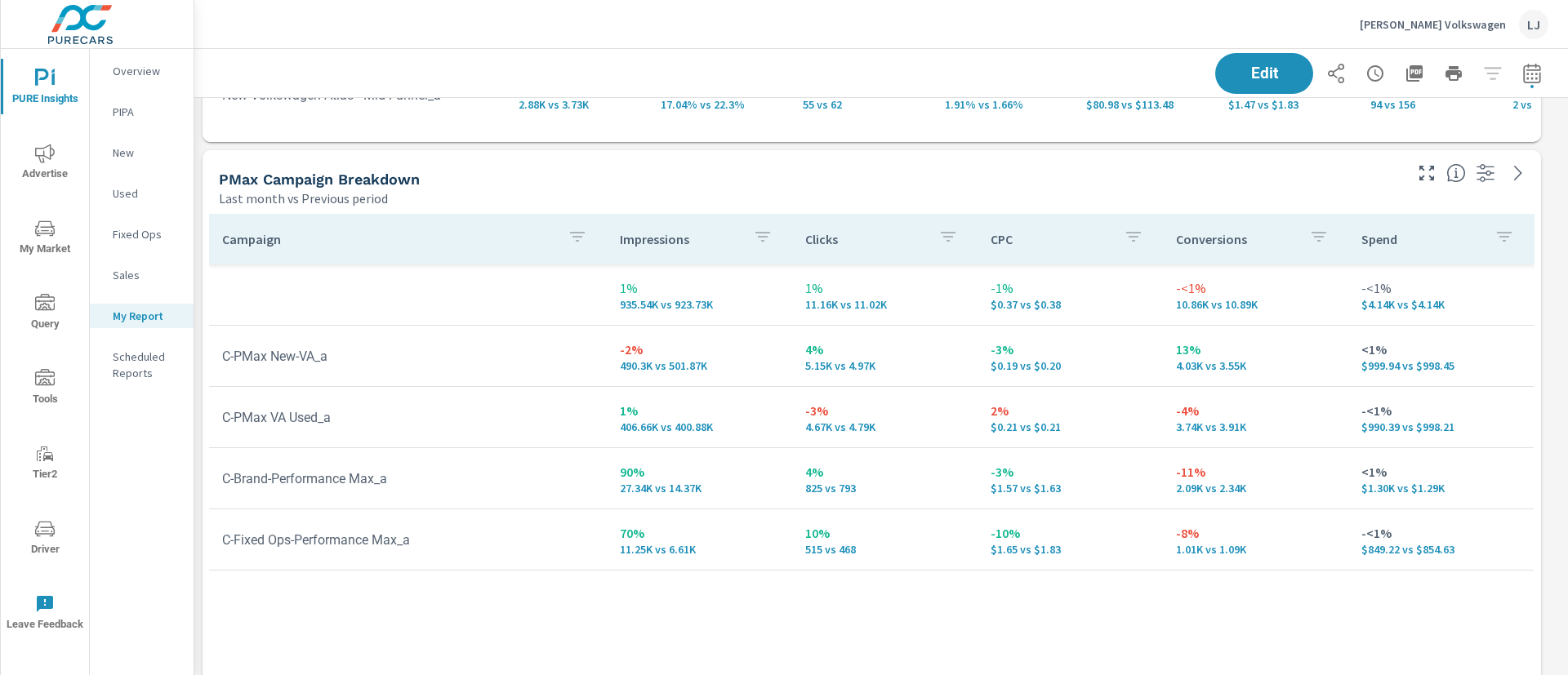
scroll to position [710, 0]
